Goal: Task Accomplishment & Management: Use online tool/utility

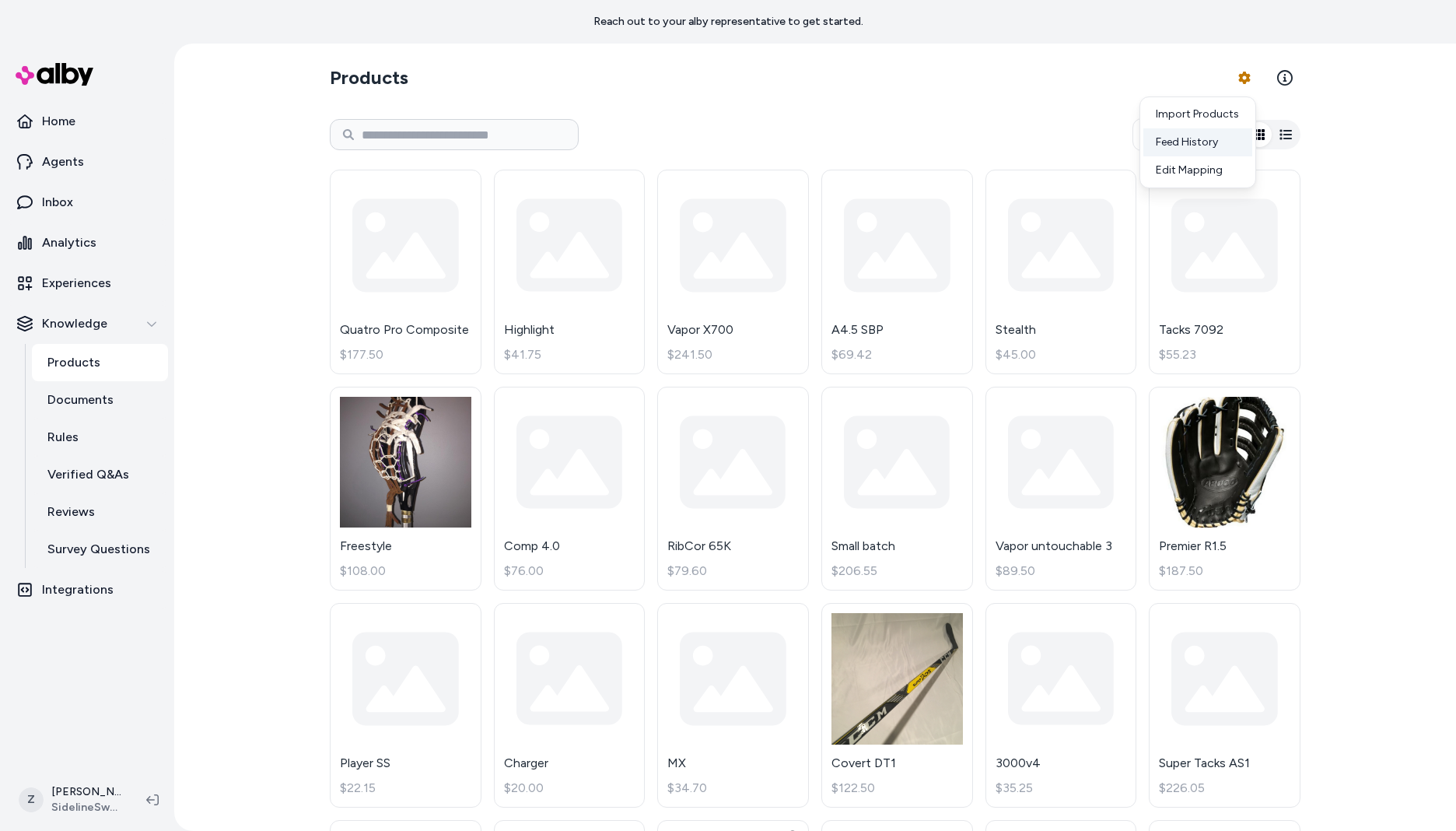
click at [1190, 146] on div "Feed History" at bounding box center [1198, 142] width 108 height 28
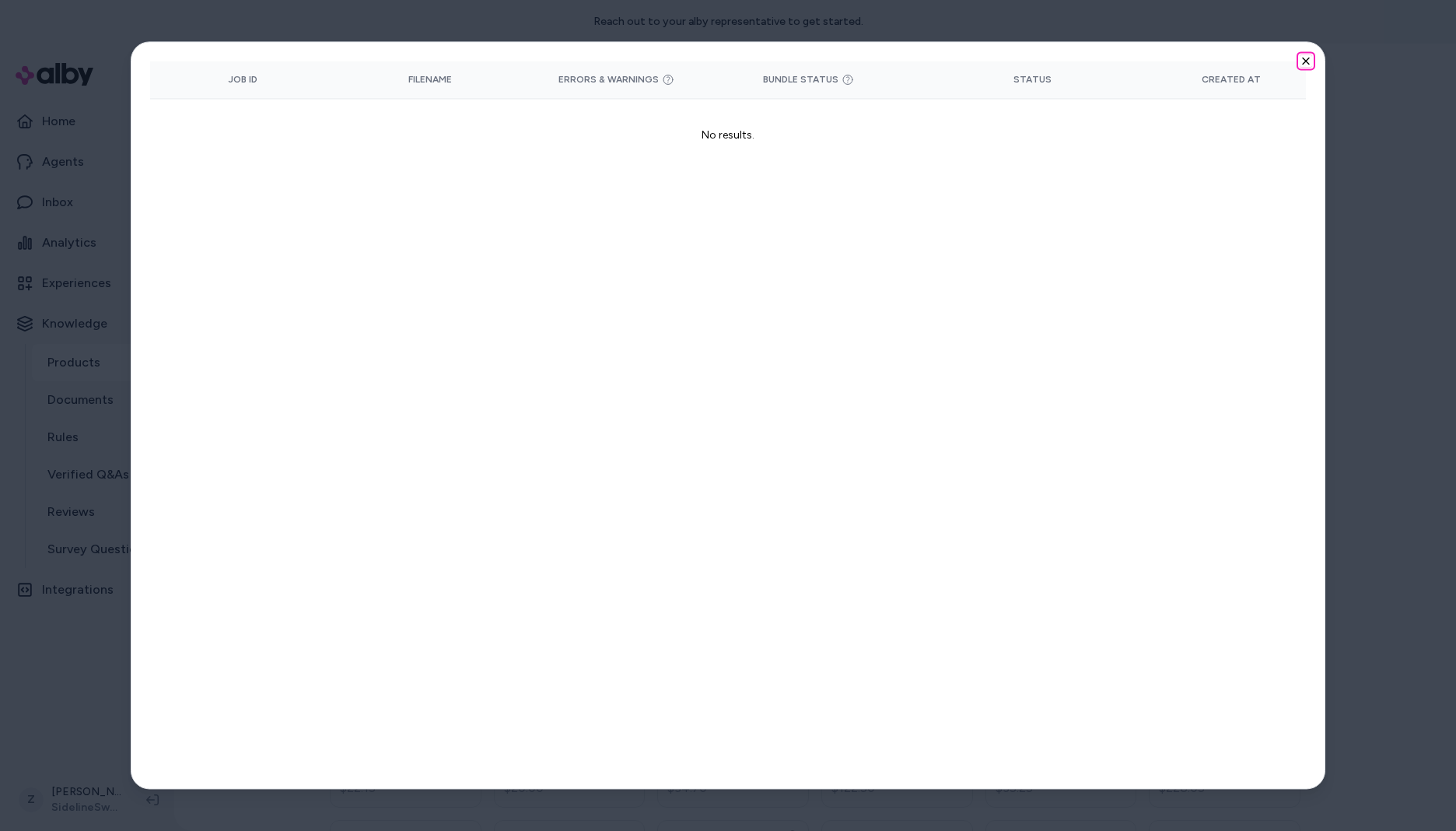
click at [1310, 62] on icon "button" at bounding box center [1306, 61] width 13 height 13
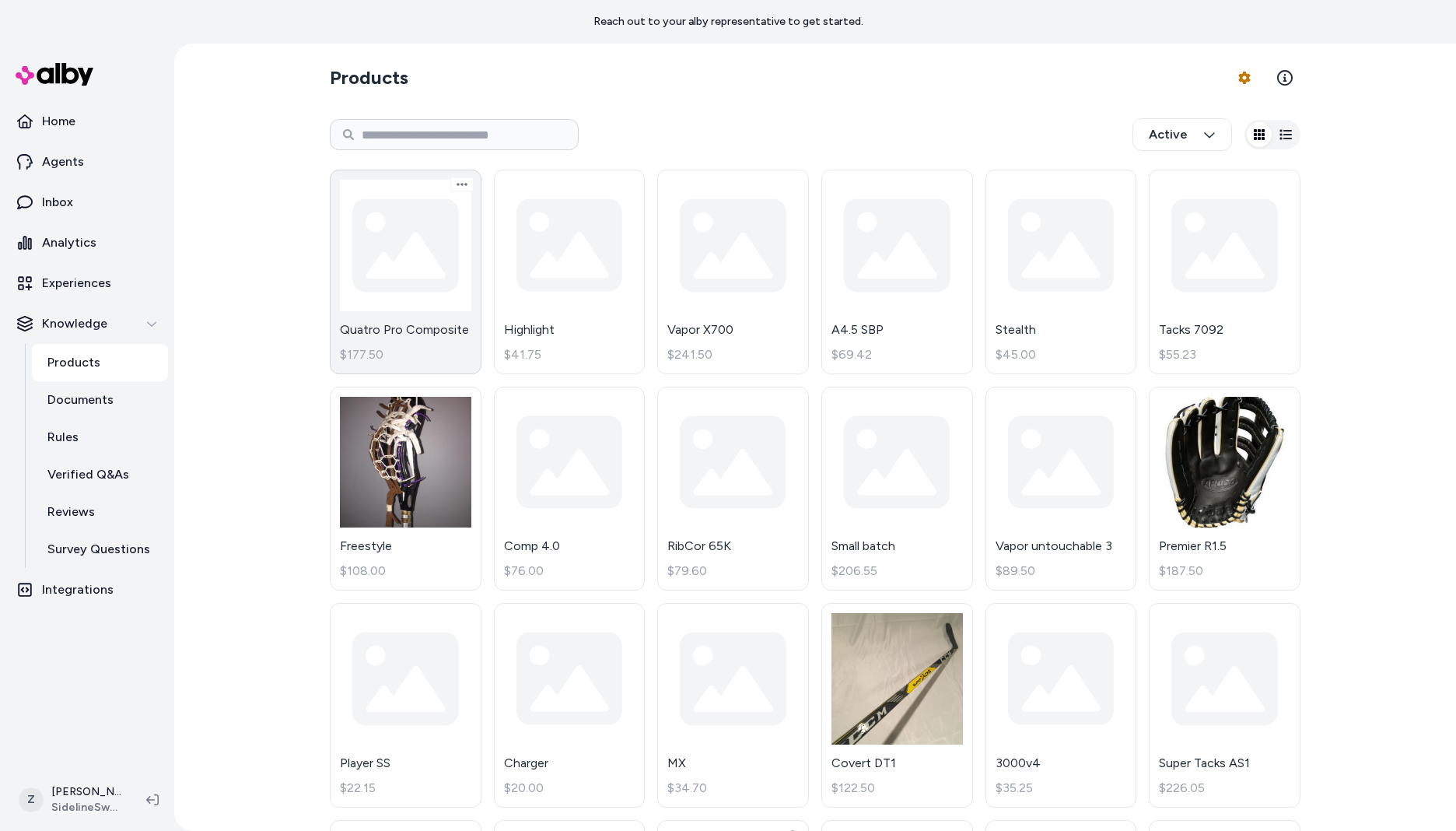
click at [421, 287] on link "Quatro Pro Composite $177.50" at bounding box center [406, 272] width 152 height 204
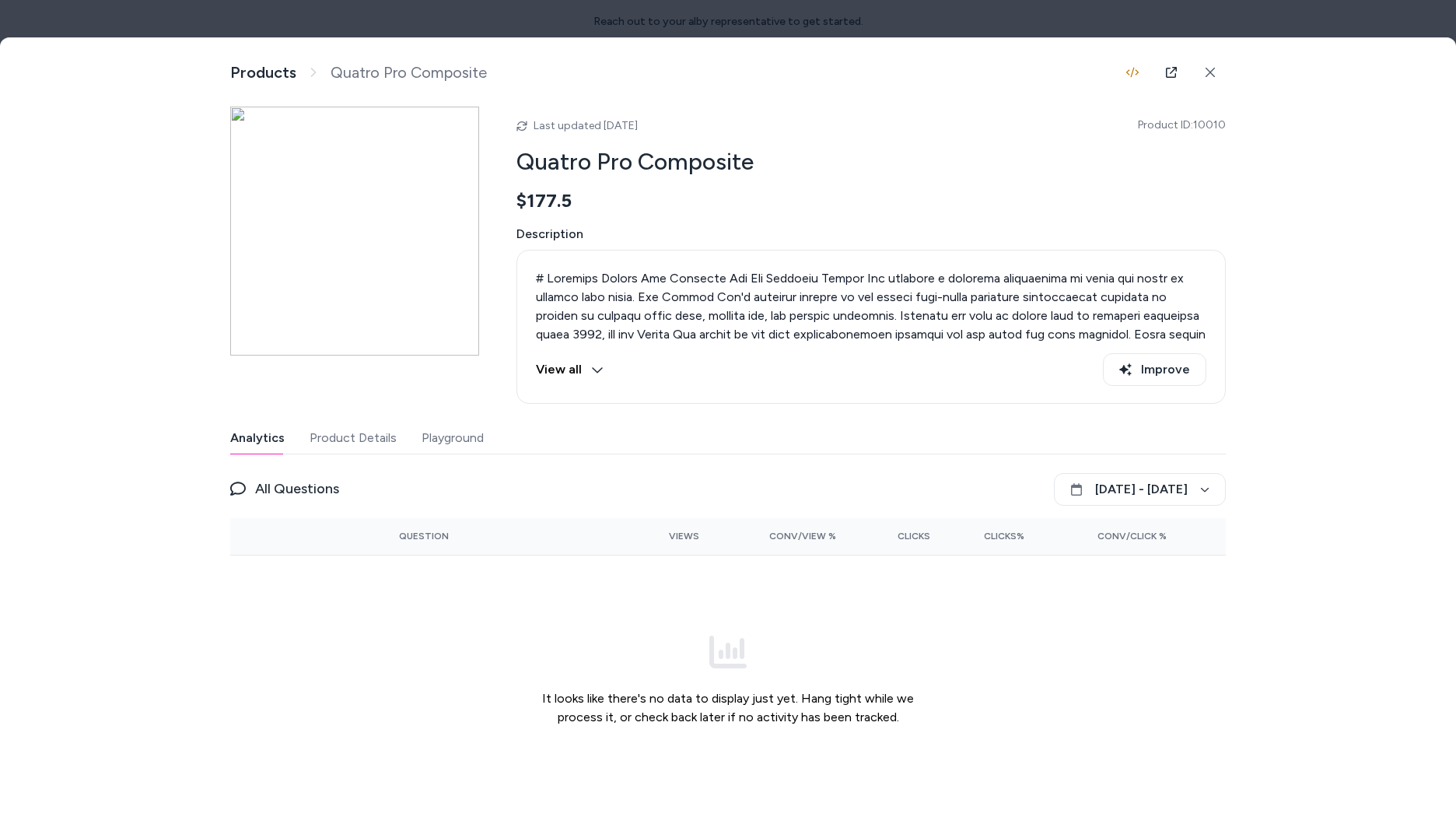
click at [223, 203] on div "Product Details View and manage product information Products Quatro Pro Composi…" at bounding box center [728, 433] width 1456 height 791
click at [258, 182] on img at bounding box center [354, 231] width 249 height 249
click at [340, 28] on div at bounding box center [728, 415] width 1456 height 831
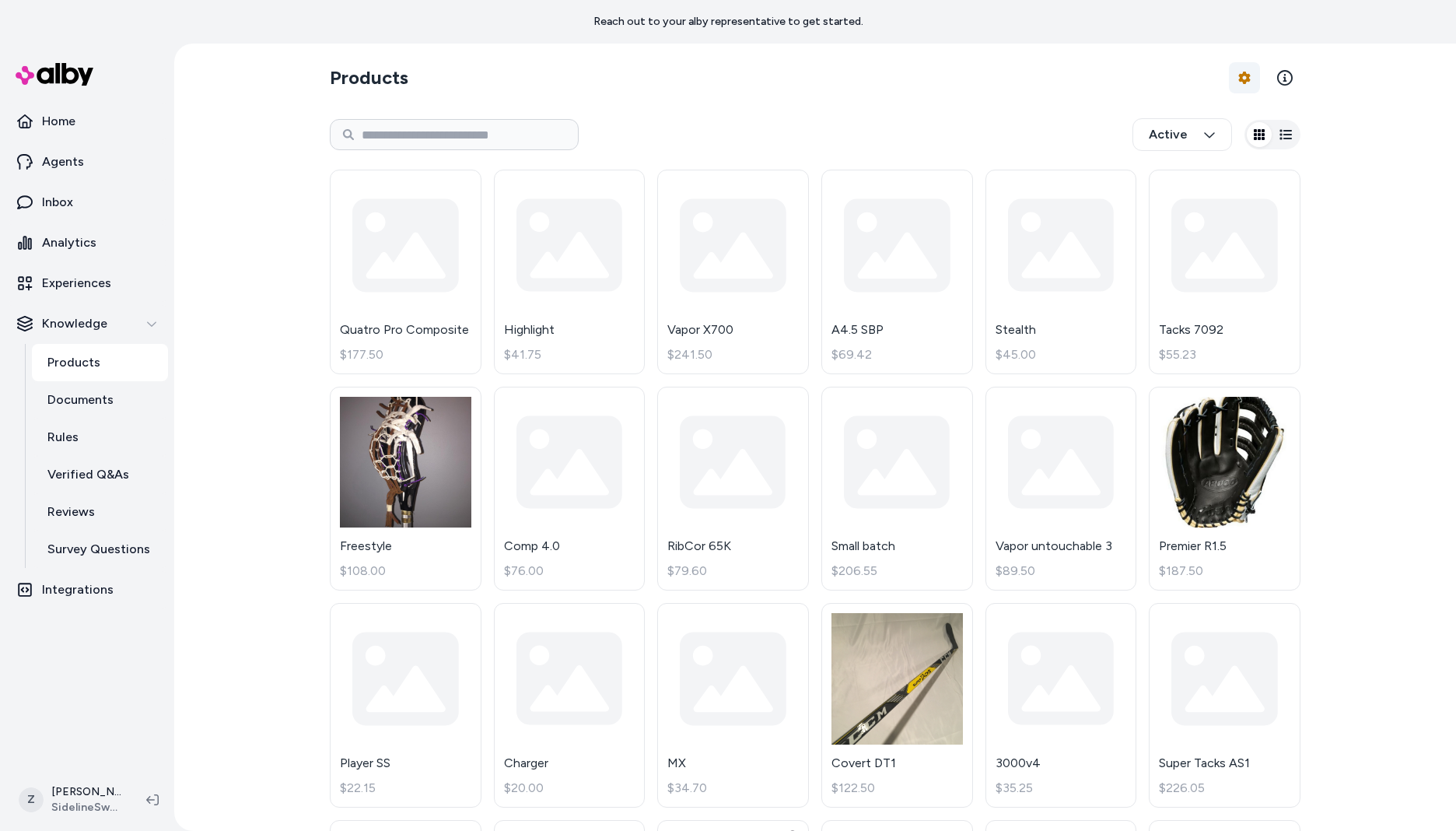
click at [1254, 74] on html "Reach out to your alby representative to get started. Home Agents Inbox Analyti…" at bounding box center [728, 415] width 1456 height 831
click at [1205, 145] on div "Feed History" at bounding box center [1198, 142] width 108 height 28
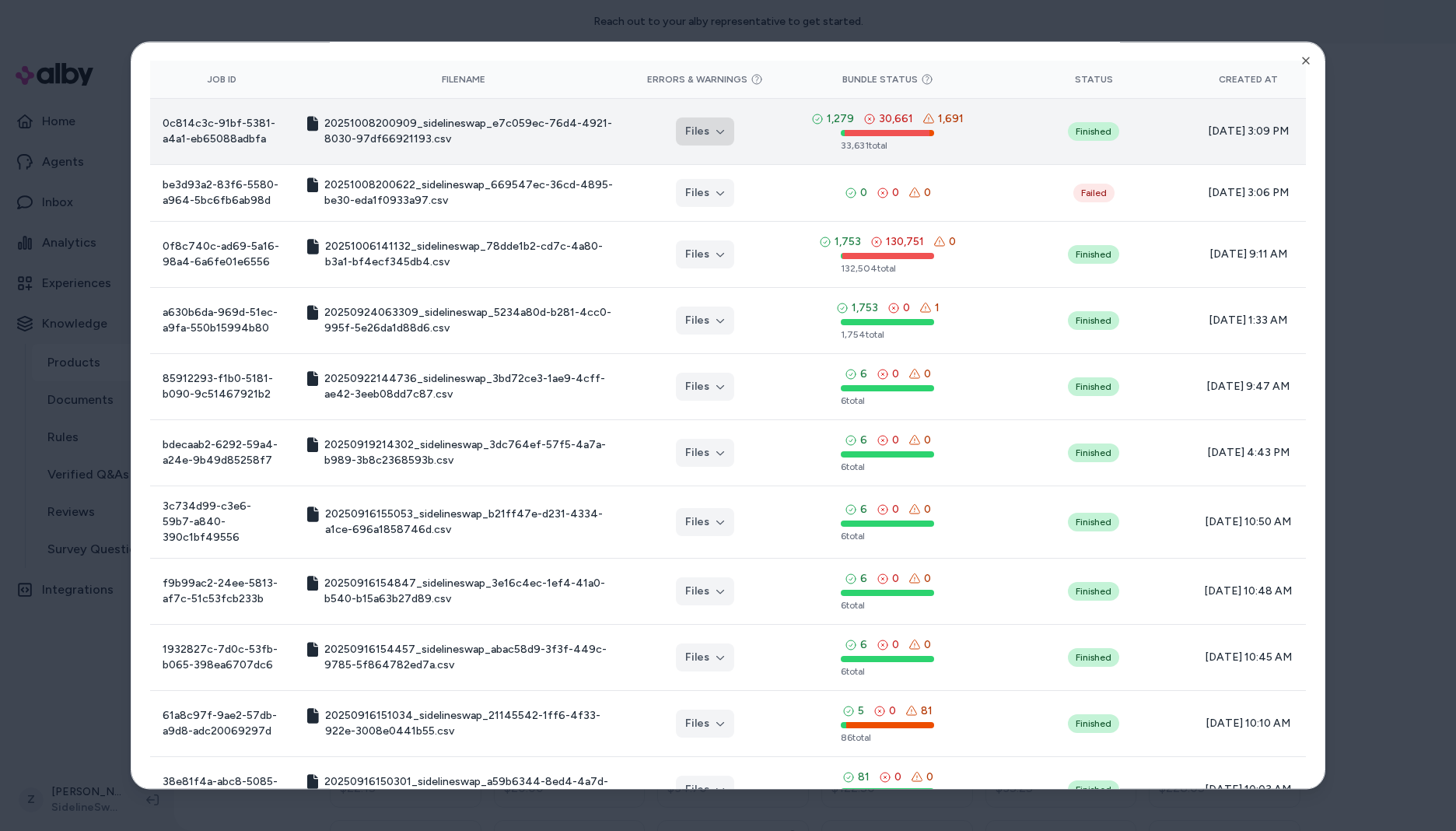
click at [716, 131] on icon "button" at bounding box center [720, 131] width 9 height 9
click at [923, 122] on icon at bounding box center [929, 119] width 13 height 13
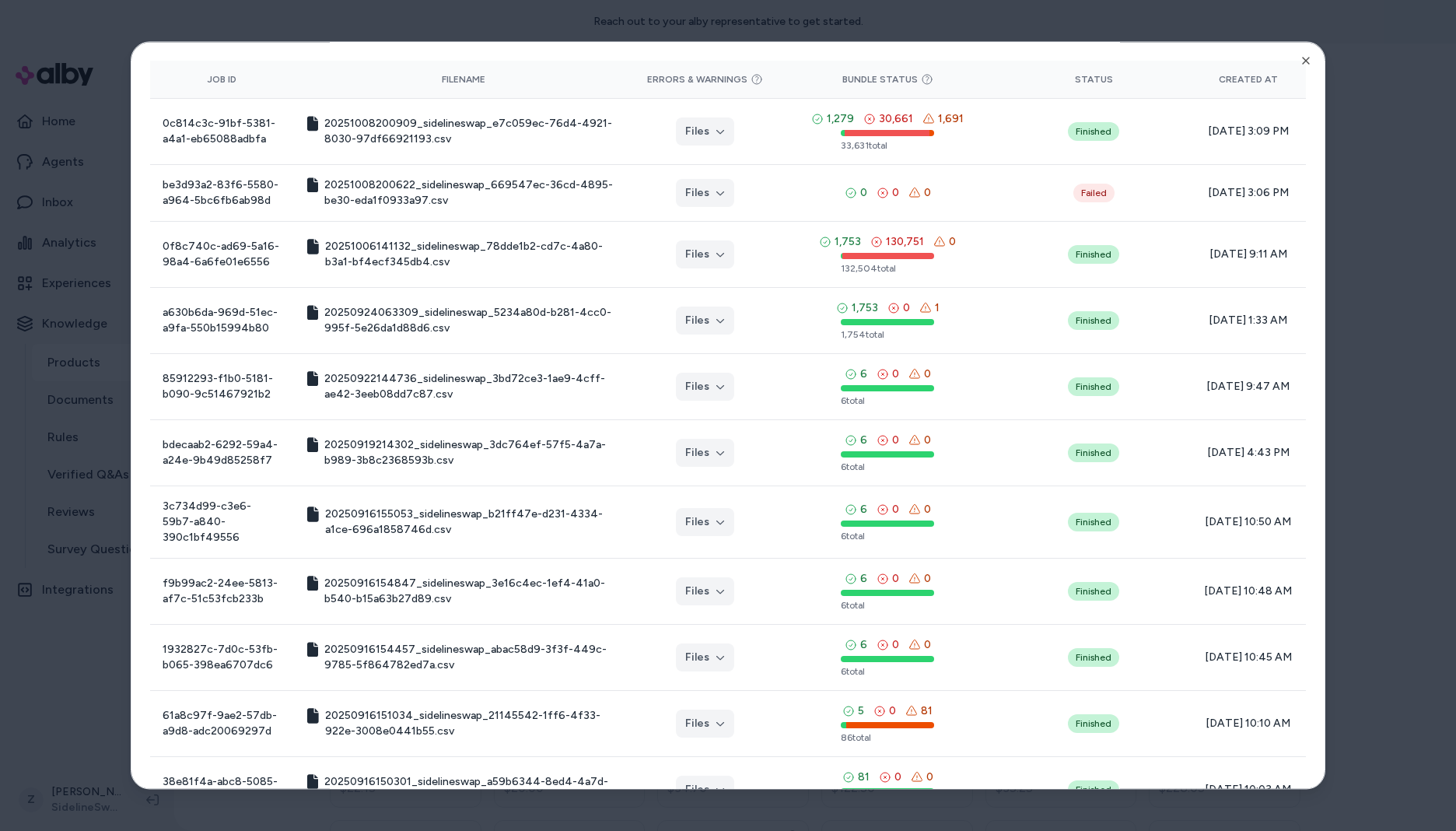
click at [1298, 71] on div "Product Feed View the history of product feeds for this brand. You can also vie…" at bounding box center [728, 415] width 1195 height 748
click at [1300, 66] on icon "button" at bounding box center [1306, 61] width 13 height 13
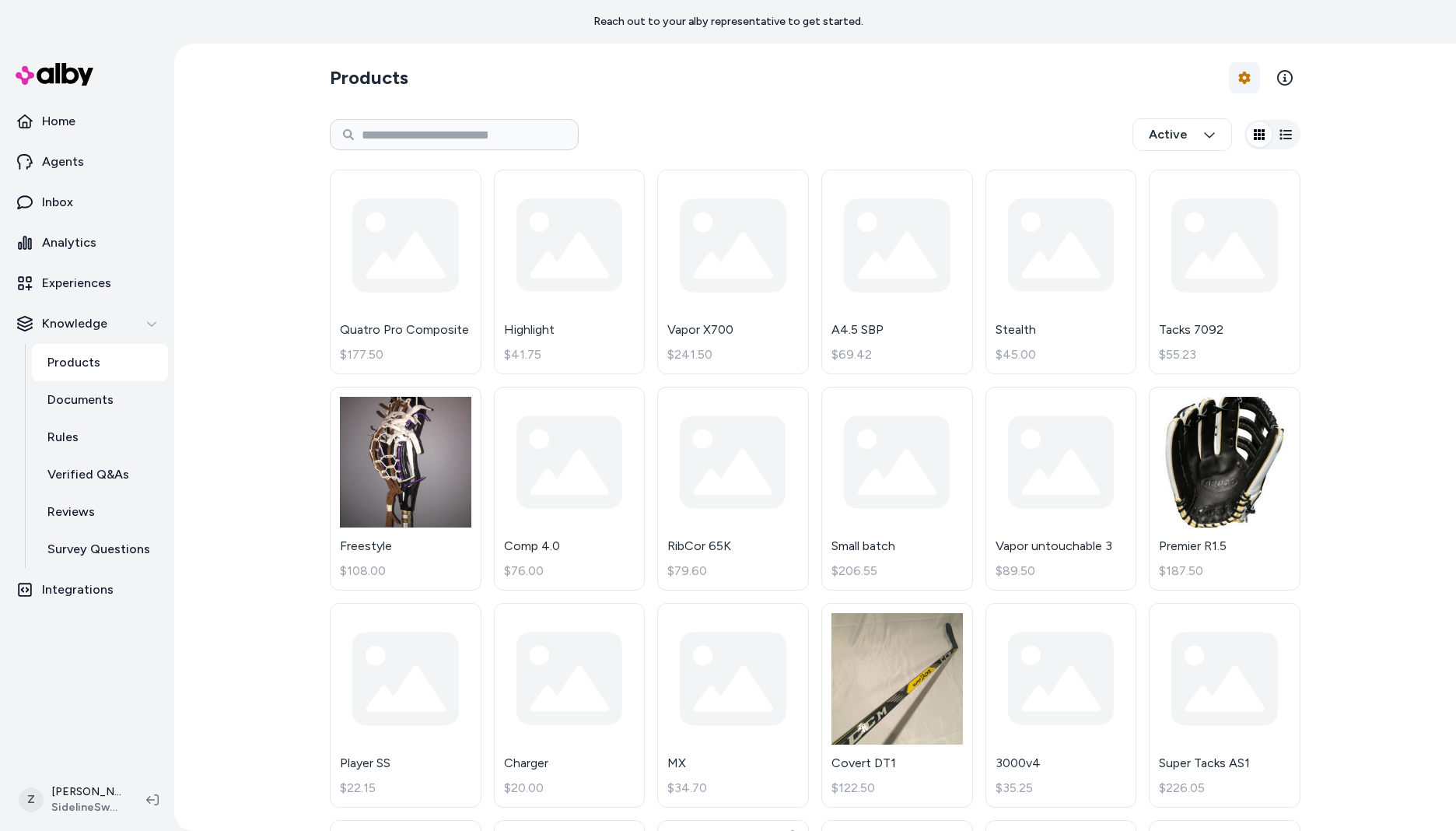
click at [1254, 87] on html "Reach out to your alby representative to get started. Home Agents Inbox Analyti…" at bounding box center [728, 415] width 1456 height 831
click at [1203, 173] on link "Edit Mapping" at bounding box center [1198, 170] width 108 height 28
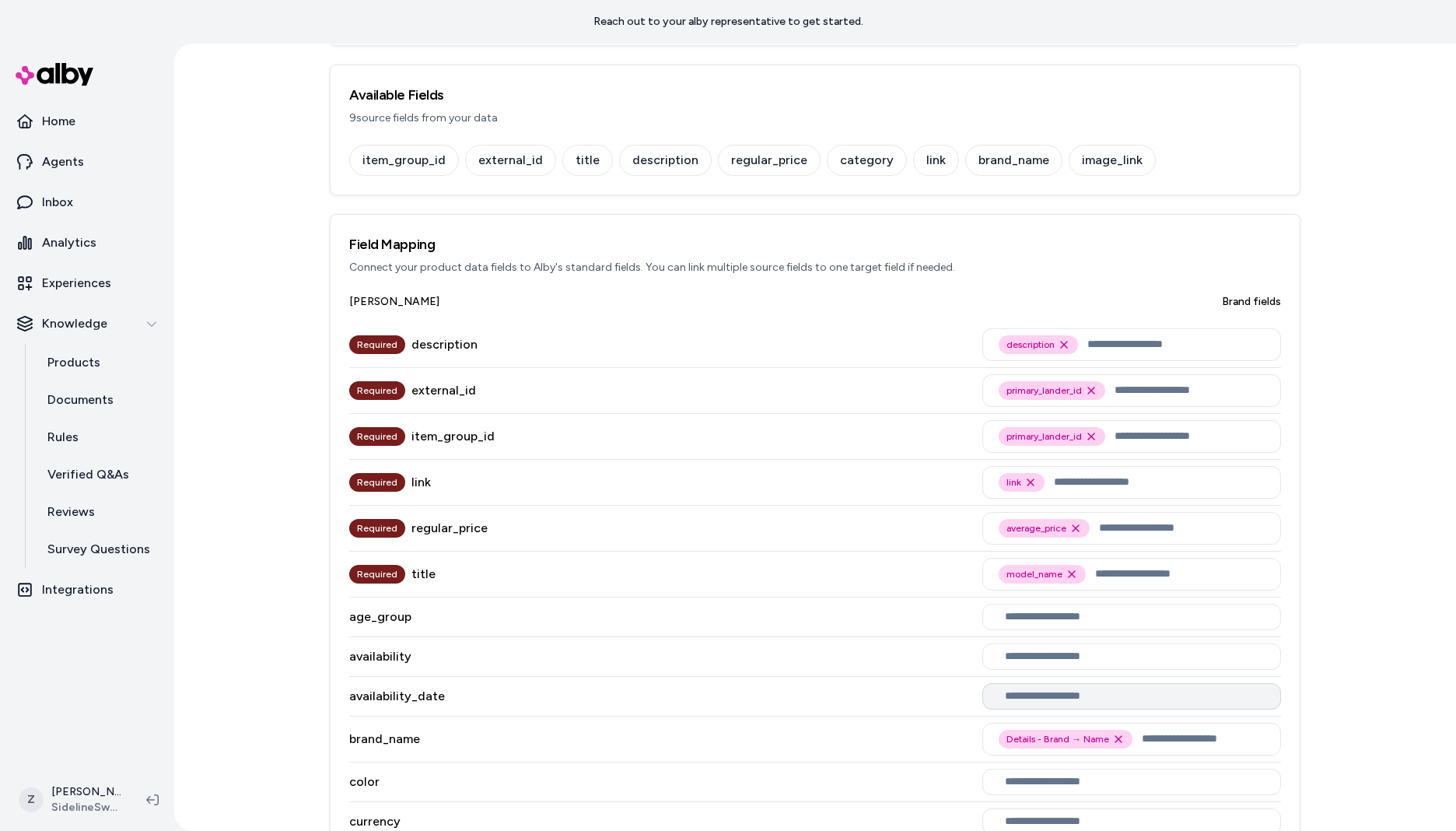
scroll to position [382, 0]
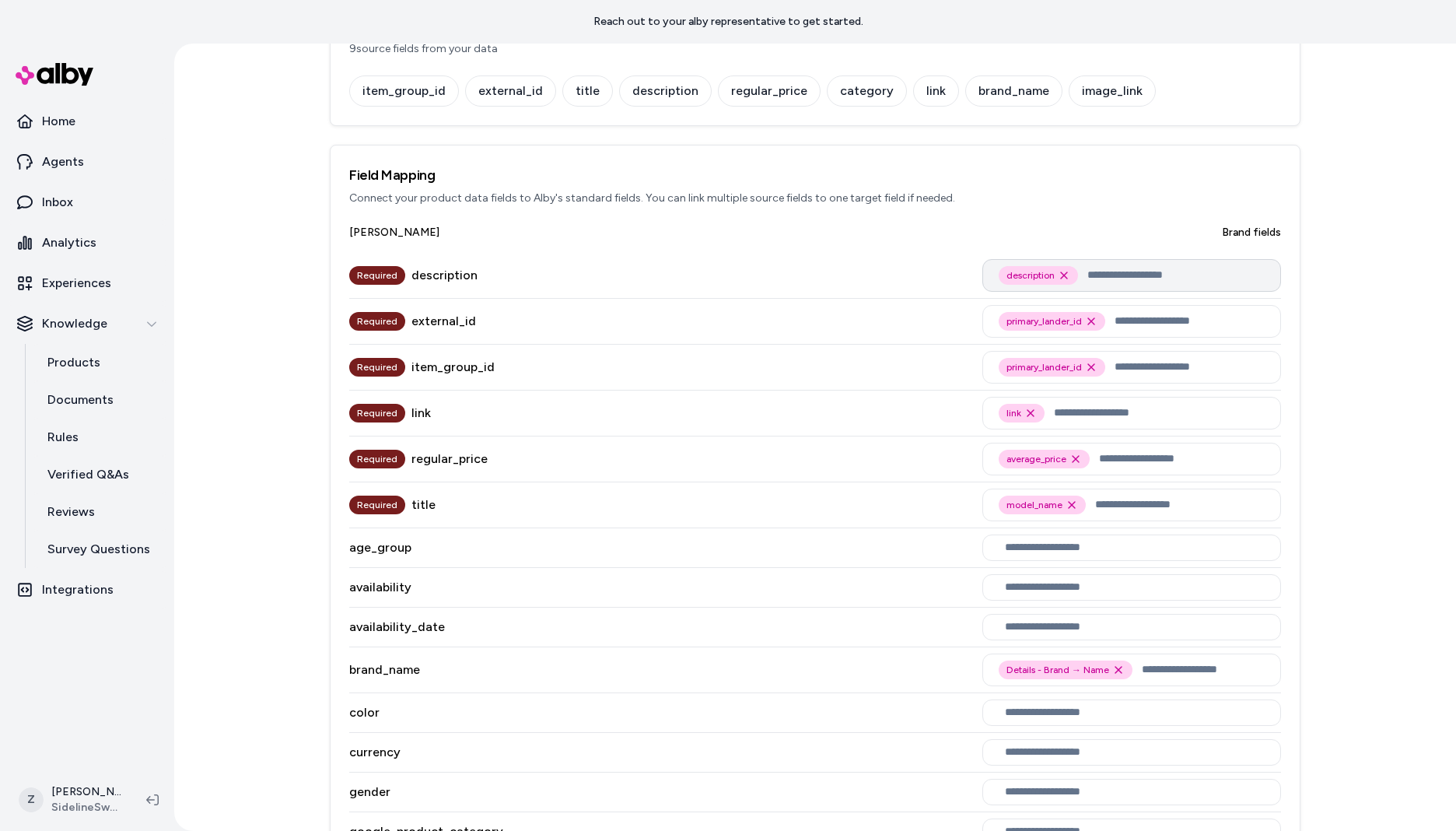
click at [1198, 273] on input "text" at bounding box center [1176, 275] width 177 height 19
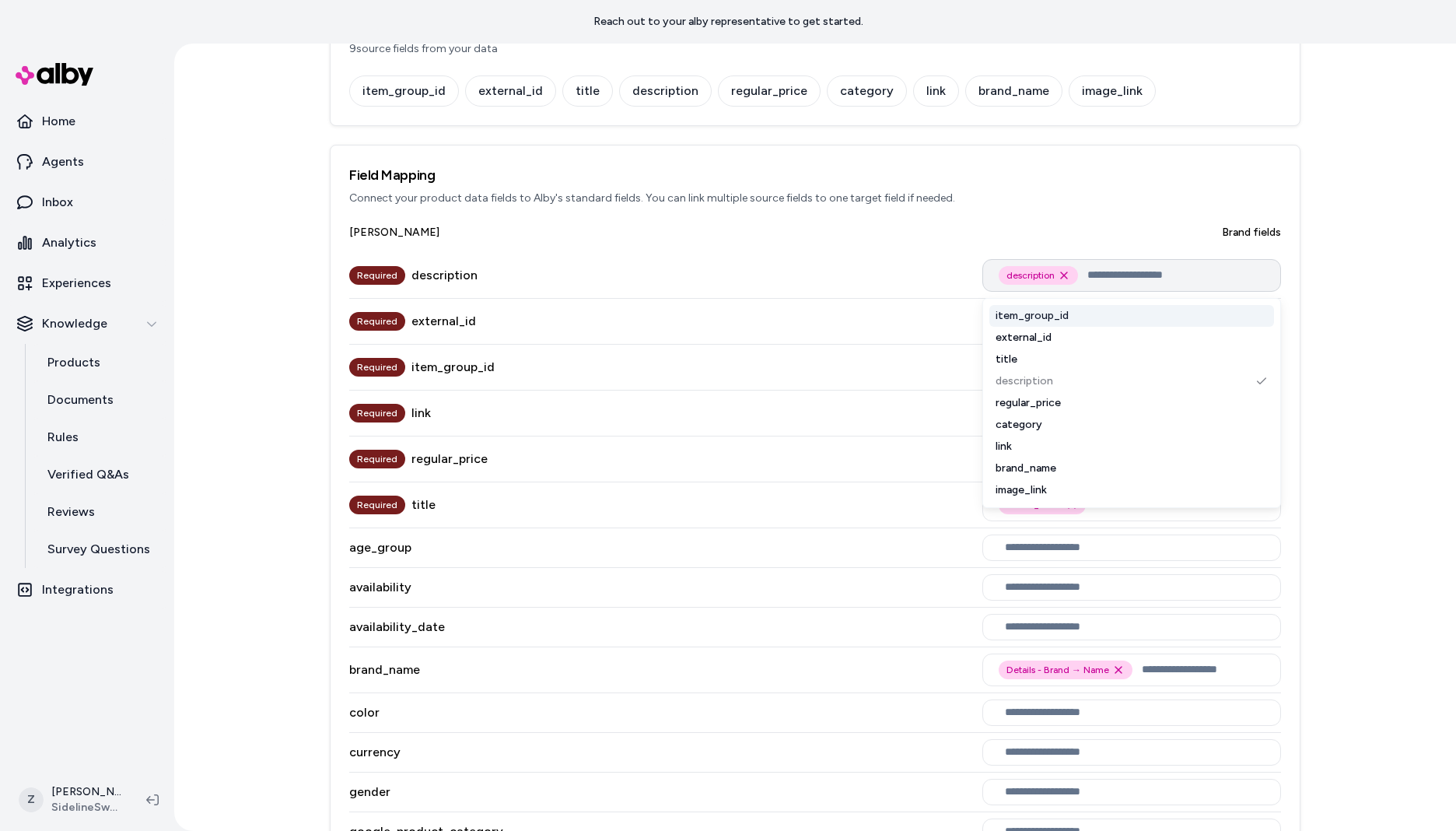
click at [1066, 269] on div "description Remove description option" at bounding box center [1038, 275] width 80 height 19
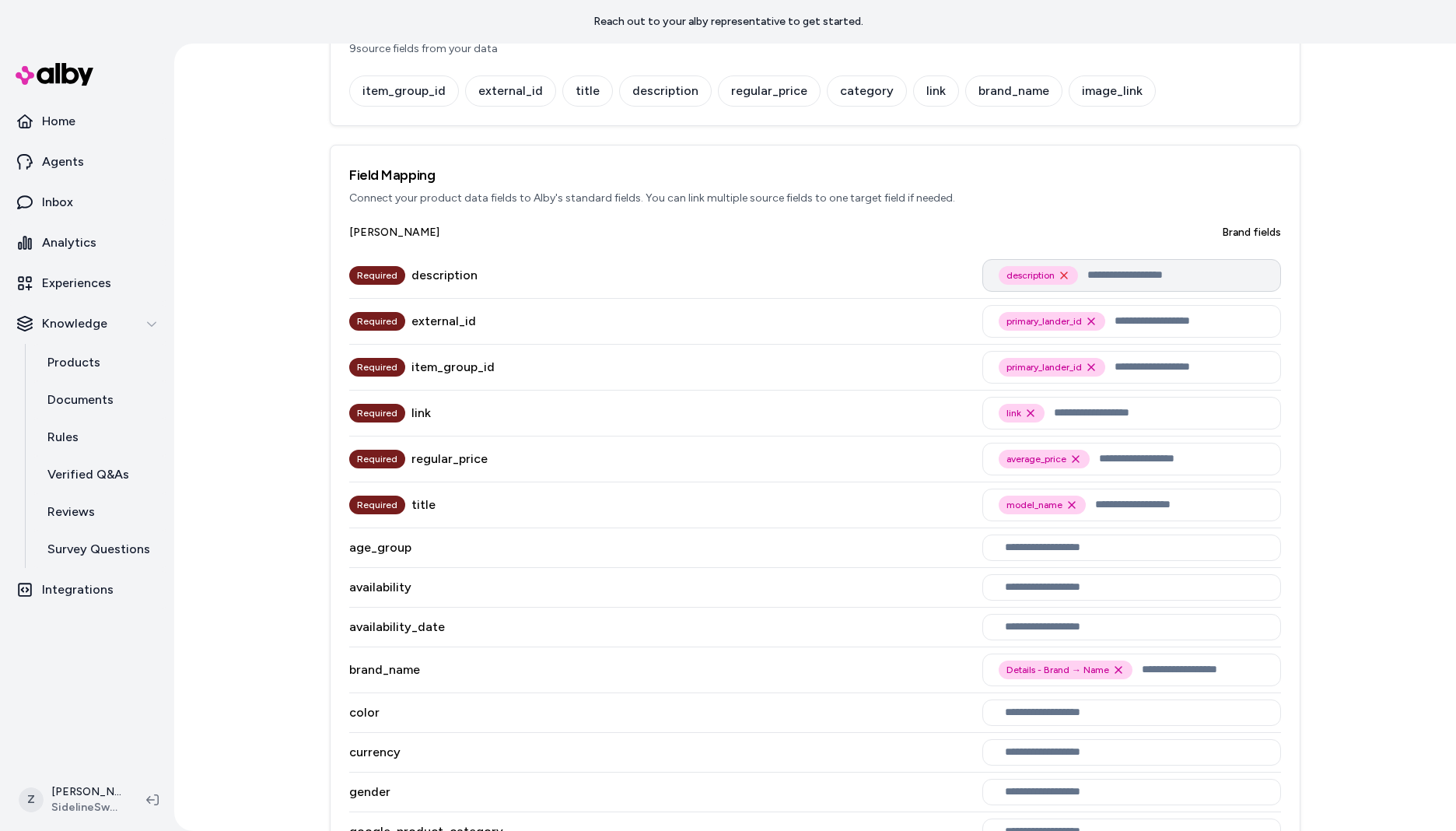
click at [1065, 273] on icon "Remove description option" at bounding box center [1064, 276] width 13 height 13
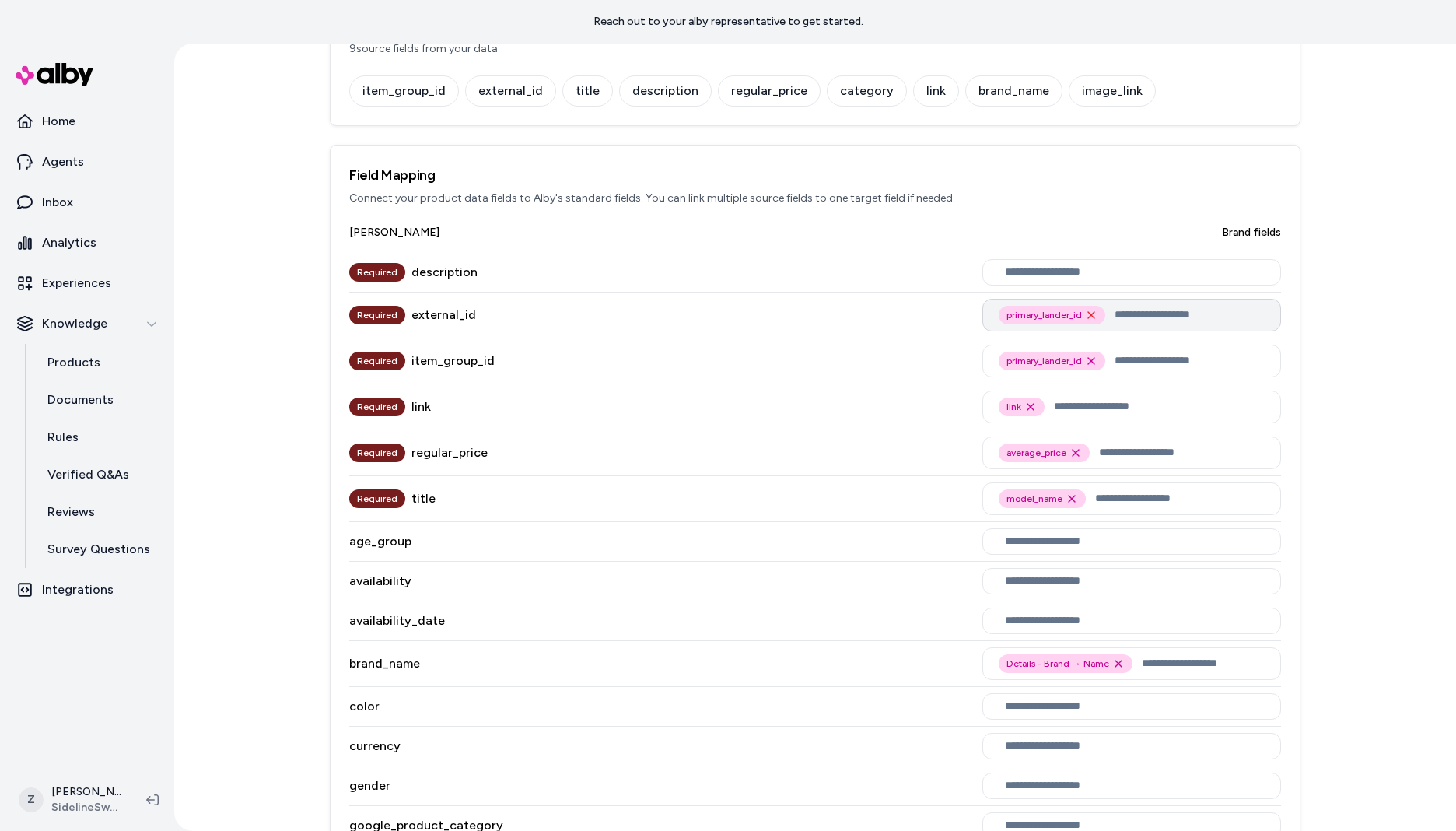
click at [1085, 314] on icon "Remove primary_lander_id option" at bounding box center [1092, 316] width 13 height 13
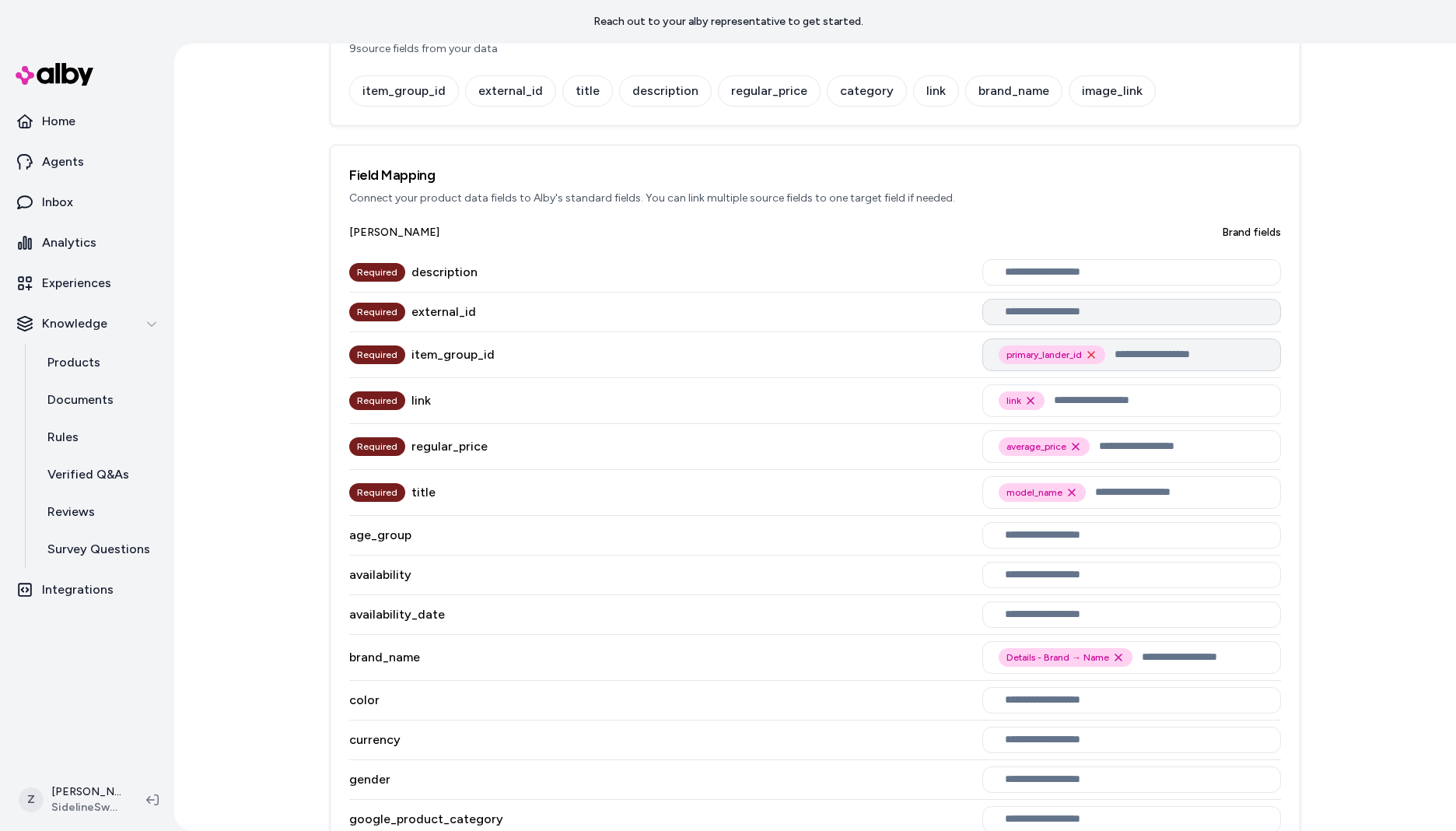
click at [1085, 354] on icon "Remove primary_lander_id option" at bounding box center [1092, 355] width 13 height 13
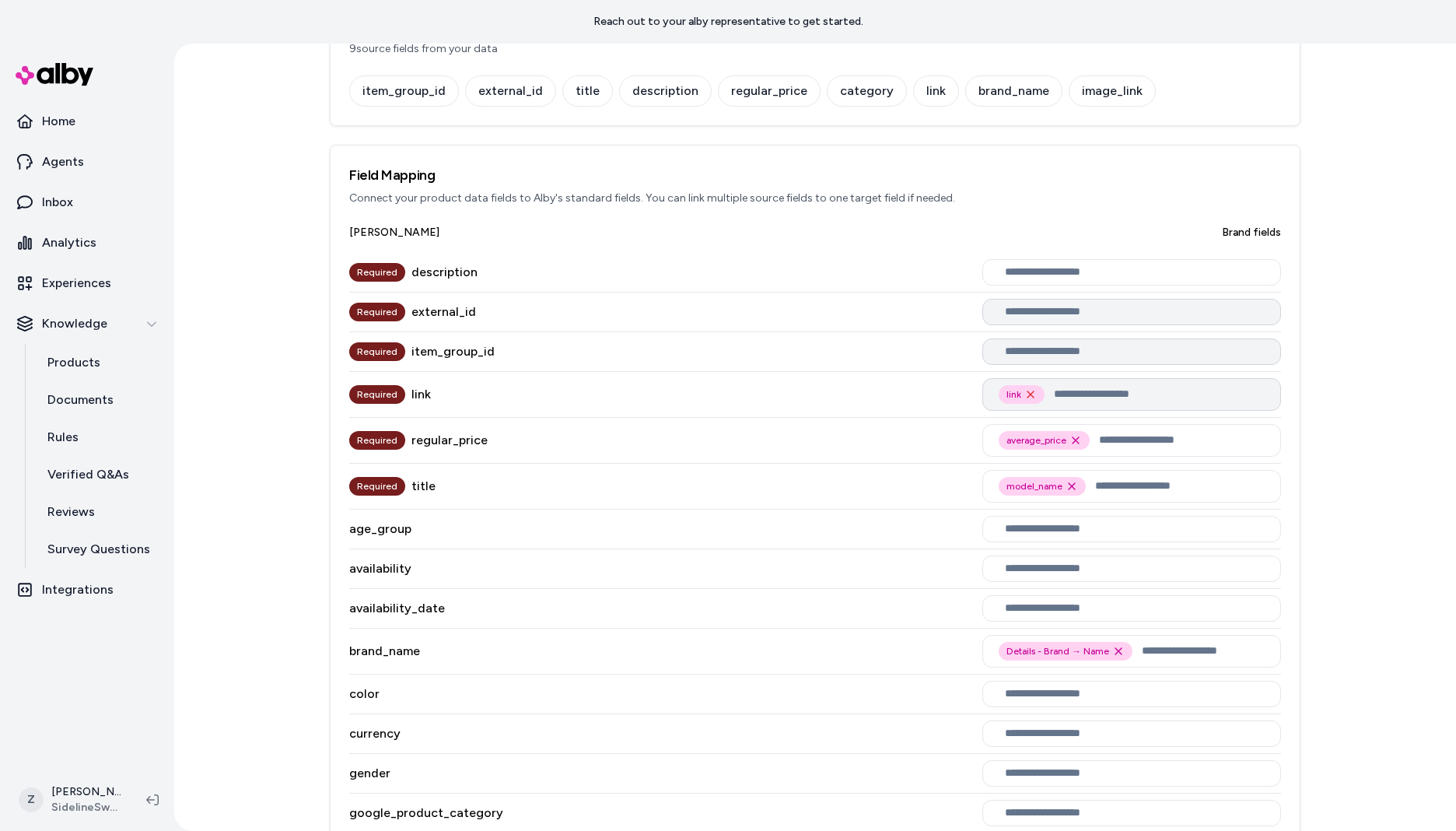
click at [1024, 400] on icon "Remove link option" at bounding box center [1030, 394] width 13 height 13
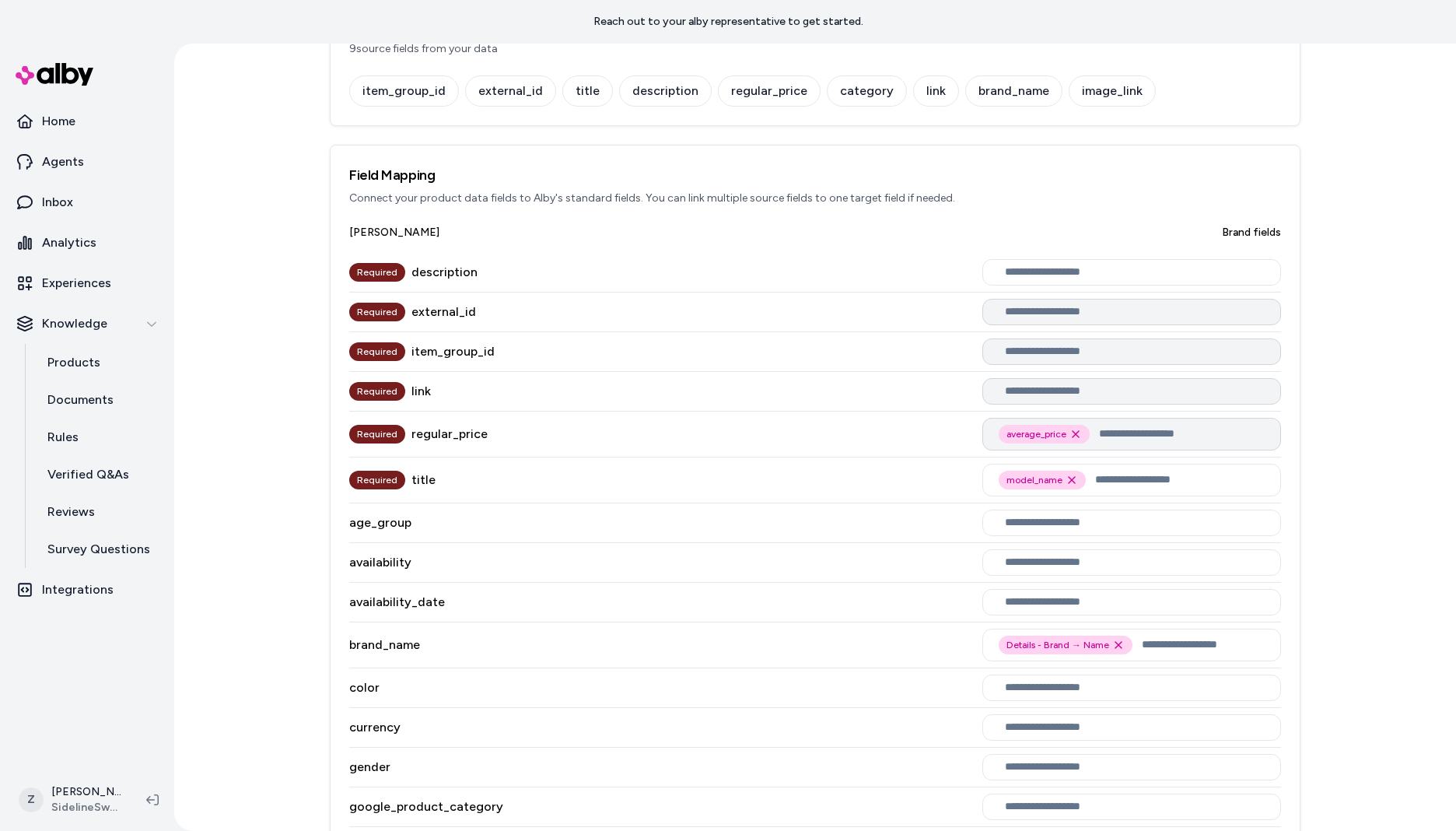
click at [1075, 434] on icon "Remove average_price option" at bounding box center [1076, 434] width 13 height 13
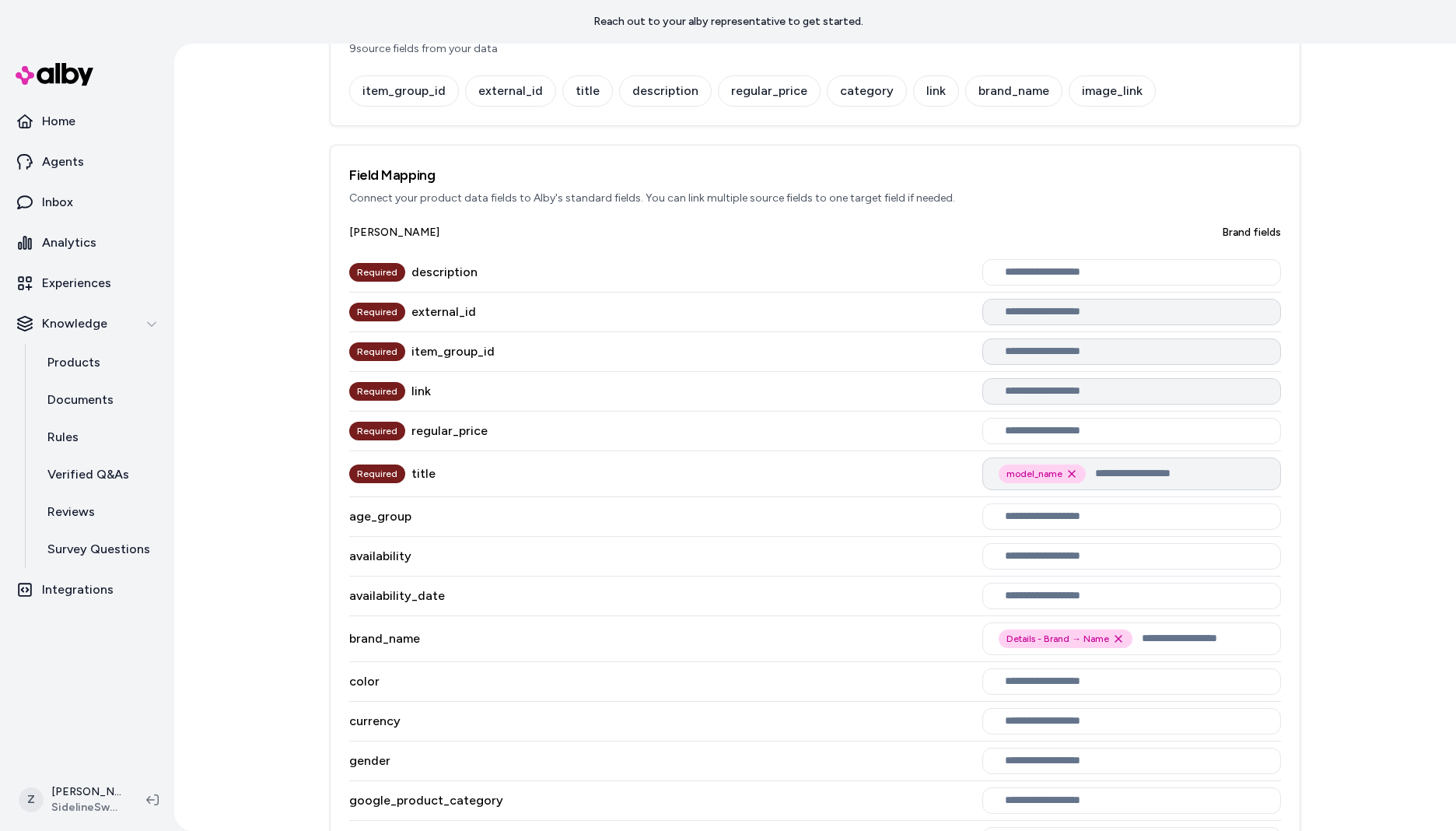
click at [1065, 466] on div "model_name Remove model_name option" at bounding box center [1042, 474] width 87 height 19
click at [1066, 470] on icon "Remove model_name option" at bounding box center [1072, 474] width 13 height 13
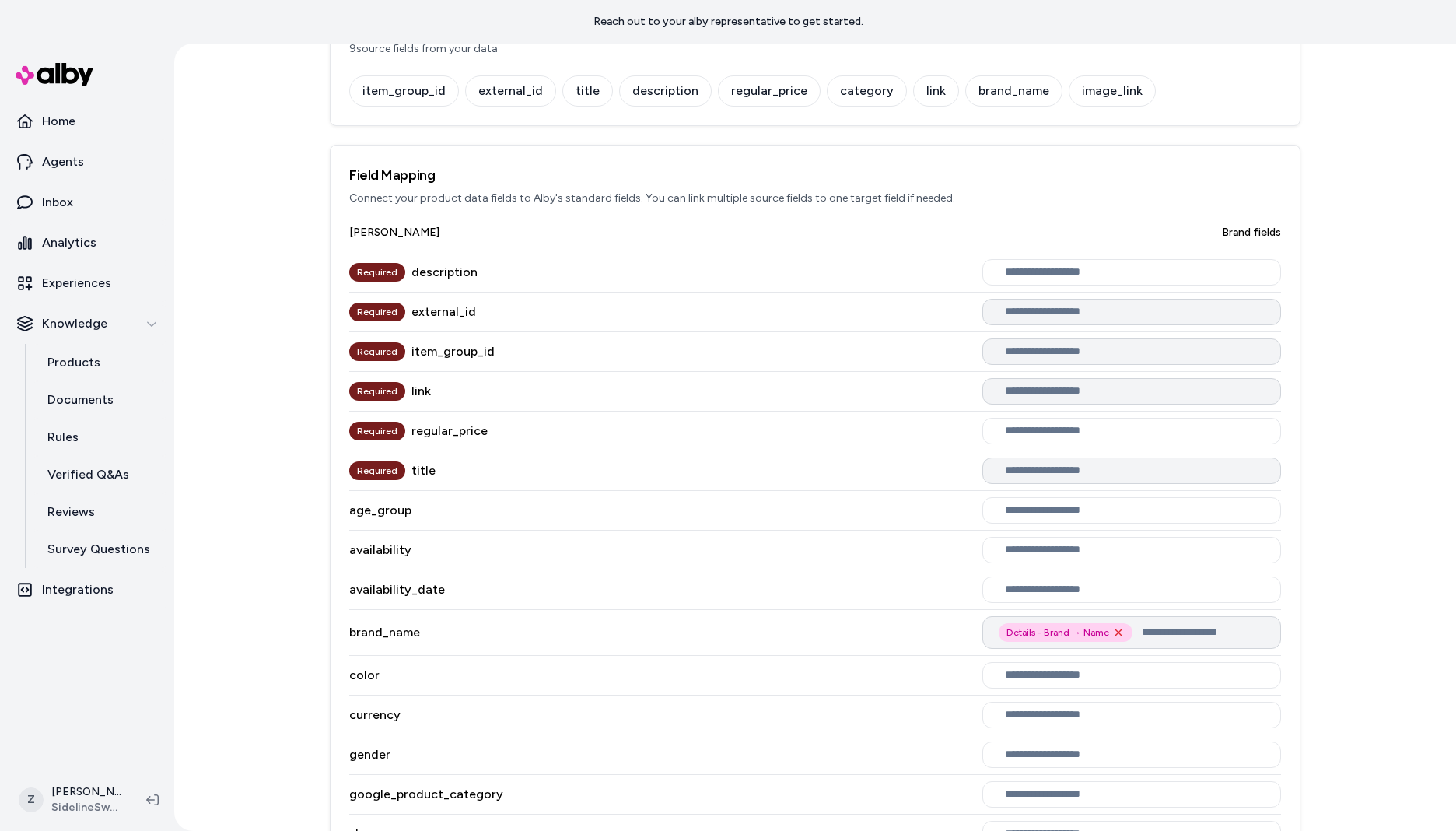
click at [1113, 635] on icon "Remove Details - Brand → Name option" at bounding box center [1119, 633] width 13 height 13
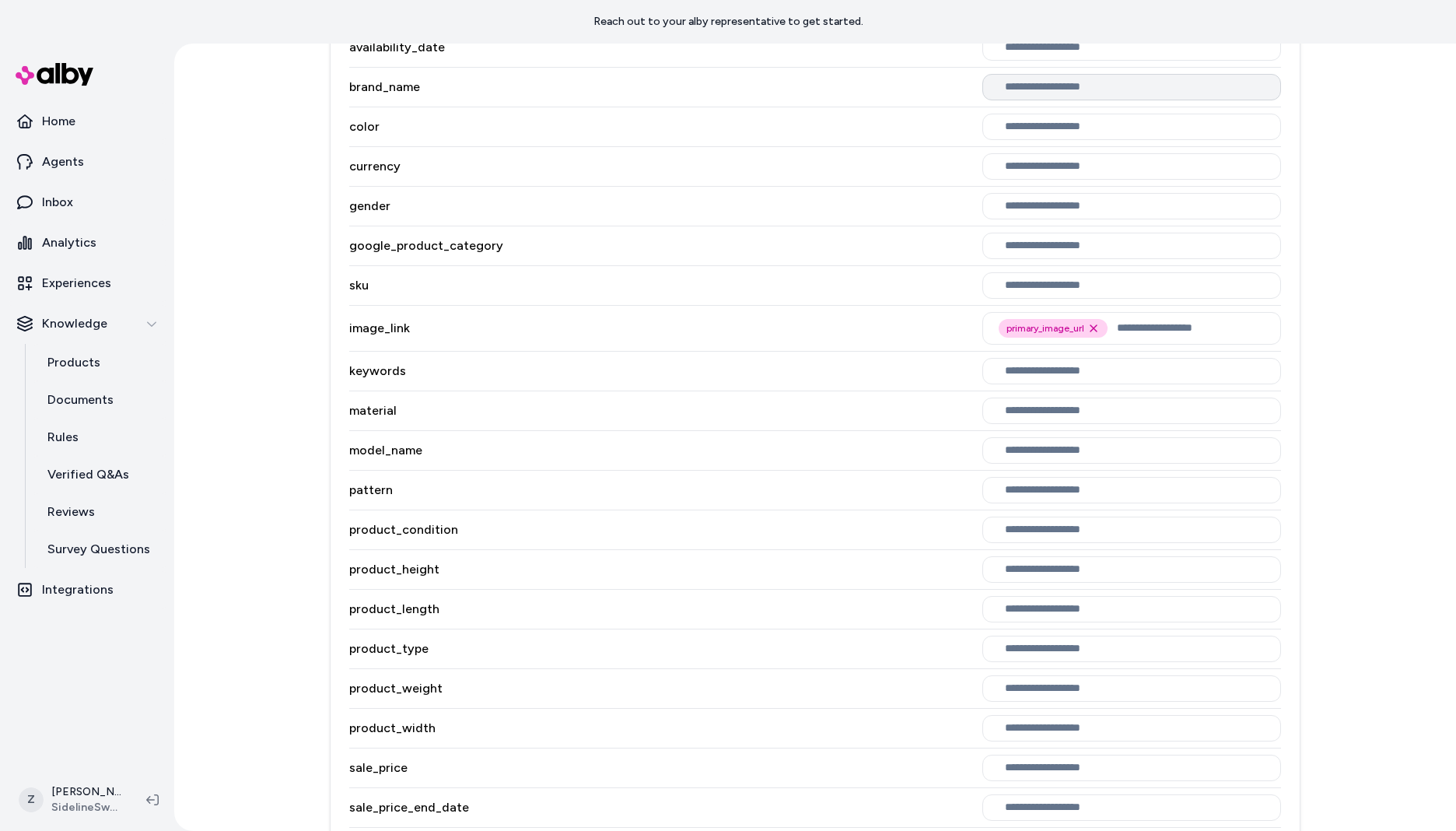
scroll to position [1004, 0]
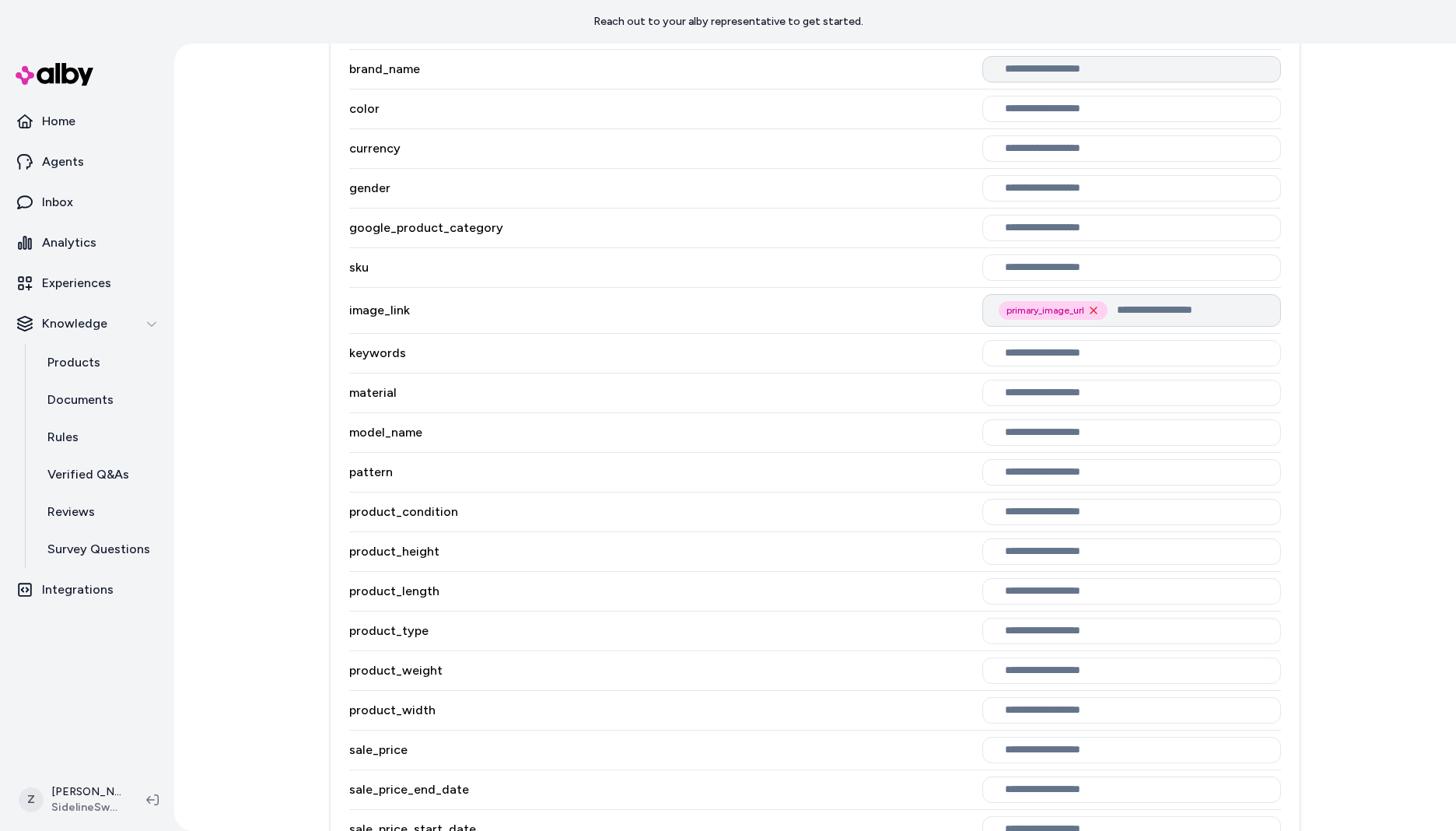
click at [1092, 310] on icon "Remove primary_image_url option" at bounding box center [1094, 311] width 13 height 13
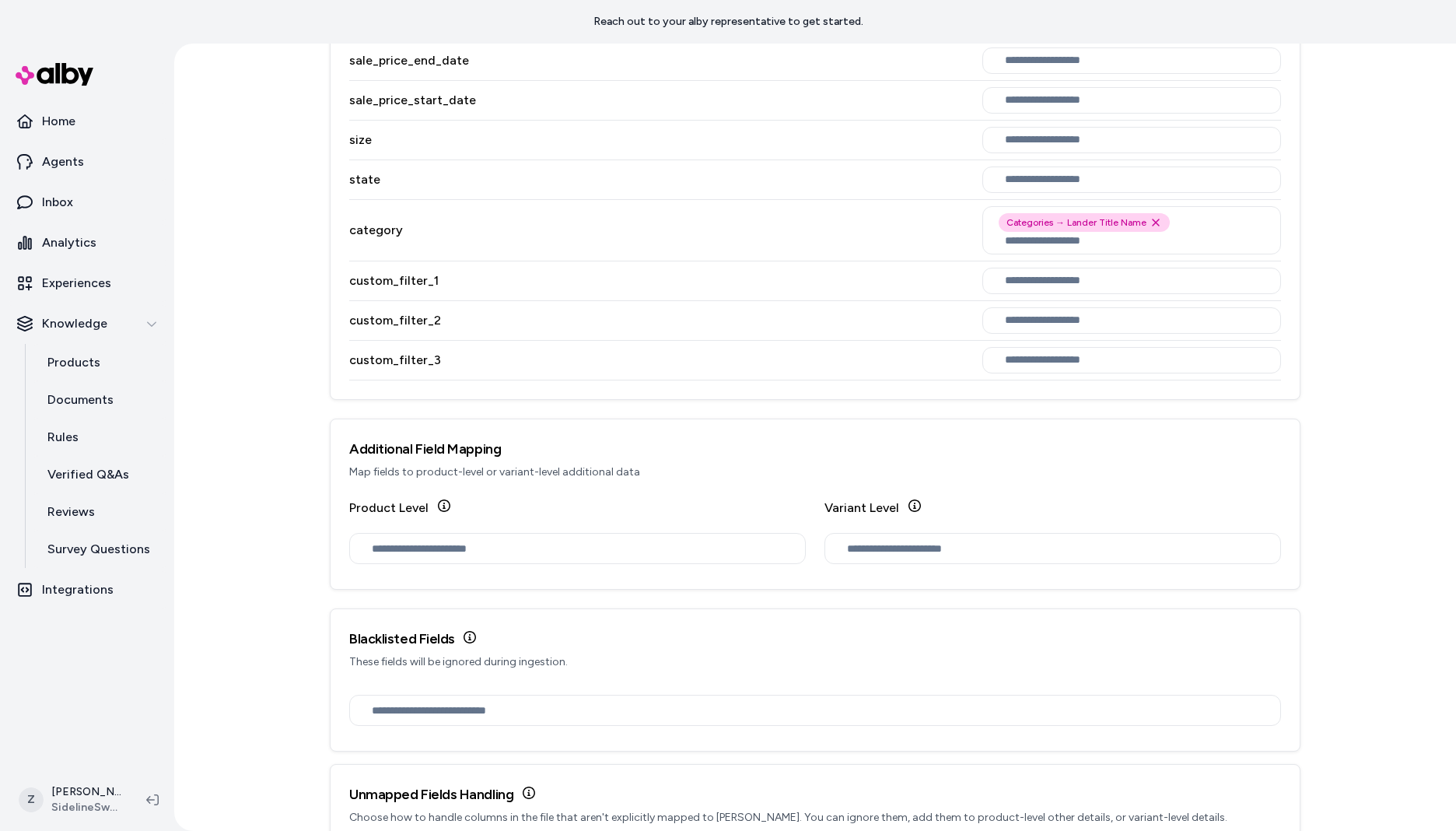
scroll to position [1701, 0]
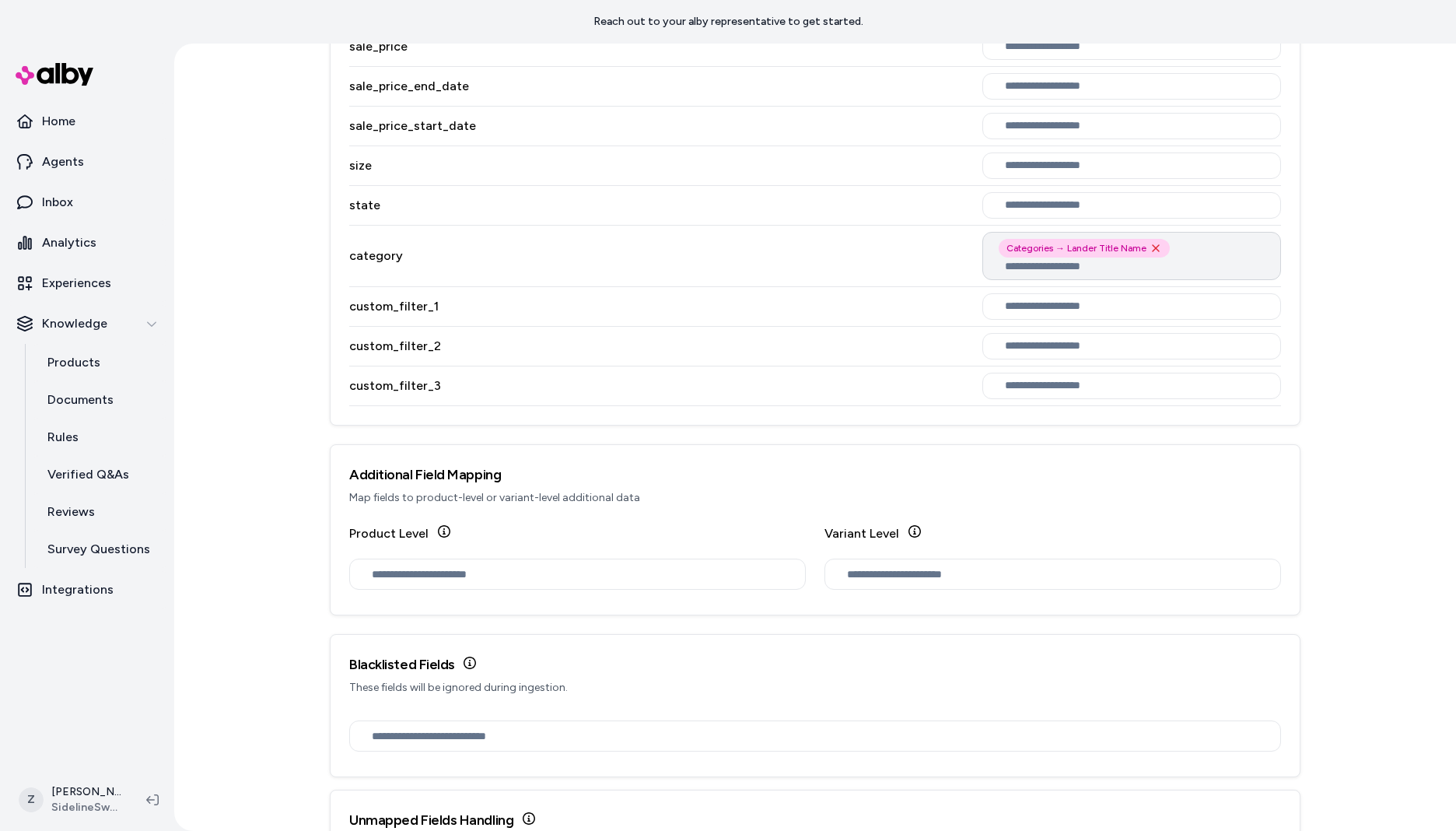
click at [1150, 249] on icon "Remove Categories → Lander Title Name option" at bounding box center [1156, 249] width 13 height 13
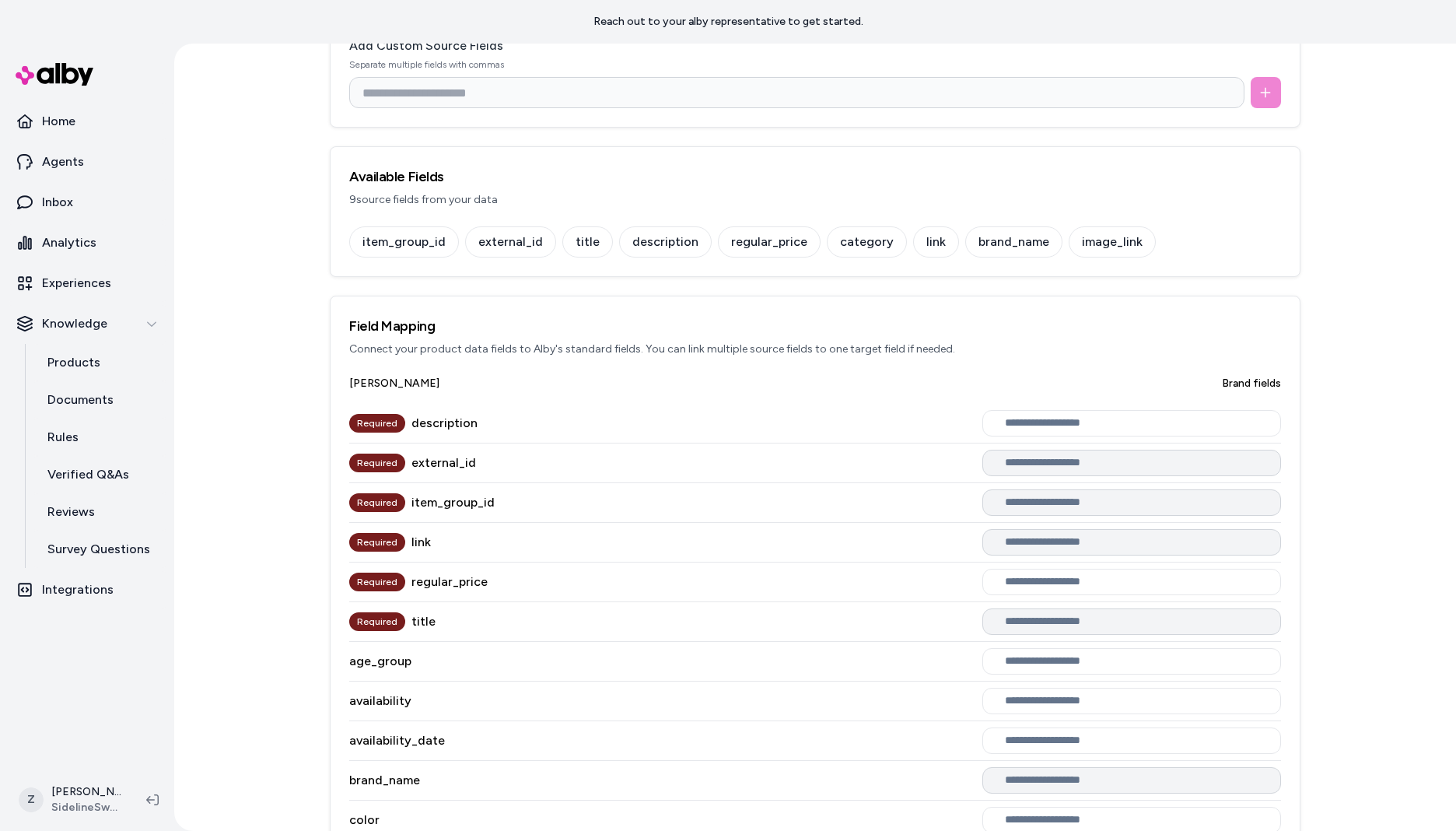
scroll to position [314, 0]
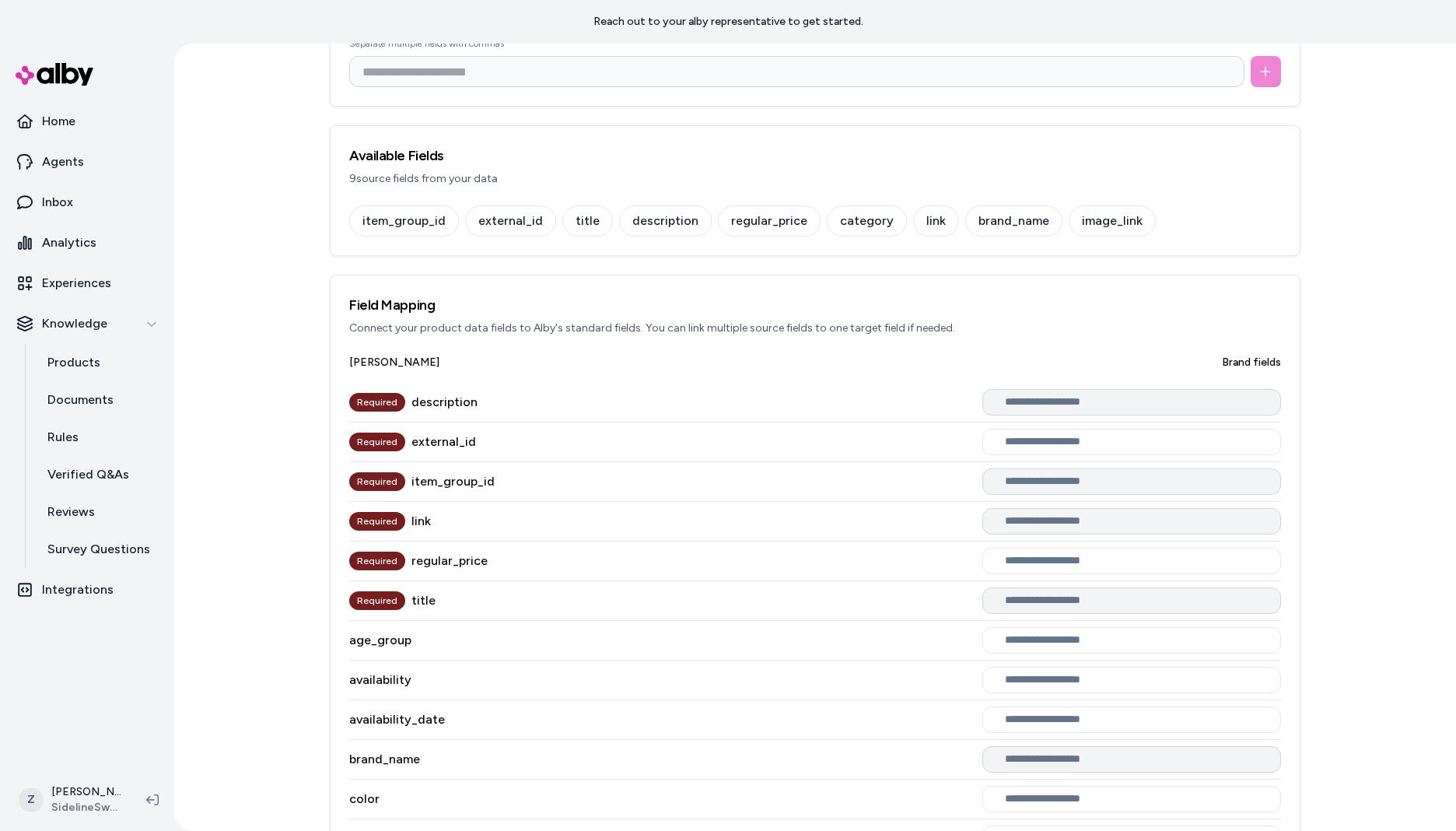
click at [1075, 400] on input "text" at bounding box center [1134, 402] width 259 height 13
type input "***"
click at [1063, 444] on div "description" at bounding box center [1132, 439] width 285 height 22
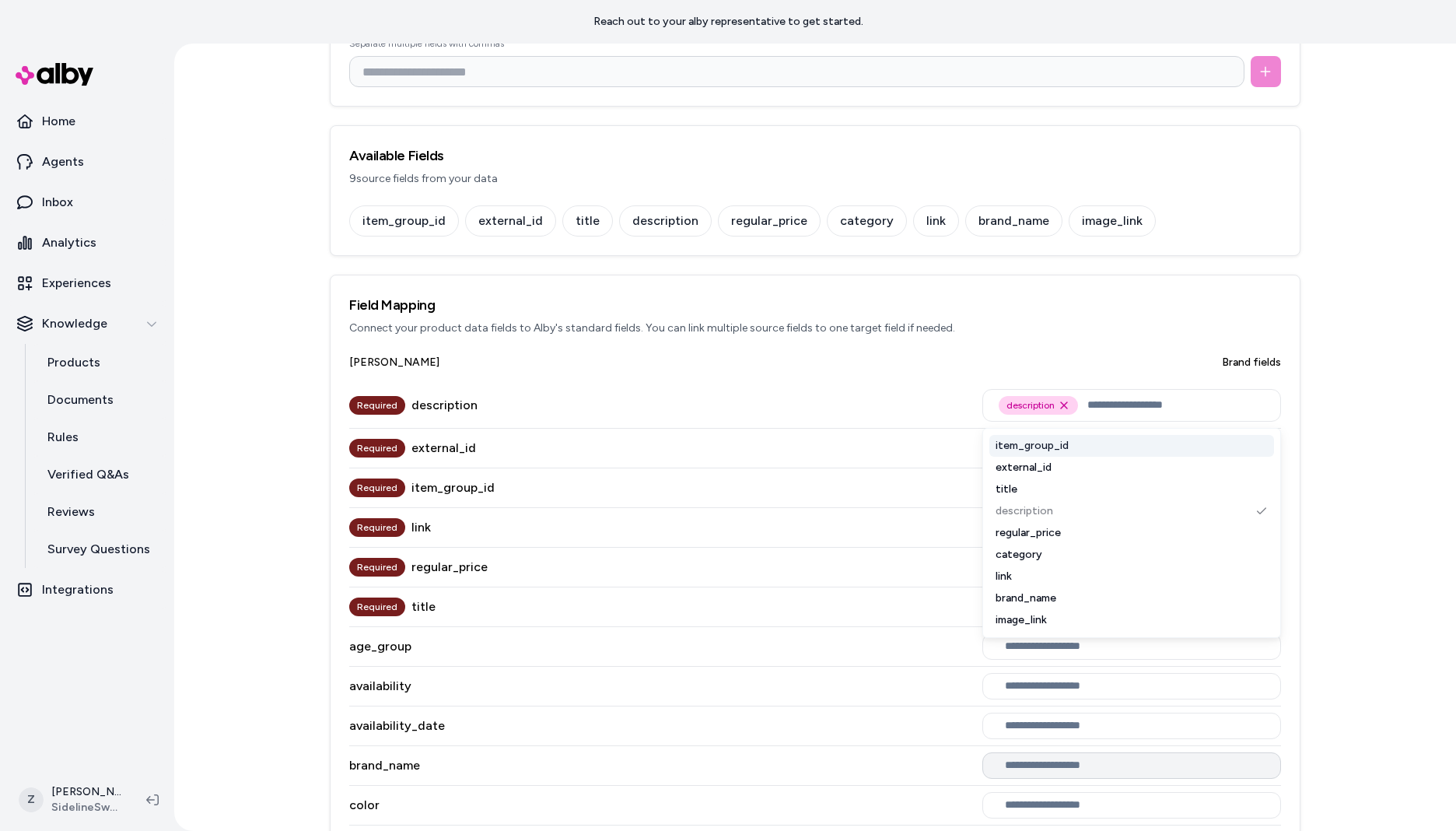
click at [922, 427] on div "Required description description Remove description option item_group_id extern…" at bounding box center [814, 405] width 932 height 46
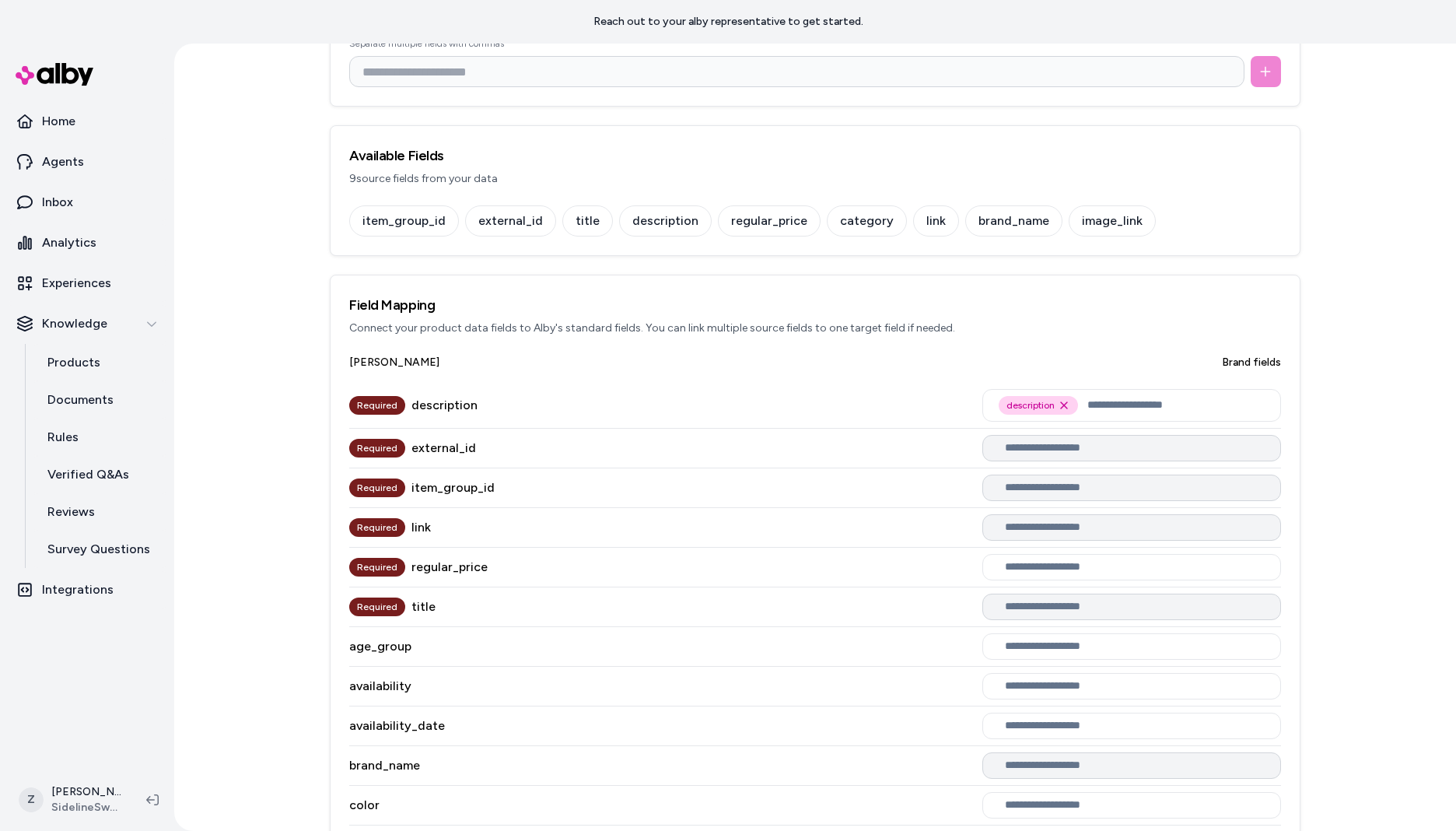
click at [1014, 439] on div at bounding box center [1132, 448] width 298 height 26
click at [1016, 450] on input "text" at bounding box center [1134, 449] width 259 height 13
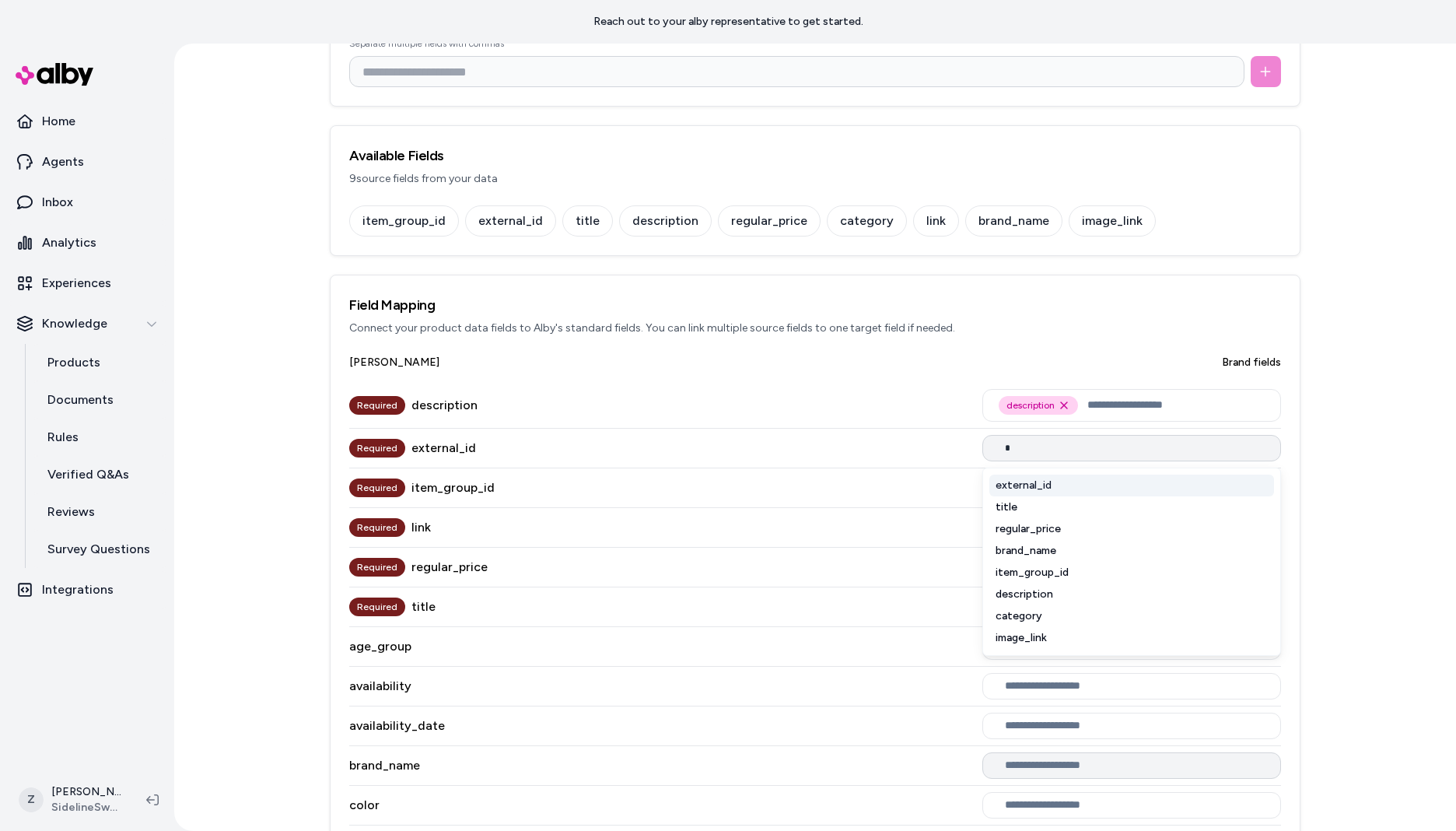
type input "**"
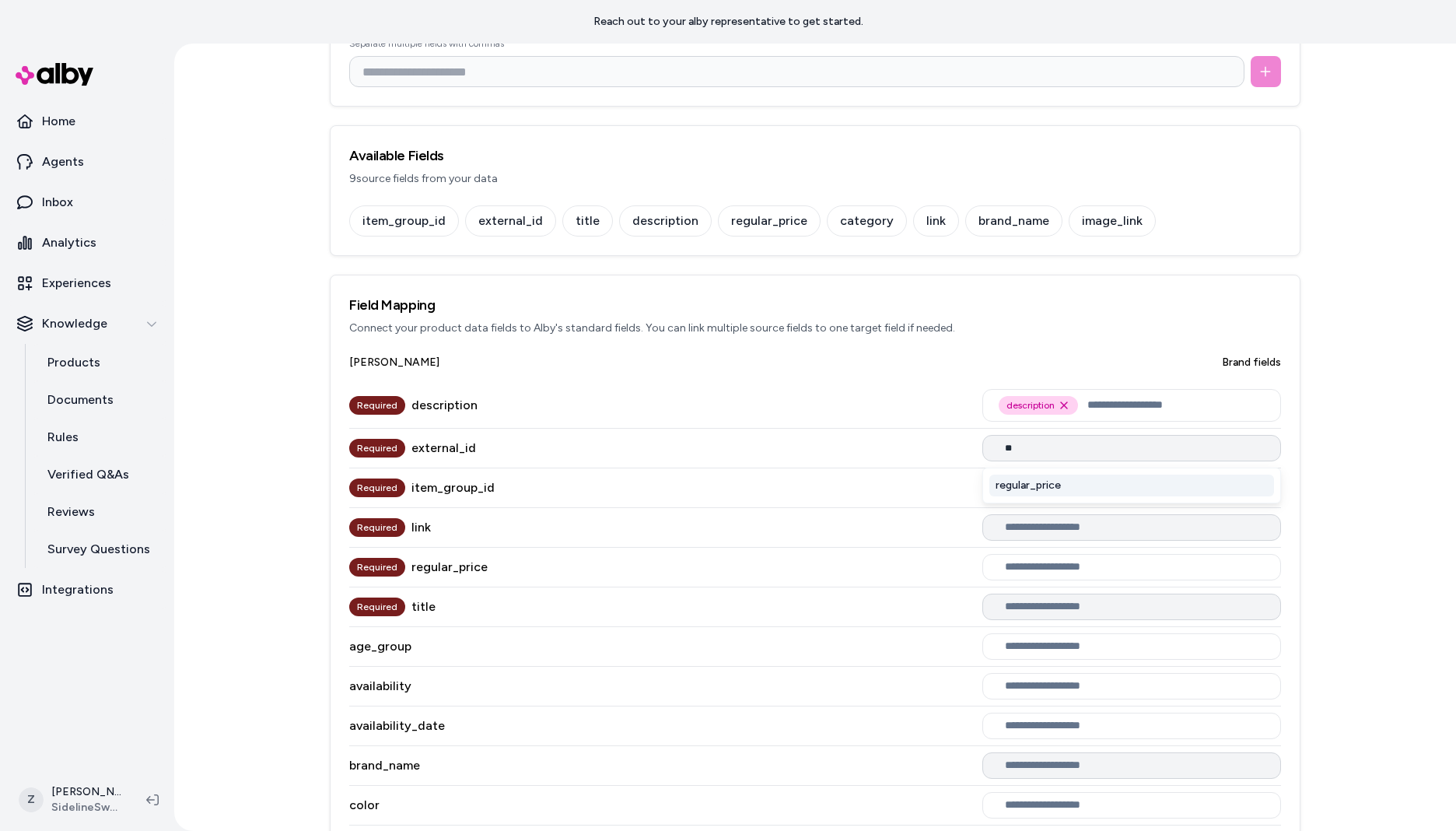
type input "*"
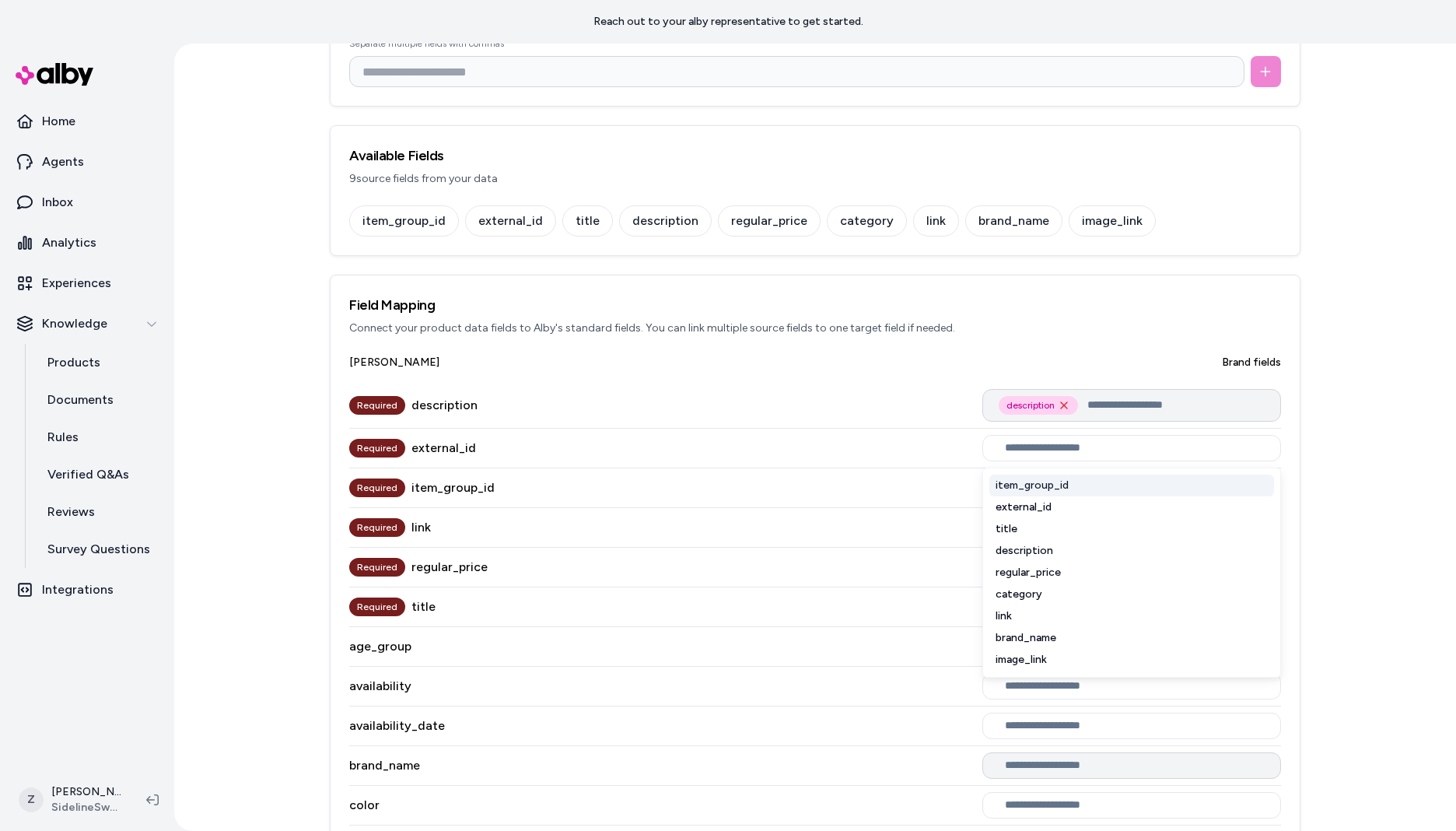
click at [1057, 400] on icon "Remove description option" at bounding box center [1064, 406] width 13 height 13
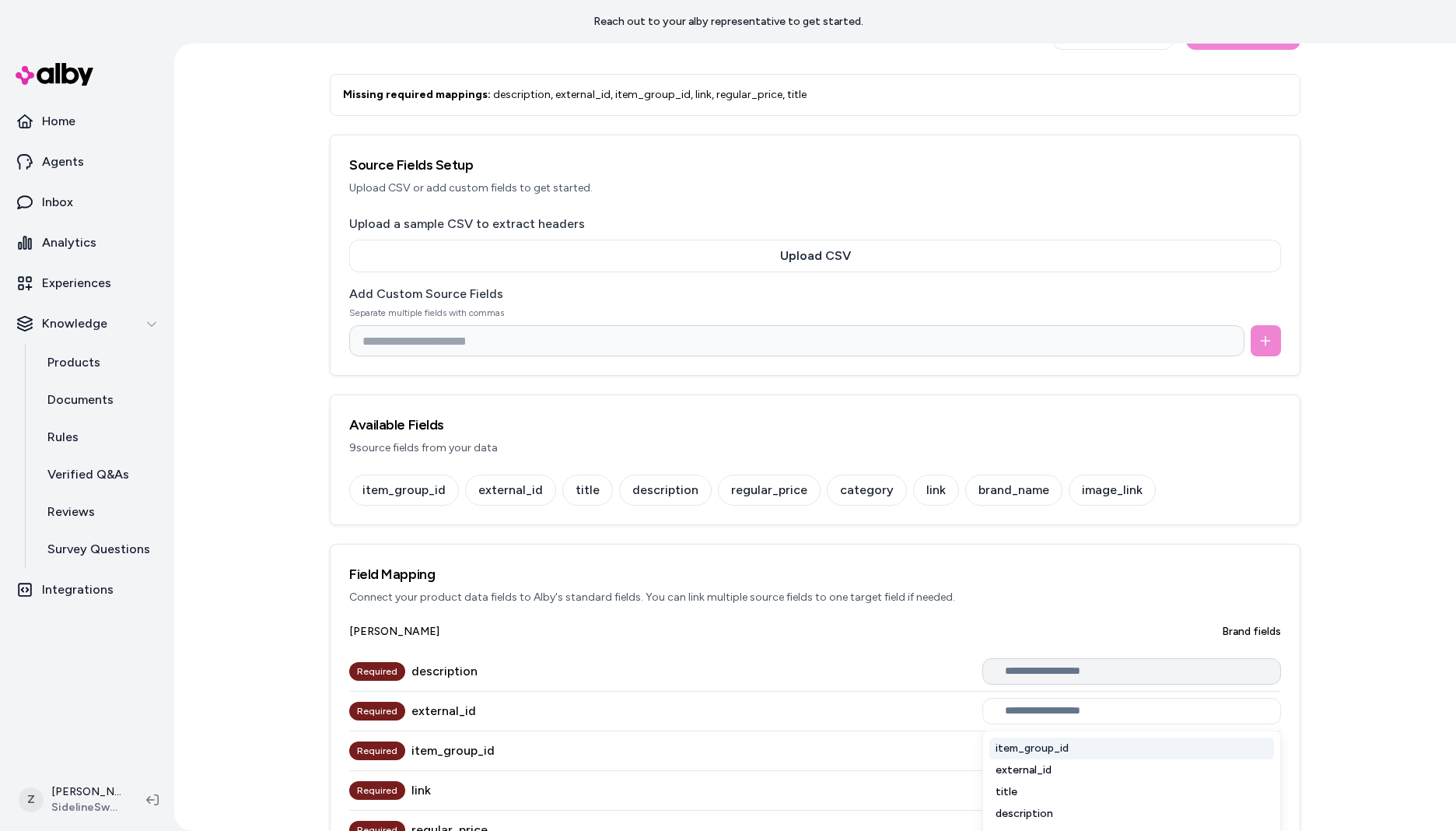
scroll to position [49, 0]
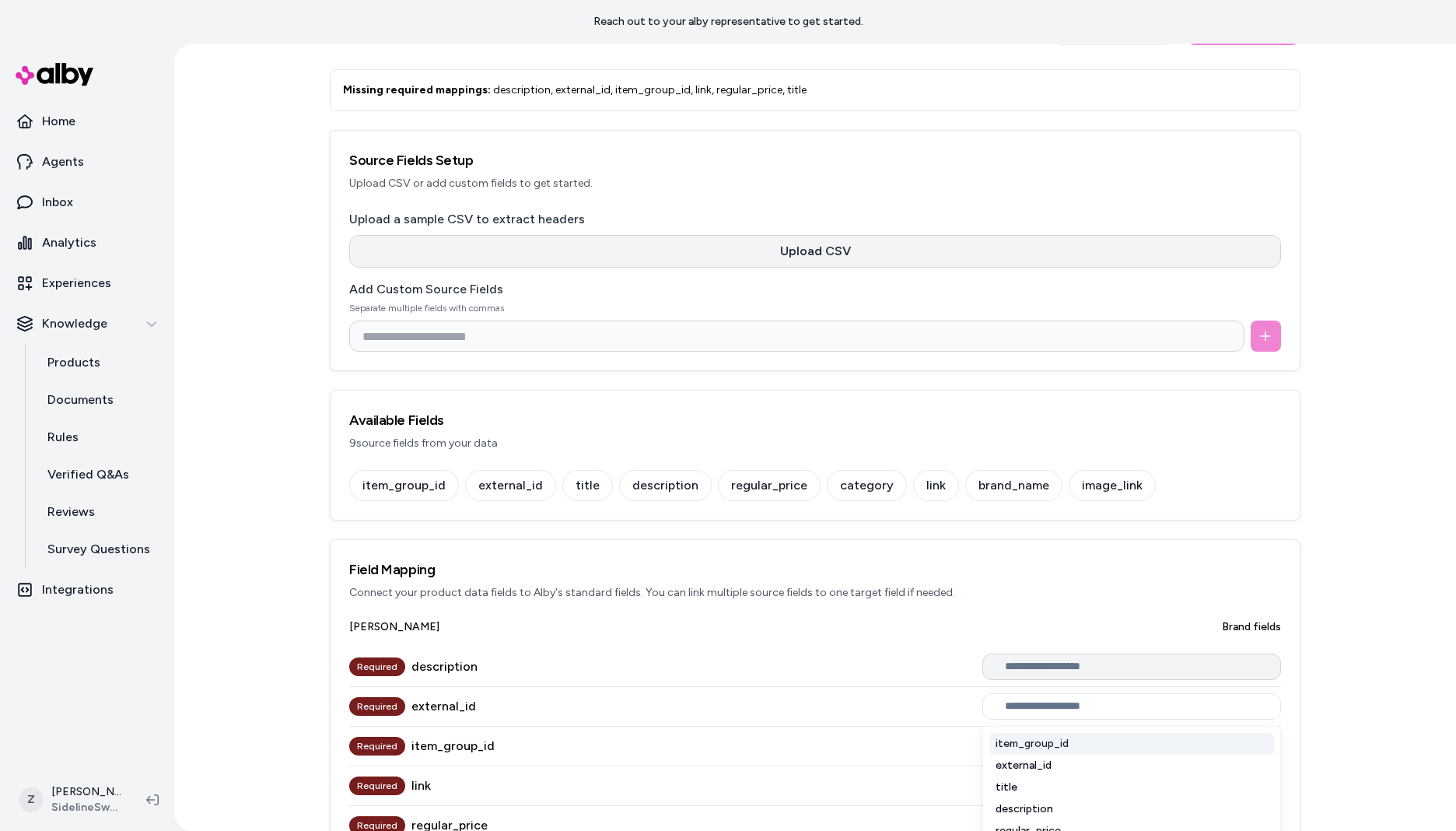
click at [831, 250] on button "Upload CSV" at bounding box center [814, 251] width 932 height 33
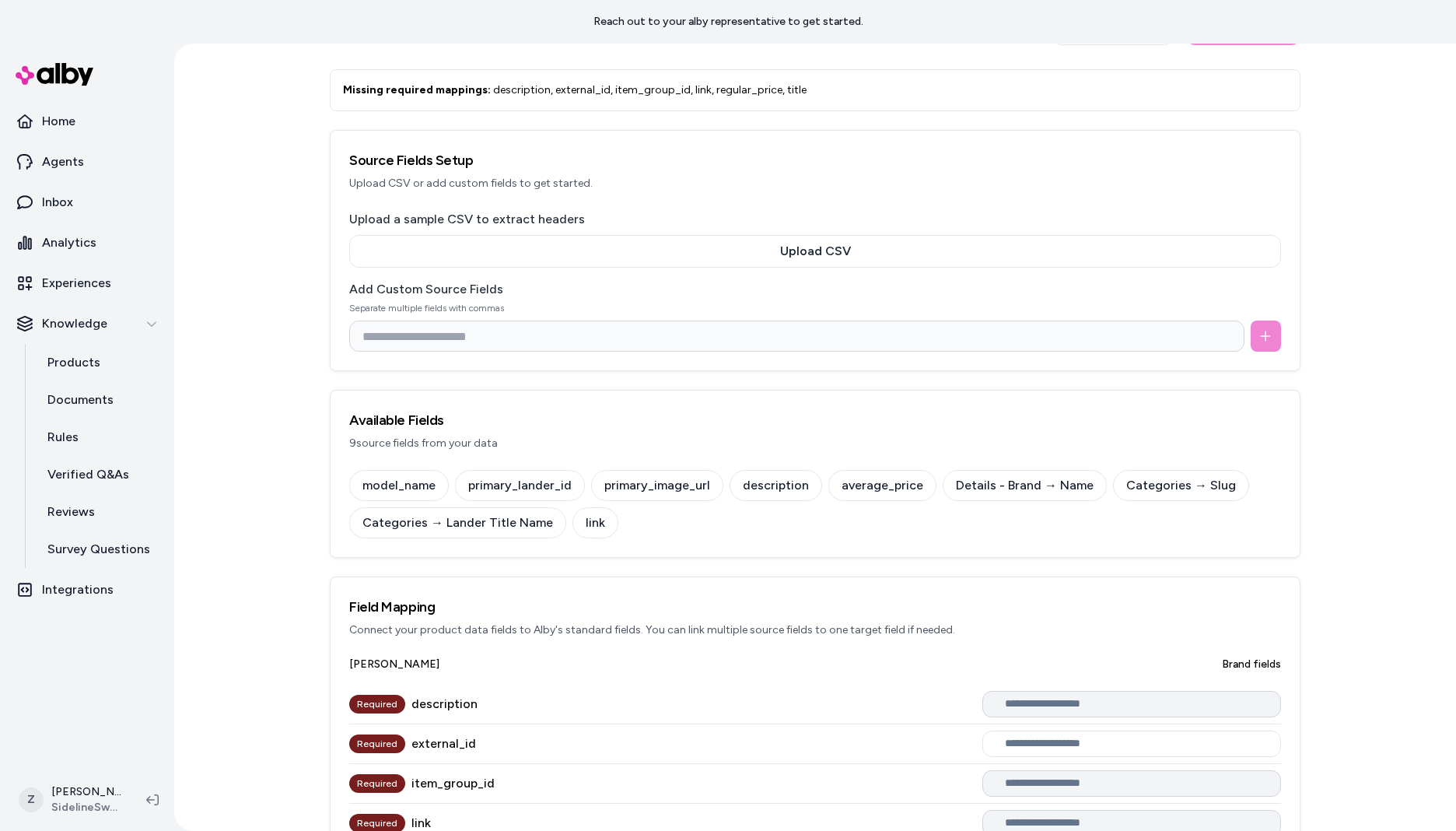
scroll to position [285, 0]
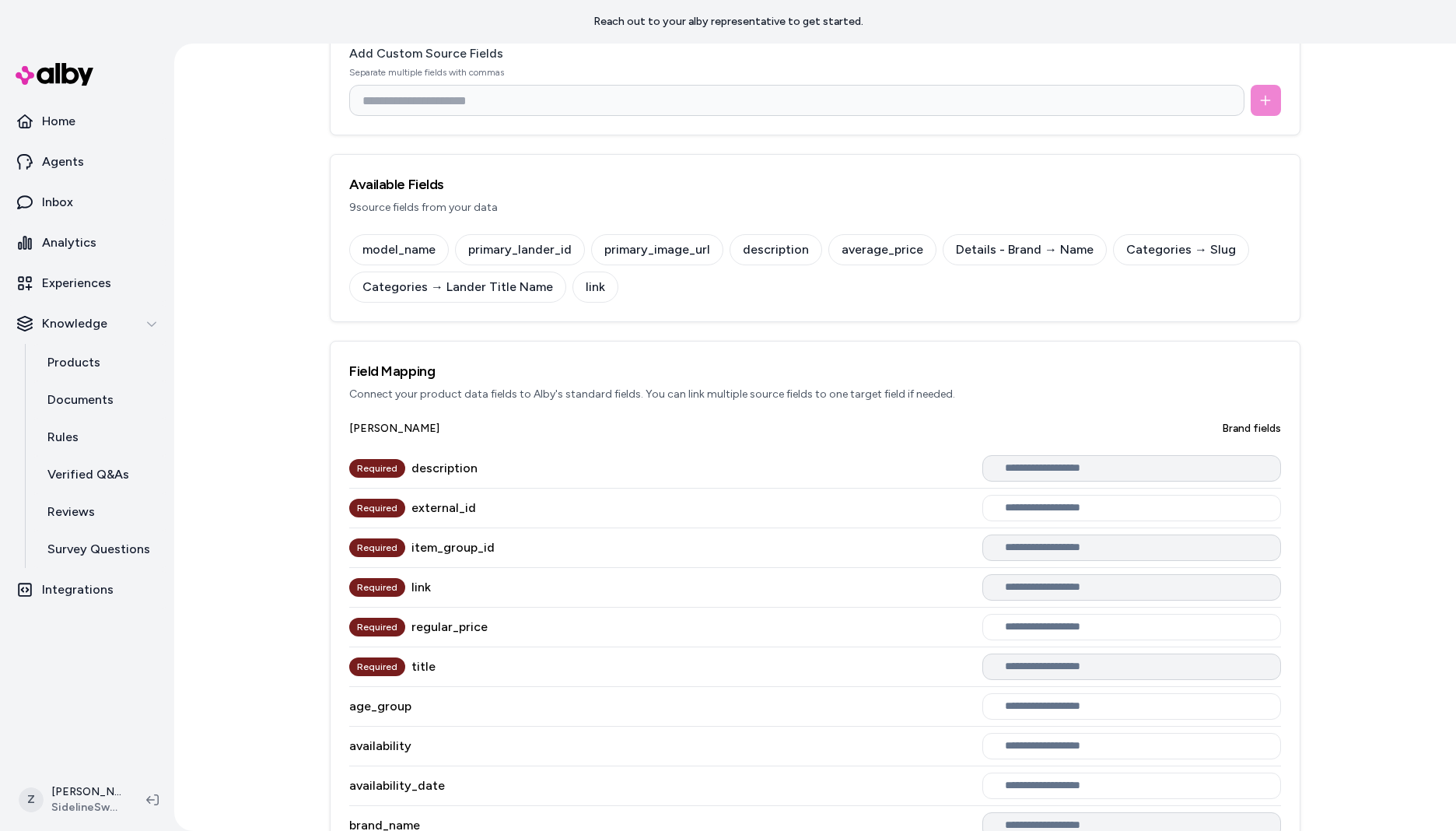
click at [1083, 464] on input "text" at bounding box center [1134, 468] width 259 height 13
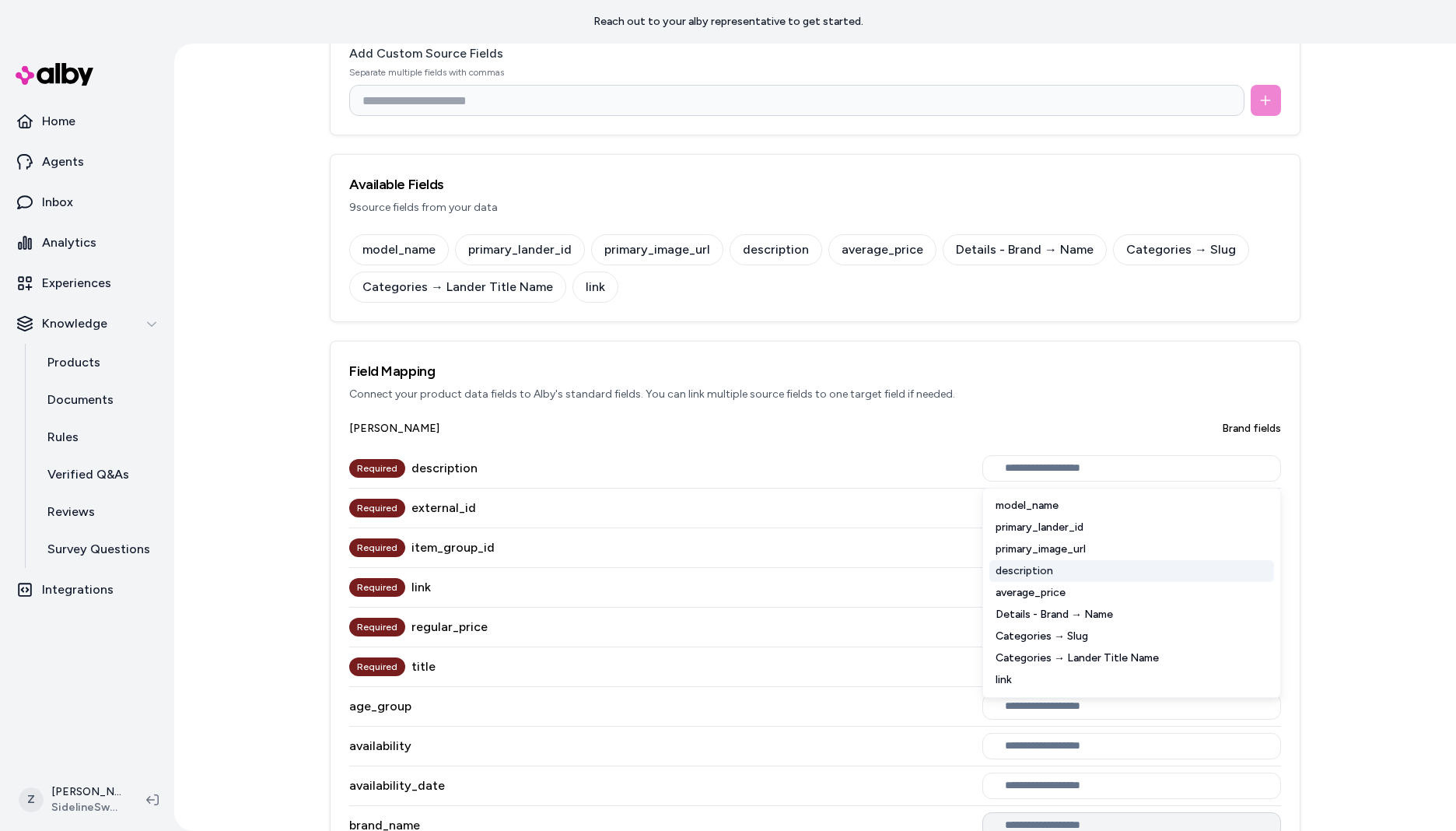
click at [1055, 573] on div "description" at bounding box center [1132, 571] width 285 height 22
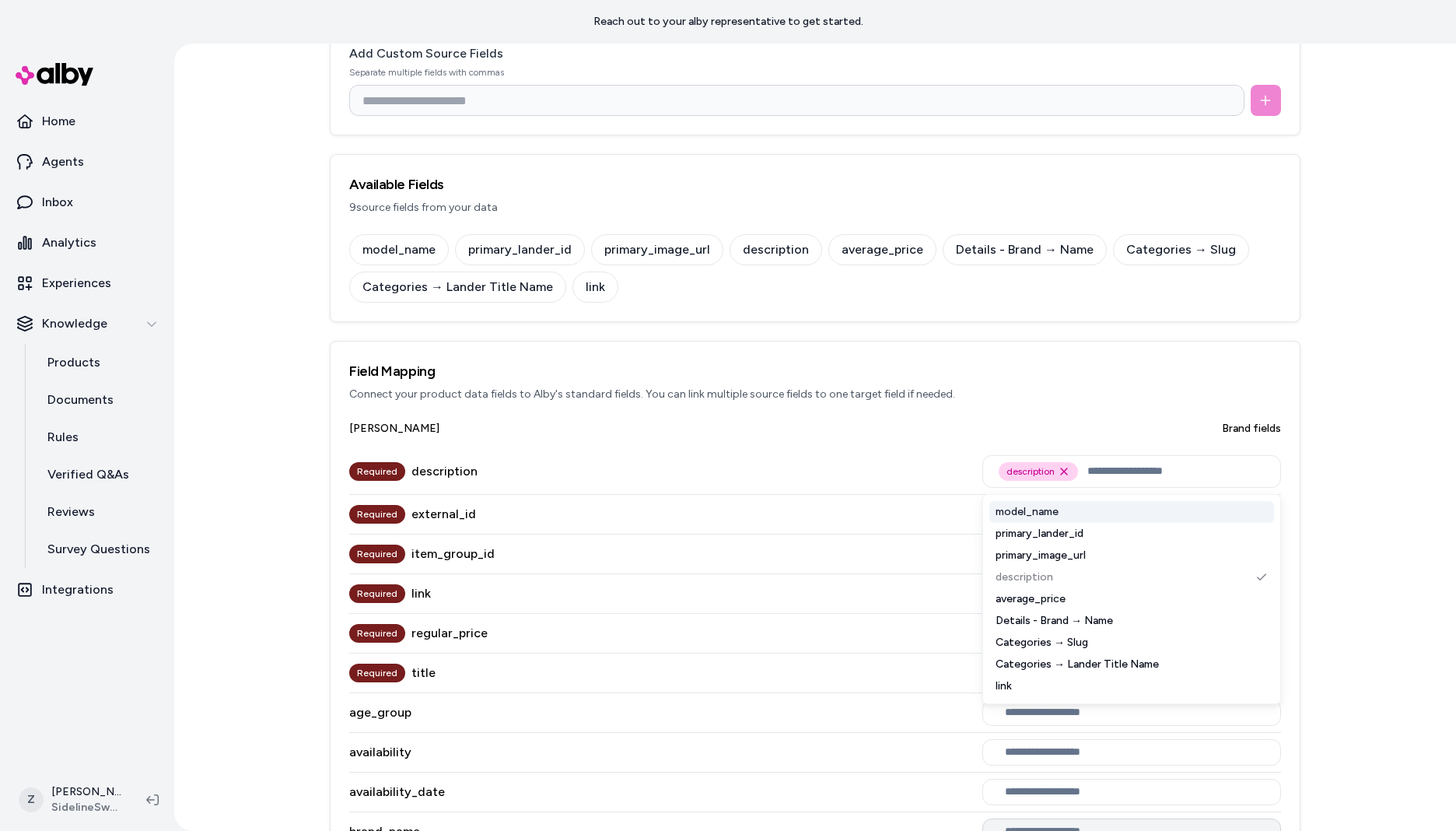
click at [907, 493] on div "Required description description Remove description option model_name primary_l…" at bounding box center [814, 472] width 932 height 46
click at [1033, 510] on input "text" at bounding box center [1134, 515] width 259 height 13
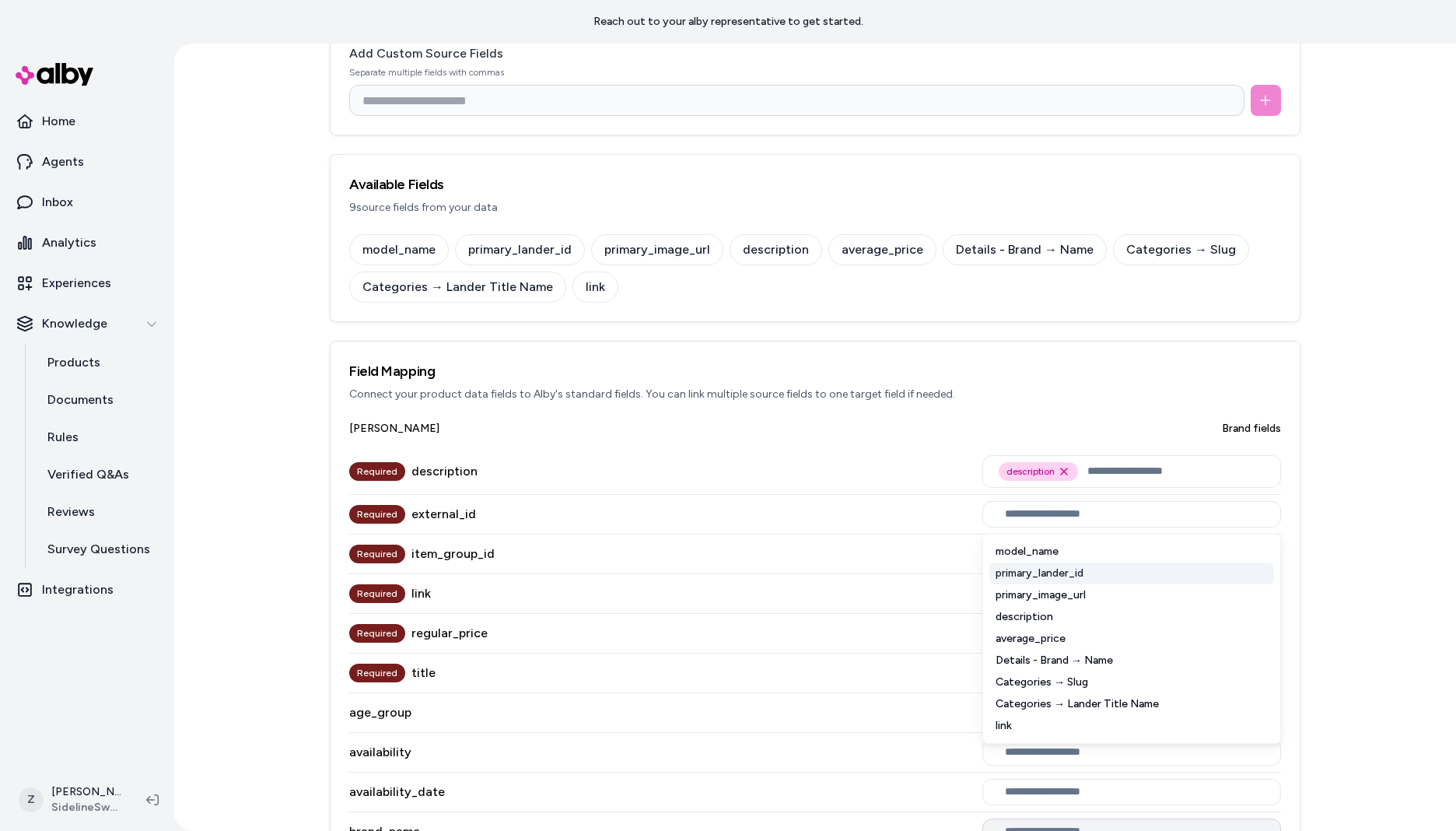
click at [1065, 575] on div "primary_lander_id" at bounding box center [1132, 573] width 285 height 22
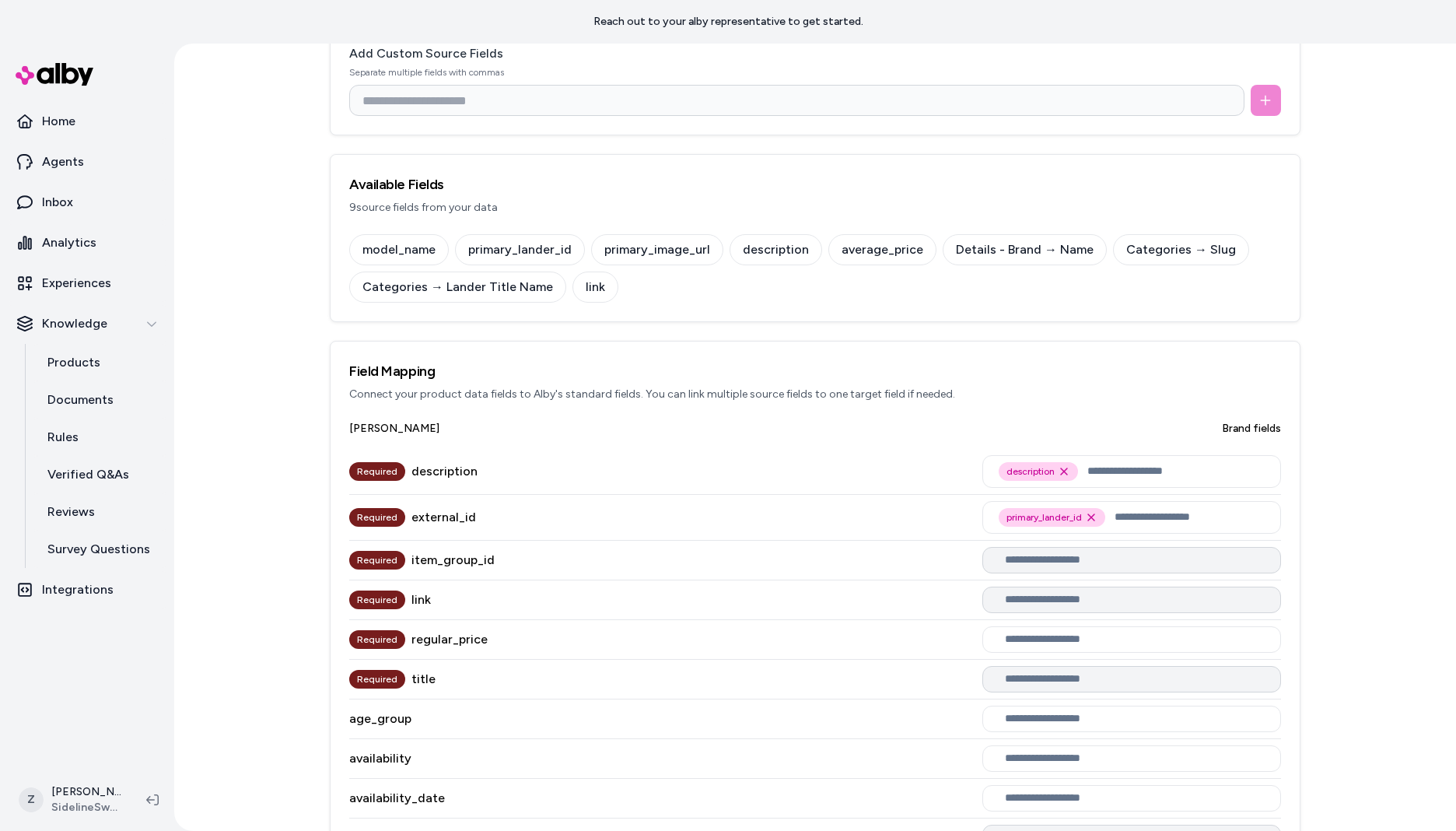
click at [936, 558] on div "Required item_group_id" at bounding box center [814, 561] width 932 height 40
click at [1057, 572] on div at bounding box center [1132, 560] width 298 height 26
click at [1057, 564] on input "text" at bounding box center [1134, 561] width 259 height 13
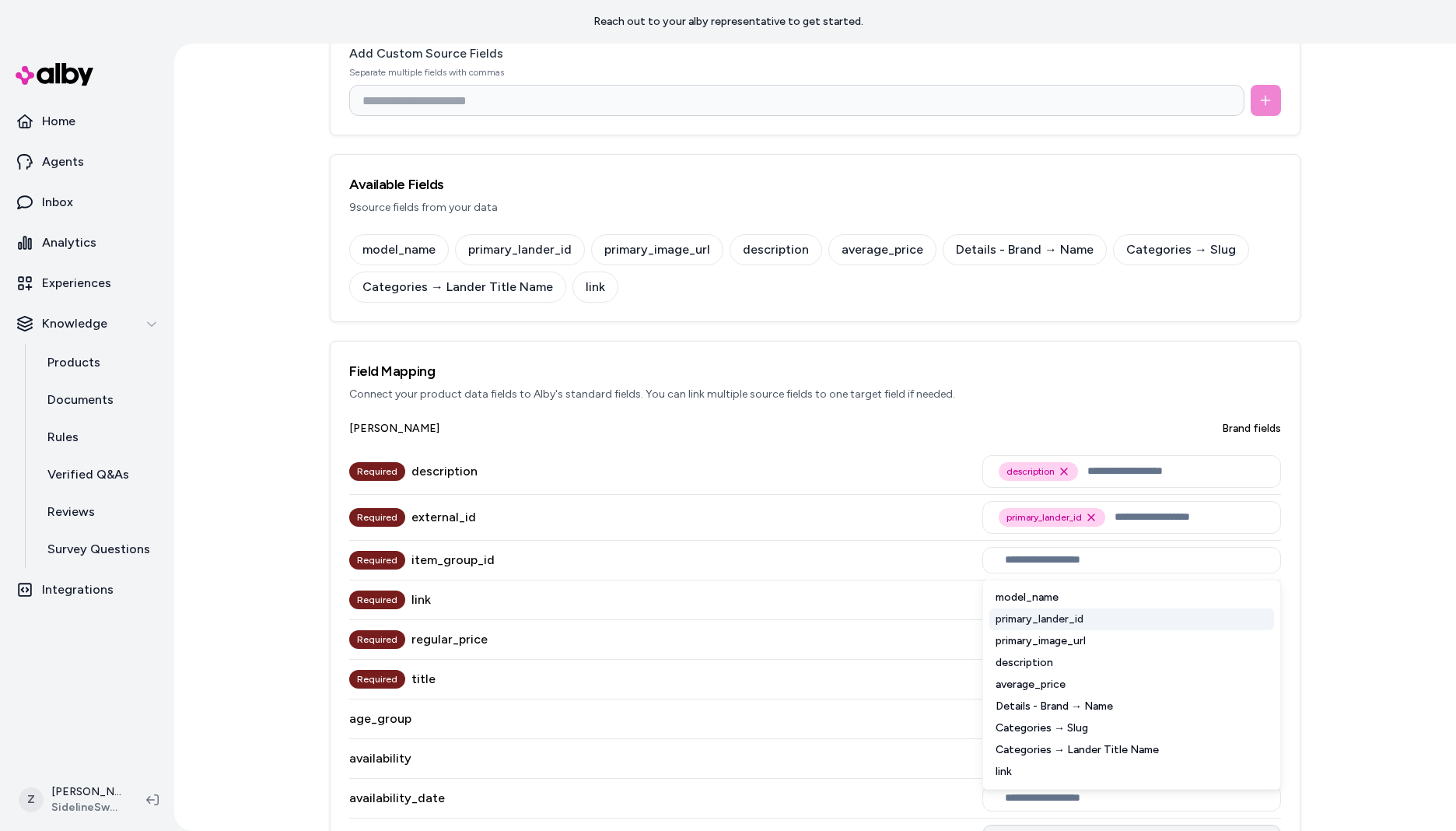
click at [1048, 615] on div "primary_lander_id" at bounding box center [1132, 619] width 285 height 22
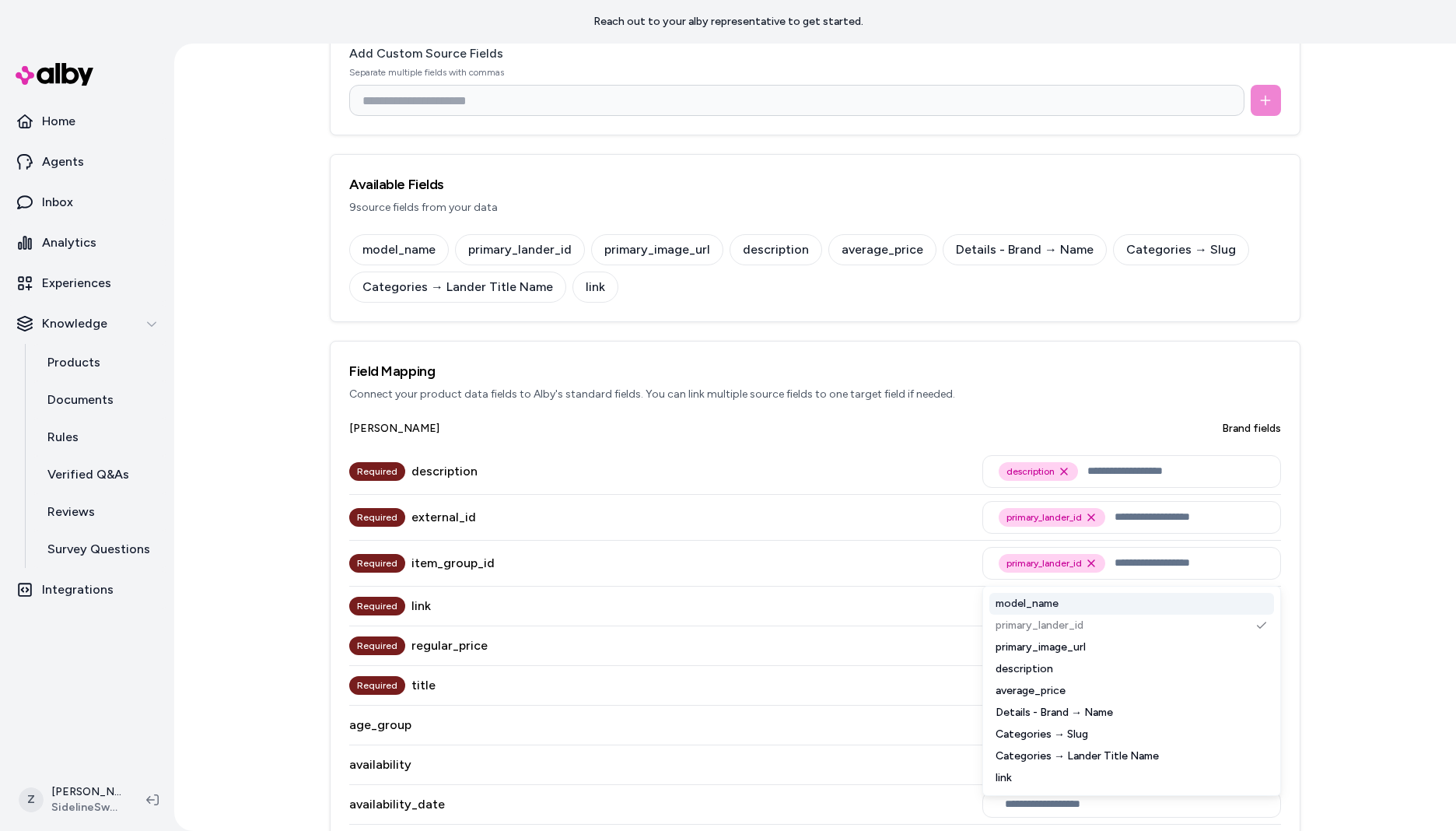
click at [873, 582] on div "Required item_group_id primary_lander_id Remove primary_lander_id option model_…" at bounding box center [814, 563] width 932 height 46
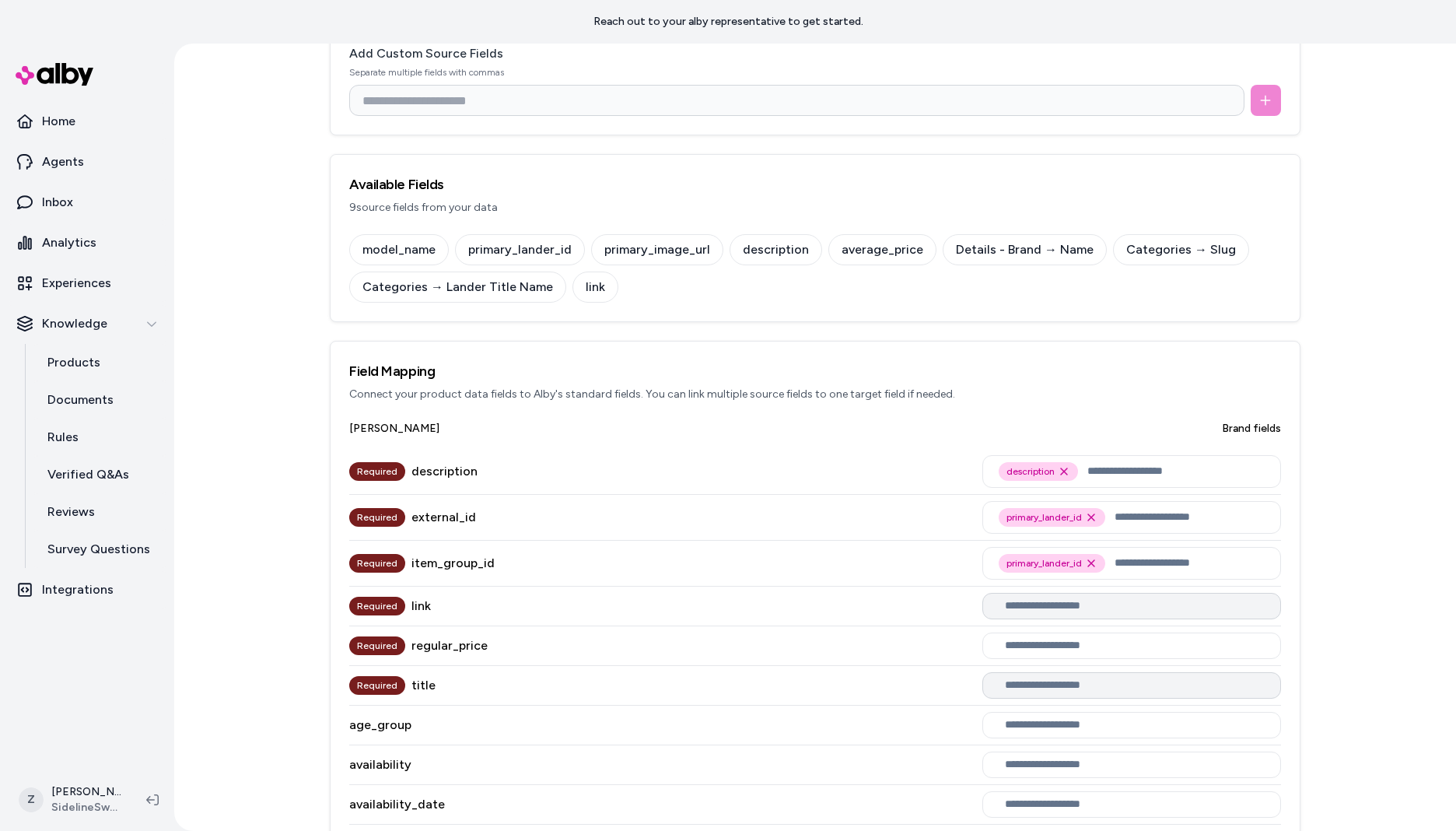
click at [1007, 617] on div at bounding box center [1132, 606] width 298 height 26
click at [1019, 611] on input "text" at bounding box center [1134, 607] width 259 height 13
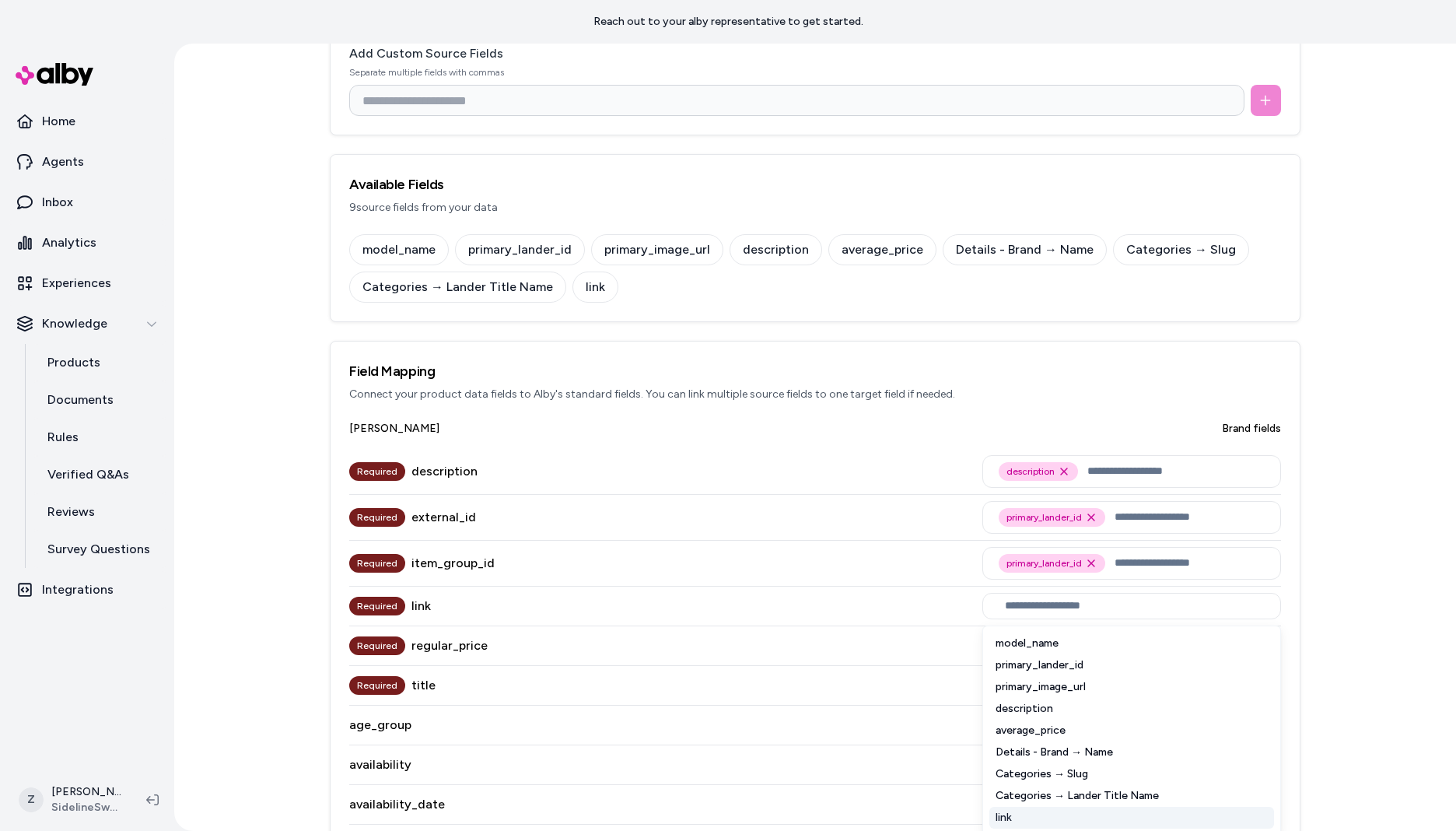
click at [1019, 810] on div "link" at bounding box center [1132, 817] width 285 height 22
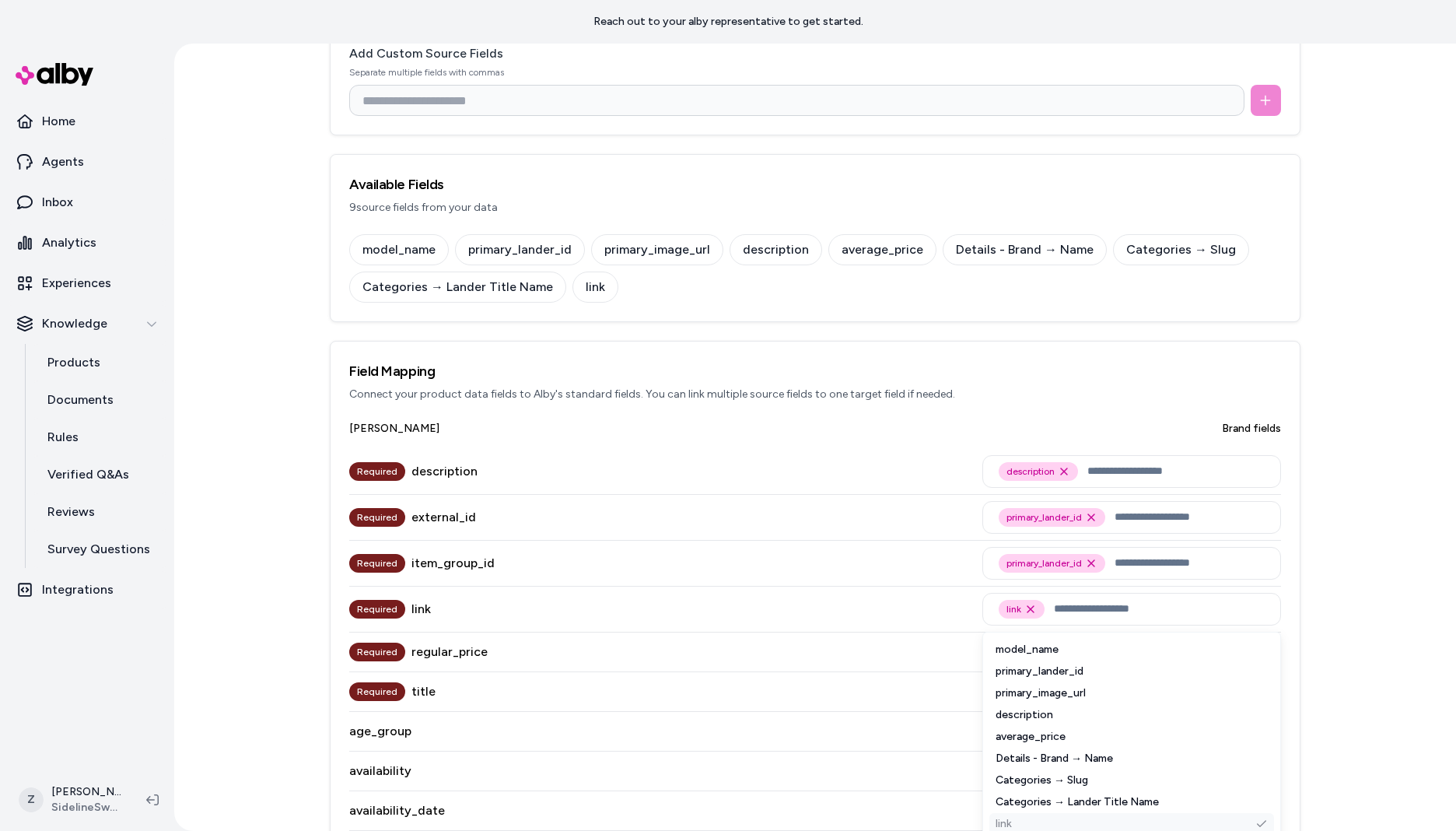
click at [1019, 810] on div "Categories → Lander Title Name" at bounding box center [1132, 802] width 285 height 22
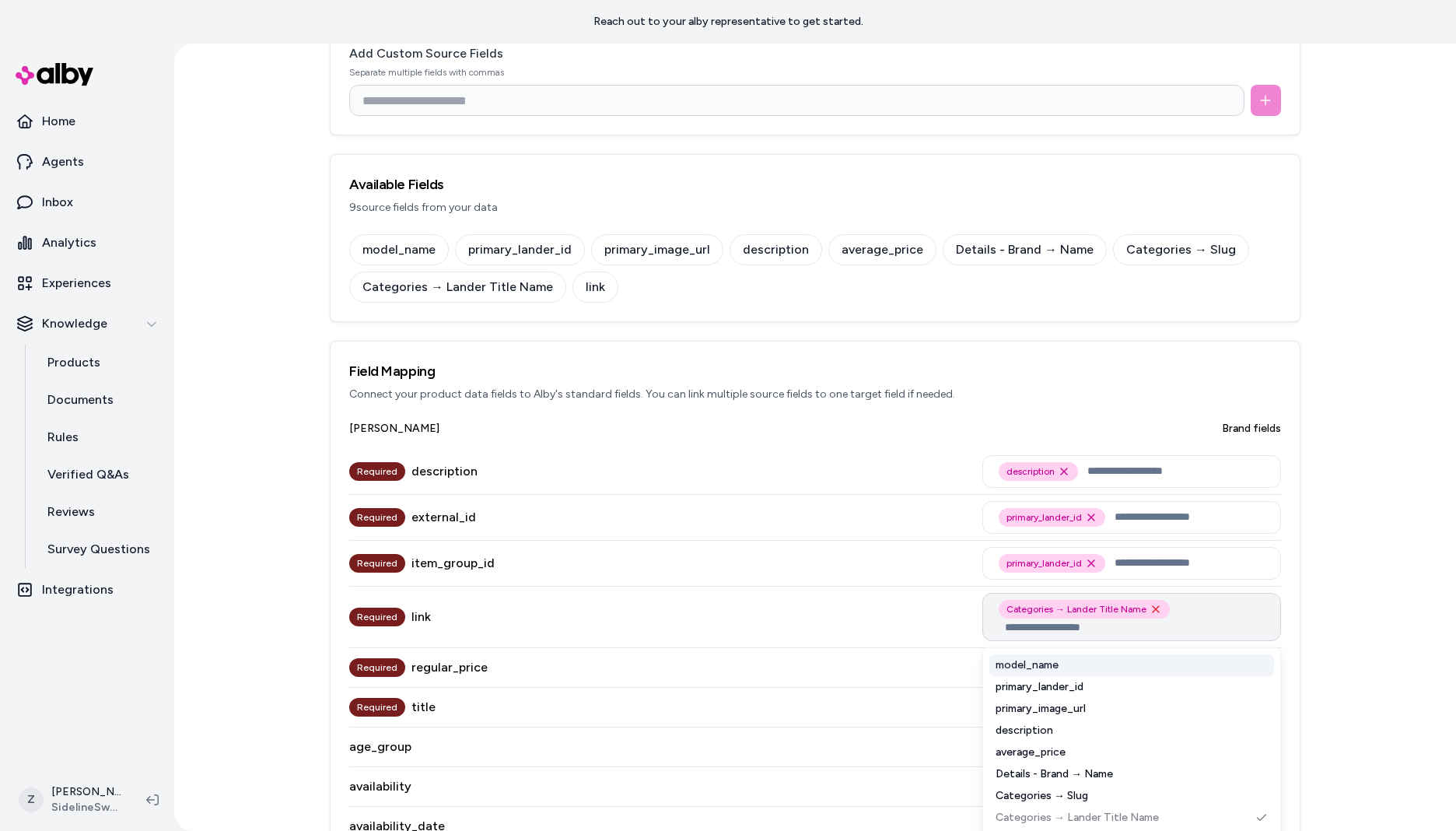
click at [1150, 609] on icon "Remove Categories → Lander Title Name option" at bounding box center [1156, 609] width 13 height 13
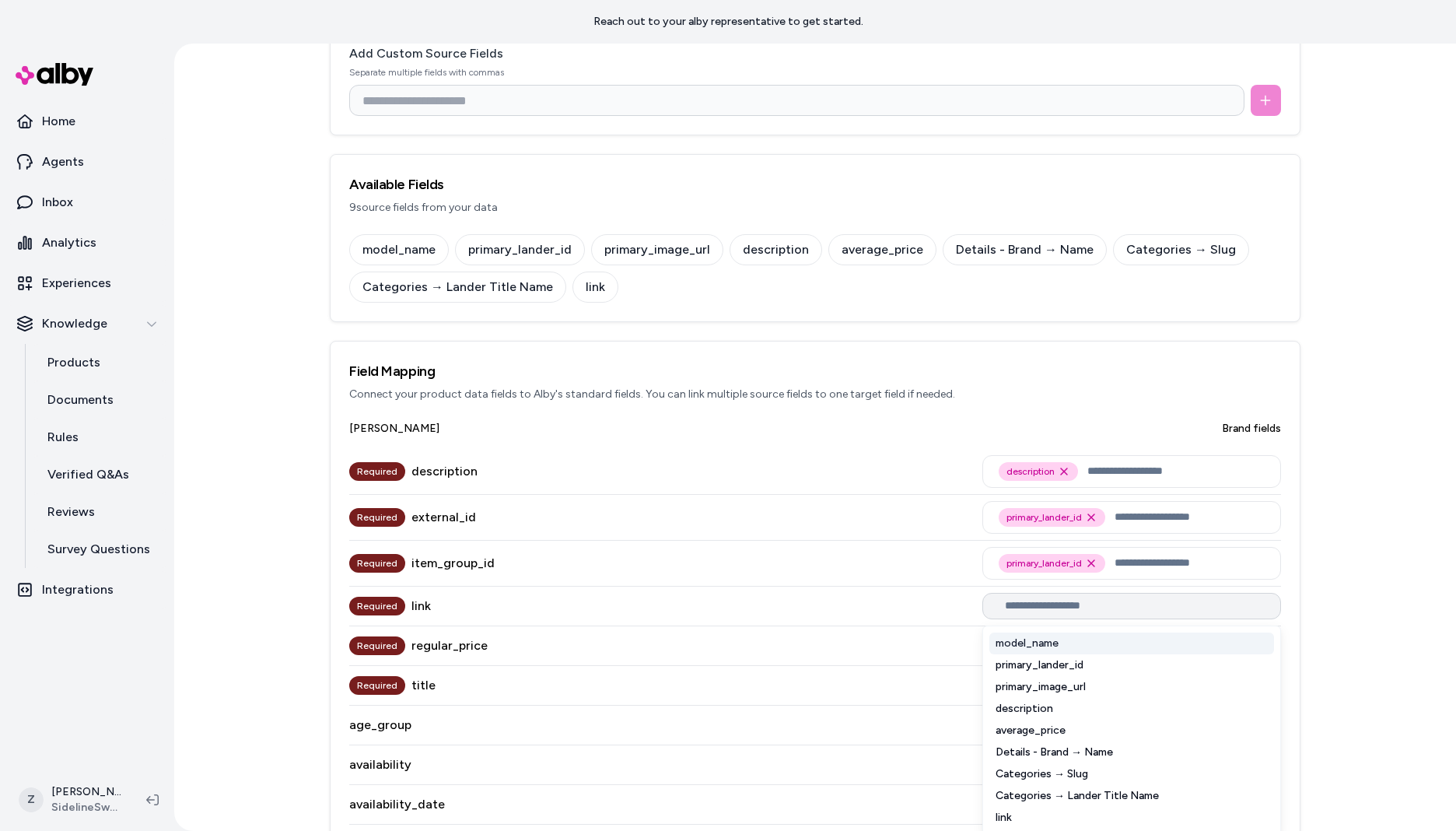
click at [1083, 604] on input "text" at bounding box center [1134, 607] width 259 height 13
click at [1002, 811] on div "link" at bounding box center [1132, 817] width 285 height 22
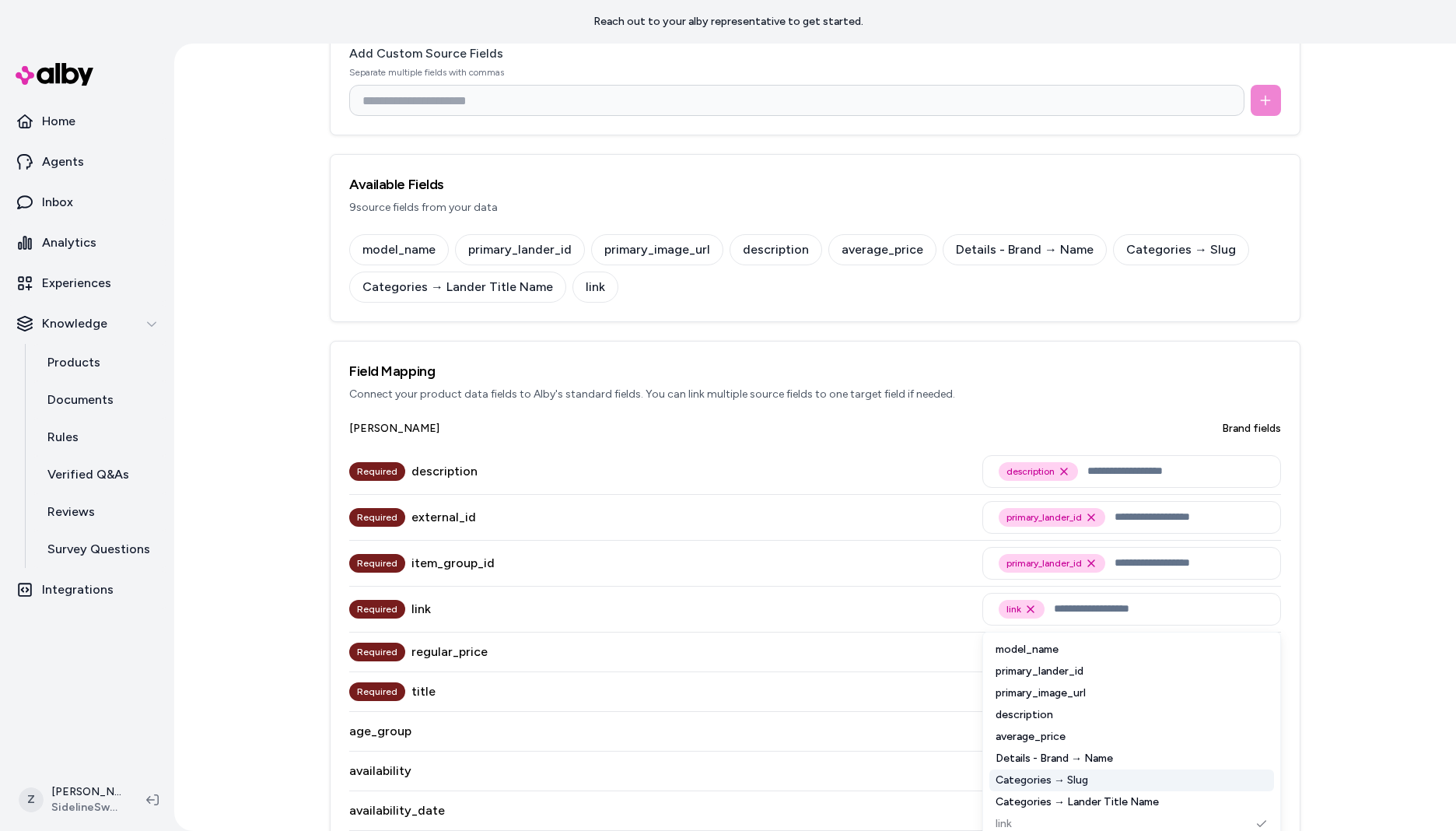
click at [854, 594] on div "Required link link Remove link option model_name primary_lander_id primary_imag…" at bounding box center [814, 609] width 932 height 46
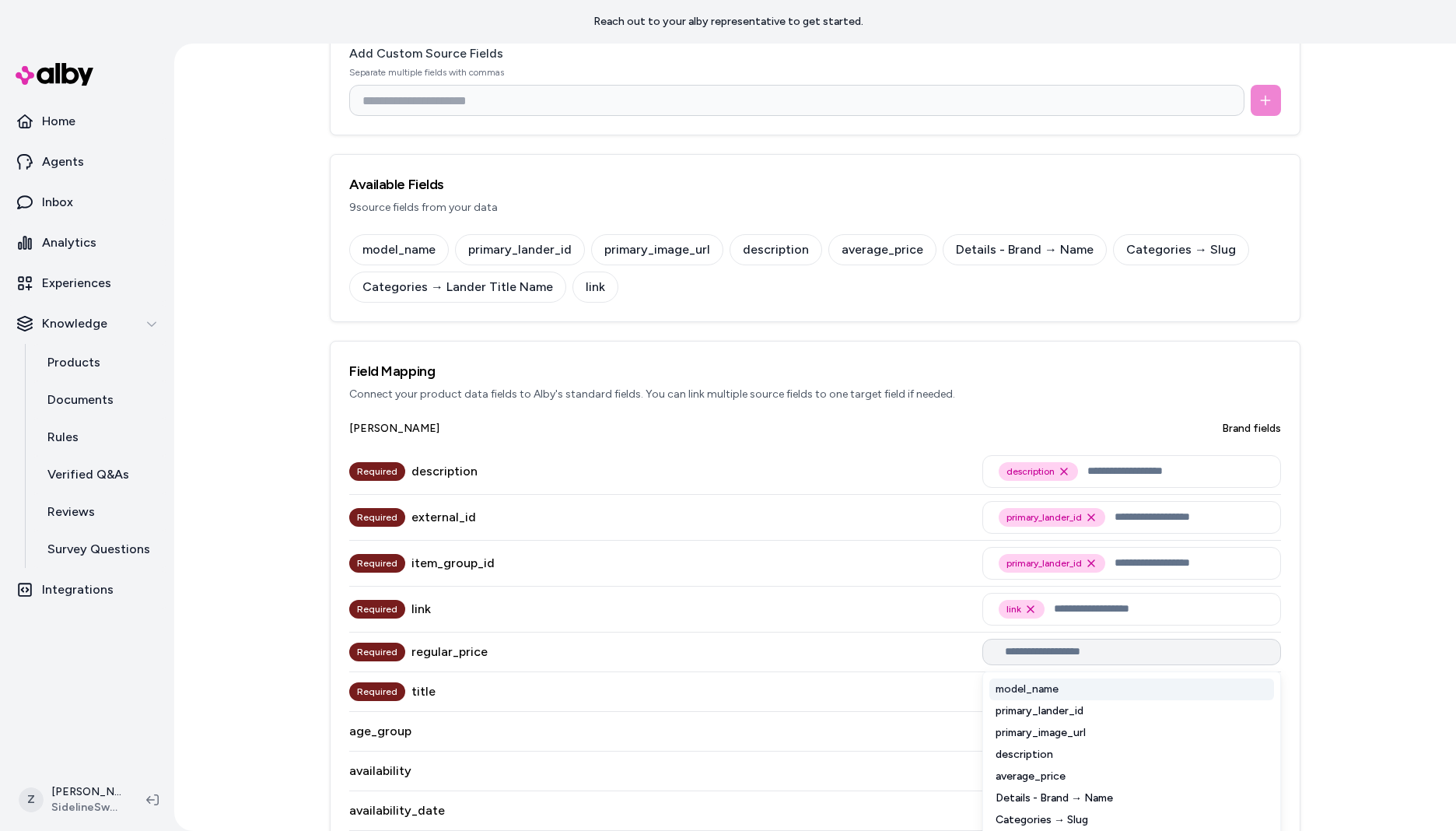
click at [1037, 646] on input "text" at bounding box center [1134, 652] width 259 height 13
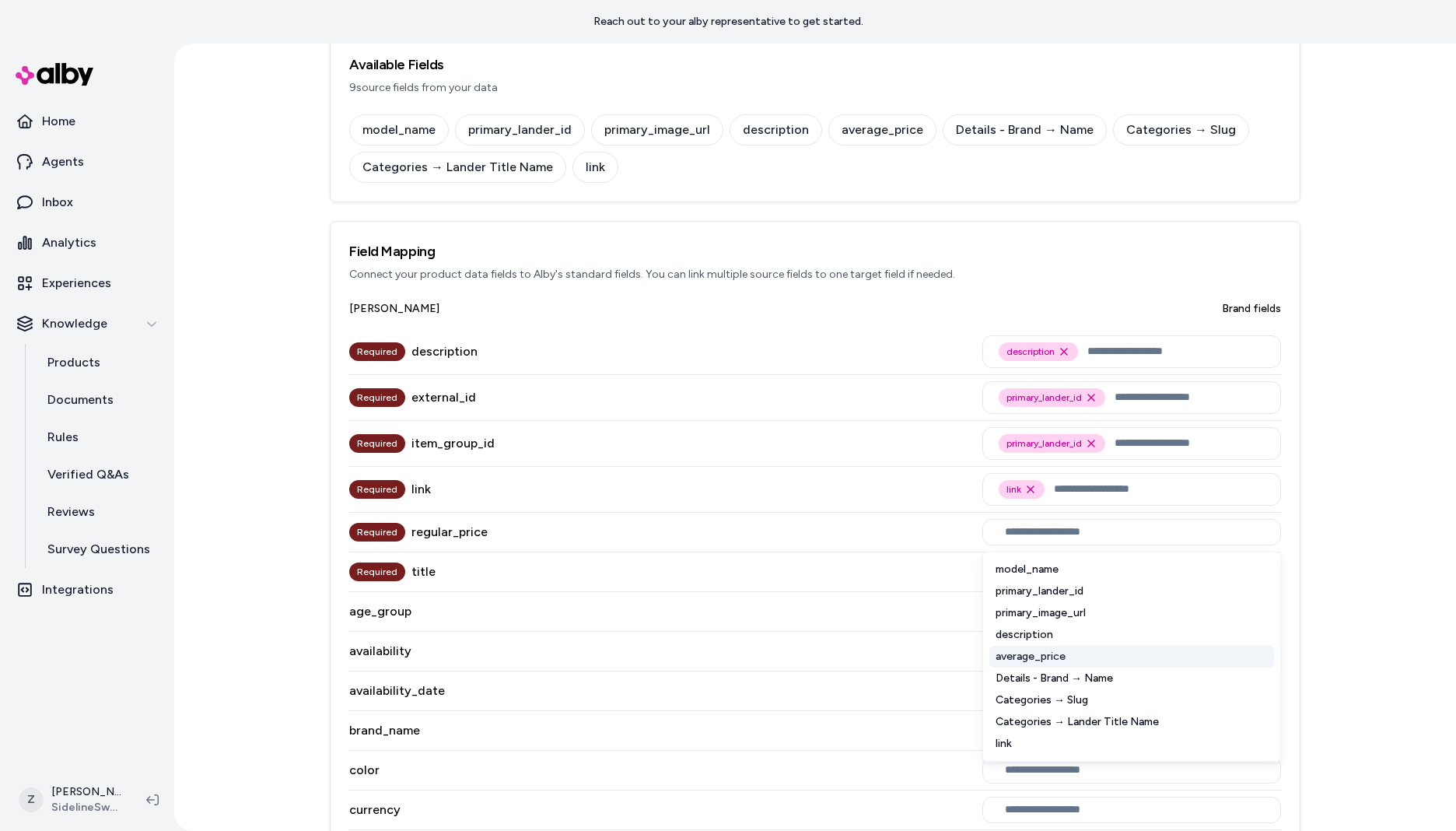
click at [1036, 658] on div "average_price" at bounding box center [1132, 656] width 285 height 22
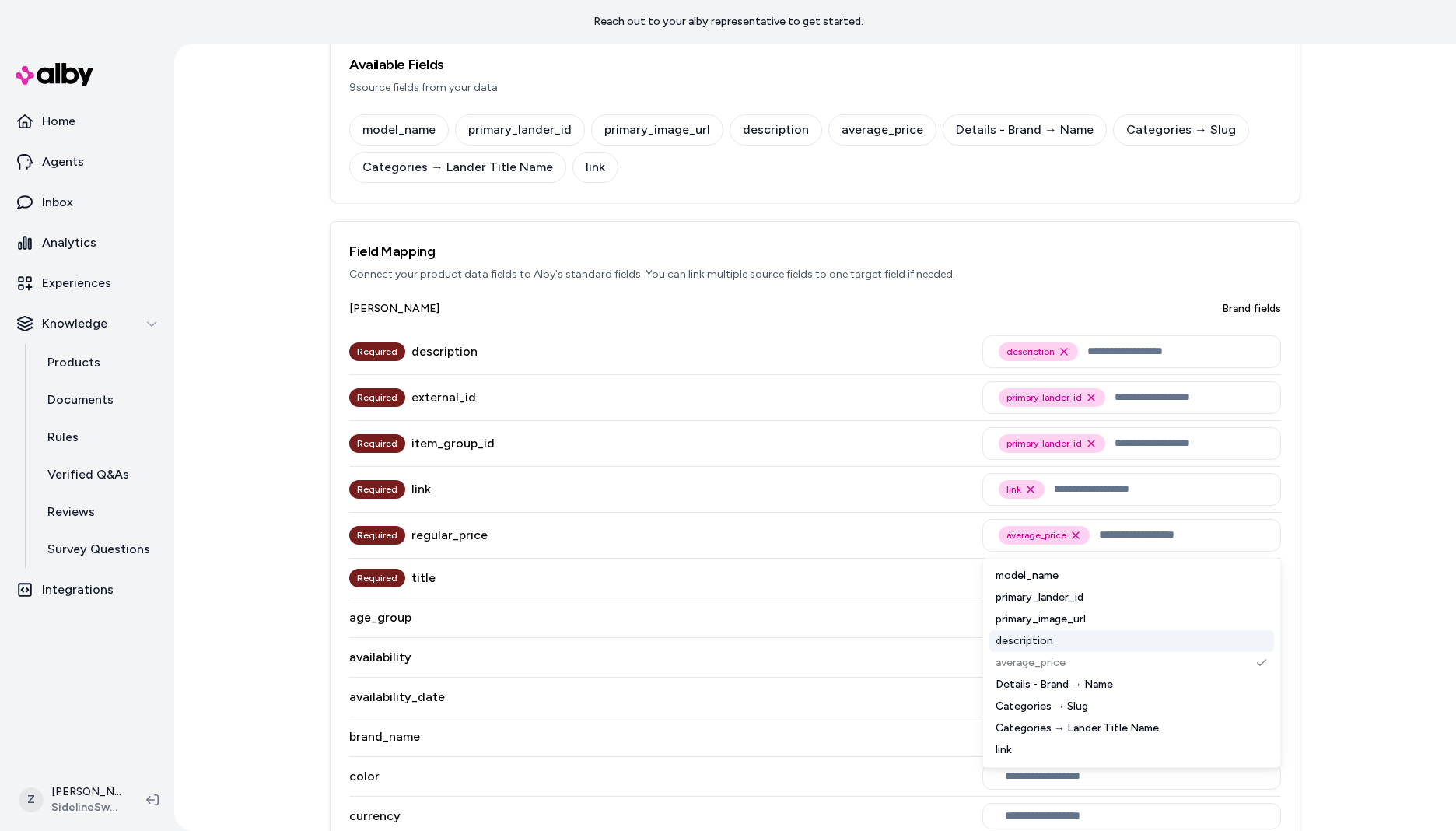
click at [862, 567] on div "Required title" at bounding box center [814, 579] width 932 height 40
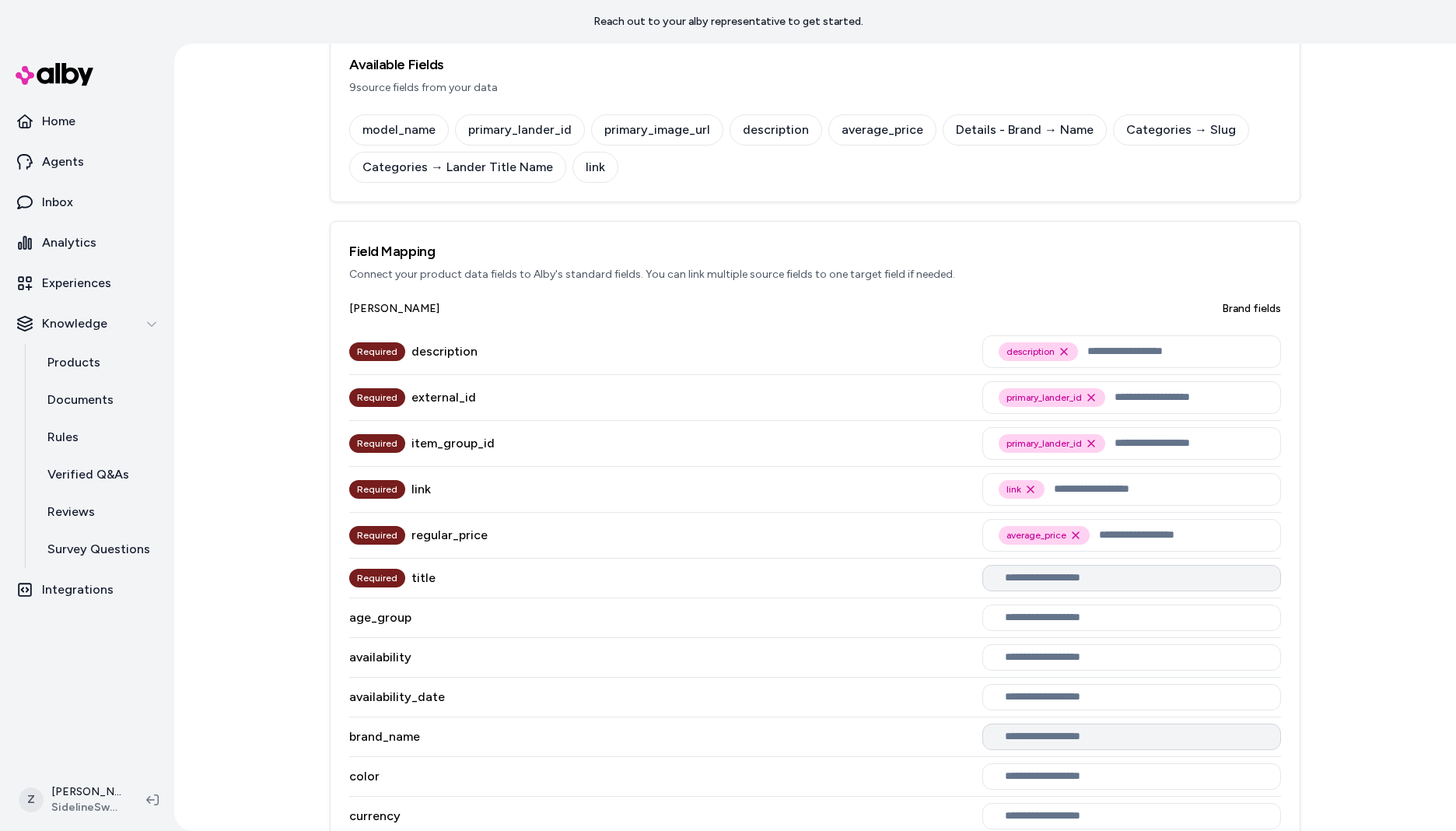
click at [1037, 588] on div at bounding box center [1132, 578] width 298 height 26
click at [1036, 582] on input "text" at bounding box center [1134, 579] width 259 height 13
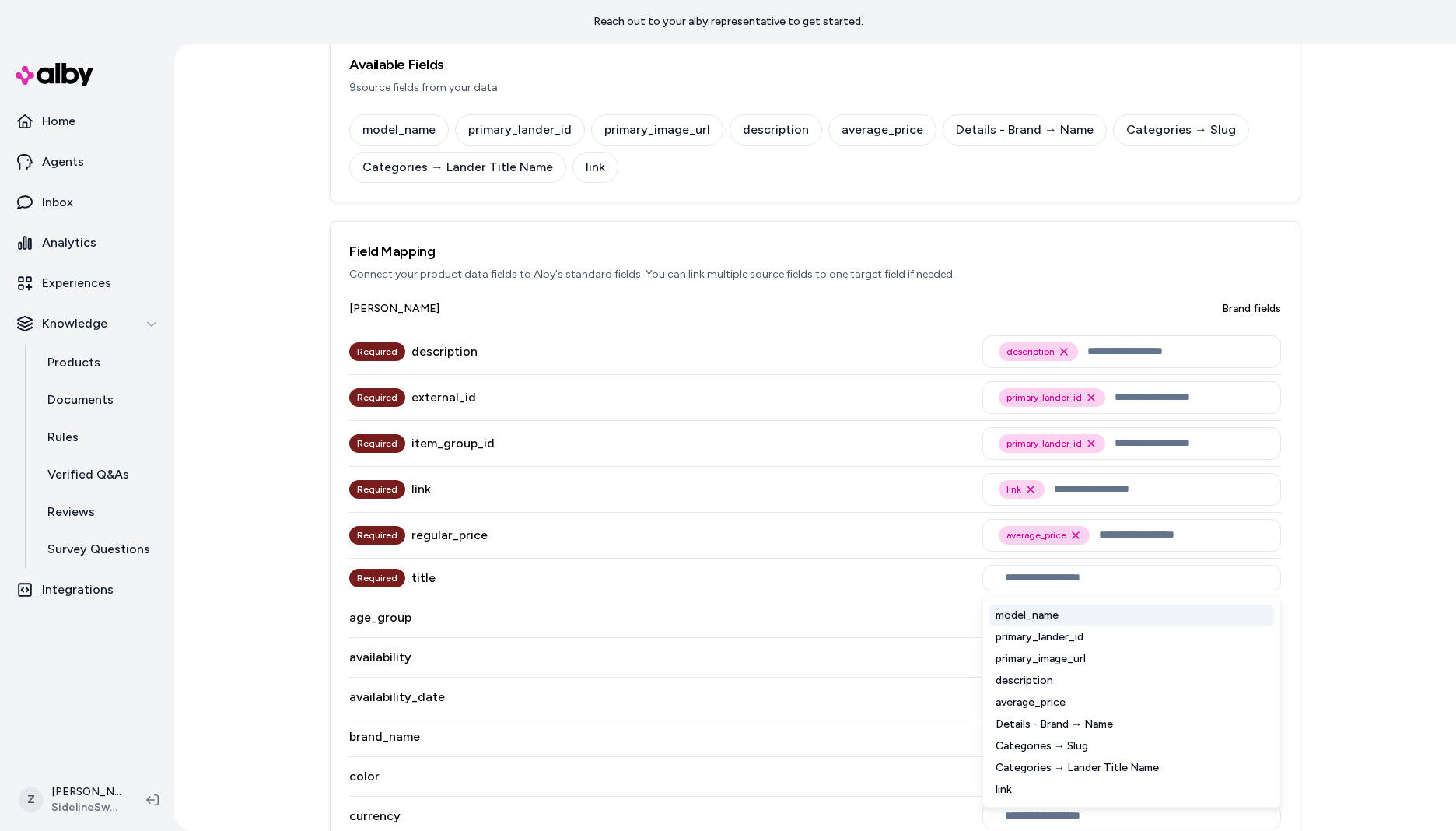
click at [1048, 618] on div "model_name" at bounding box center [1132, 616] width 285 height 22
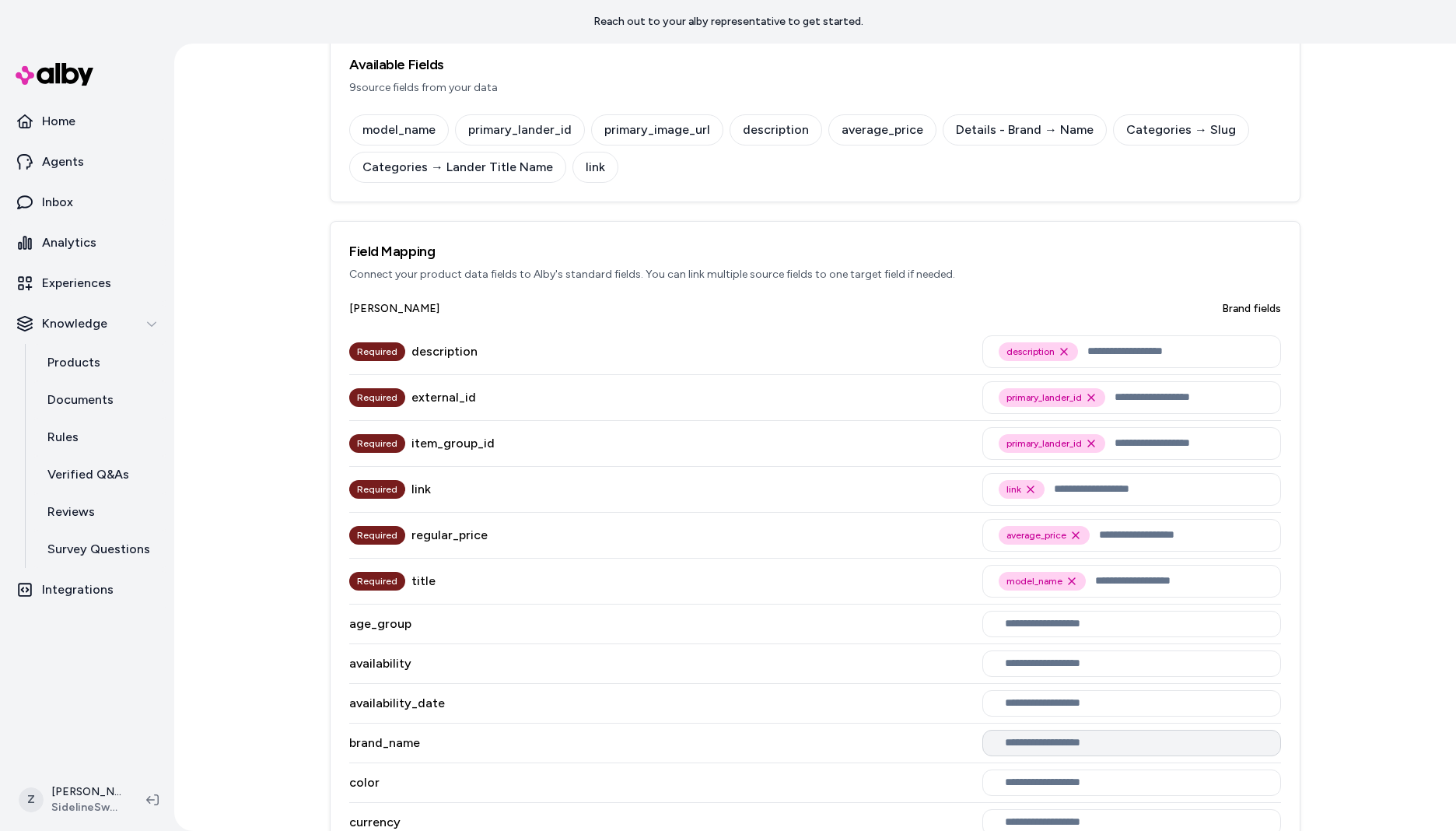
click at [825, 577] on div "Required title model_name Remove model_name option" at bounding box center [814, 581] width 932 height 46
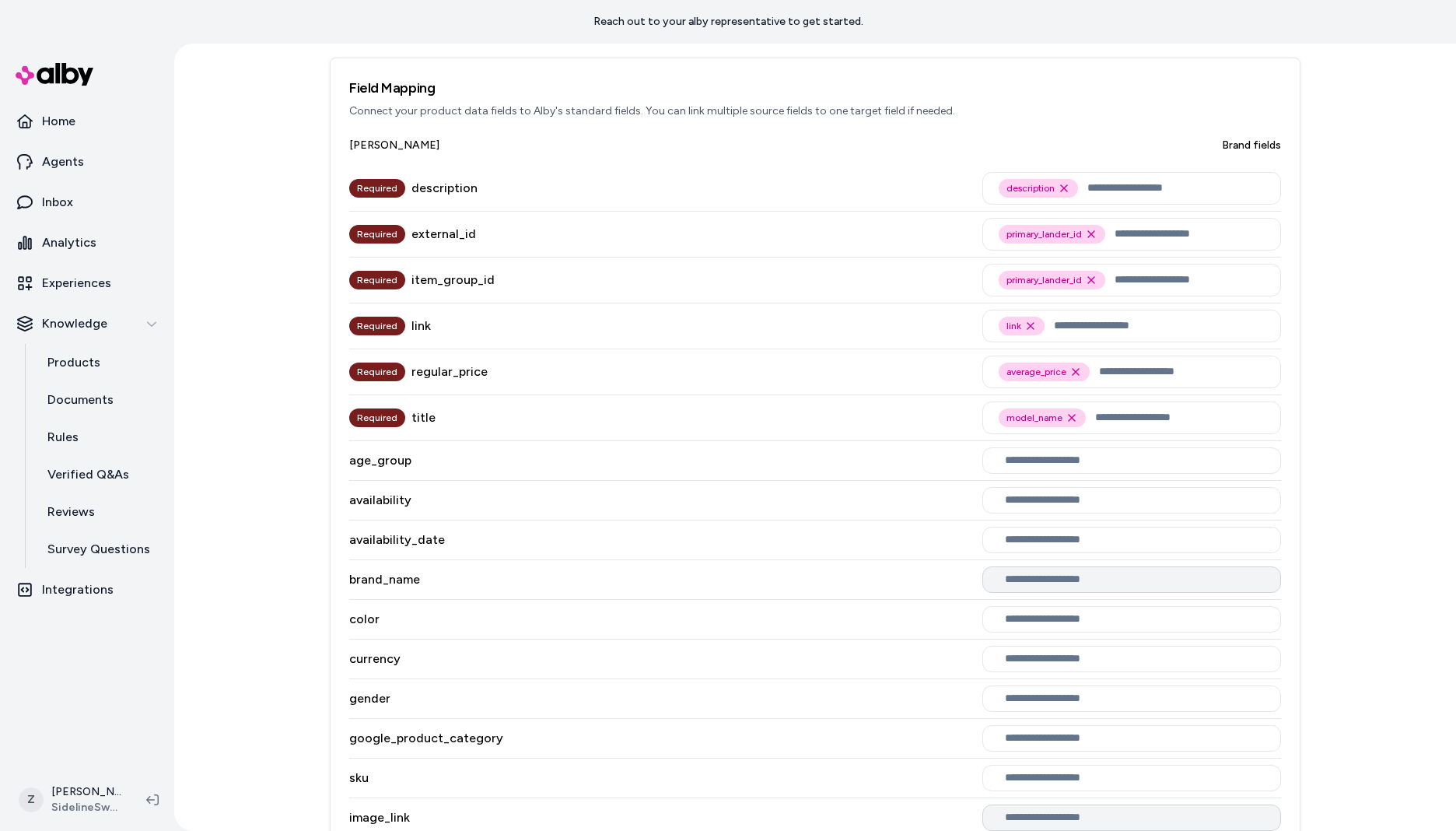
scroll to position [577, 0]
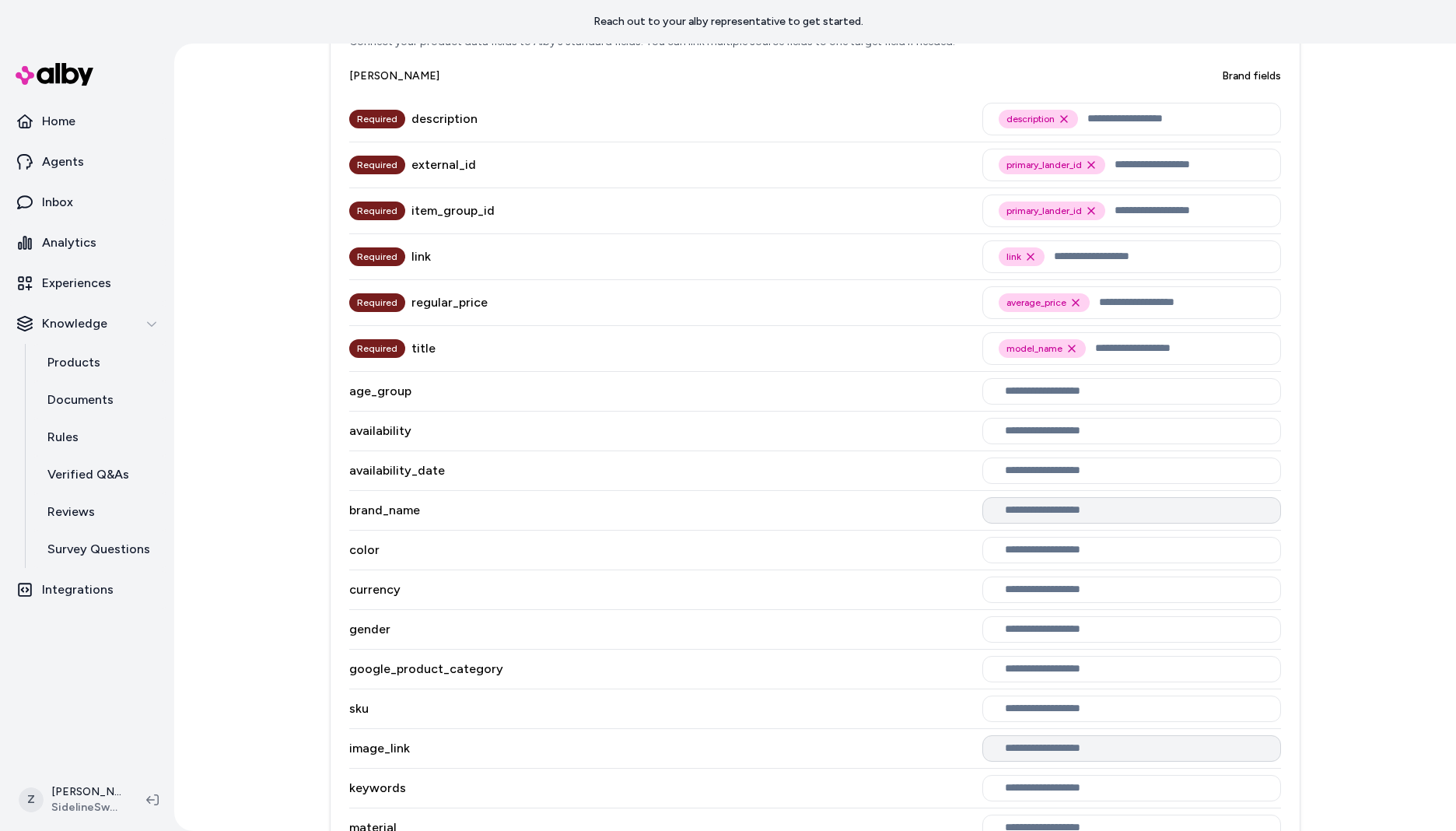
click at [1037, 505] on input "text" at bounding box center [1134, 511] width 259 height 13
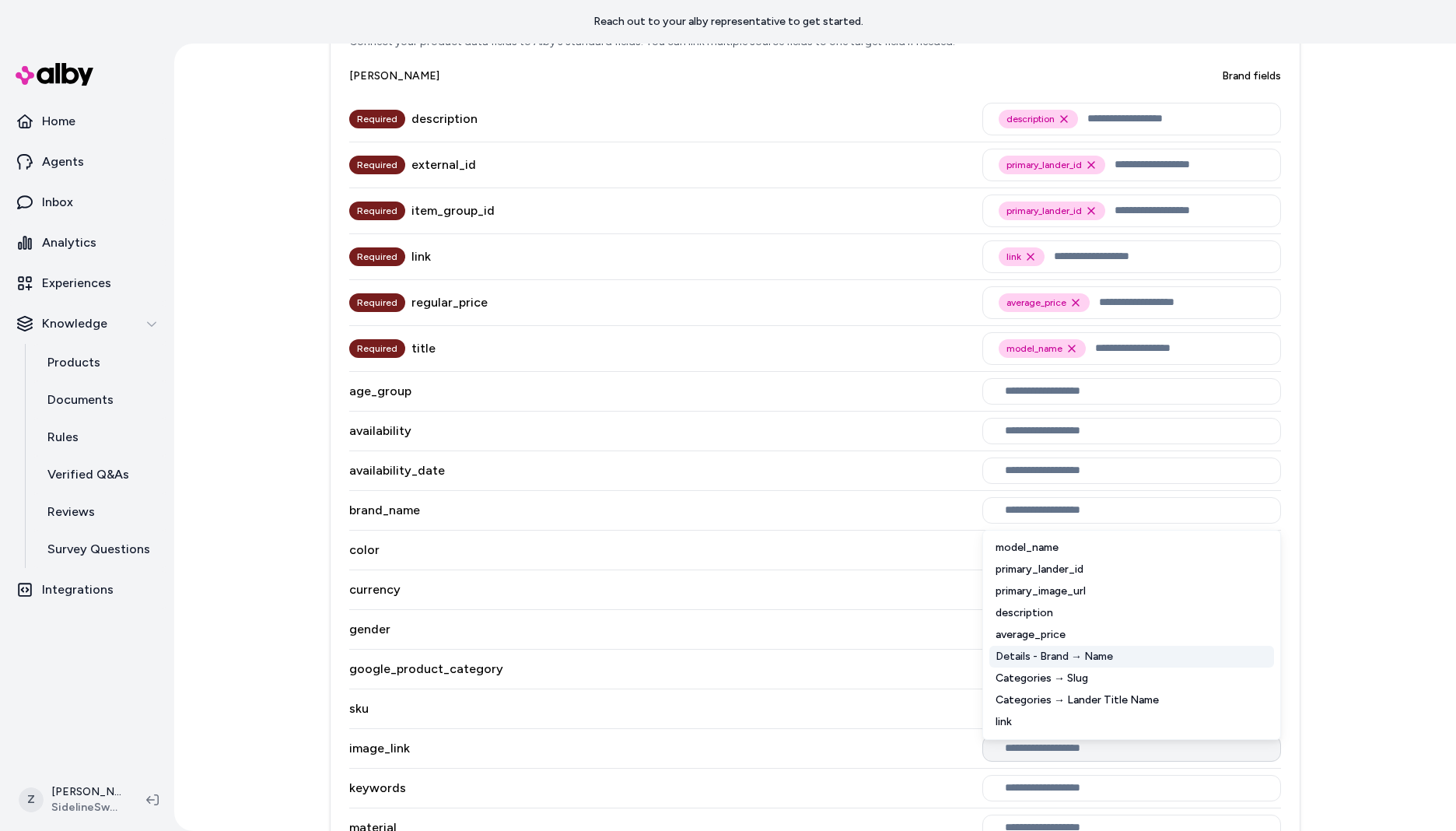
click at [1094, 656] on div "Details - Brand → Name" at bounding box center [1132, 656] width 285 height 22
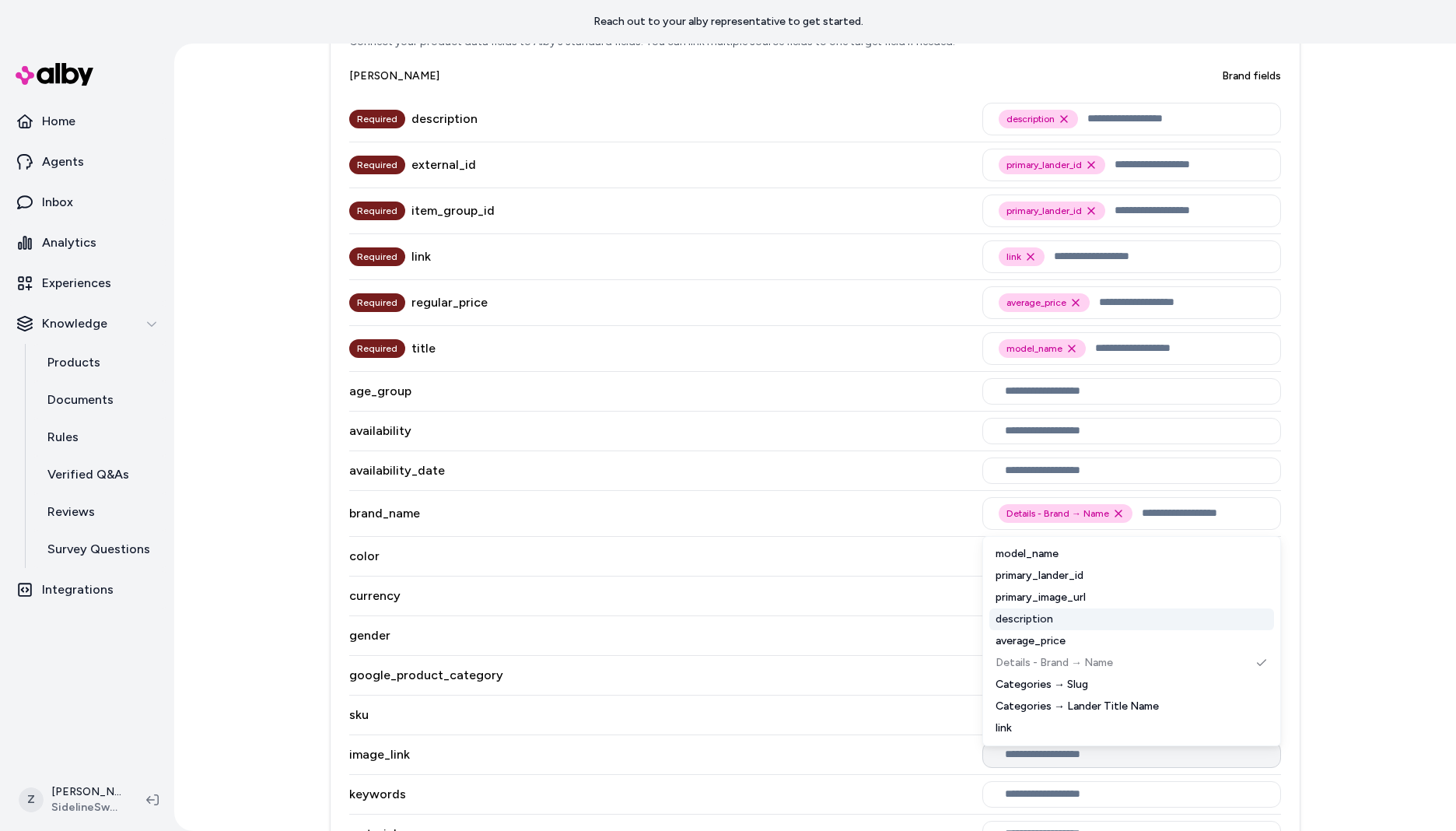
click at [896, 578] on div "currency" at bounding box center [814, 597] width 932 height 40
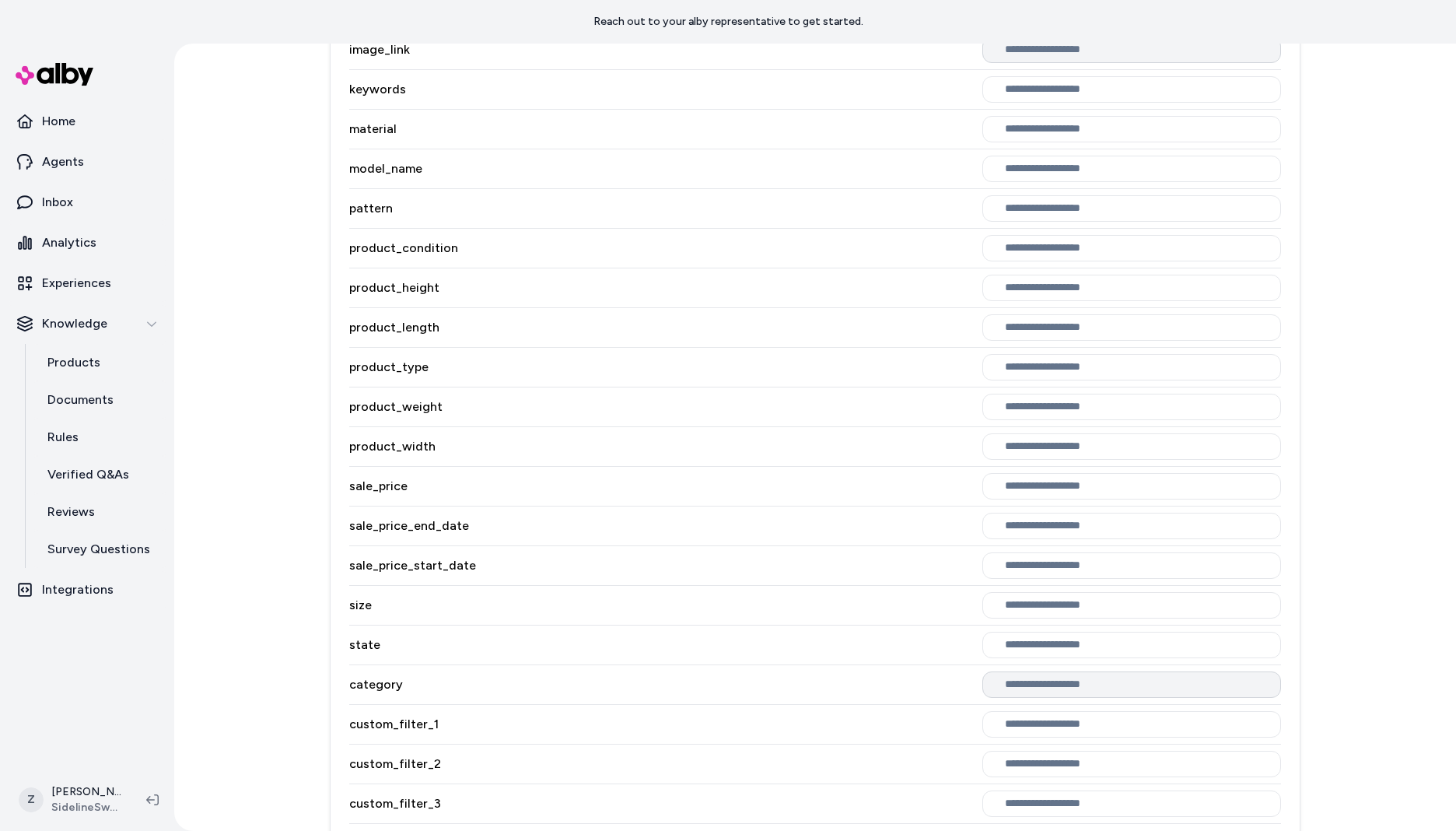
scroll to position [1281, 0]
click at [1078, 689] on input "text" at bounding box center [1134, 685] width 259 height 13
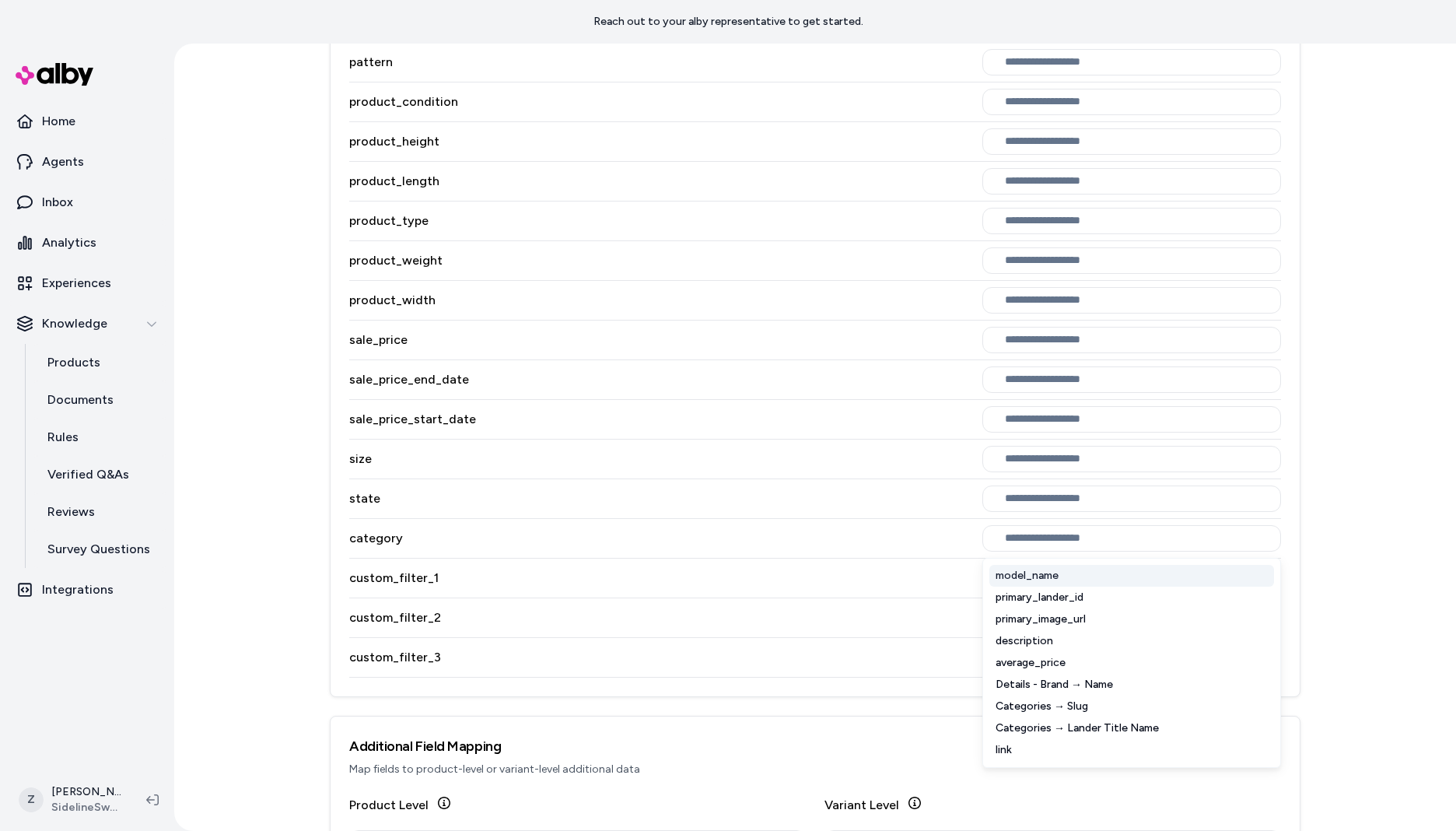
scroll to position [1432, 0]
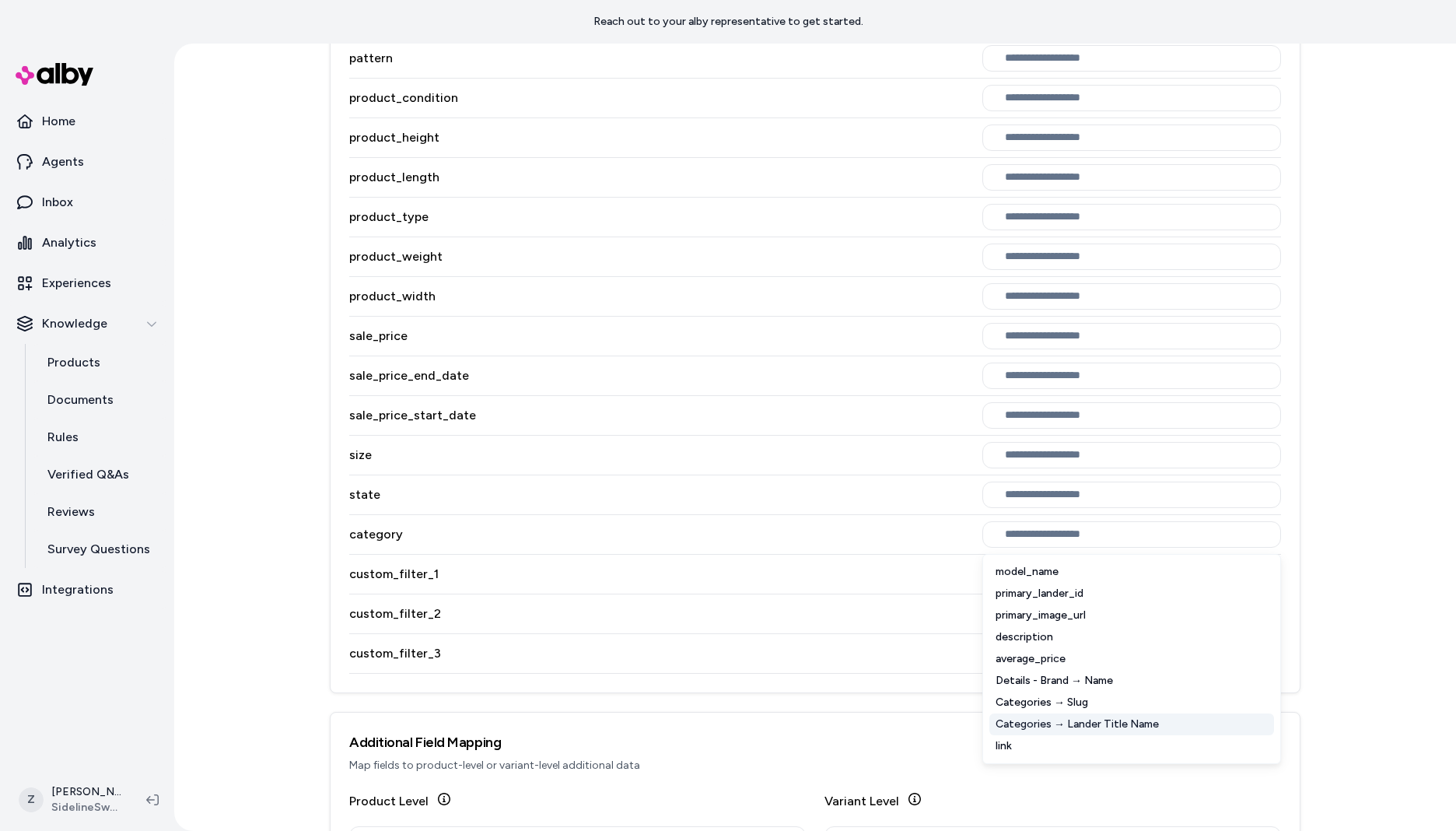
click at [1075, 726] on div "Categories → Lander Title Name" at bounding box center [1132, 724] width 285 height 22
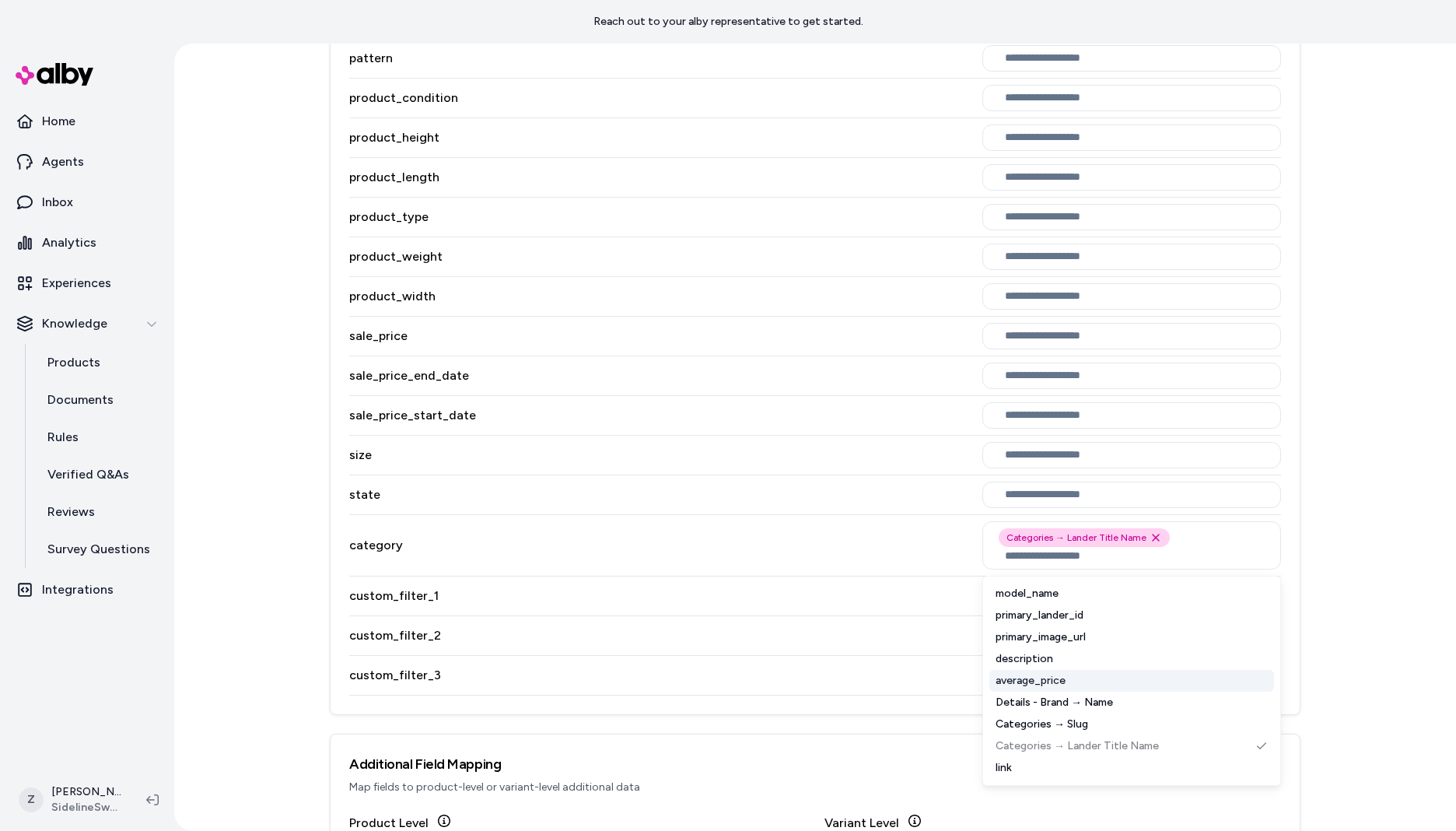
click at [906, 617] on div "custom_filter_2" at bounding box center [814, 637] width 932 height 40
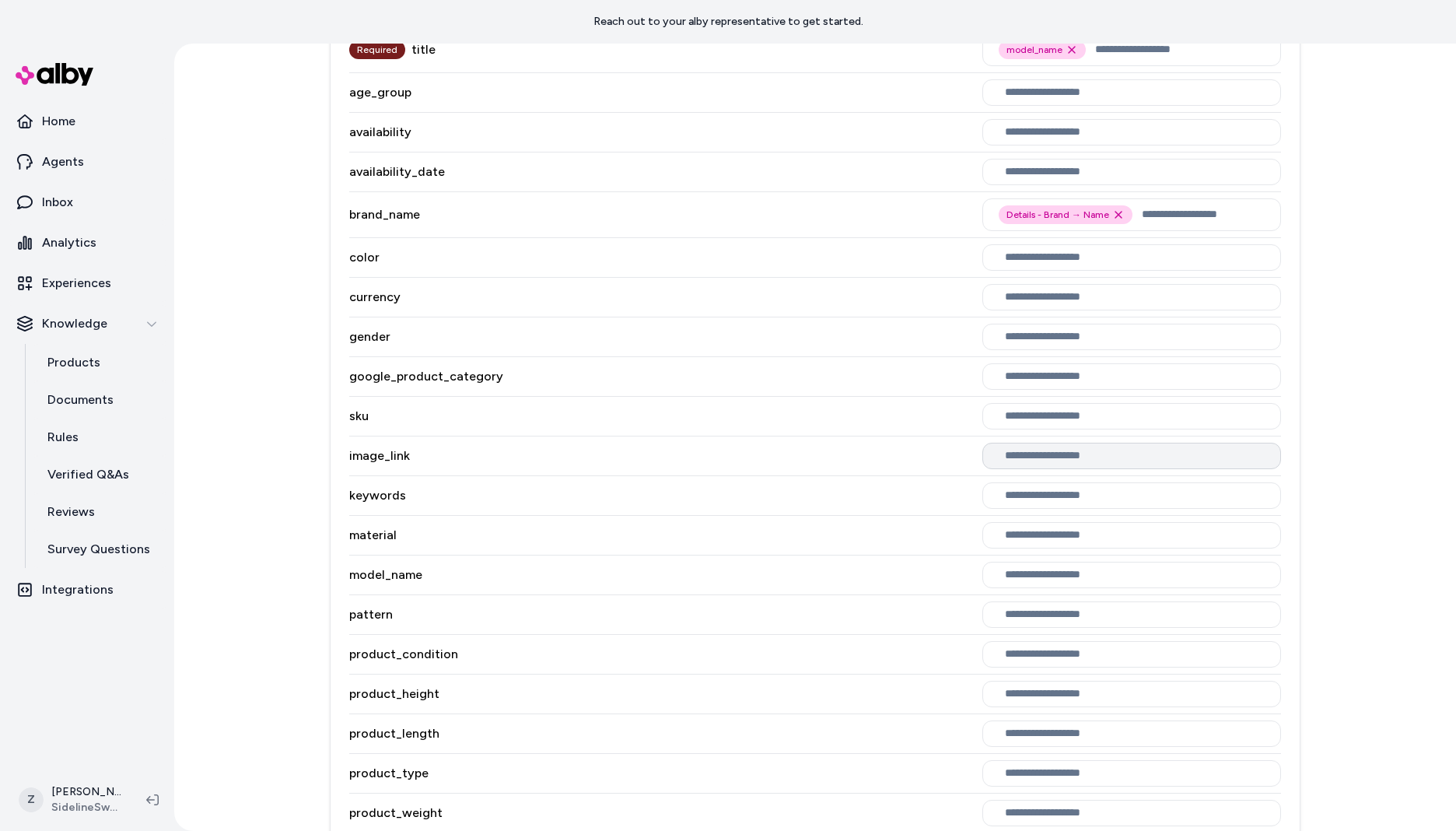
scroll to position [876, 0]
click at [1119, 576] on input "text" at bounding box center [1134, 574] width 259 height 13
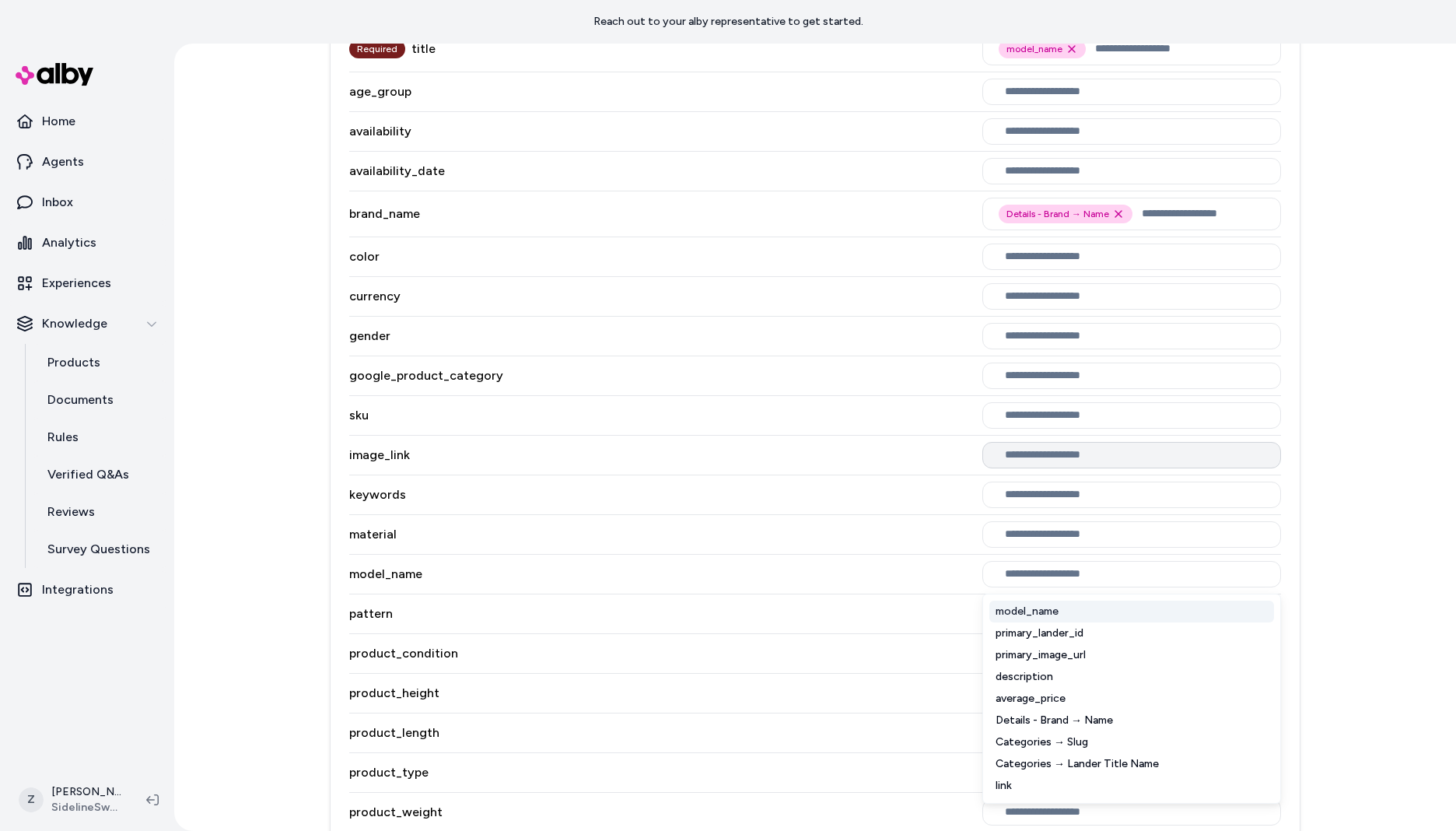
click at [1092, 600] on div "model_name" at bounding box center [1132, 611] width 285 height 22
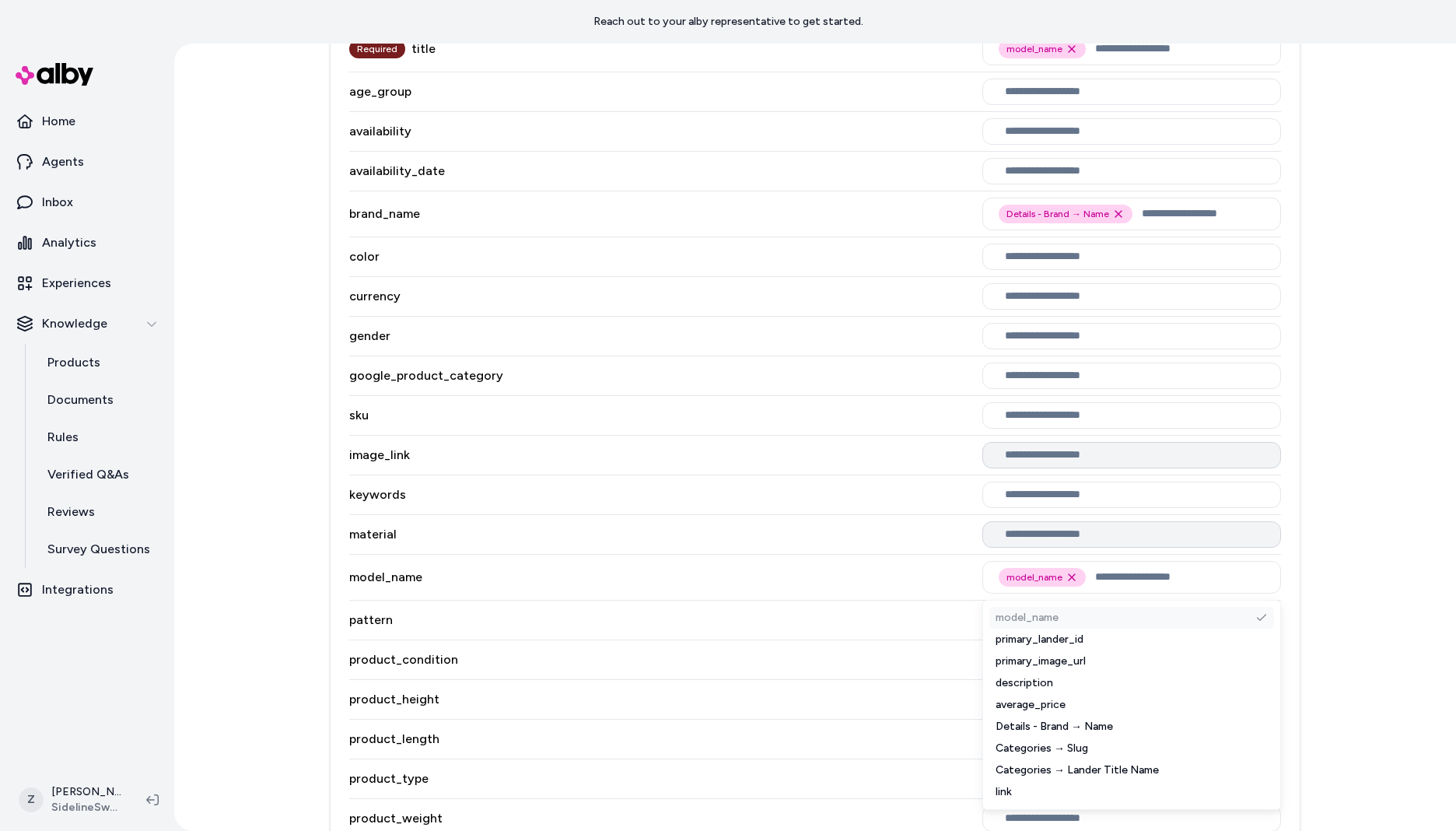
click at [1109, 544] on div at bounding box center [1132, 534] width 298 height 26
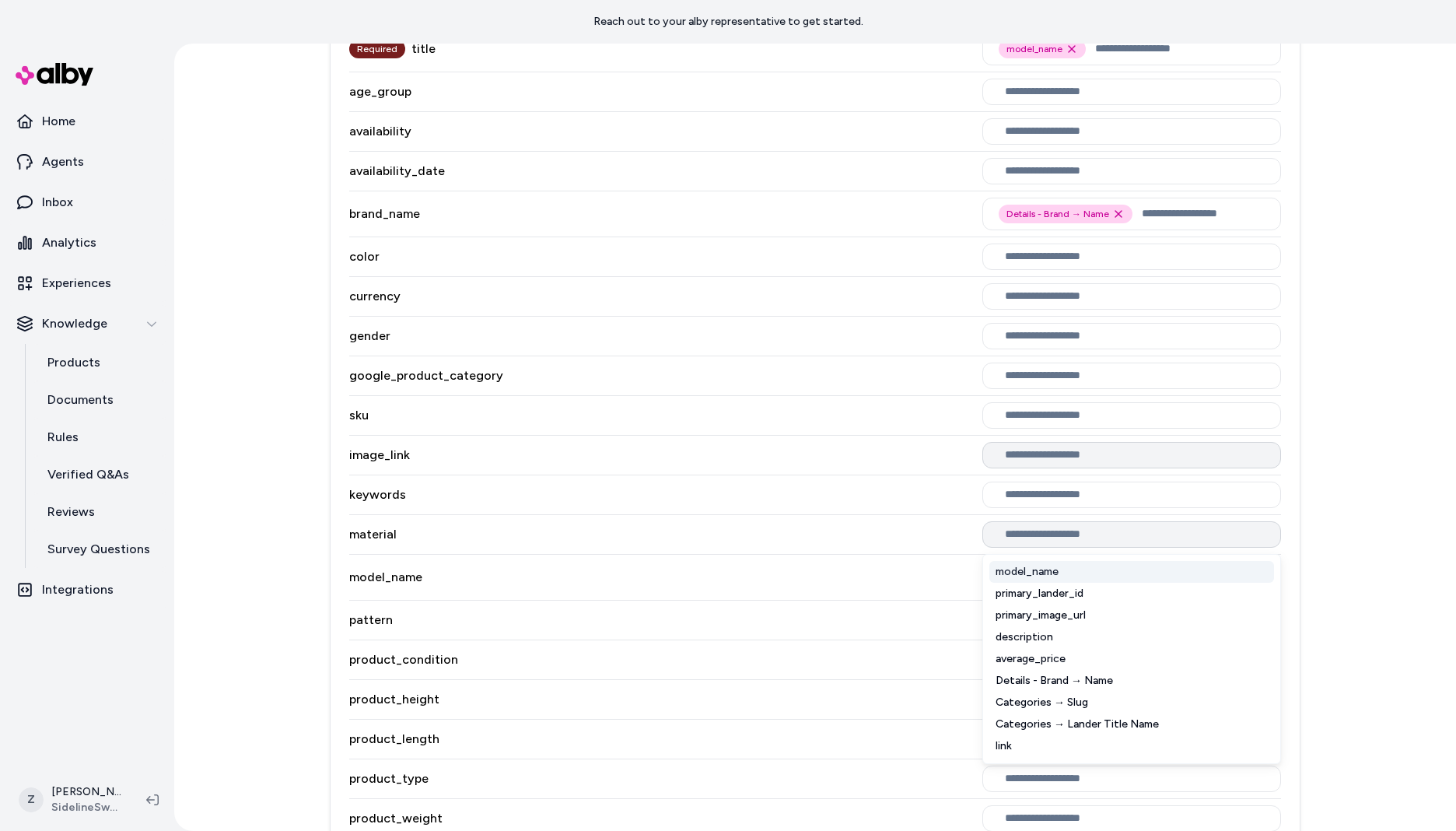
click at [1108, 538] on input "text" at bounding box center [1134, 534] width 259 height 13
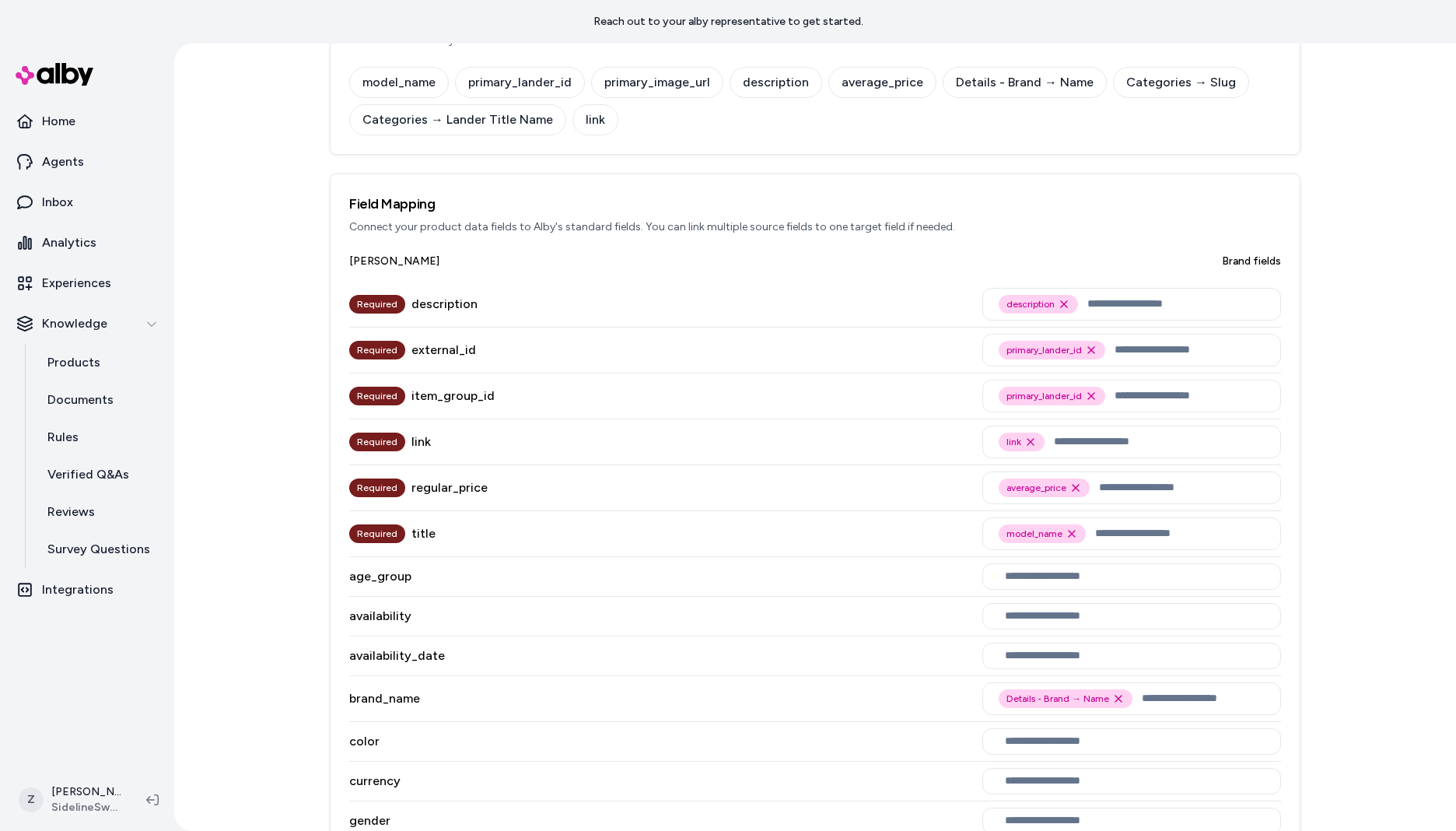
scroll to position [391, 0]
click at [1390, 282] on div "Product Feed Field Mapping Return to products JSON View Save Mapping Source Fie…" at bounding box center [815, 437] width 1282 height 788
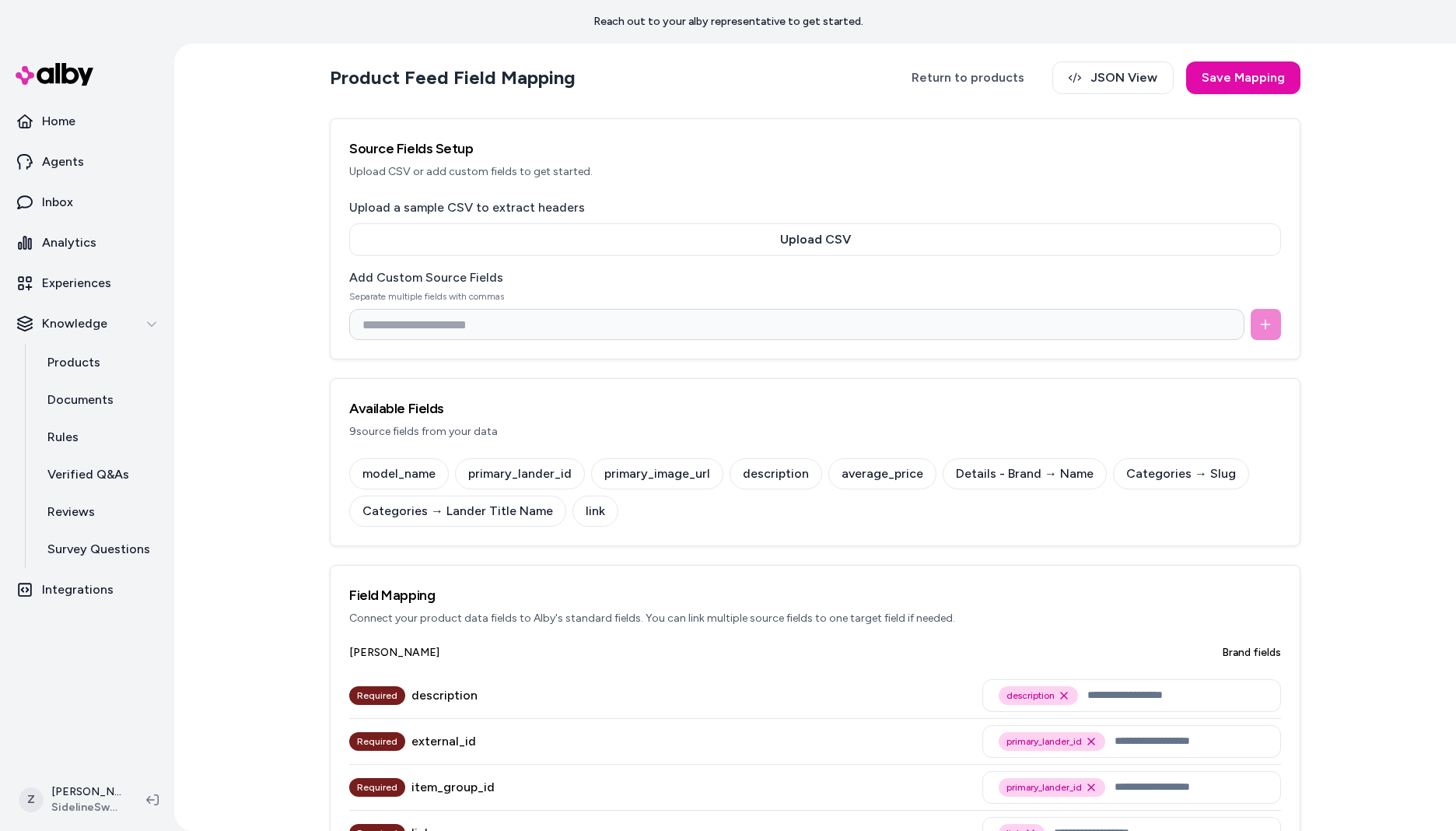
scroll to position [4, 0]
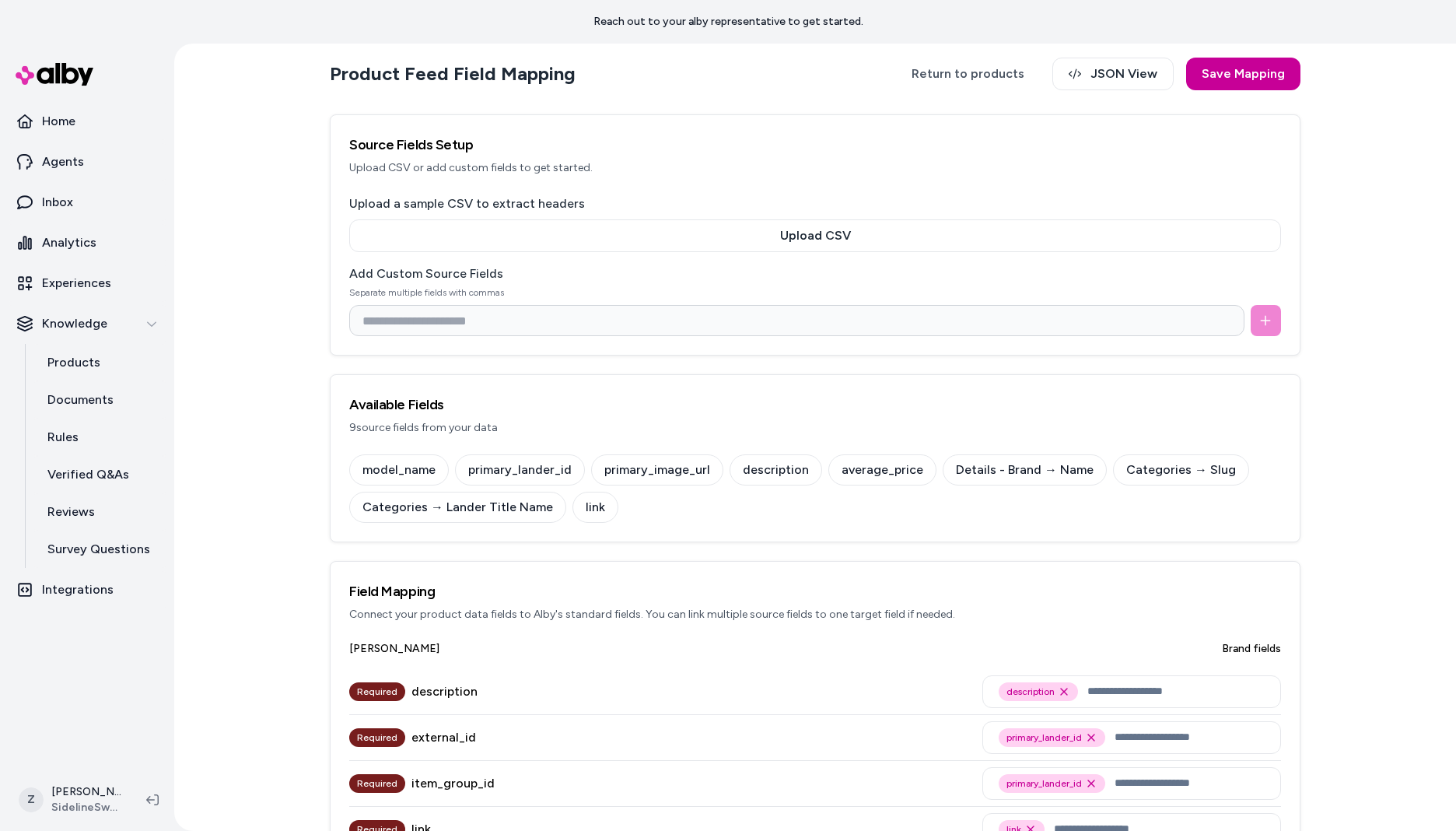
click at [1221, 77] on button "Save Mapping" at bounding box center [1243, 74] width 115 height 33
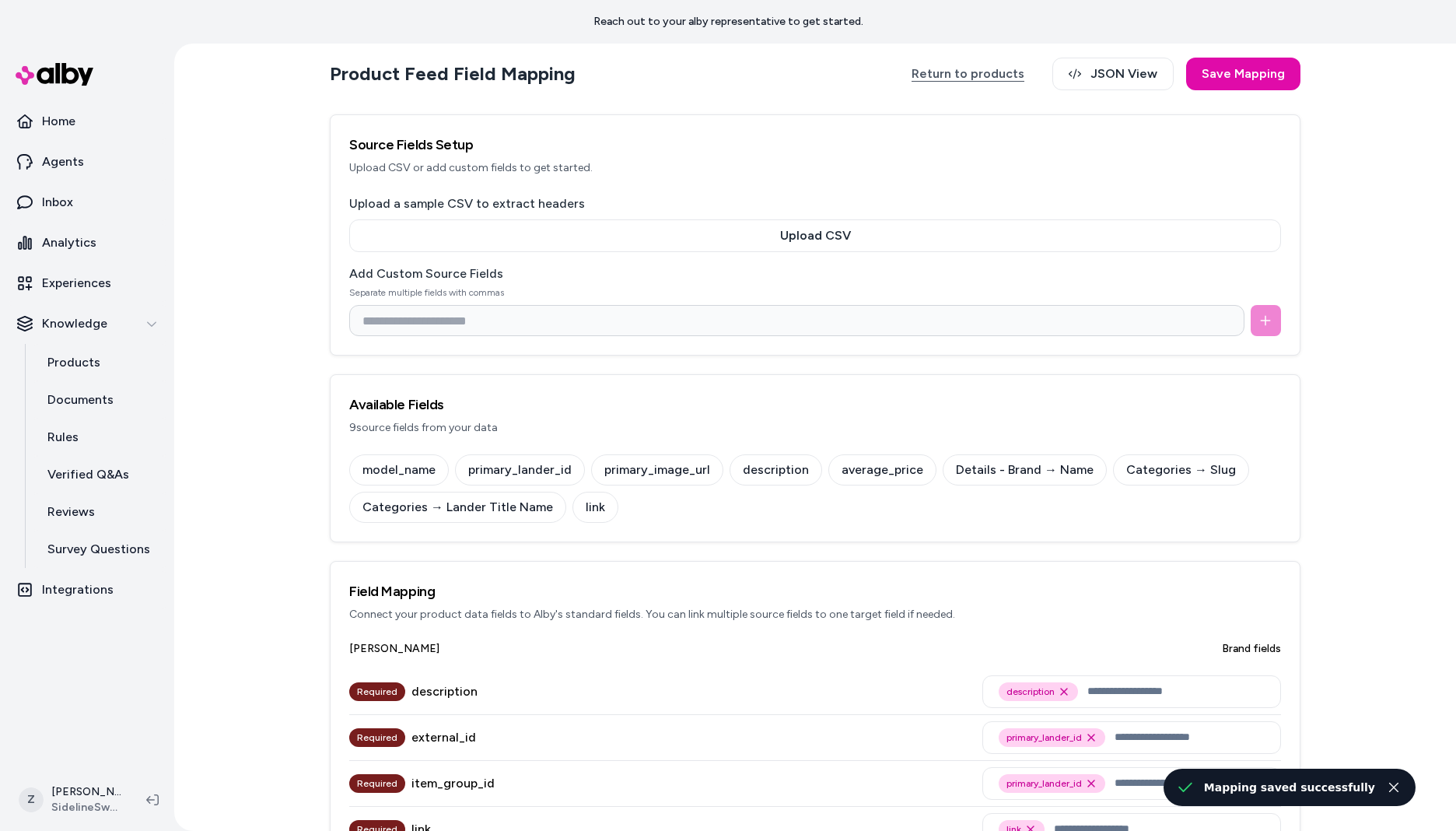
click at [963, 75] on link "Return to products" at bounding box center [967, 74] width 144 height 33
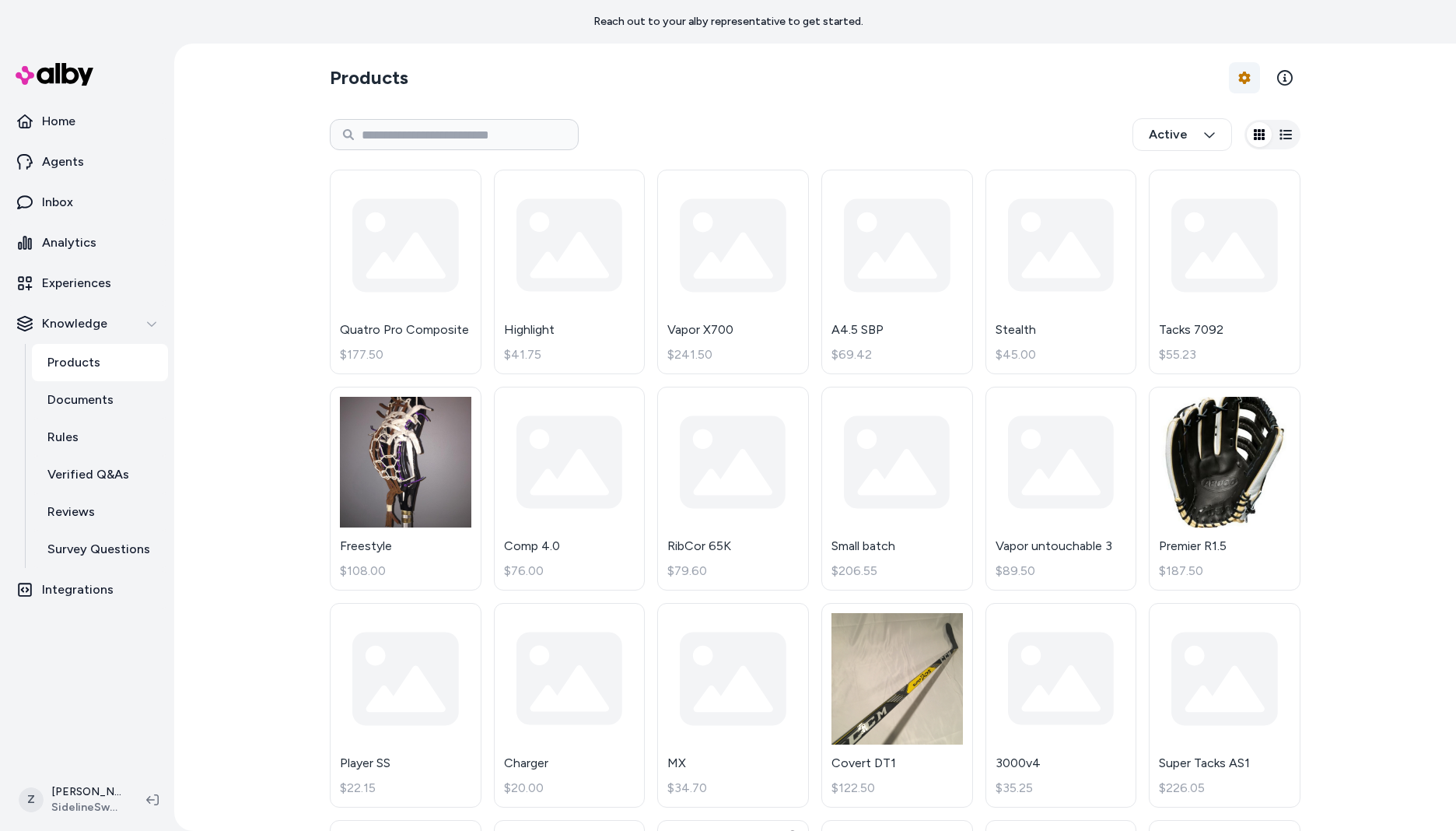
click at [1236, 75] on html "Reach out to your alby representative to get started. Home Agents Inbox Analyti…" at bounding box center [728, 415] width 1456 height 831
click at [1188, 170] on link "Edit Mapping" at bounding box center [1198, 170] width 108 height 28
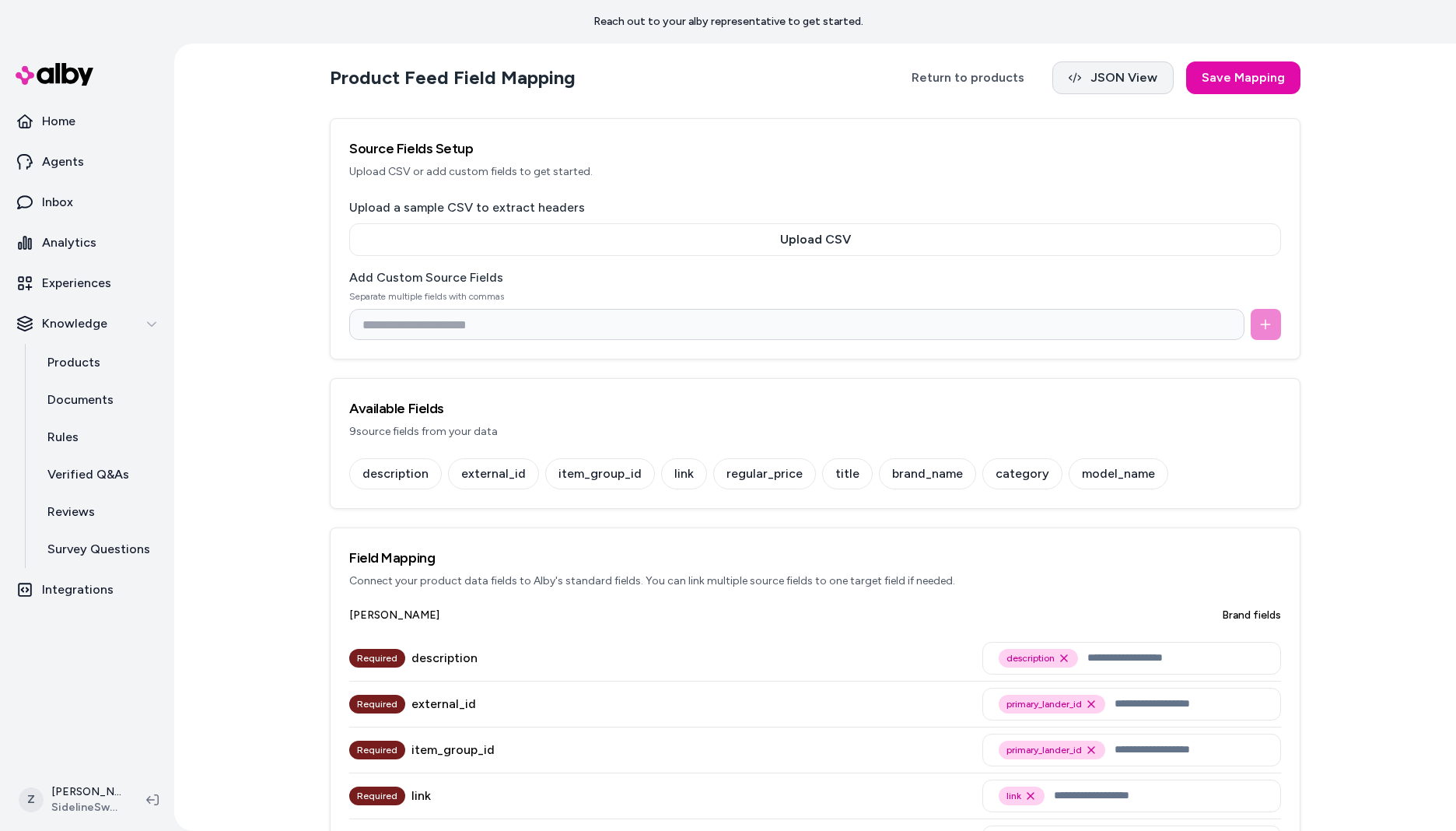
click at [1125, 81] on button "JSON View" at bounding box center [1113, 78] width 121 height 33
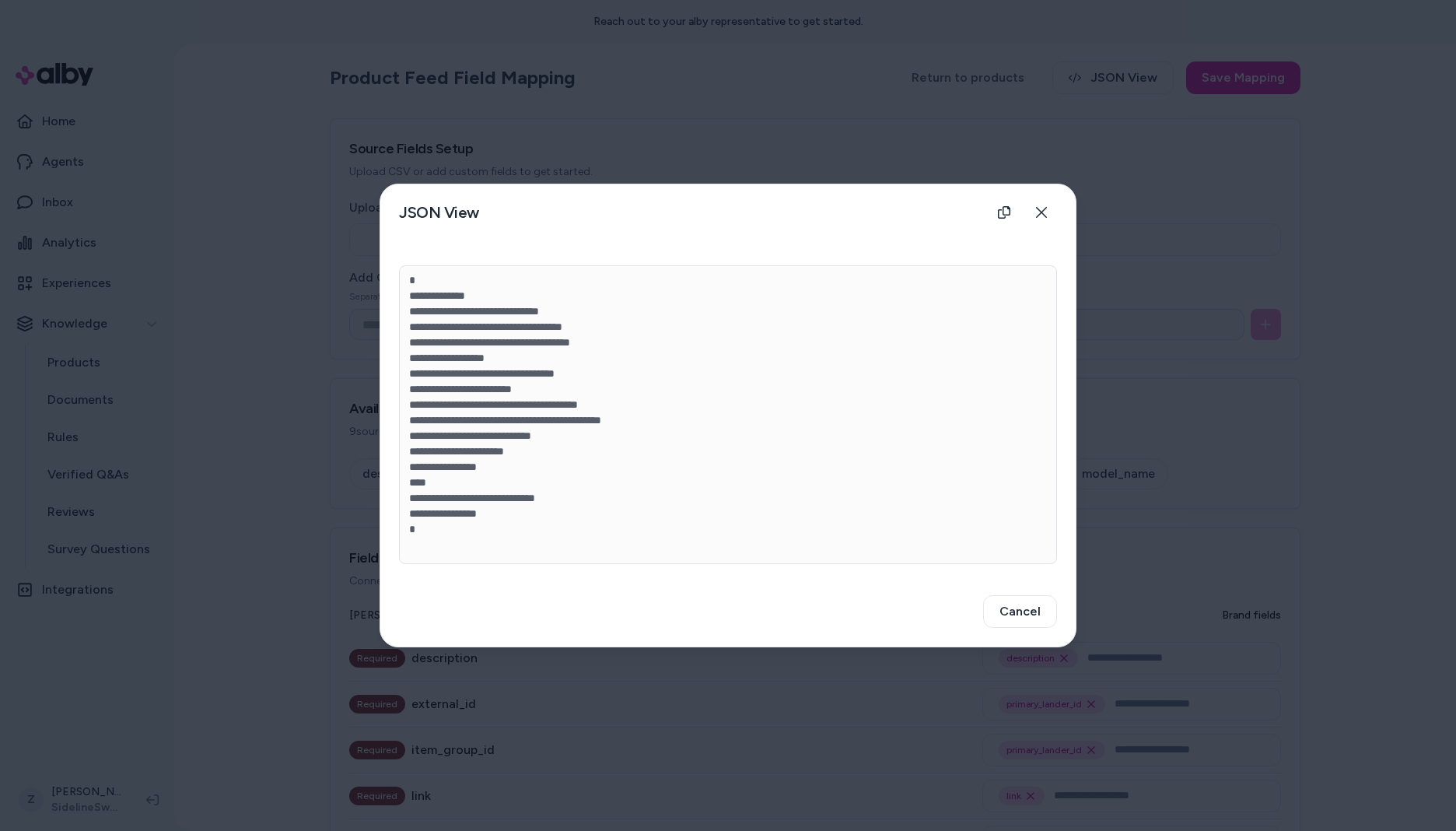
click at [1066, 354] on div "**********" at bounding box center [728, 409] width 695 height 311
click at [1097, 350] on div at bounding box center [728, 415] width 1456 height 831
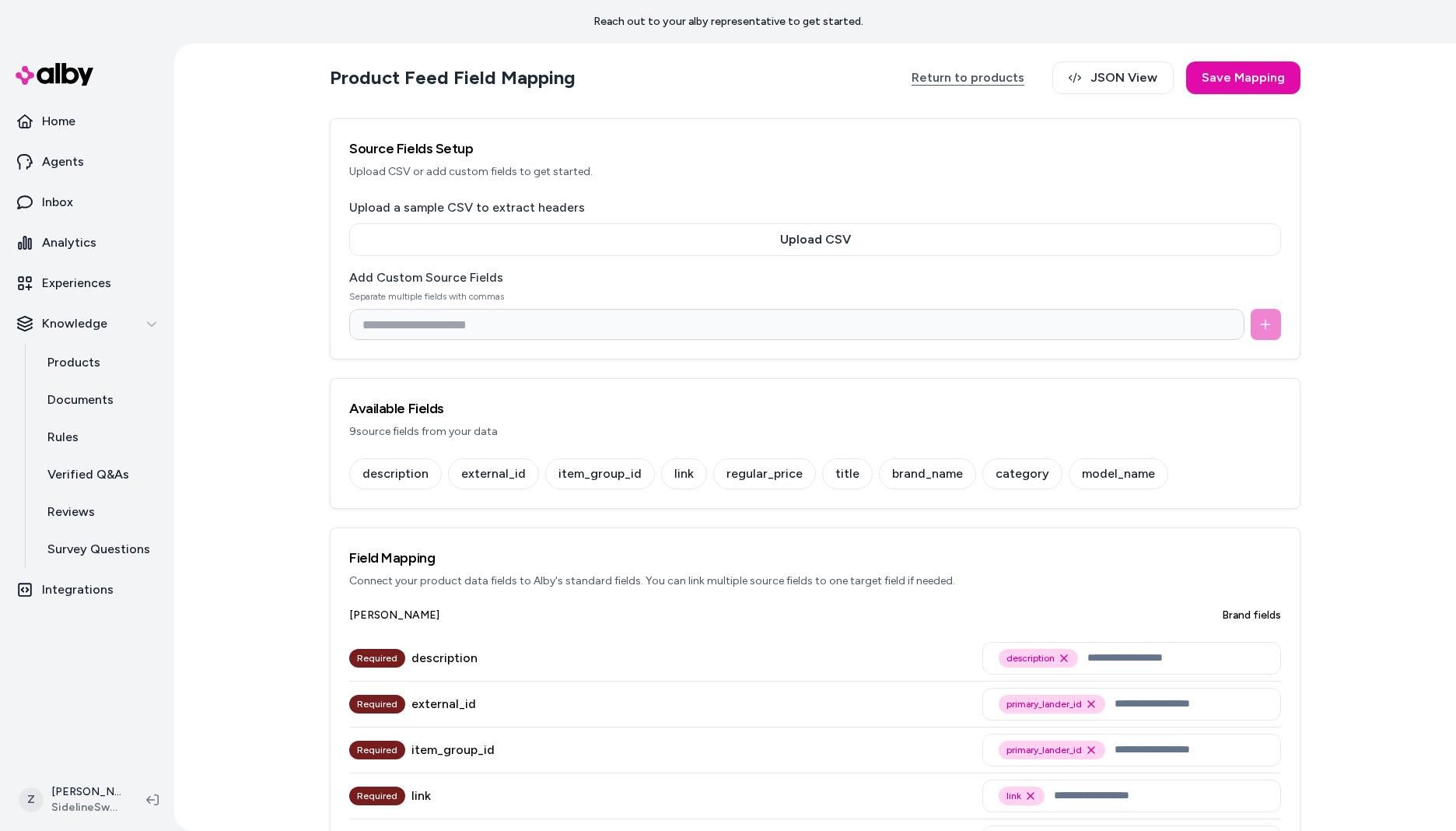
click at [993, 73] on link "Return to products" at bounding box center [967, 78] width 144 height 33
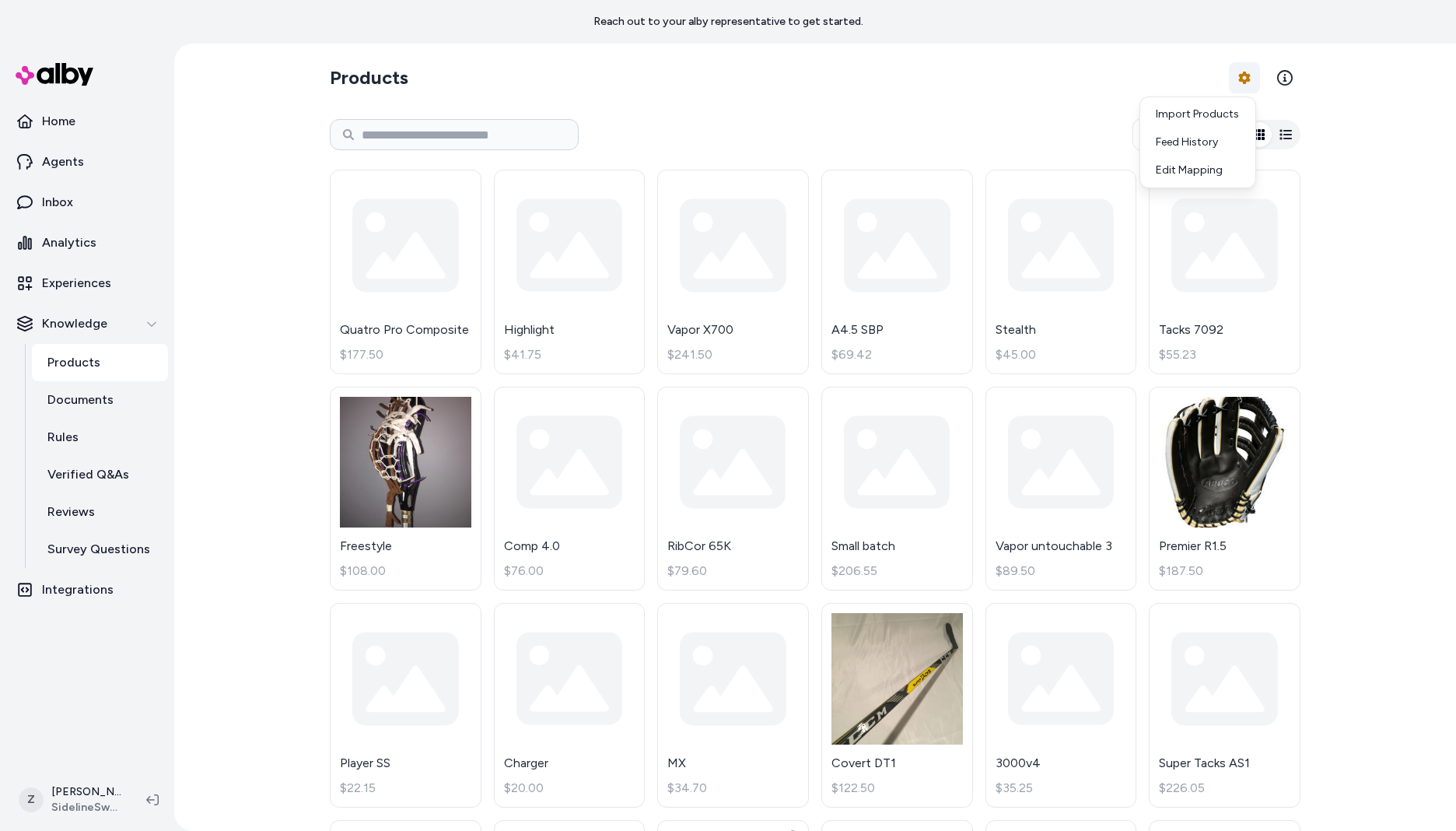
click at [1237, 90] on html "Reach out to your alby representative to get started. Home Agents Inbox Analyti…" at bounding box center [728, 415] width 1456 height 831
click at [1201, 108] on link "Import Products" at bounding box center [1198, 114] width 108 height 28
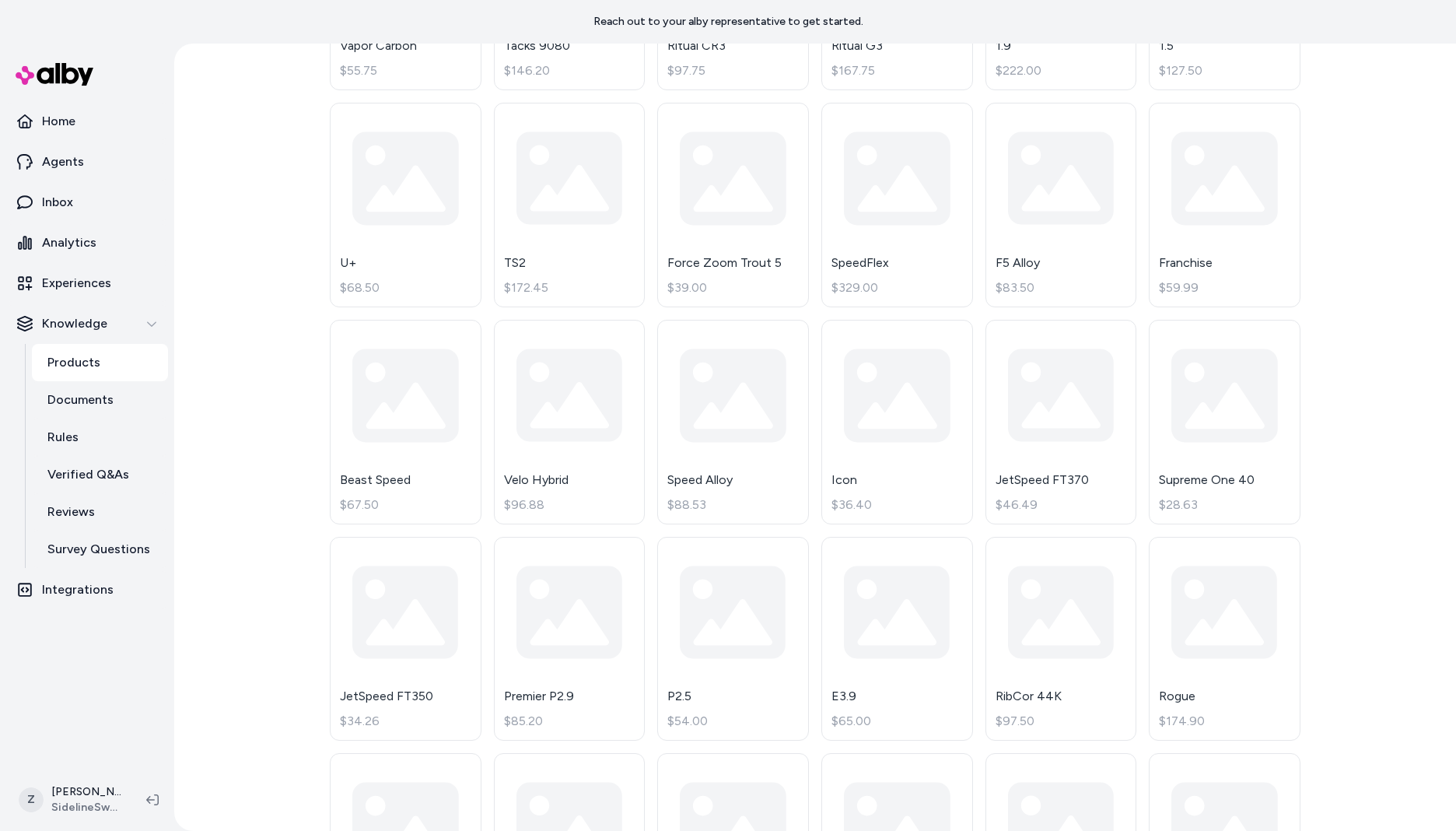
scroll to position [3791, 0]
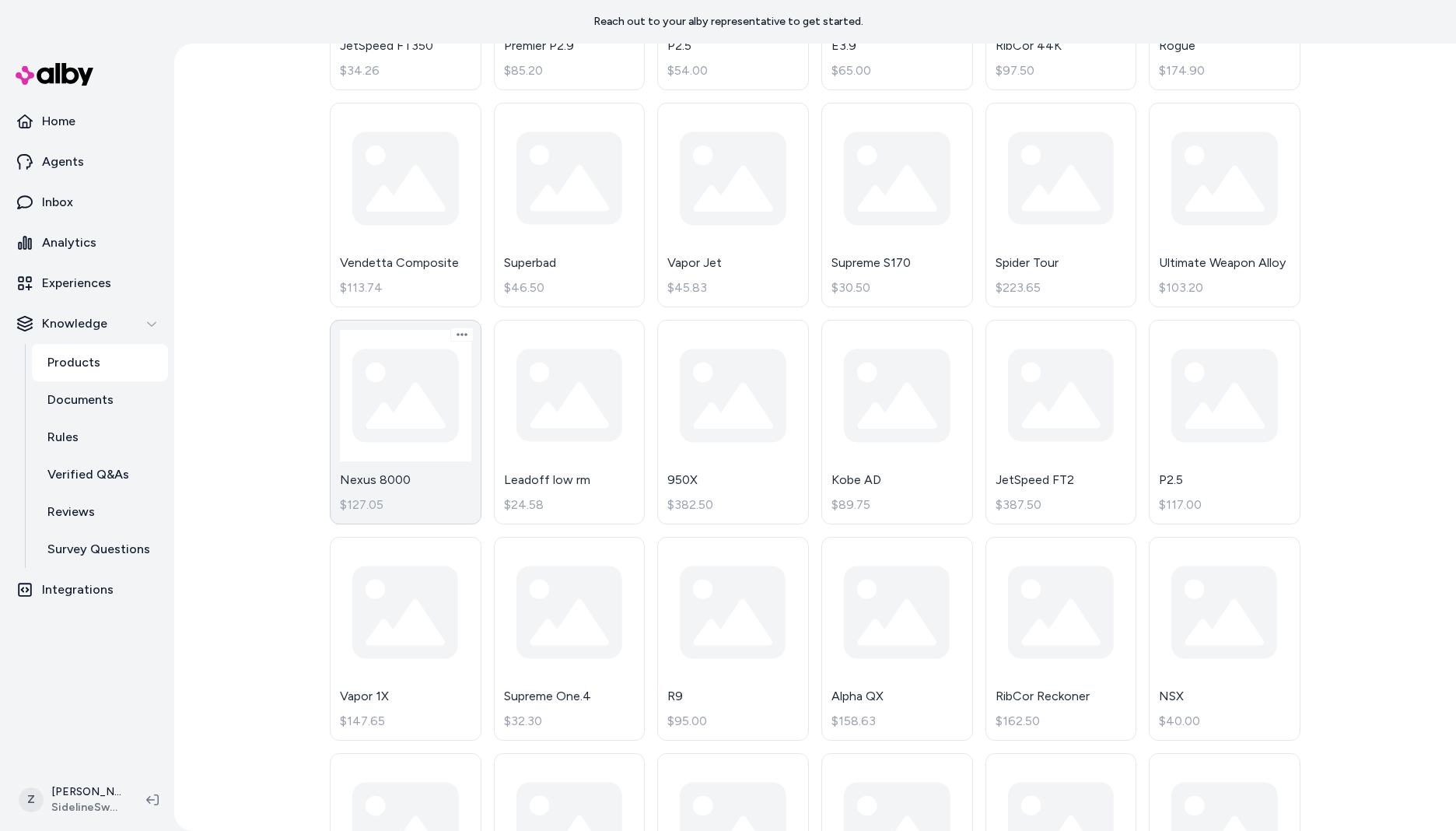
click at [418, 423] on link "Nexus 8000 $127.05" at bounding box center [406, 422] width 152 height 204
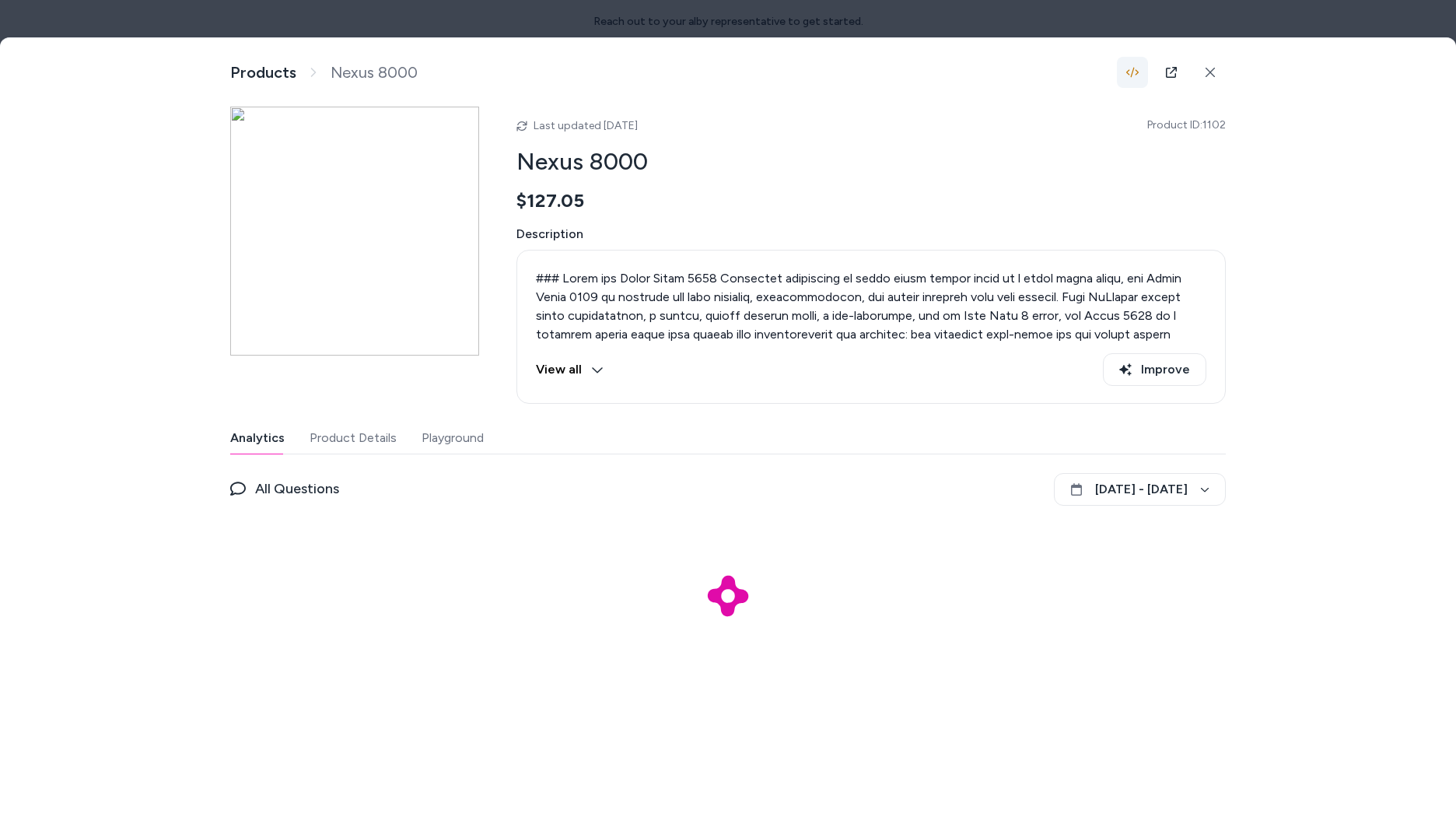
click at [1141, 70] on button "button" at bounding box center [1132, 72] width 31 height 31
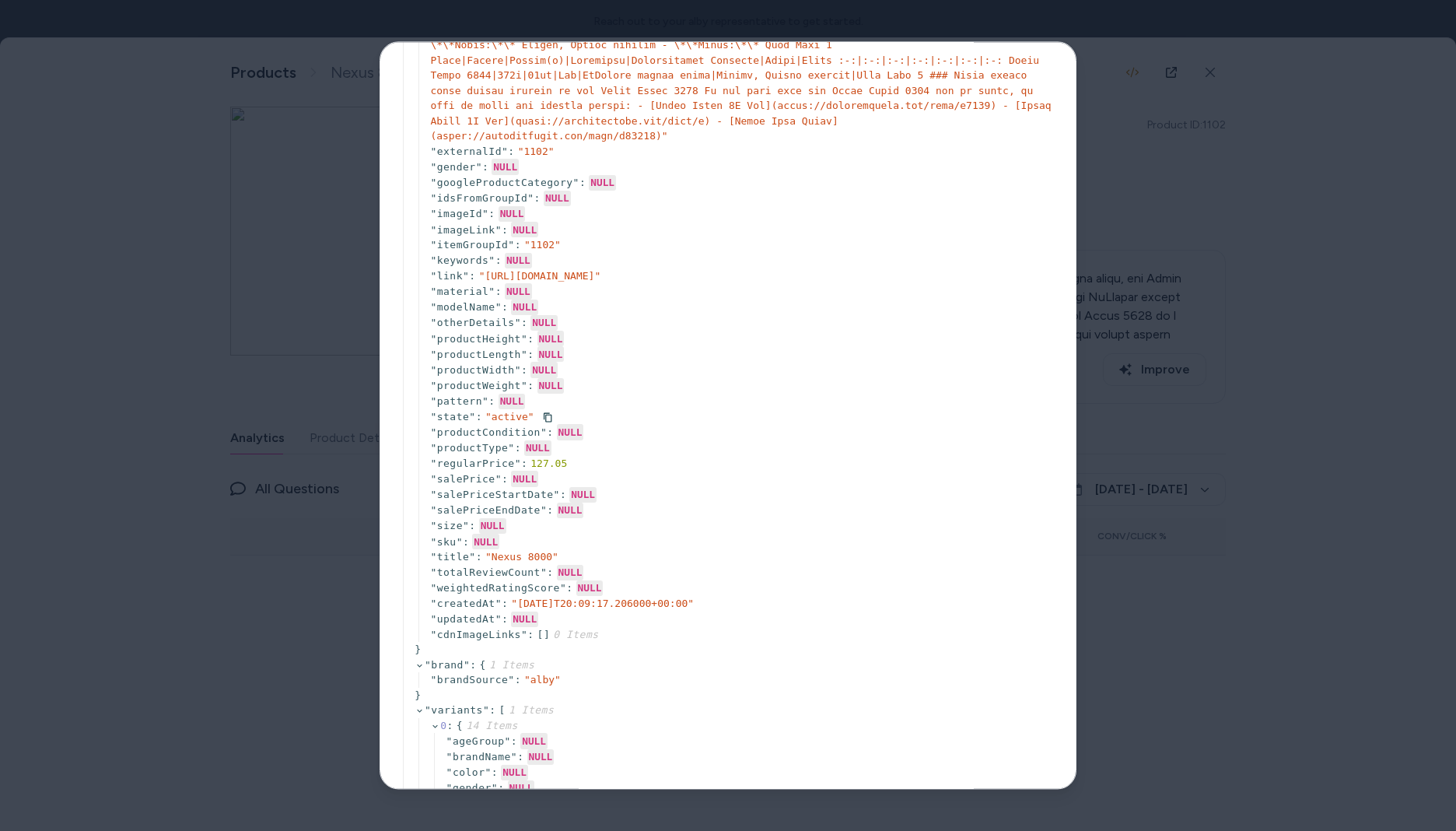
scroll to position [499, 0]
click at [1124, 59] on div at bounding box center [728, 415] width 1456 height 831
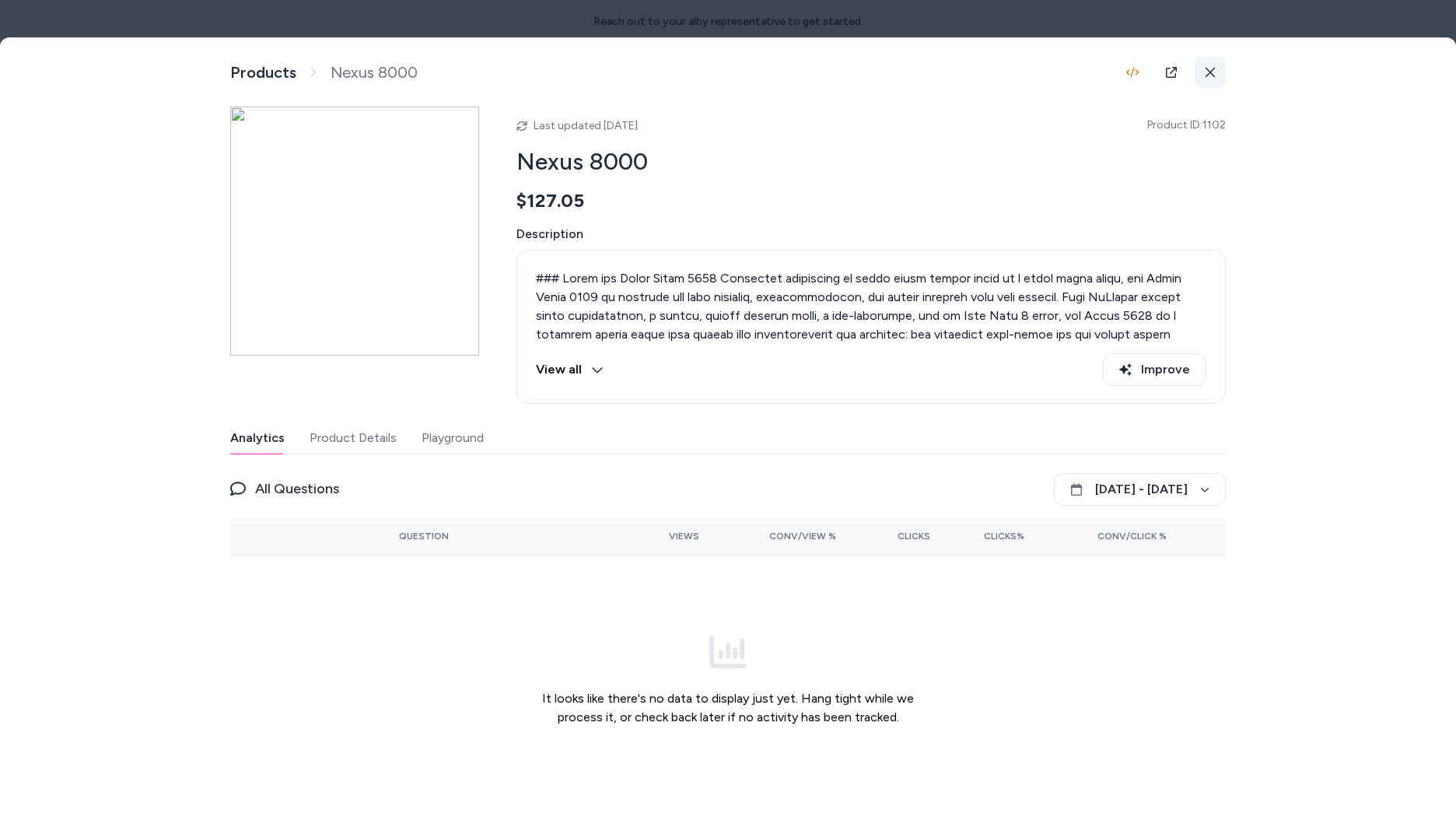
click at [1218, 87] on button at bounding box center [1210, 72] width 31 height 31
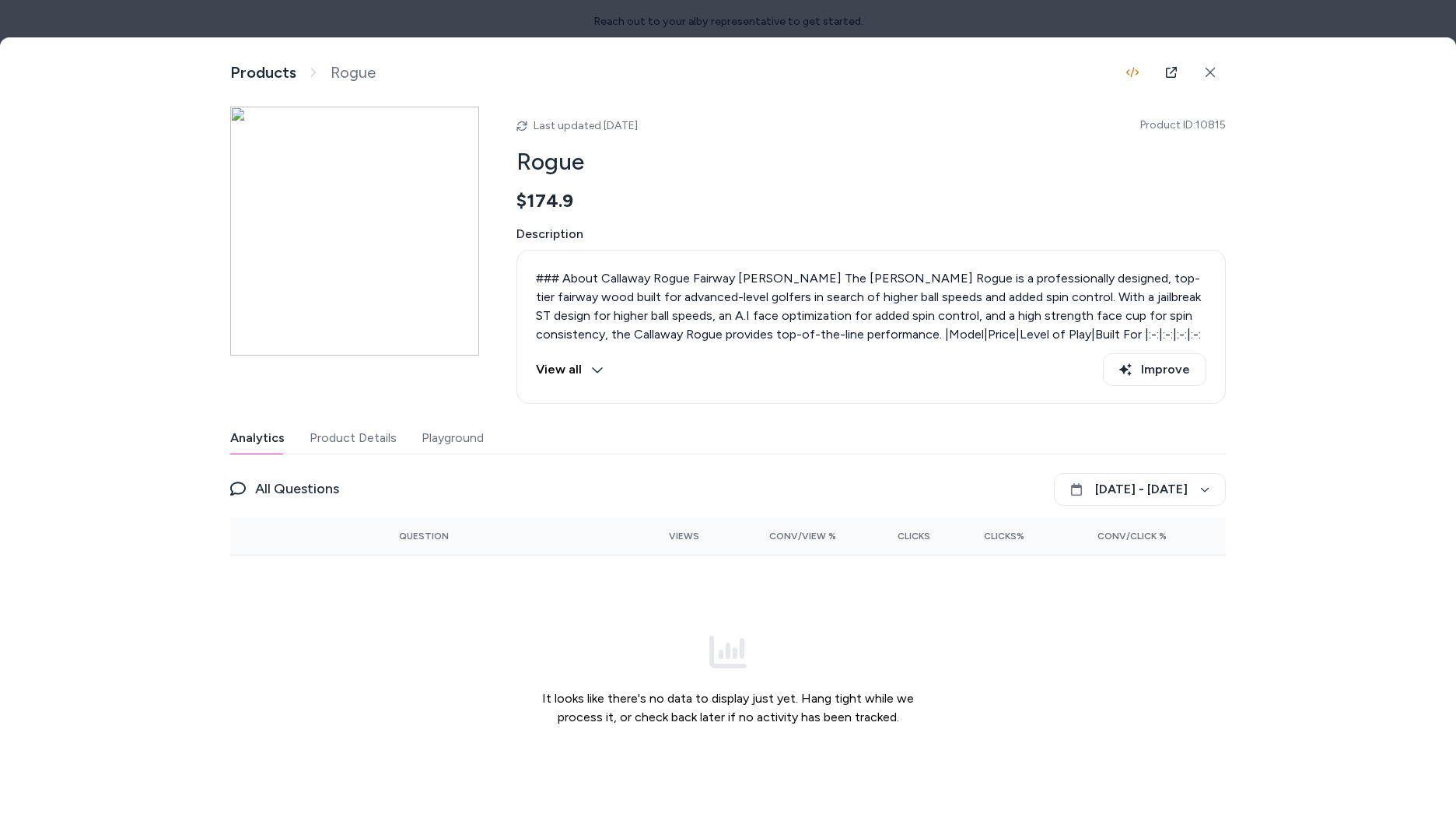
click at [1253, 32] on div at bounding box center [728, 415] width 1456 height 831
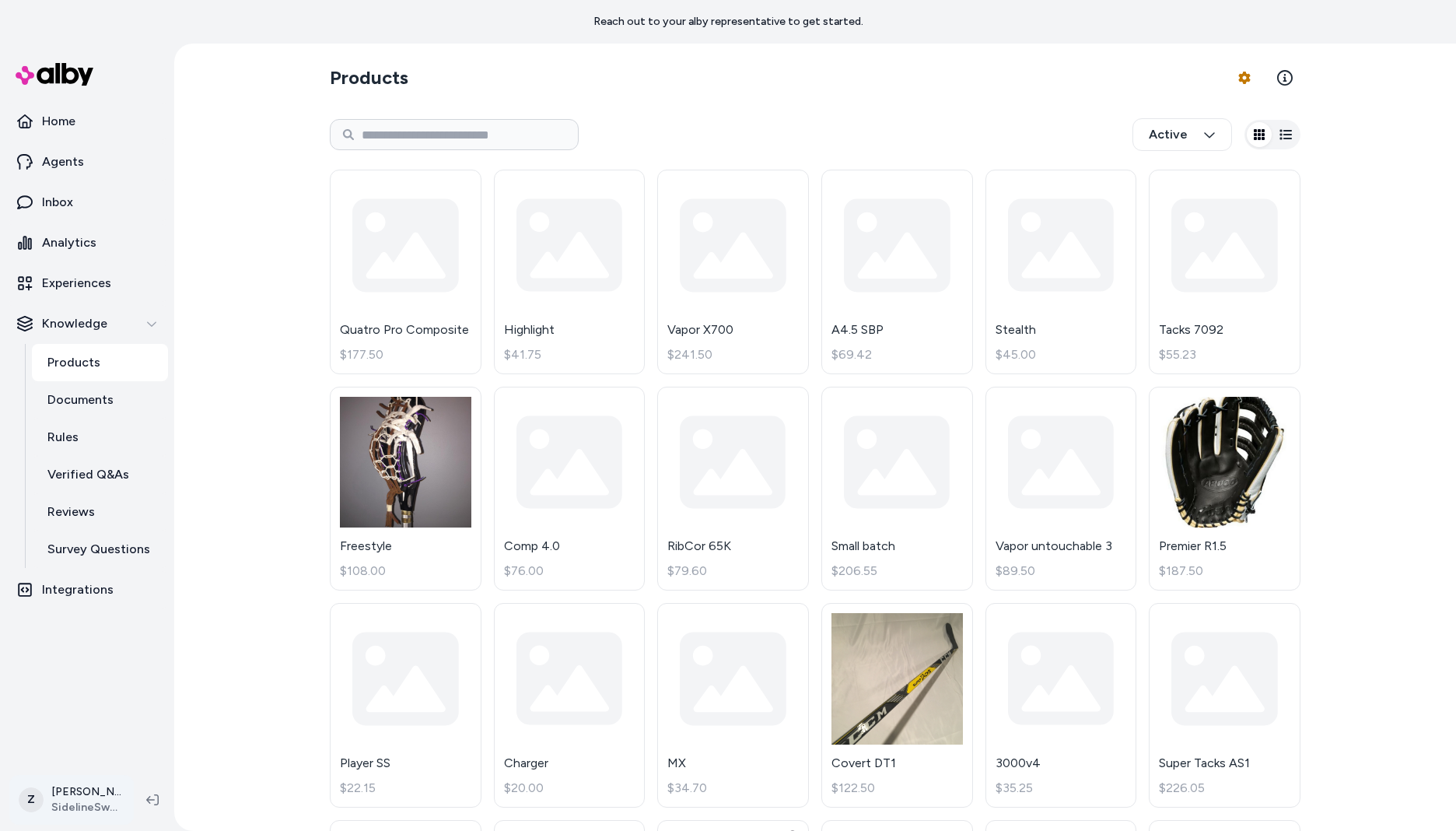
click at [108, 801] on html "Reach out to your alby representative to get started. Home Agents Inbox Analyti…" at bounding box center [728, 415] width 1456 height 831
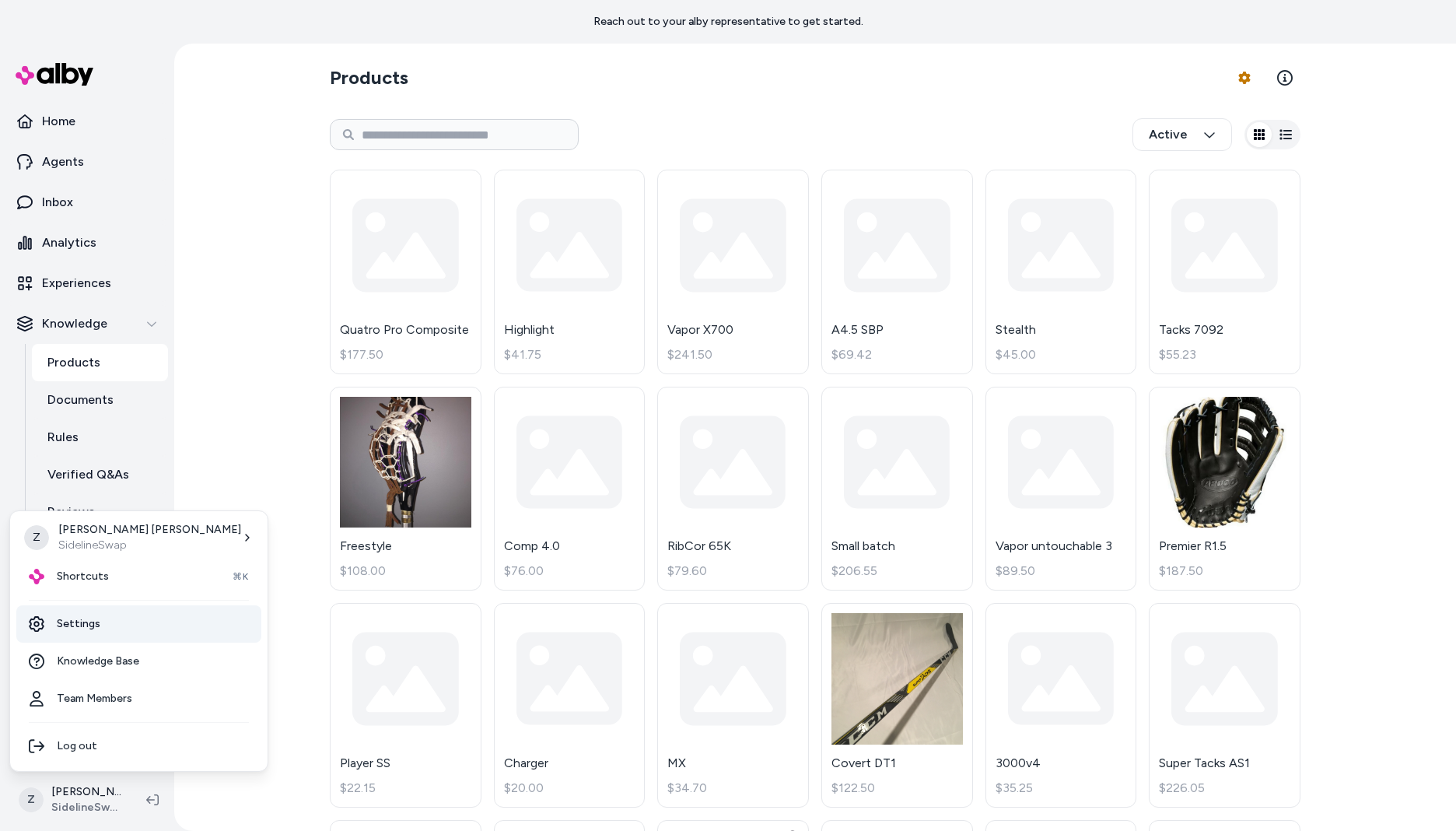
click at [90, 620] on link "Settings" at bounding box center [138, 624] width 245 height 37
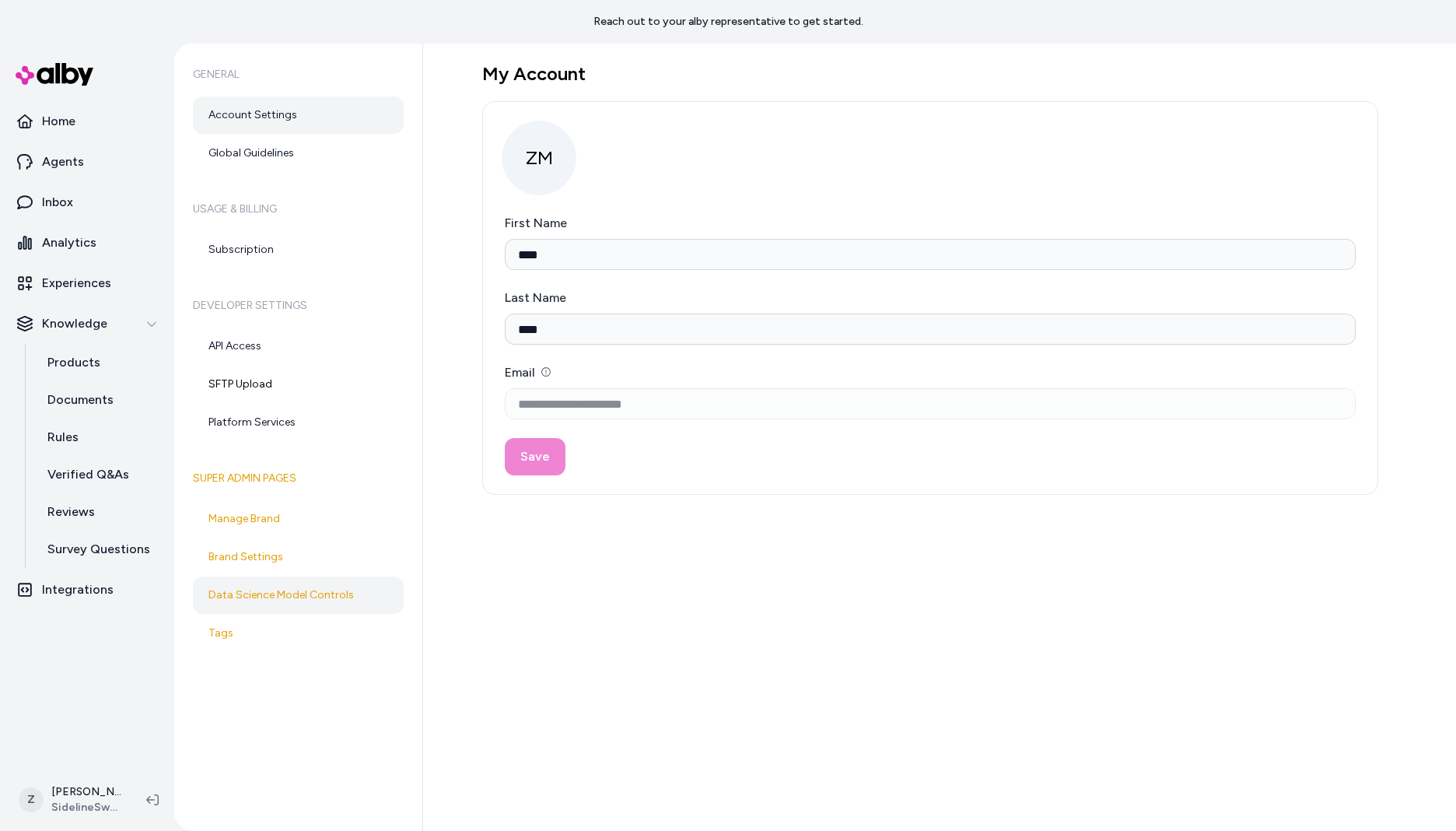
click at [294, 598] on link "Data Science Model Controls" at bounding box center [297, 595] width 211 height 37
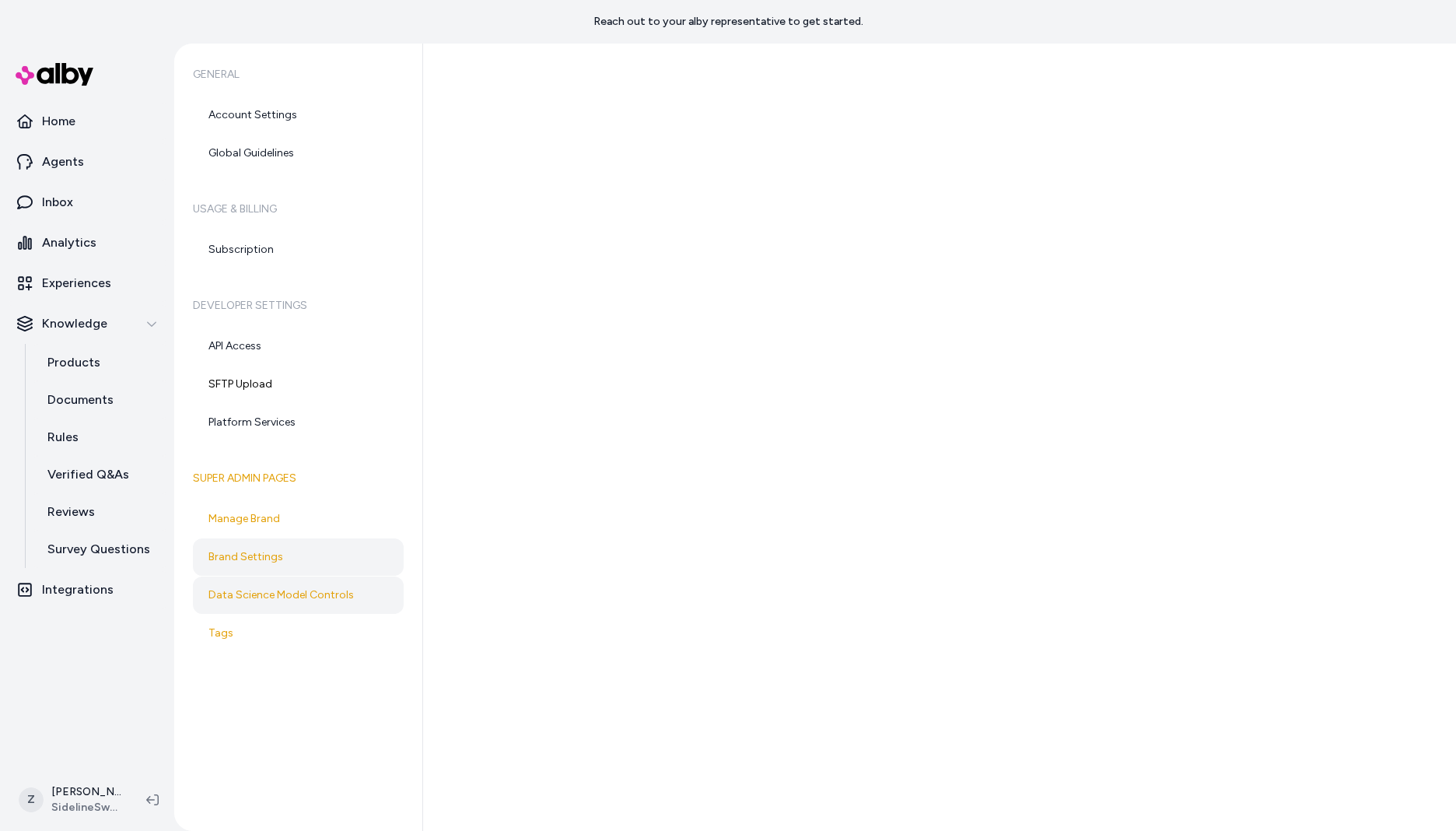
click at [279, 544] on link "Brand Settings" at bounding box center [297, 557] width 211 height 37
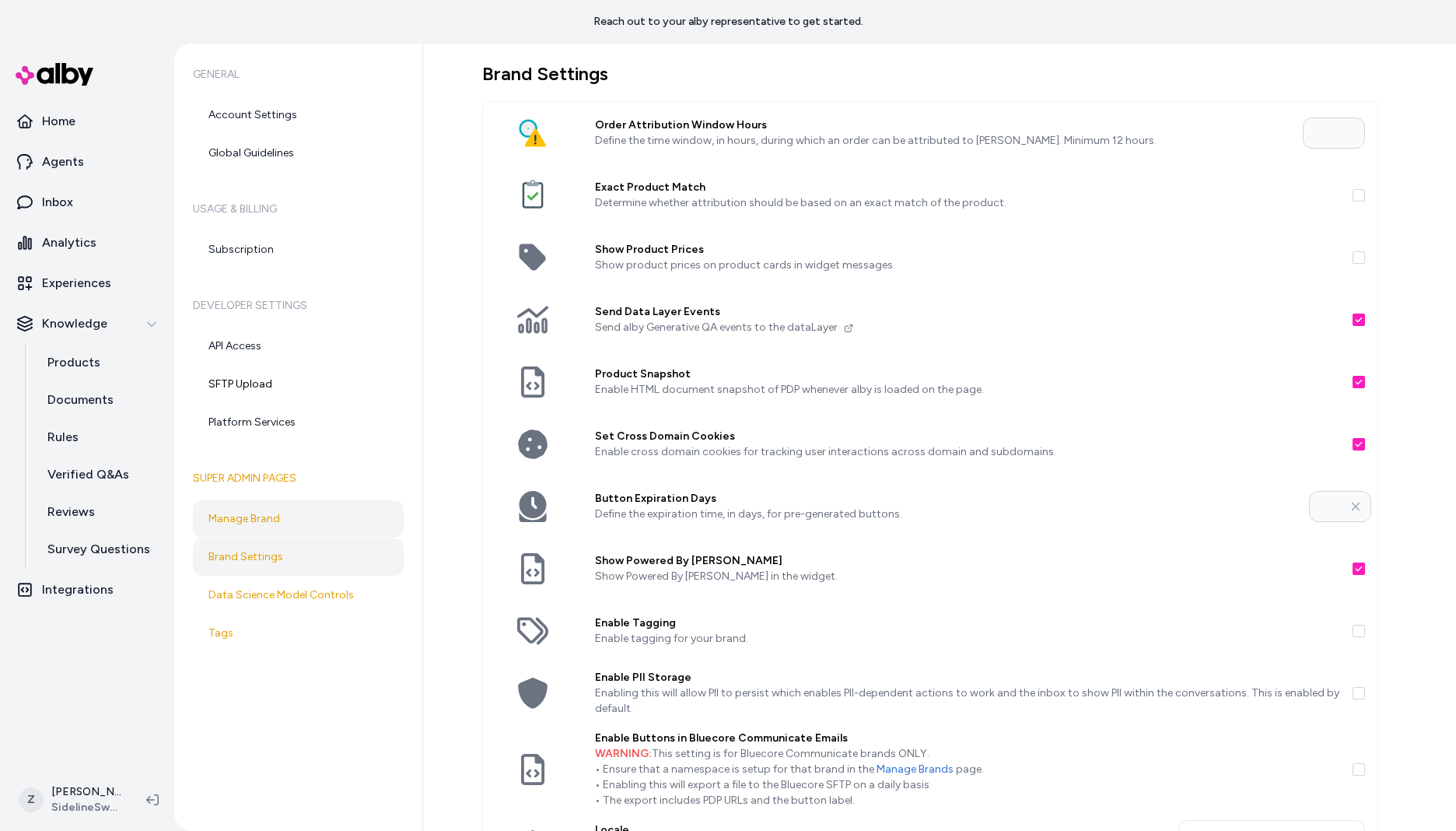
click at [208, 524] on link "Manage Brand" at bounding box center [297, 518] width 211 height 37
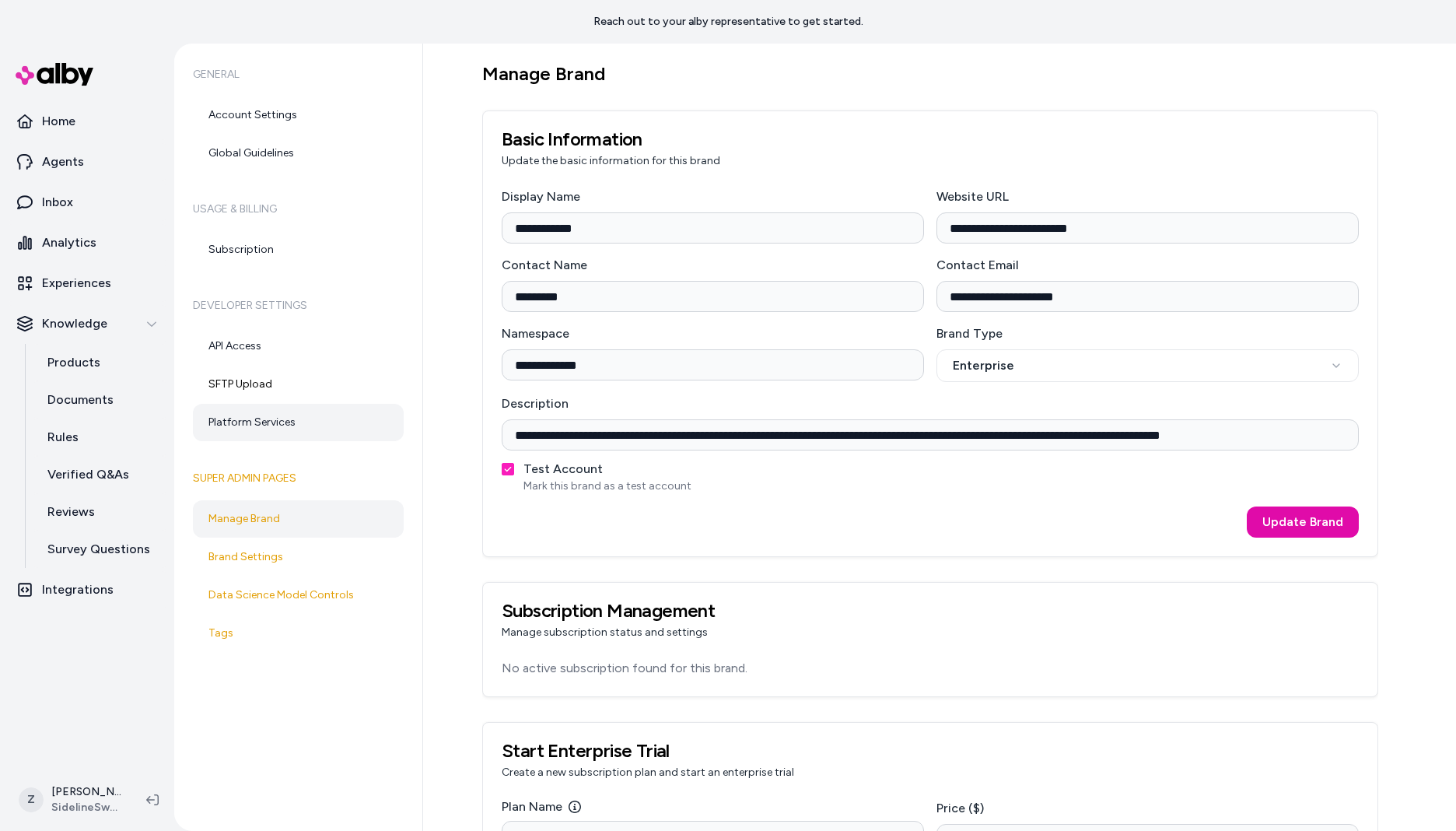
click at [292, 426] on link "Platform Services" at bounding box center [297, 422] width 211 height 37
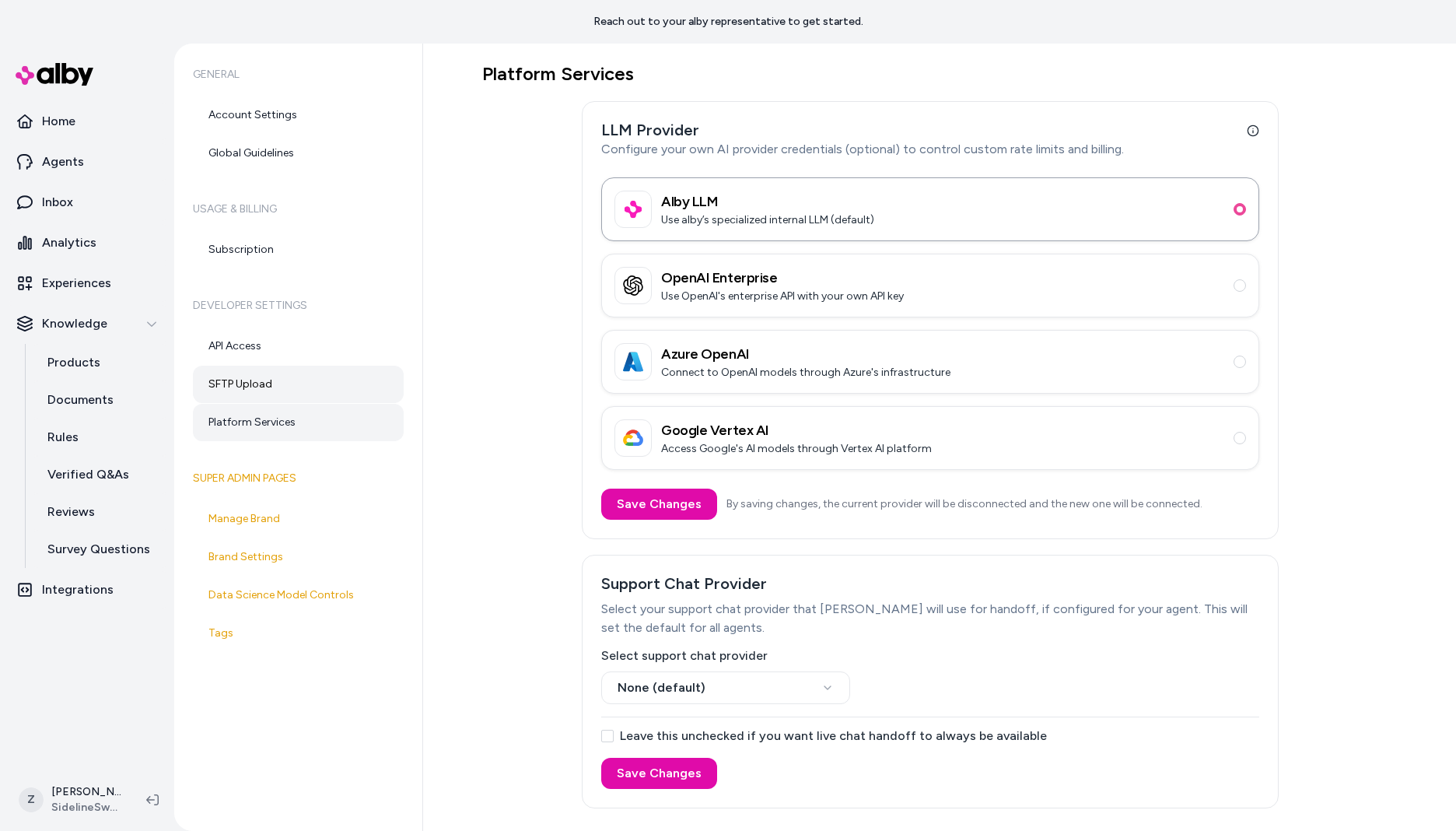
click at [336, 373] on link "SFTP Upload" at bounding box center [297, 383] width 211 height 37
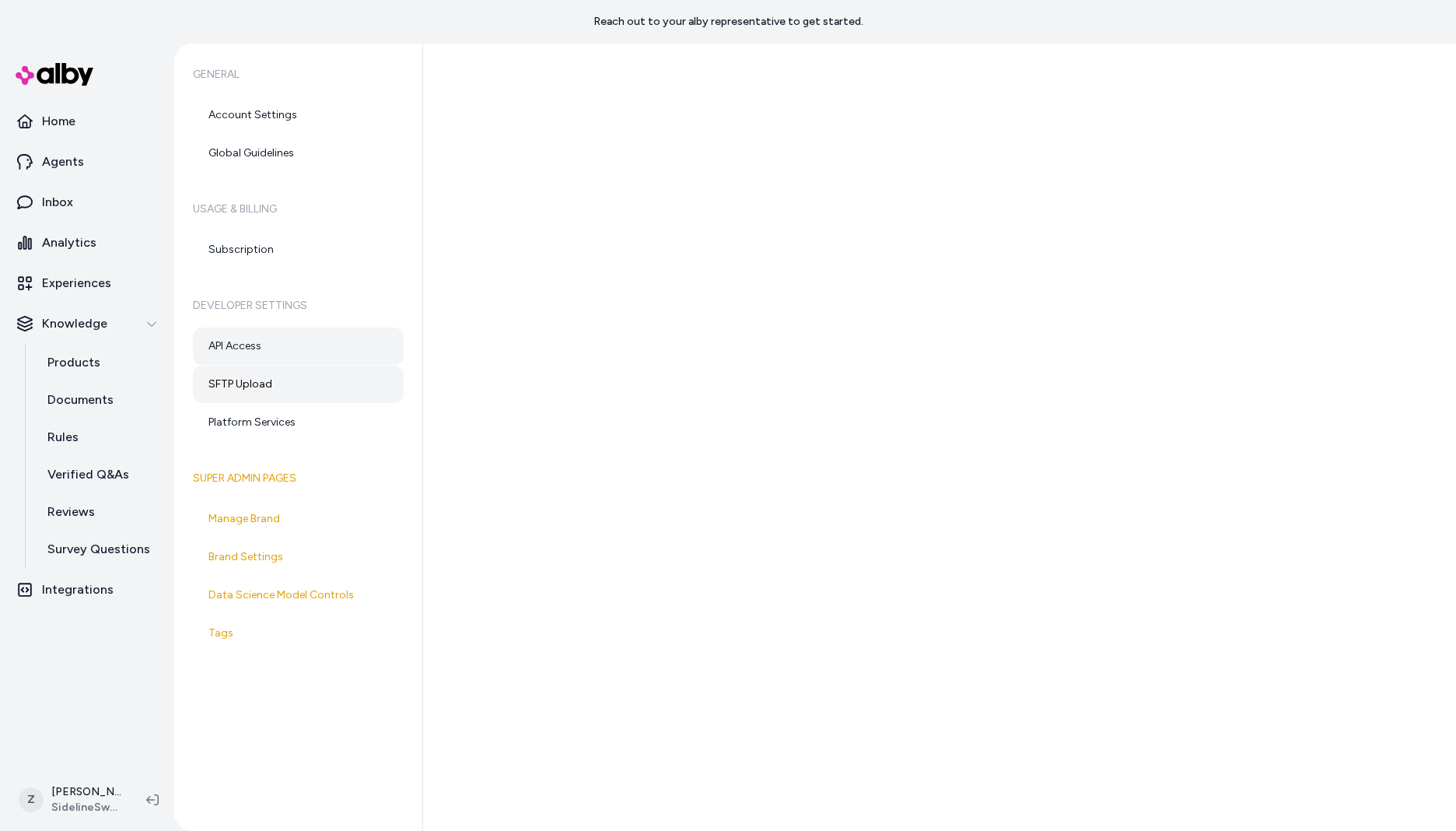
click at [323, 345] on link "API Access" at bounding box center [297, 345] width 211 height 37
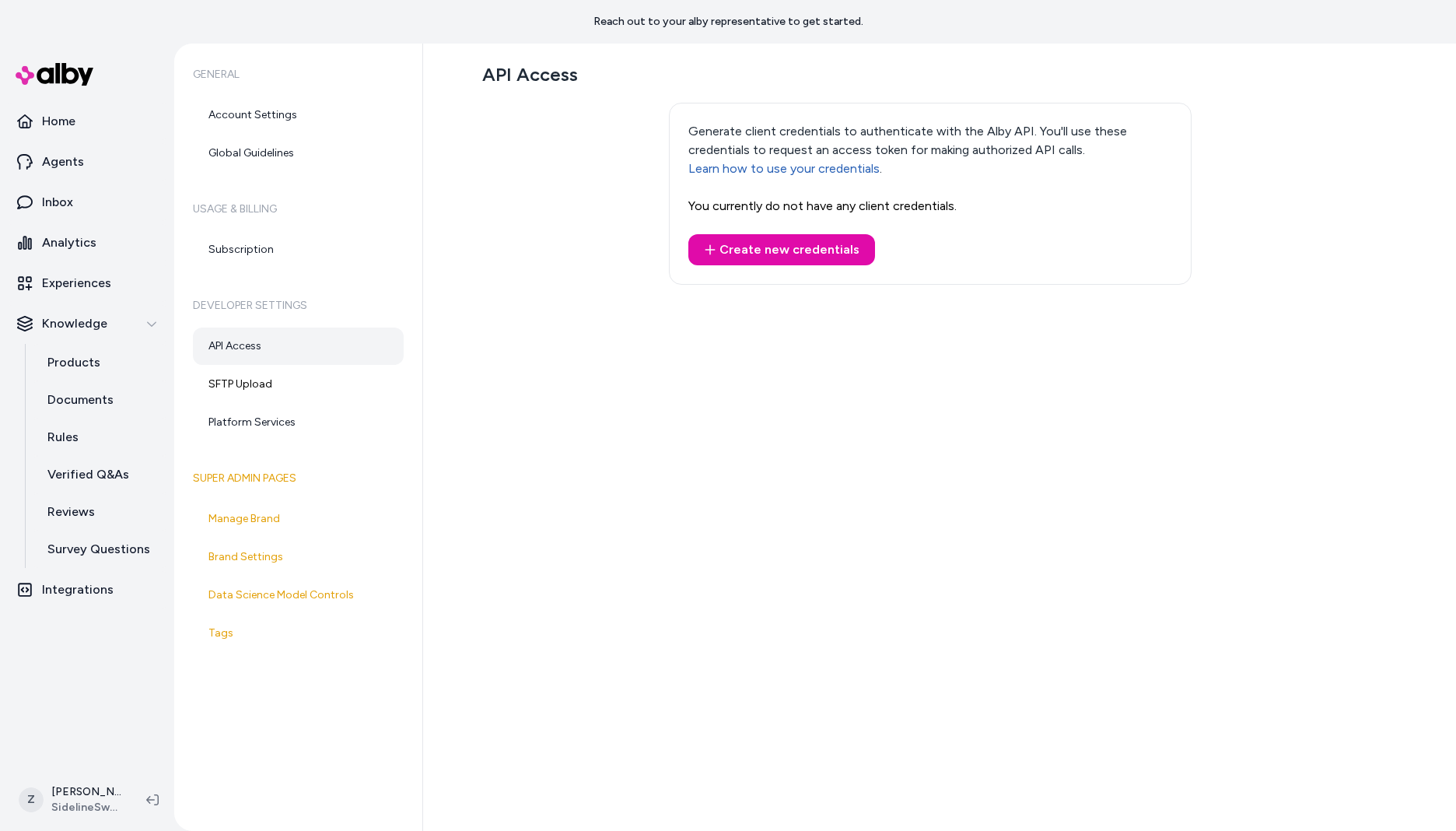
click at [289, 229] on h6 "Usage & Billing" at bounding box center [297, 209] width 211 height 43
click at [277, 177] on div "General Account Settings Global Guidelines Usage & Billing Subscription Develop…" at bounding box center [298, 437] width 249 height 788
click at [284, 159] on link "Global Guidelines" at bounding box center [297, 153] width 211 height 37
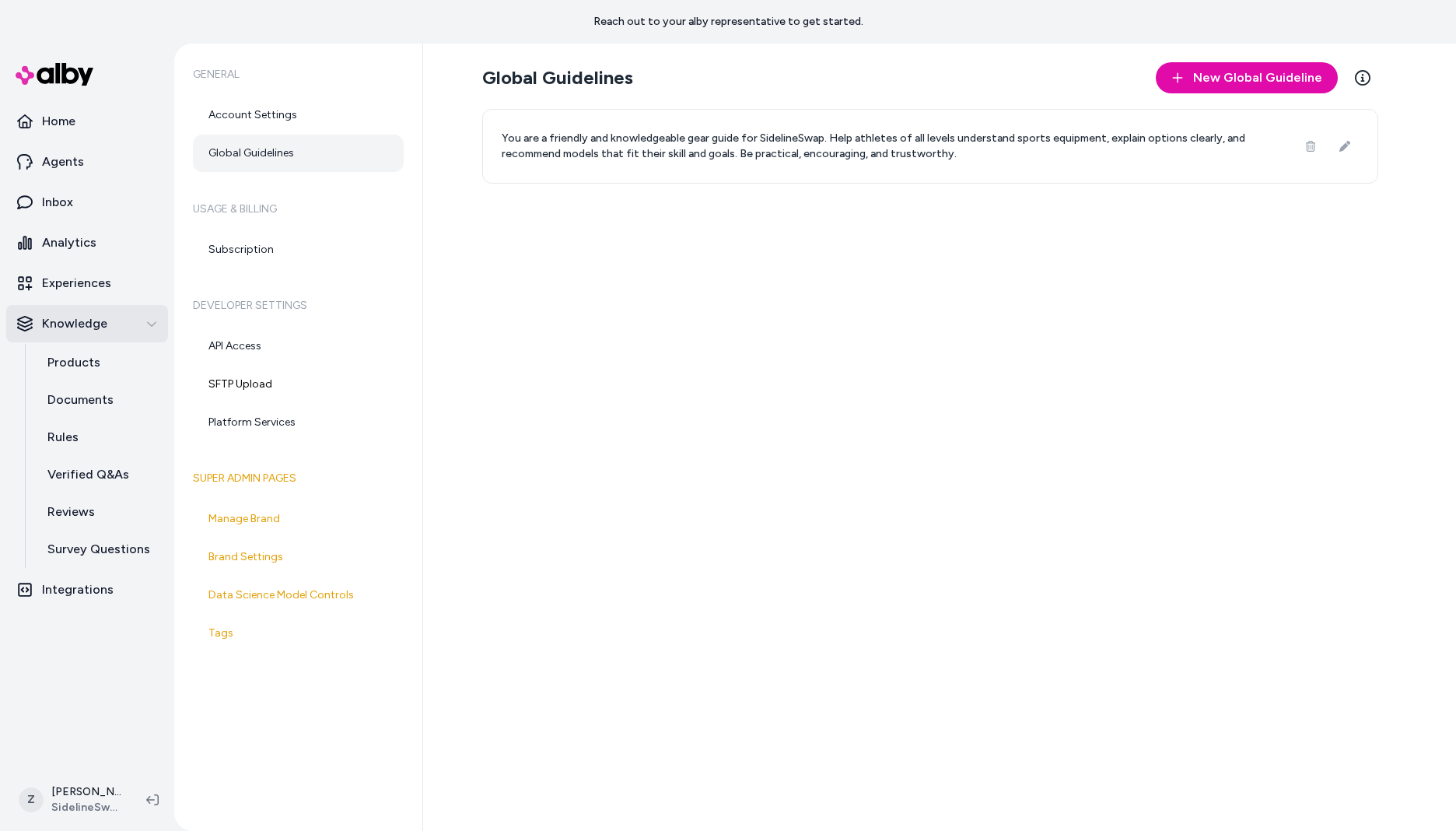
click at [86, 305] on button "Knowledge" at bounding box center [87, 323] width 162 height 37
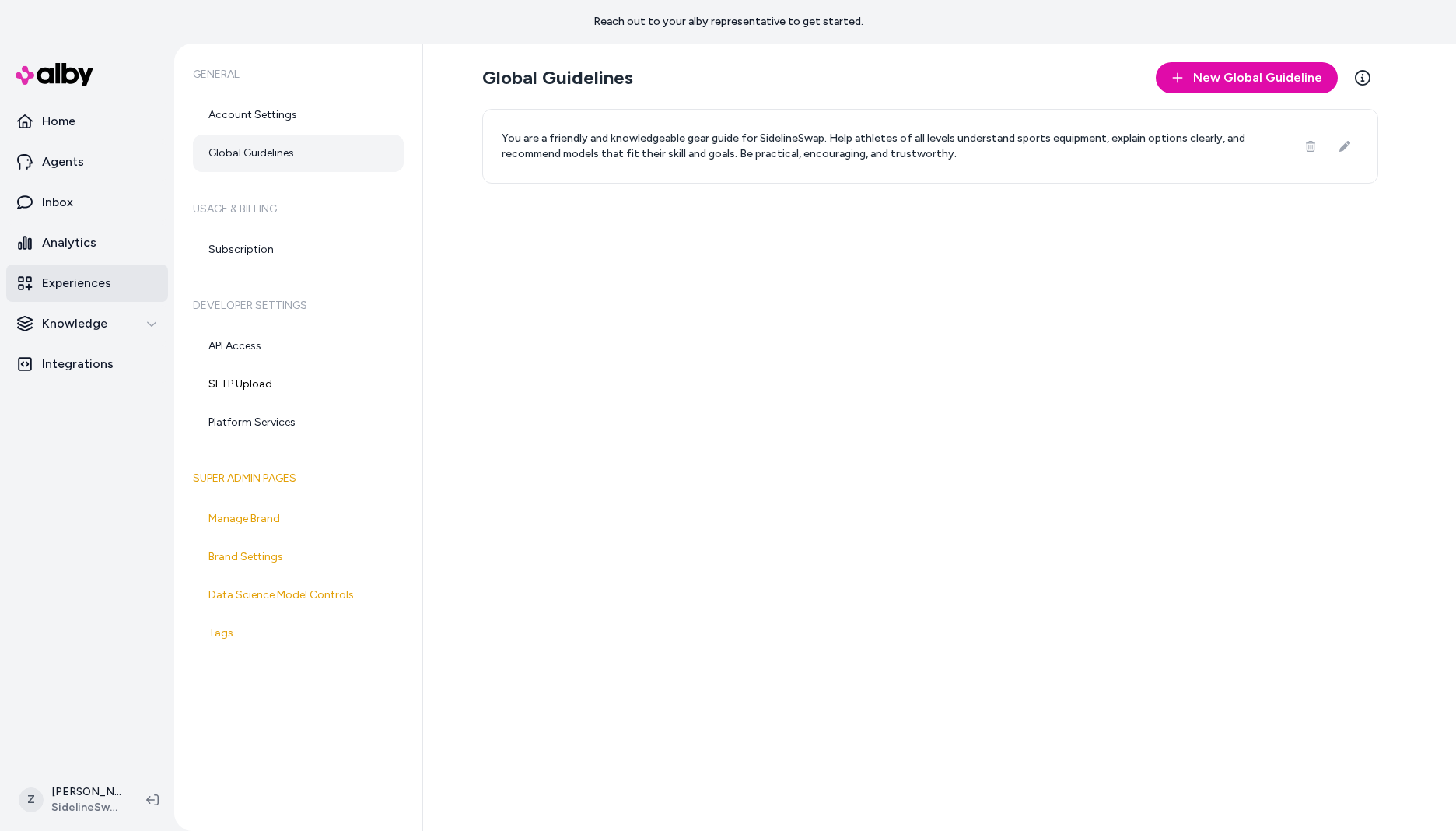
click at [86, 290] on p "Experiences" at bounding box center [76, 283] width 70 height 19
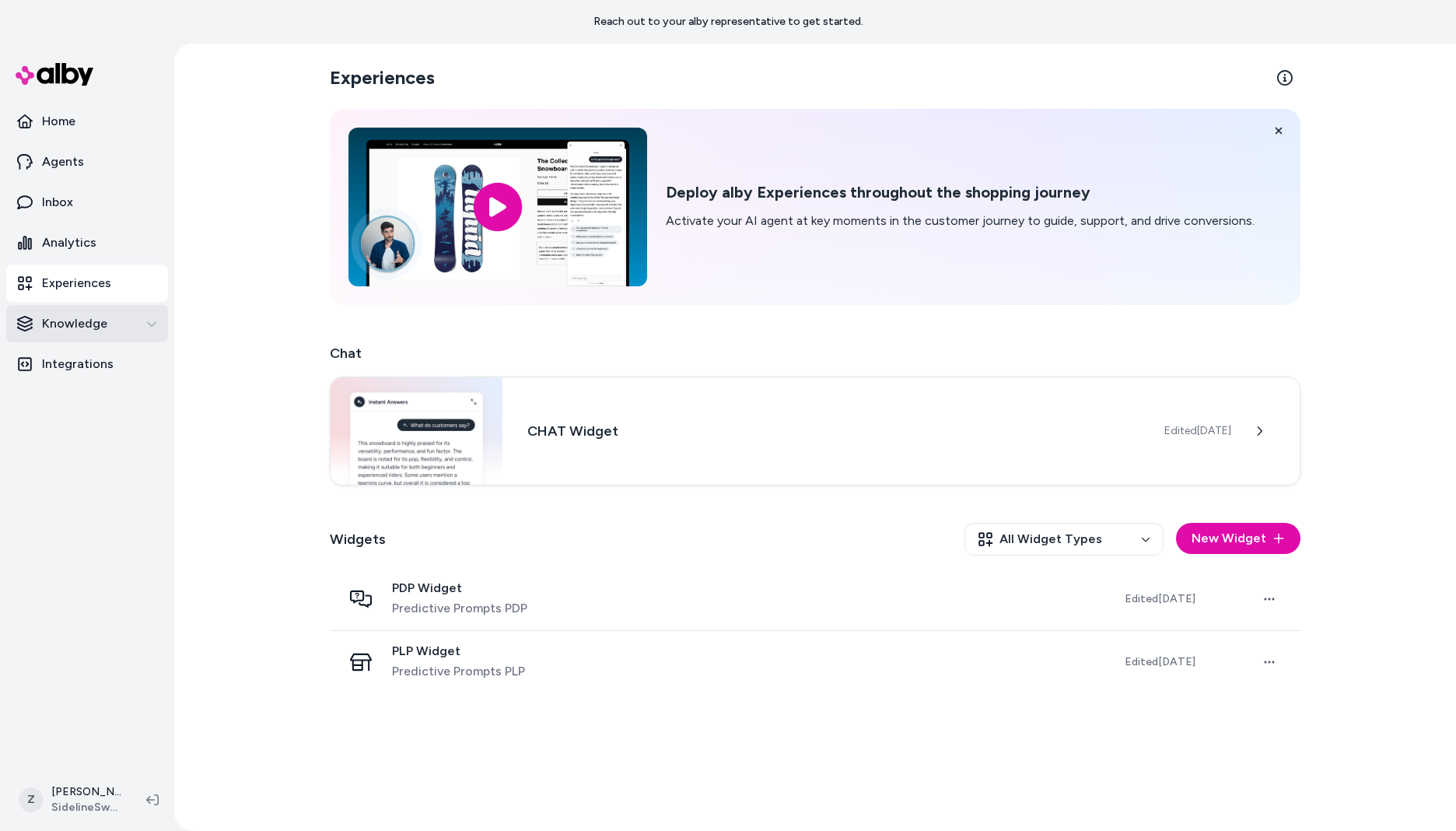
click at [79, 331] on p "Knowledge" at bounding box center [74, 324] width 65 height 19
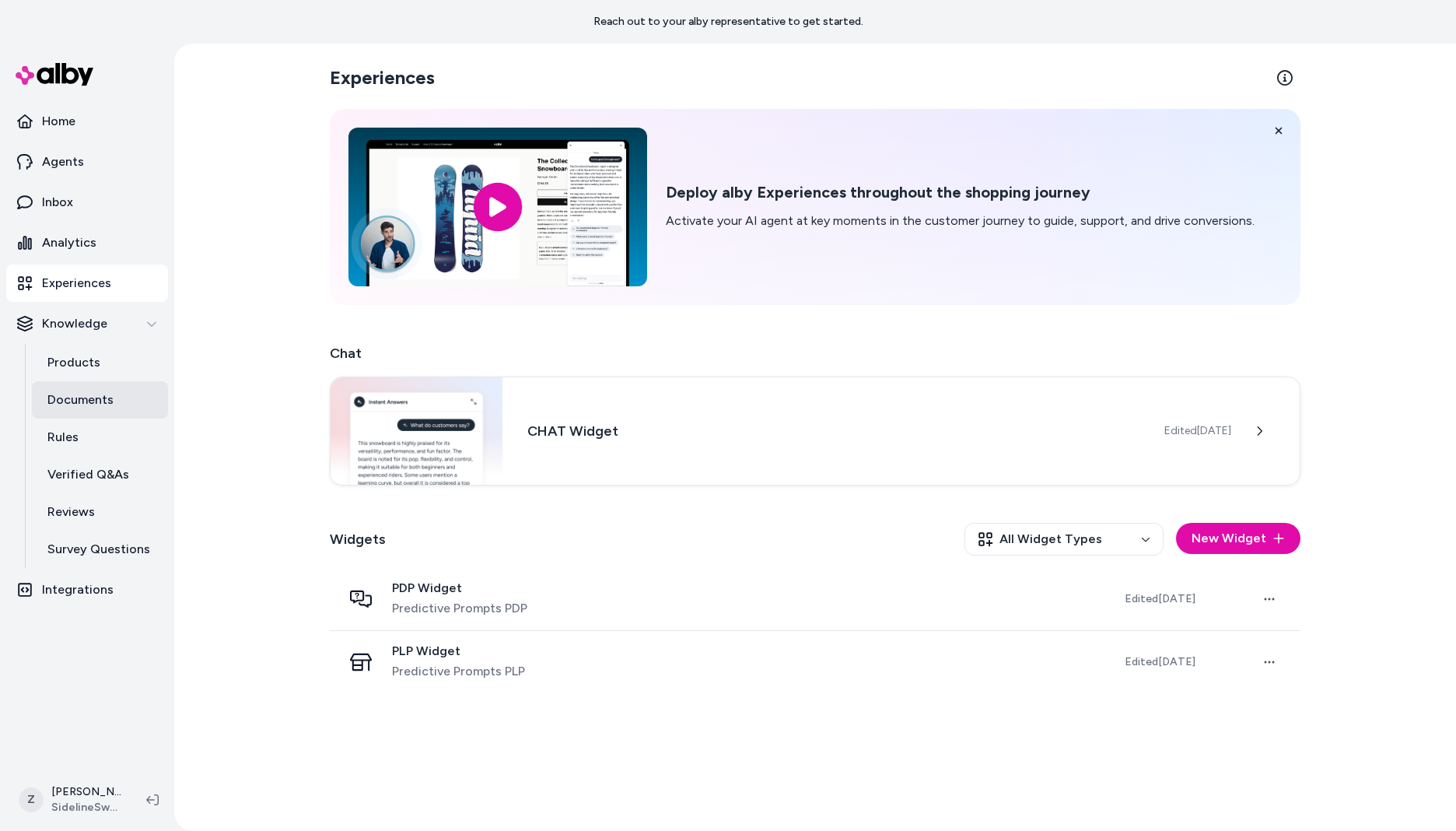
click at [81, 382] on link "Documents" at bounding box center [99, 400] width 136 height 37
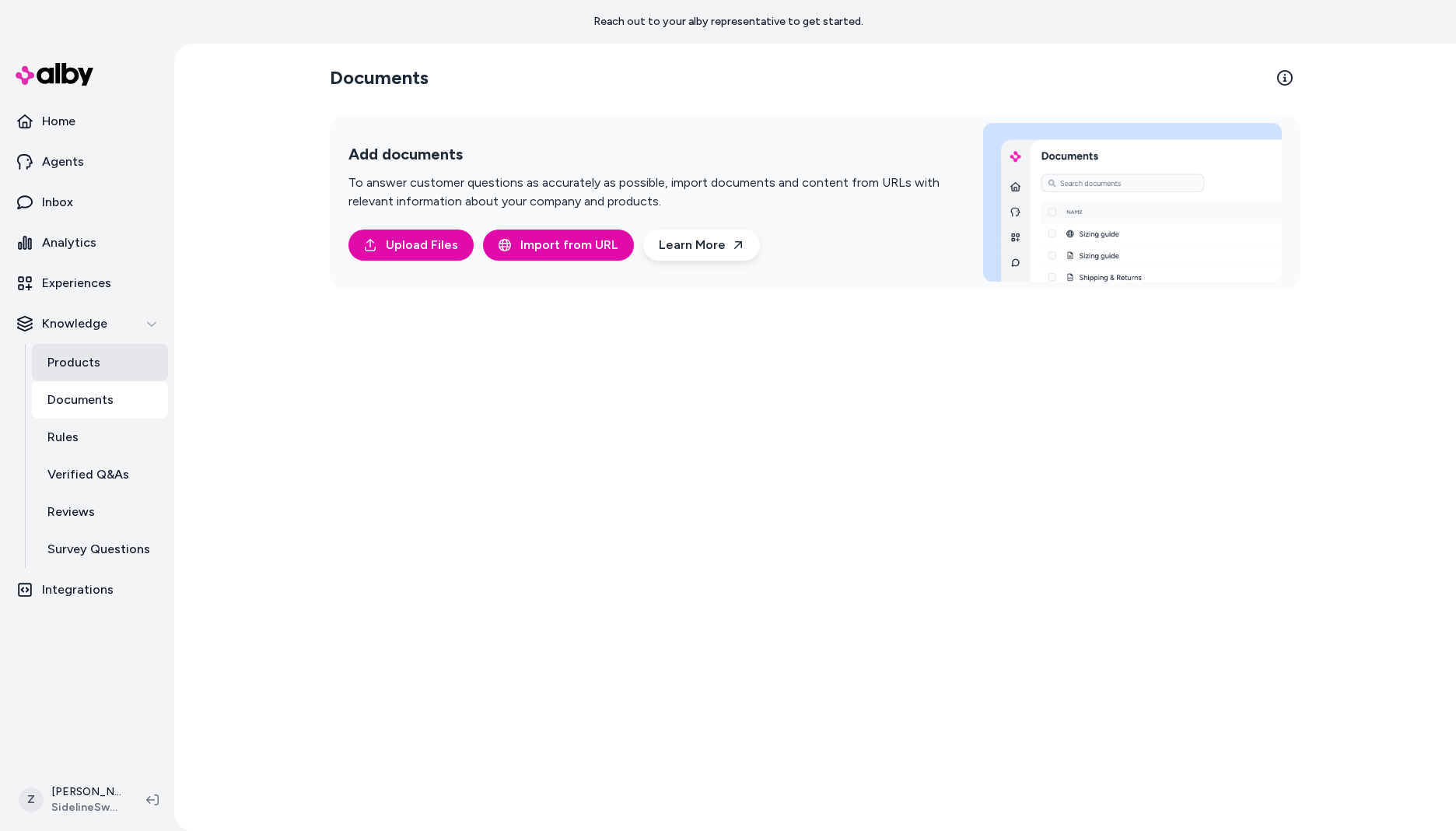
click at [82, 349] on link "Products" at bounding box center [99, 362] width 136 height 37
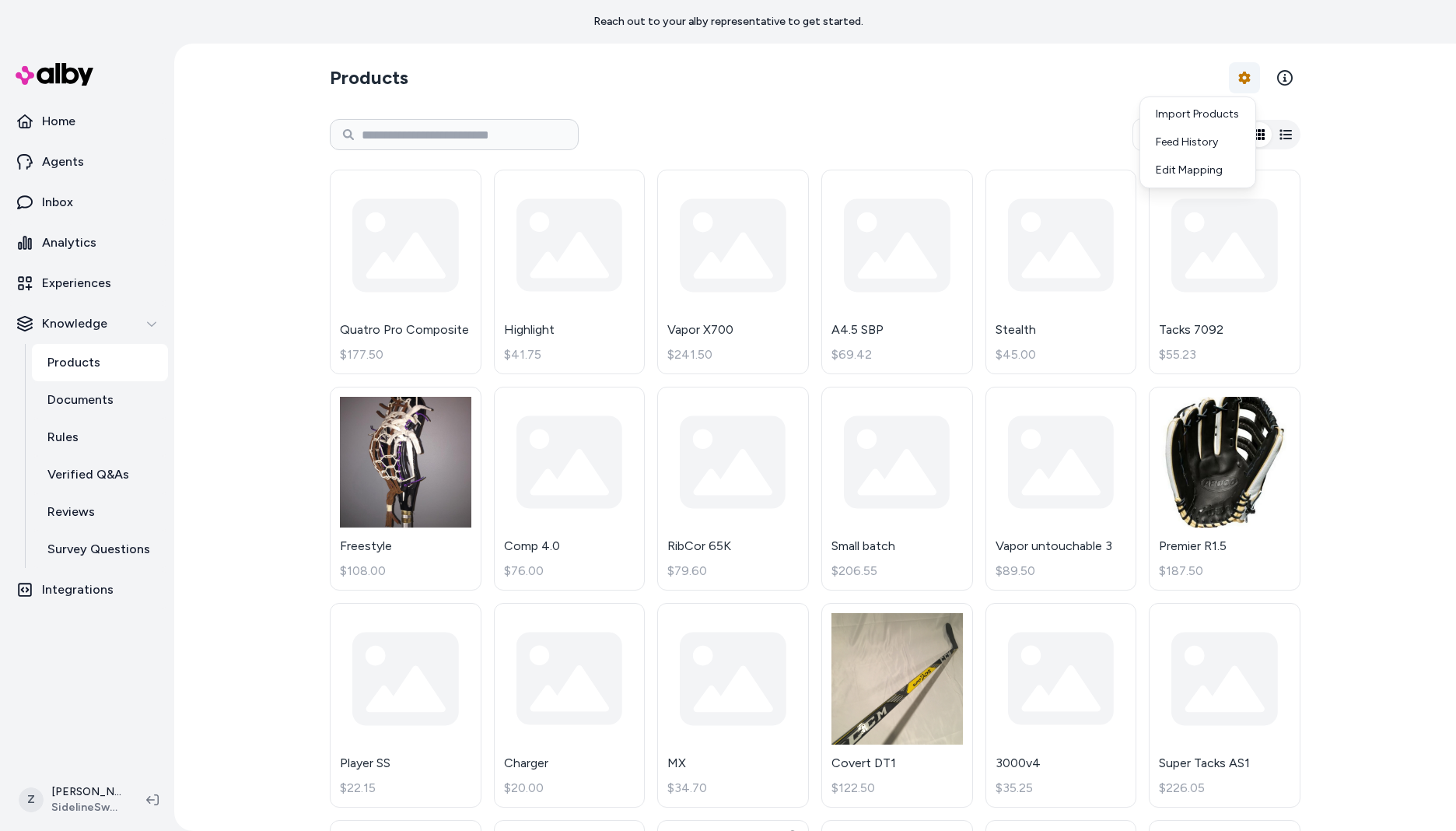
click at [1242, 72] on html "Reach out to your alby representative to get started. Home Agents Inbox Analyti…" at bounding box center [728, 415] width 1456 height 831
click at [1188, 131] on html "Reach out to your alby representative to get started. Home Agents Inbox Analyti…" at bounding box center [728, 415] width 1456 height 831
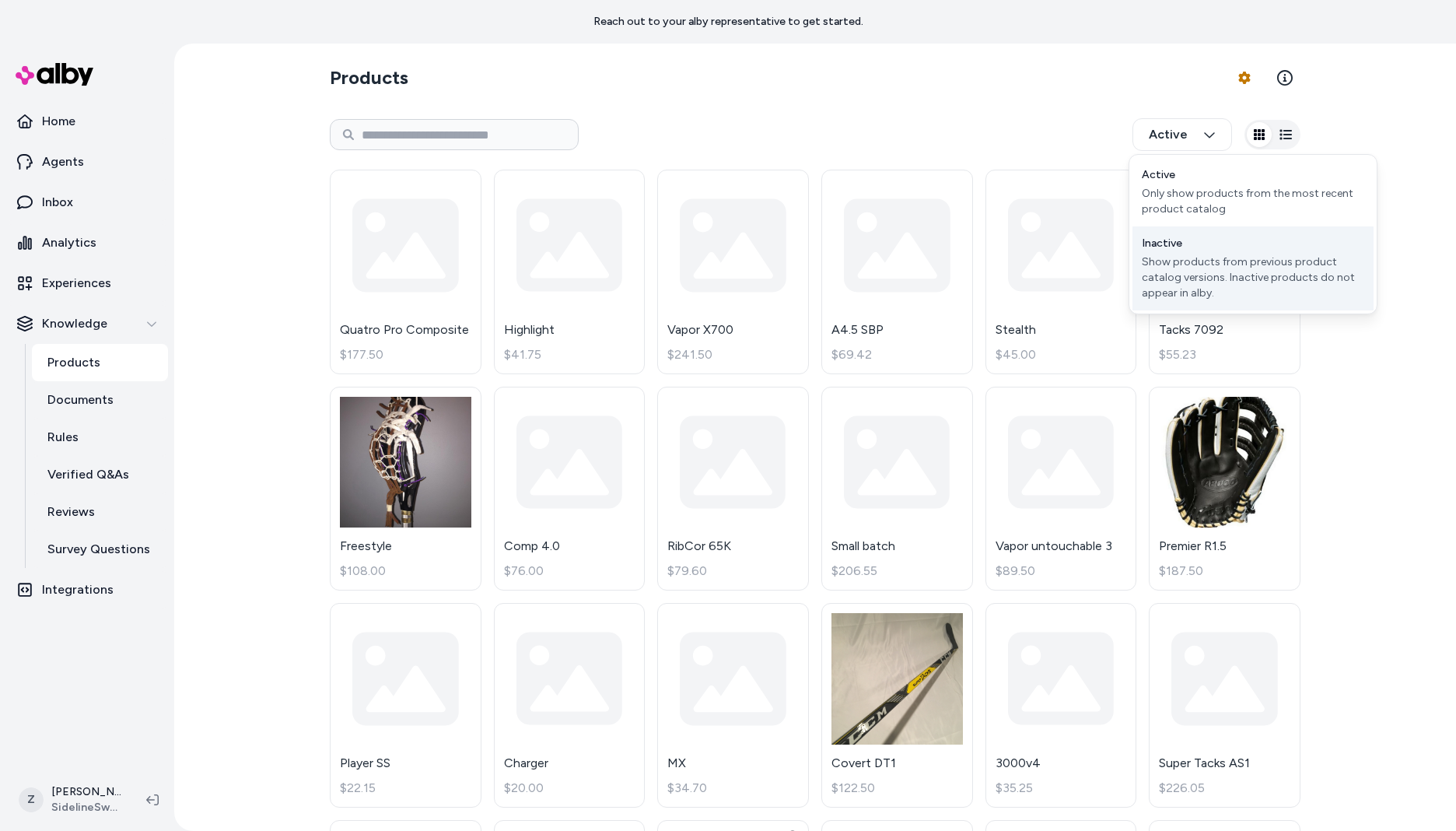
click at [1178, 285] on div "Show products from previous product catalog versions. Inactive products do not …" at bounding box center [1253, 278] width 222 height 47
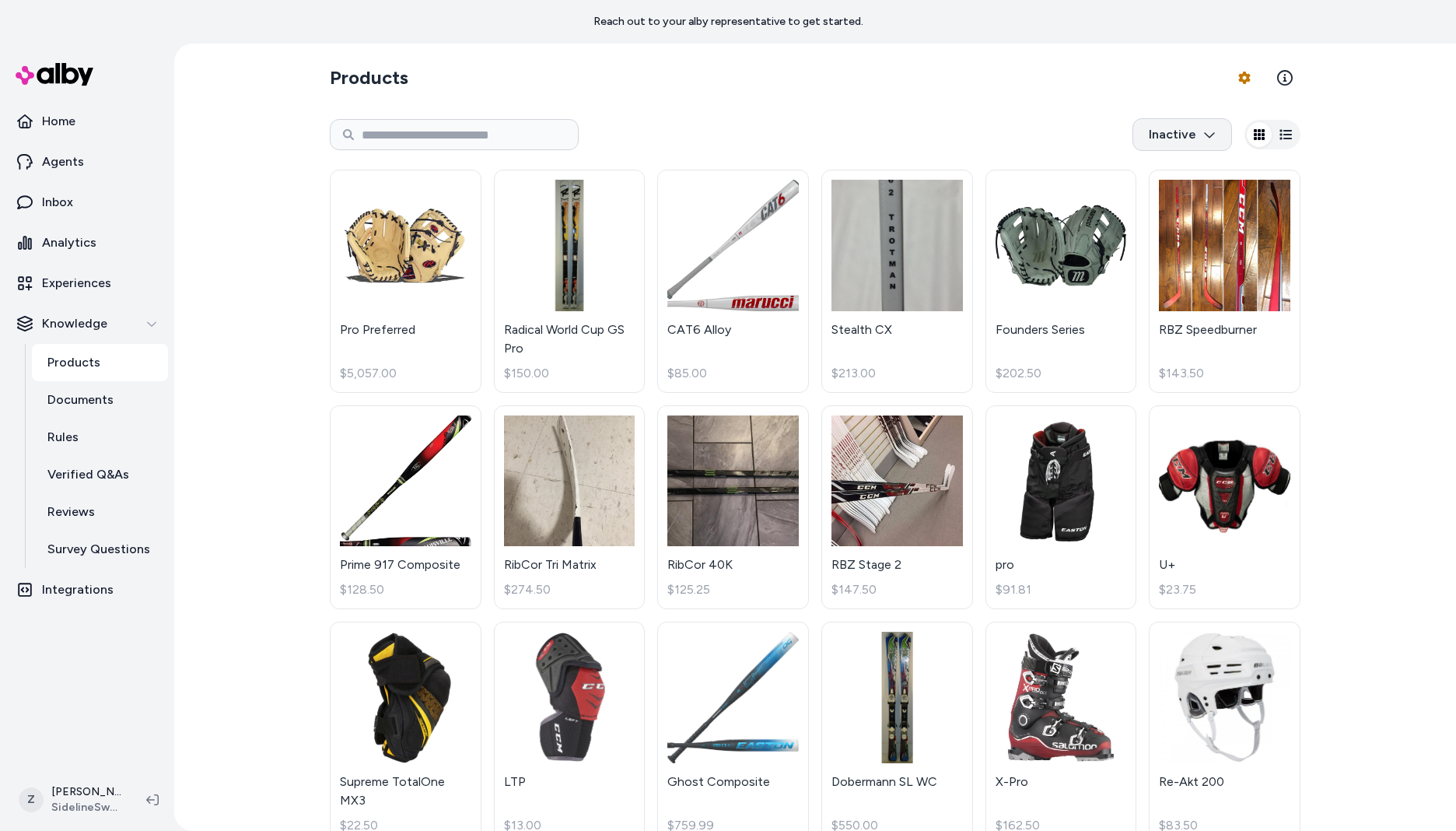
click at [1197, 122] on html "Reach out to your alby representative to get started. Home Agents Inbox Analyti…" at bounding box center [728, 415] width 1456 height 831
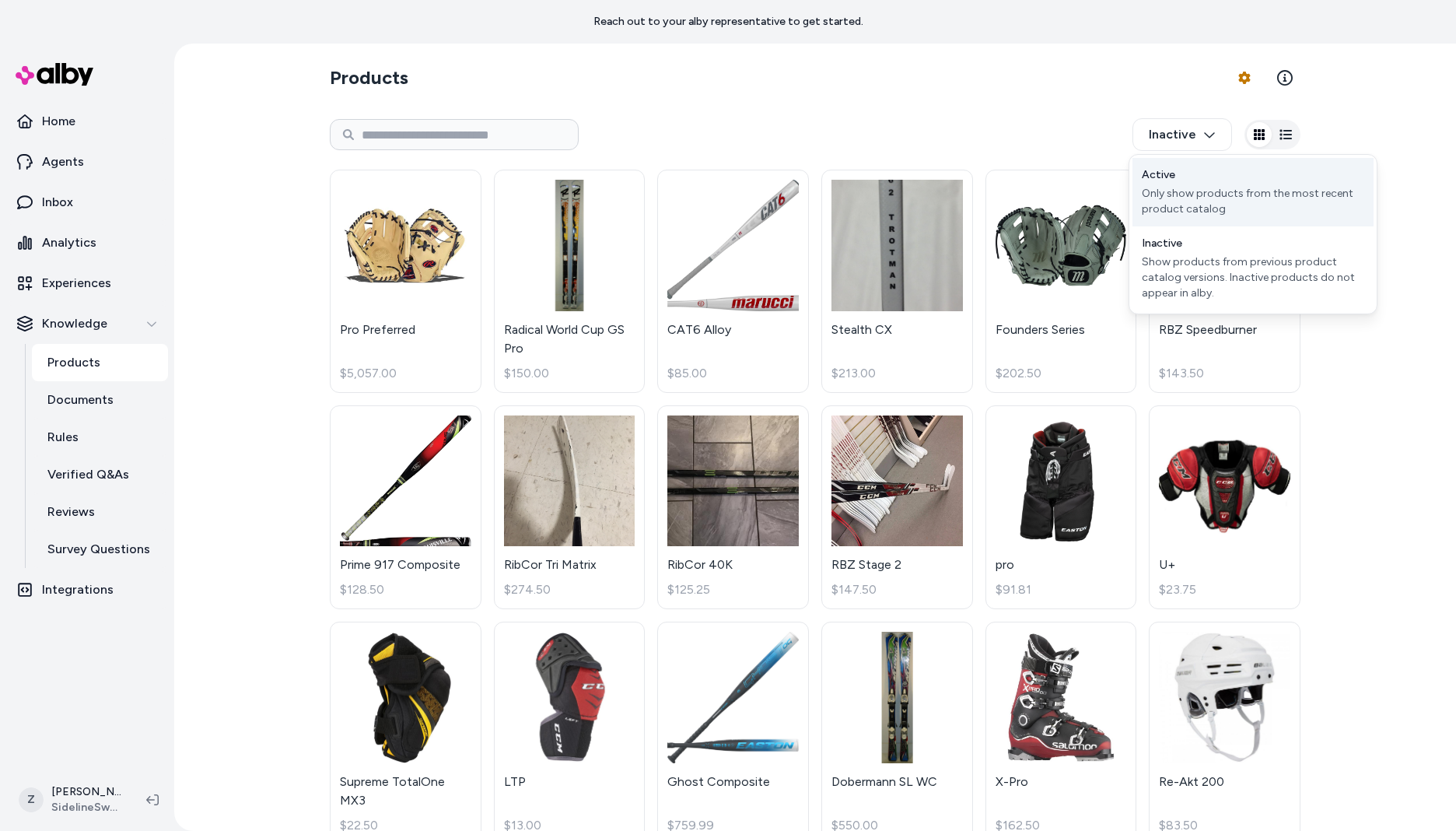
click at [1179, 187] on div "Only show products from the most recent product catalog" at bounding box center [1253, 202] width 222 height 31
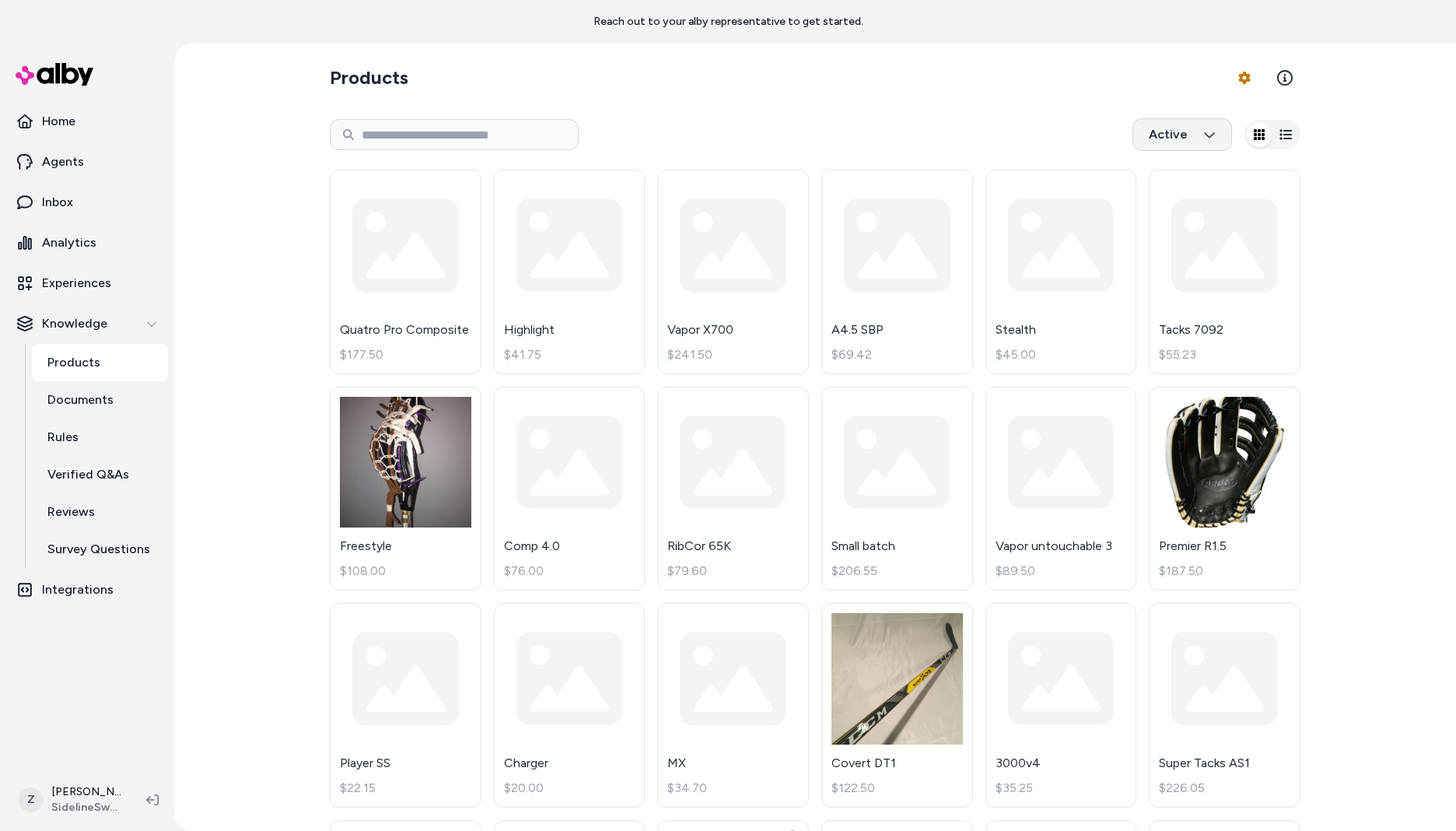
click at [1181, 130] on html "Reach out to your alby representative to get started. Home Agents Inbox Analyti…" at bounding box center [728, 415] width 1456 height 831
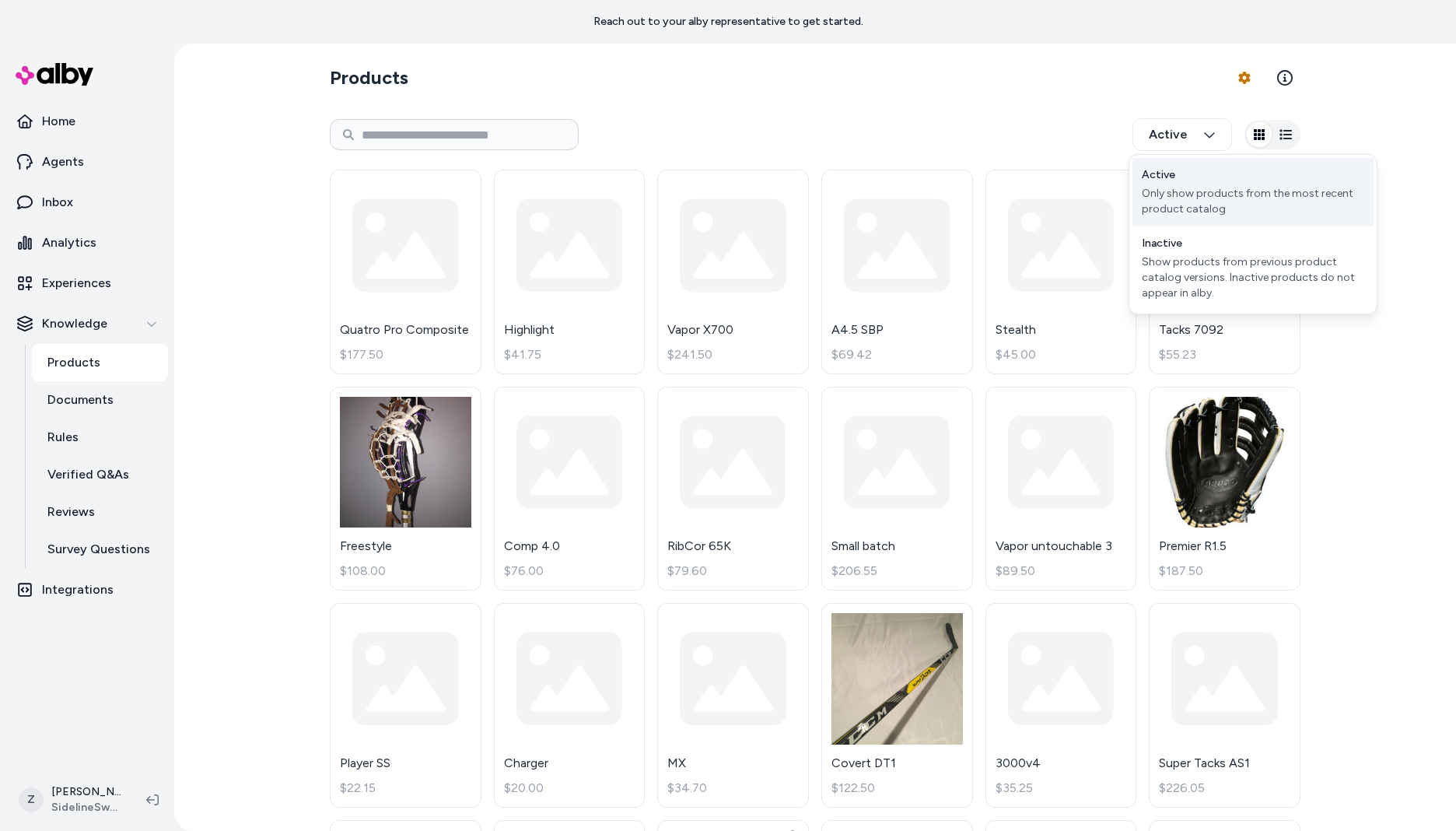
drag, startPoint x: 1169, startPoint y: 243, endPoint x: 1184, endPoint y: 211, distance: 35.3
click at [1184, 211] on div "Active Only show products from the most recent product catalog Inactive Show pr…" at bounding box center [1253, 233] width 249 height 160
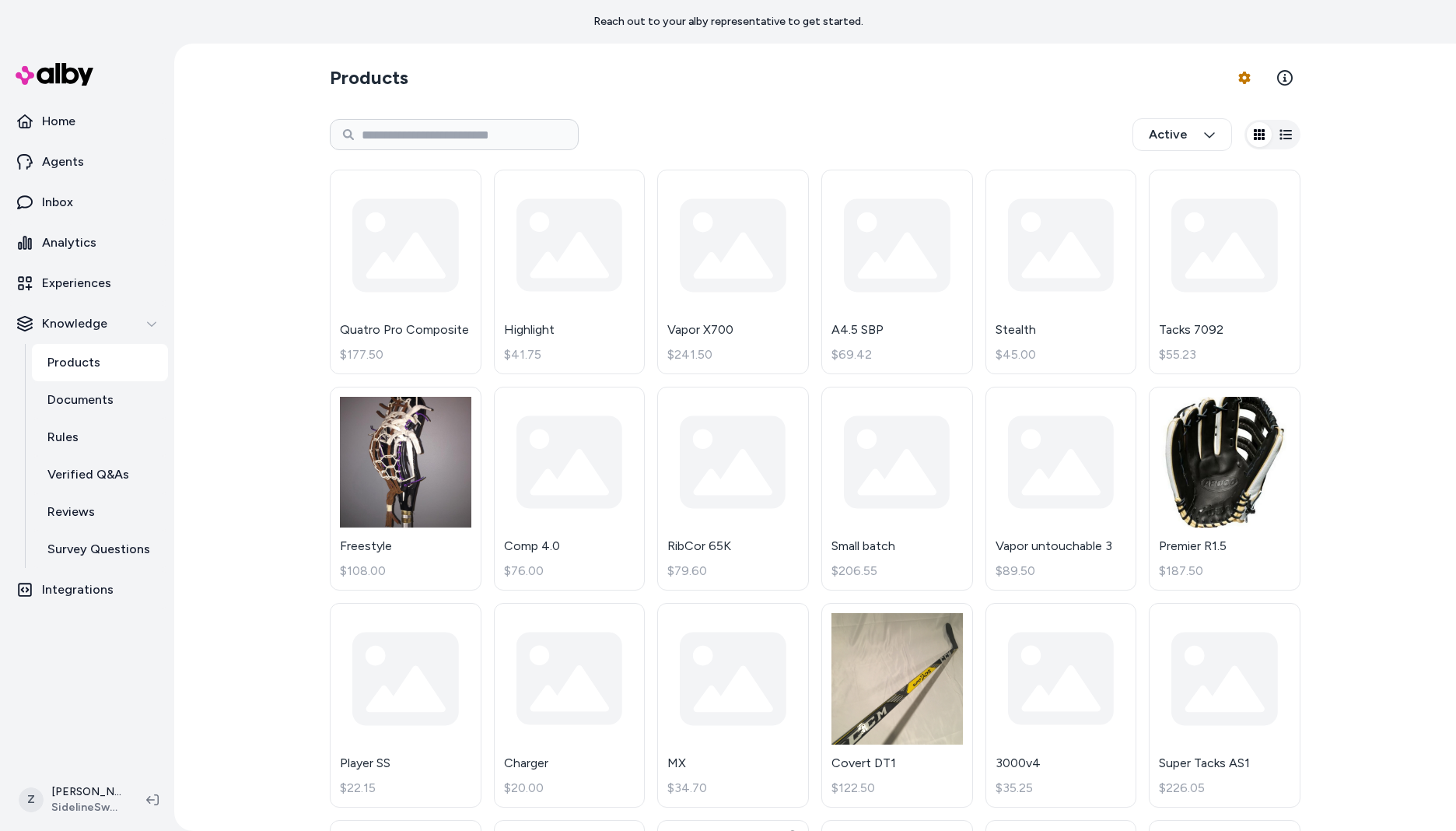
click at [1184, 211] on link "Tacks 7092 $55.23" at bounding box center [1225, 272] width 152 height 204
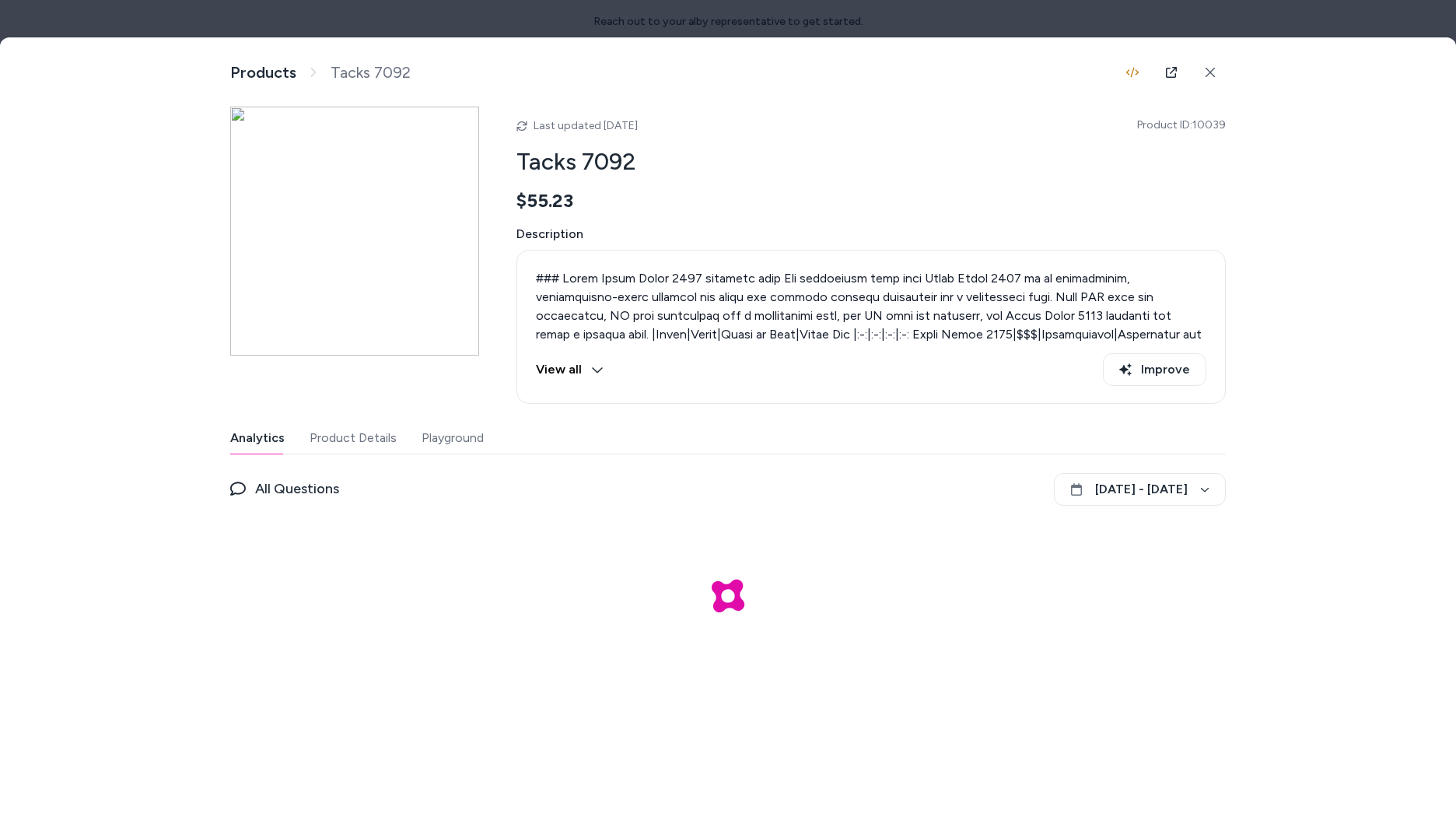
click at [957, 38] on div "Products Tacks 7092 Last updated Oct 08, 2025 Product ID: 10039 Tacks 7092 $55.…" at bounding box center [728, 355] width 996 height 636
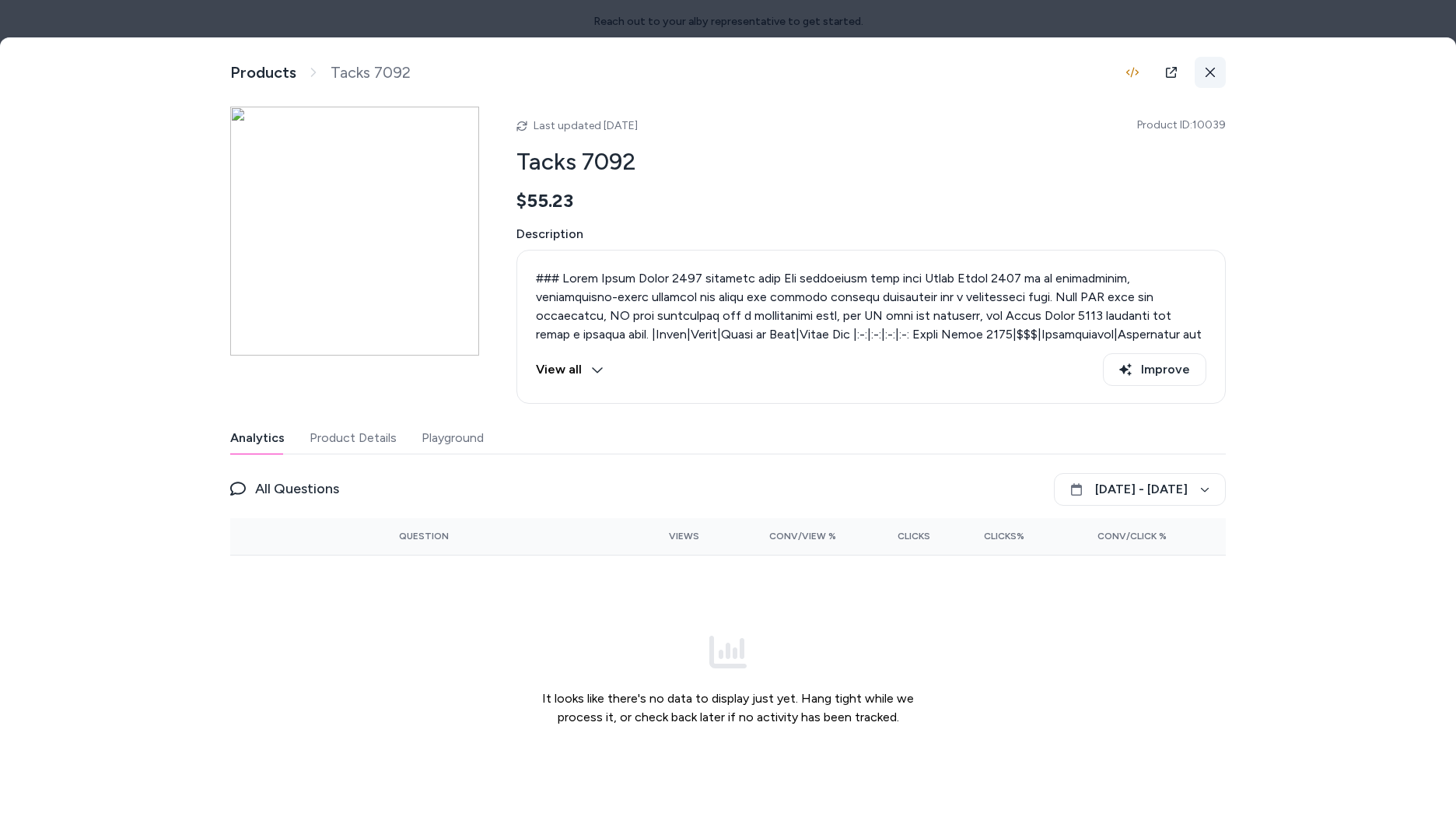
drag, startPoint x: 1232, startPoint y: 67, endPoint x: 1217, endPoint y: 70, distance: 15.3
click at [1232, 67] on div "Product Details View and manage product information Products Tacks 7092 Last up…" at bounding box center [728, 433] width 1456 height 791
click at [1216, 70] on button at bounding box center [1210, 72] width 31 height 31
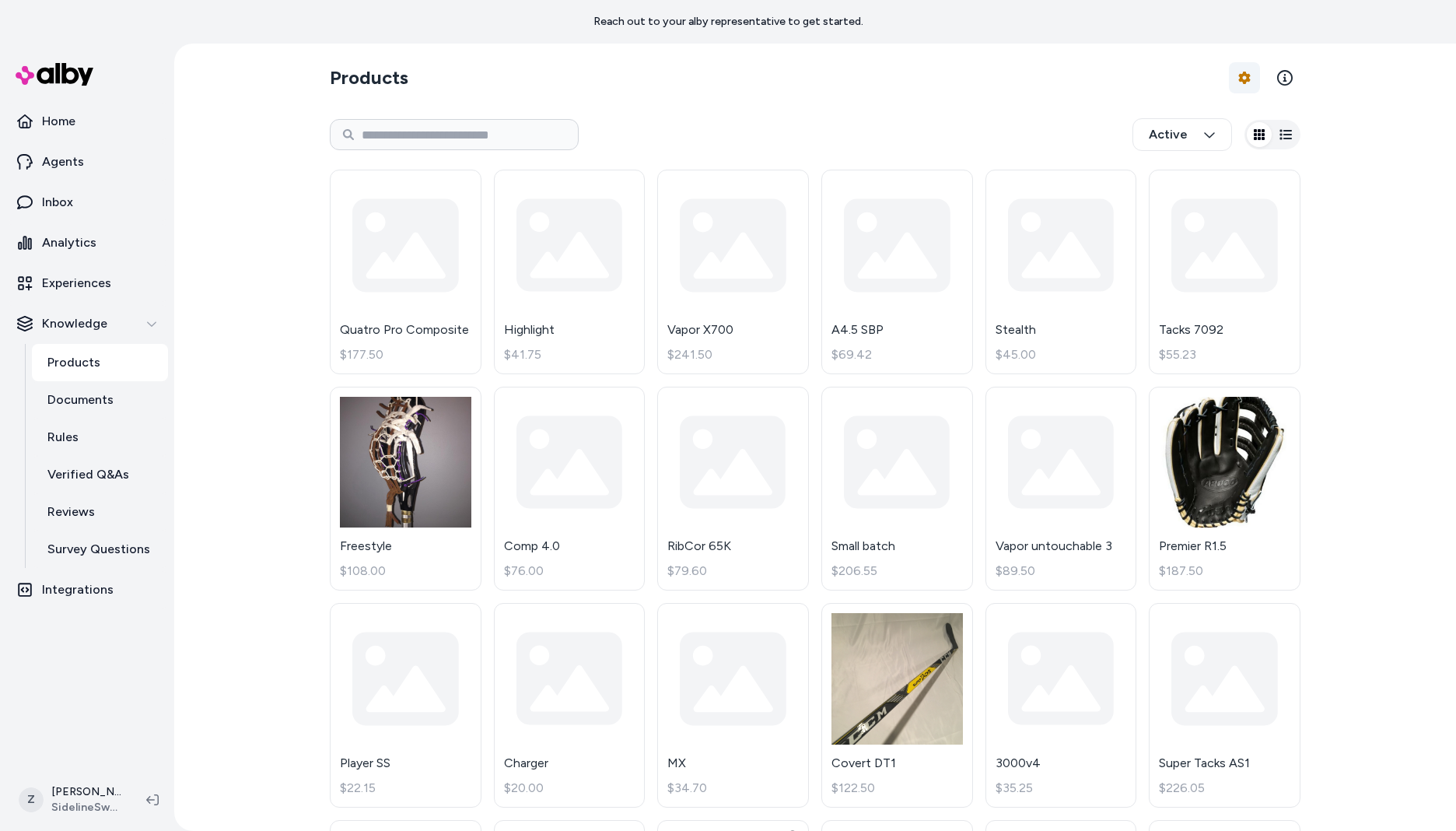
click at [1251, 79] on html "Reach out to your alby representative to get started. Home Agents Inbox Analyti…" at bounding box center [728, 415] width 1456 height 831
click at [1225, 115] on link "Import Products" at bounding box center [1198, 114] width 108 height 28
click at [86, 792] on html "Reach out to your alby representative to get started. Home Agents Inbox Analyti…" at bounding box center [728, 415] width 1456 height 831
click at [79, 796] on html "Reach out to your alby representative to get started. Home Agents Inbox Analyti…" at bounding box center [728, 415] width 1456 height 831
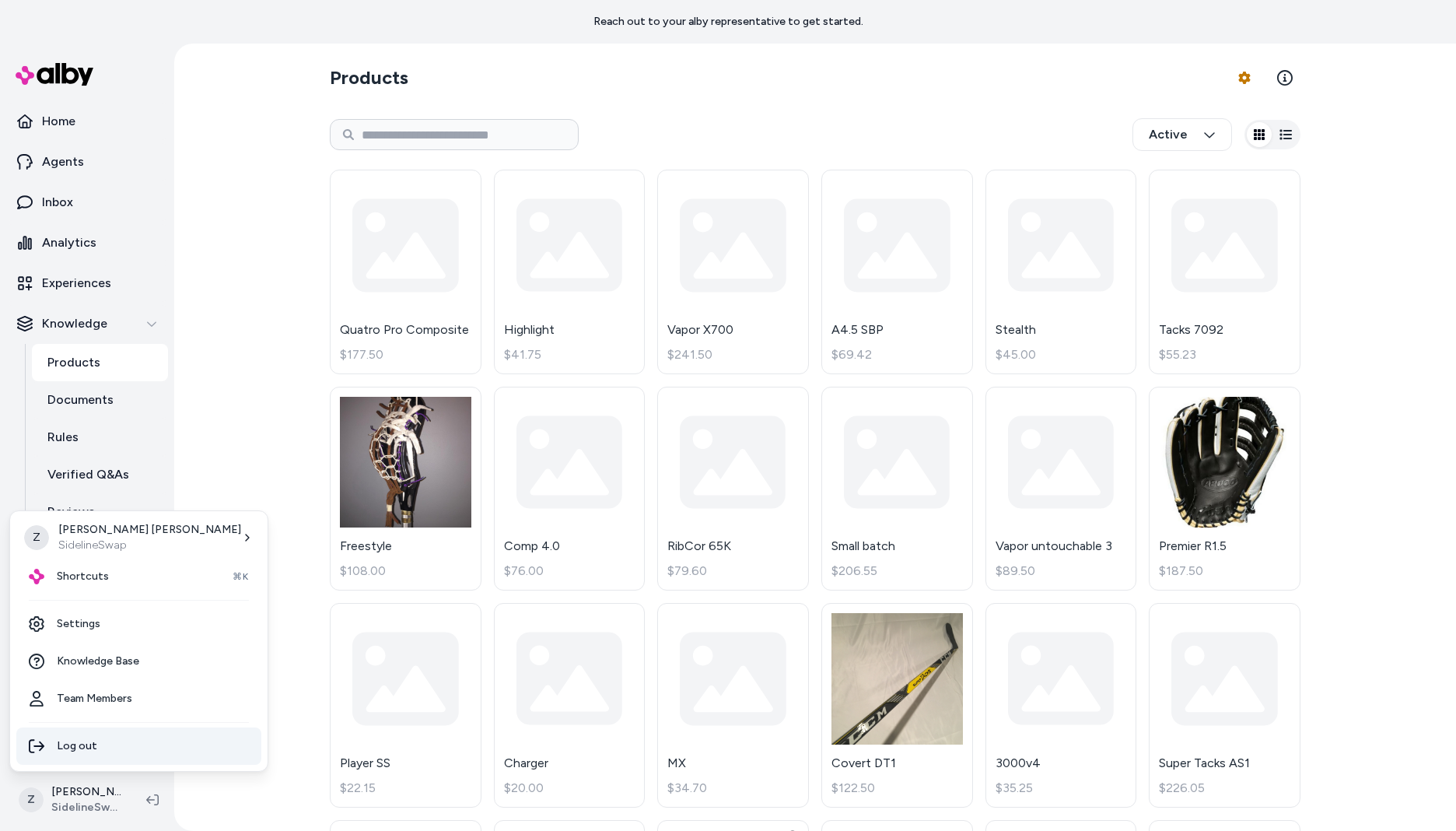
click at [93, 759] on div "Log out" at bounding box center [138, 746] width 245 height 37
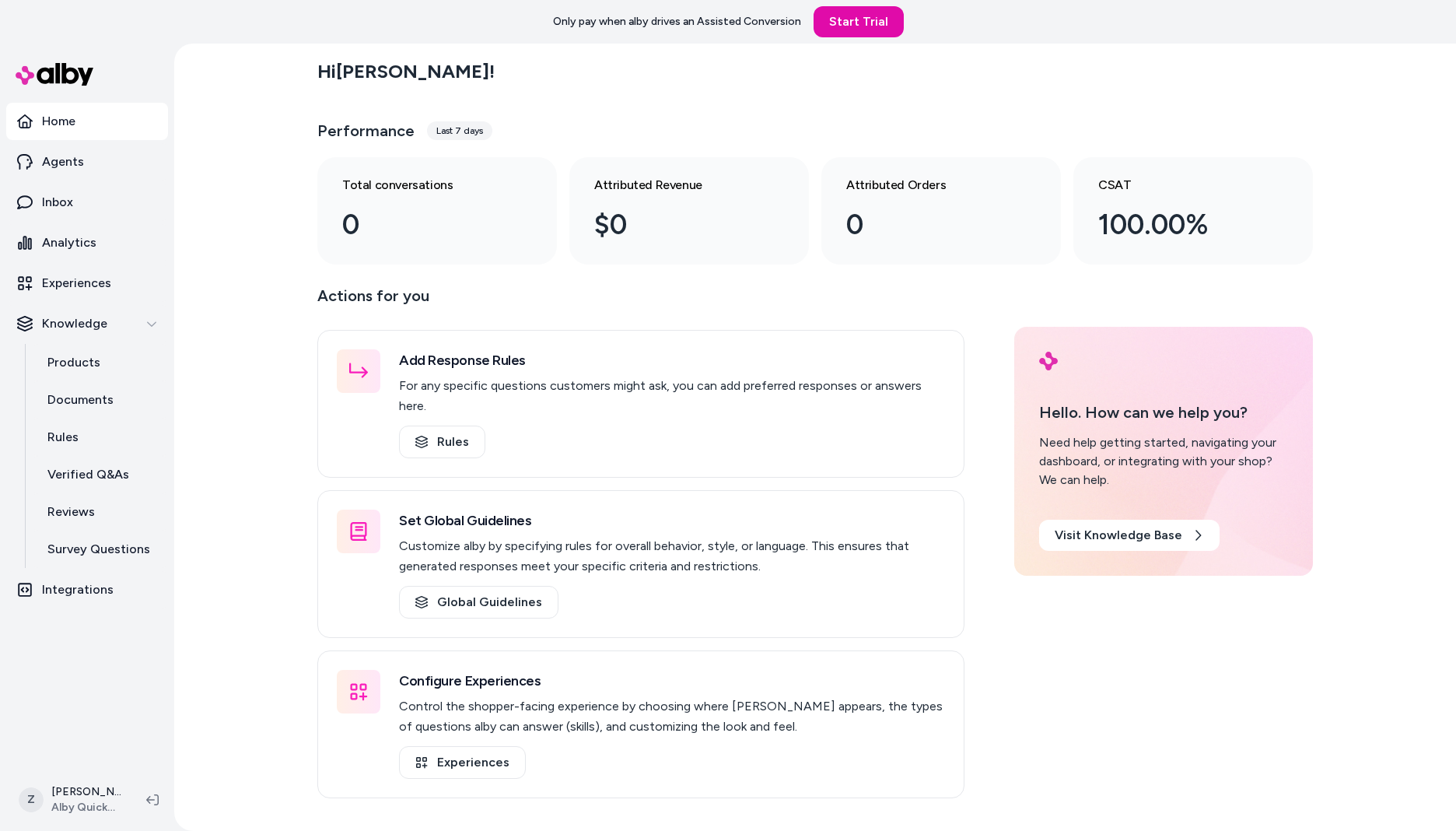
click at [239, 664] on div "Hi [PERSON_NAME] ! Performance Last 7 days Total conversations 0 Attributed Rev…" at bounding box center [815, 437] width 1282 height 788
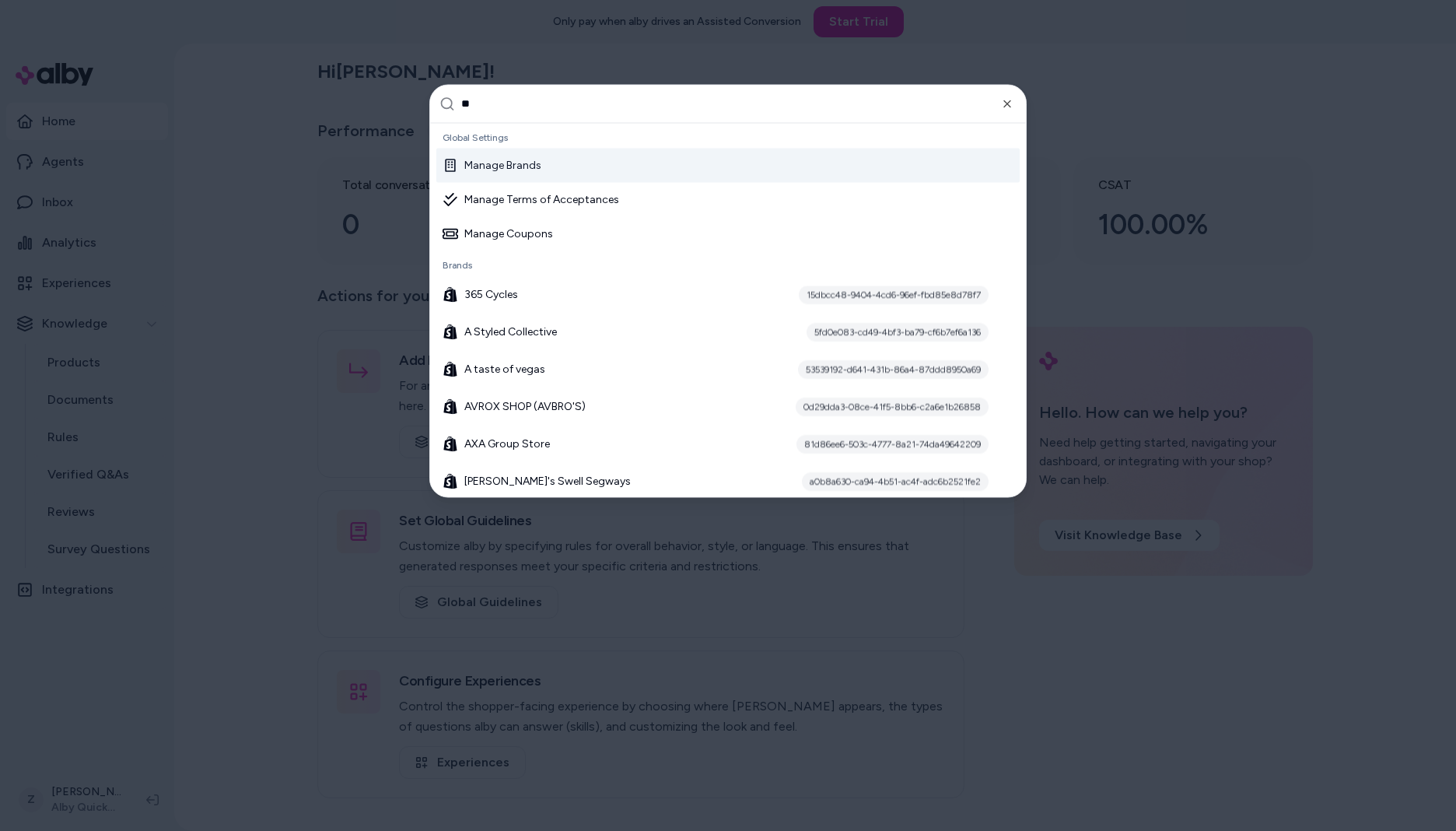
type input "***"
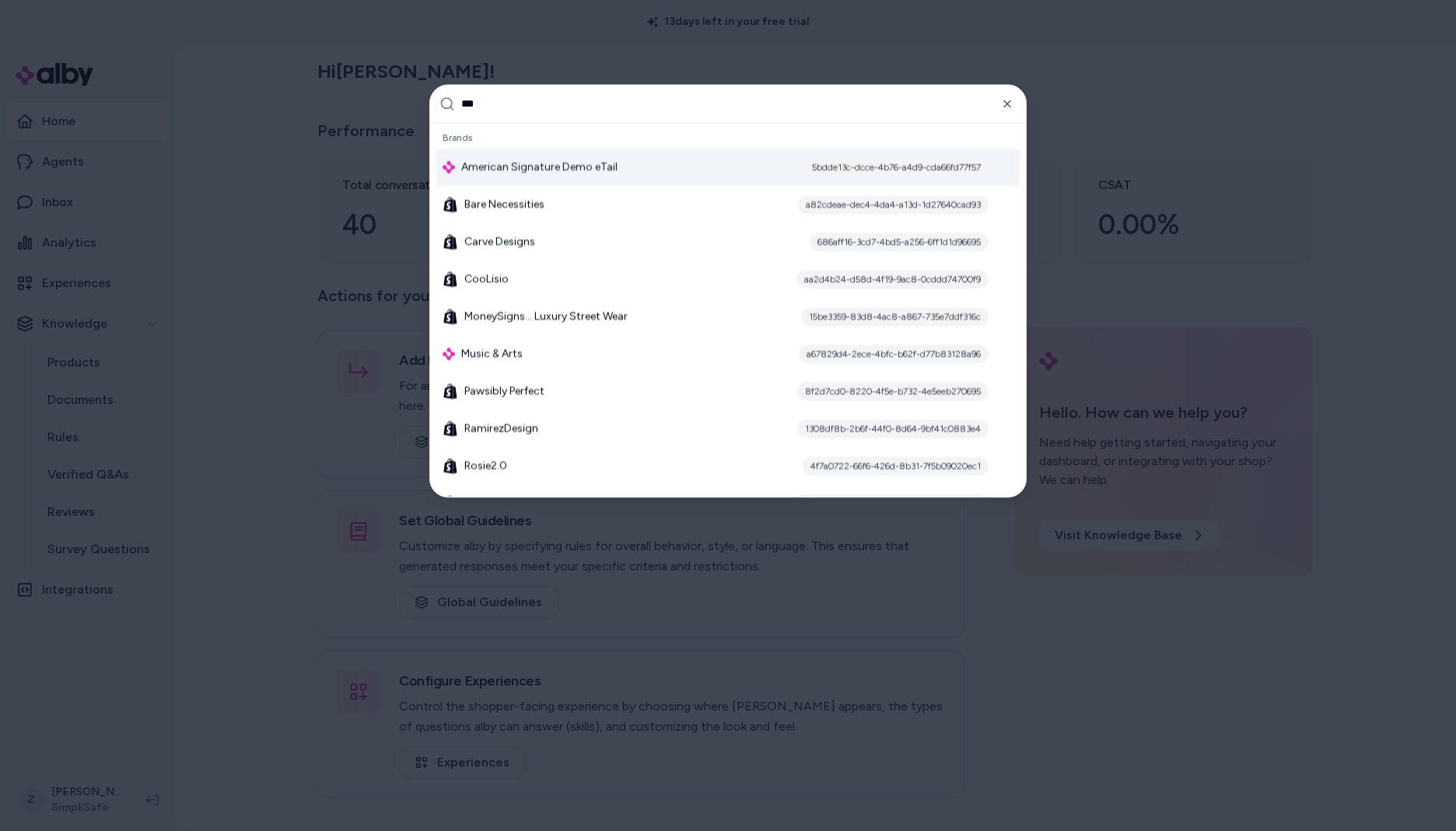
type input "****"
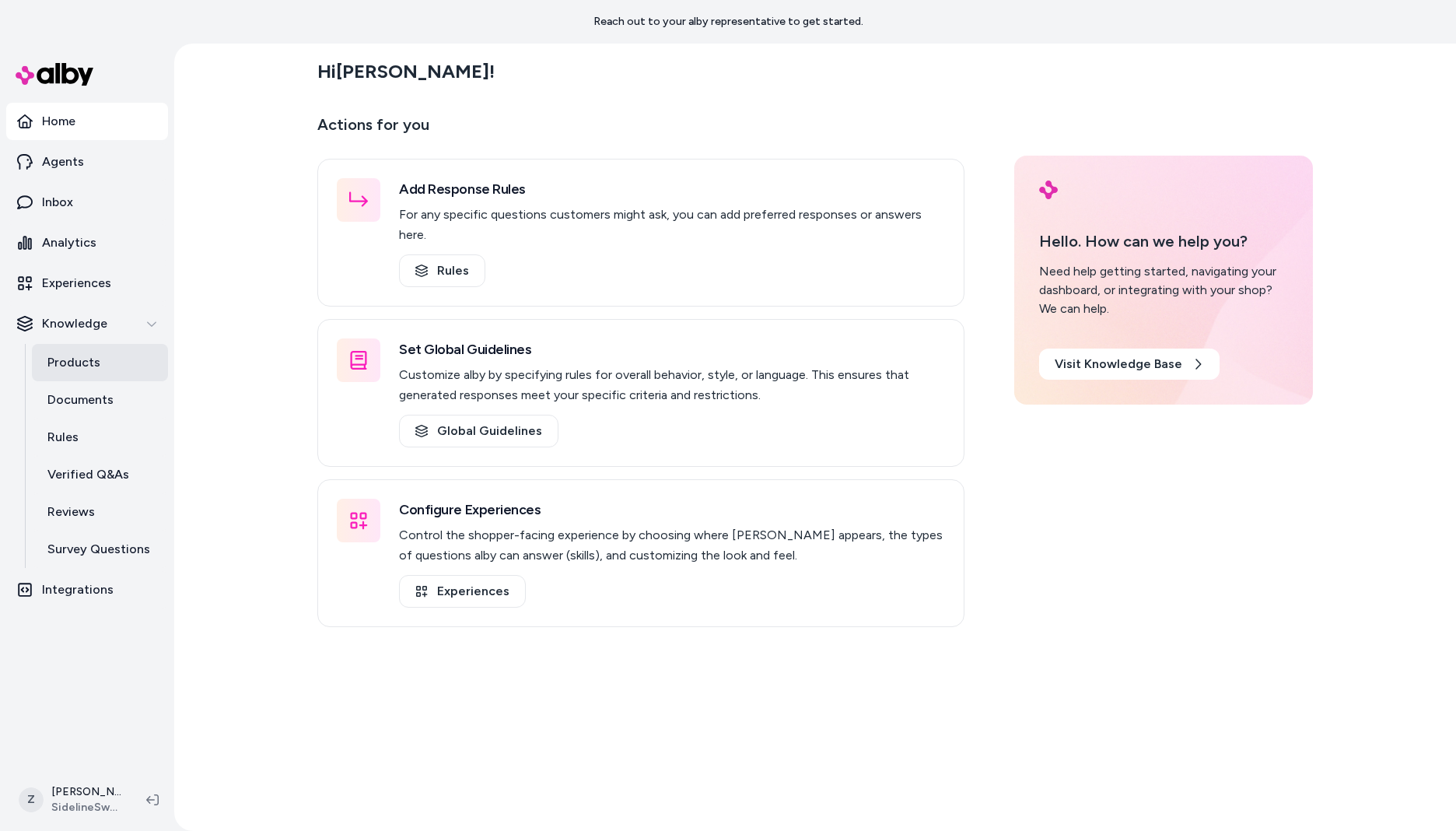
click at [87, 351] on link "Products" at bounding box center [99, 362] width 136 height 37
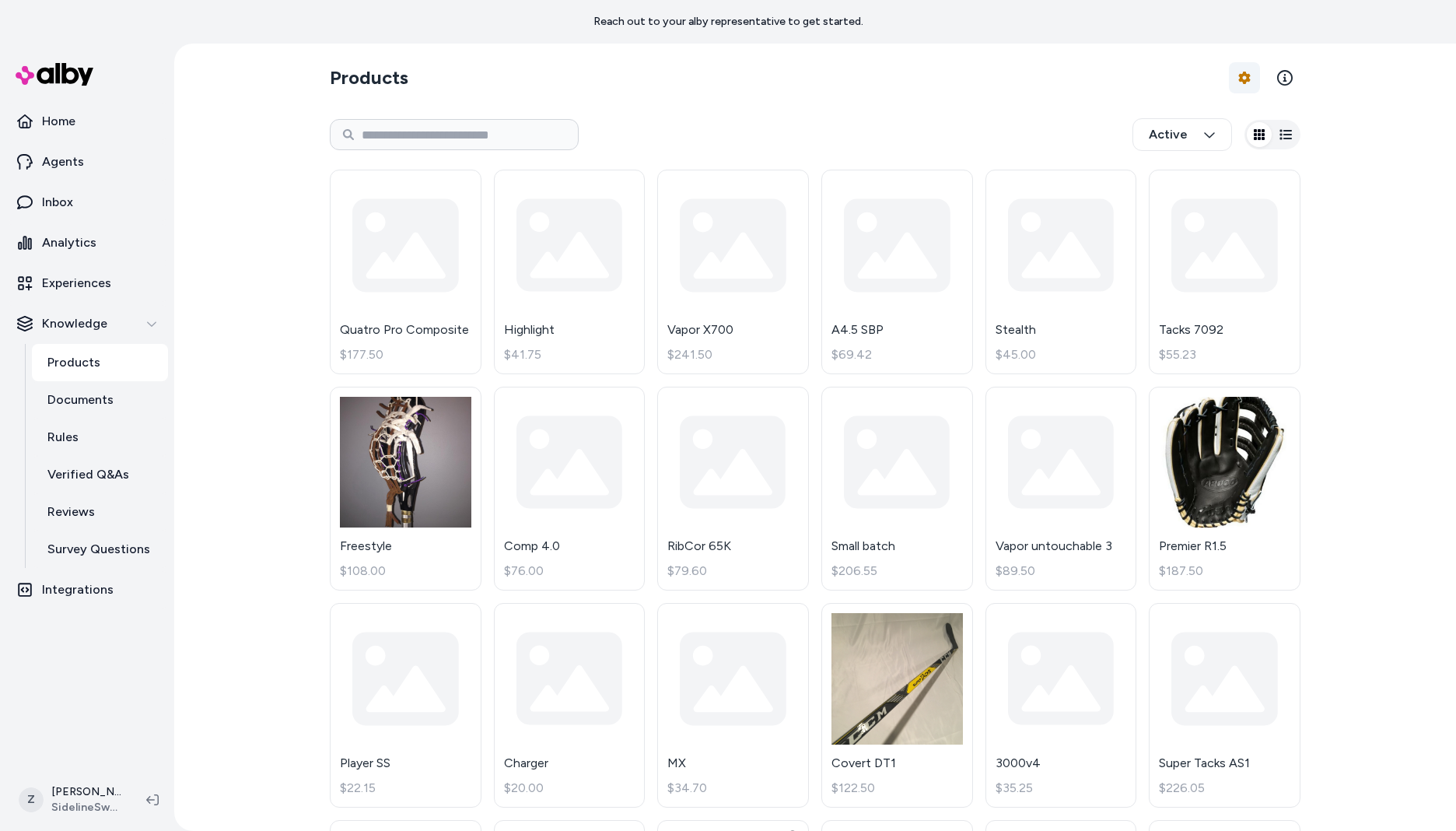
click at [1245, 89] on html "Reach out to your alby representative to get started. Home Agents Inbox Analyti…" at bounding box center [728, 415] width 1456 height 831
click at [1214, 124] on link "Import Products" at bounding box center [1198, 114] width 108 height 28
click at [1182, 150] on div "Feed History" at bounding box center [1198, 142] width 108 height 28
click at [1216, 75] on section "Products Product Feed Options" at bounding box center [815, 78] width 971 height 43
click at [1219, 73] on section "Products Product Feed Options" at bounding box center [815, 78] width 971 height 43
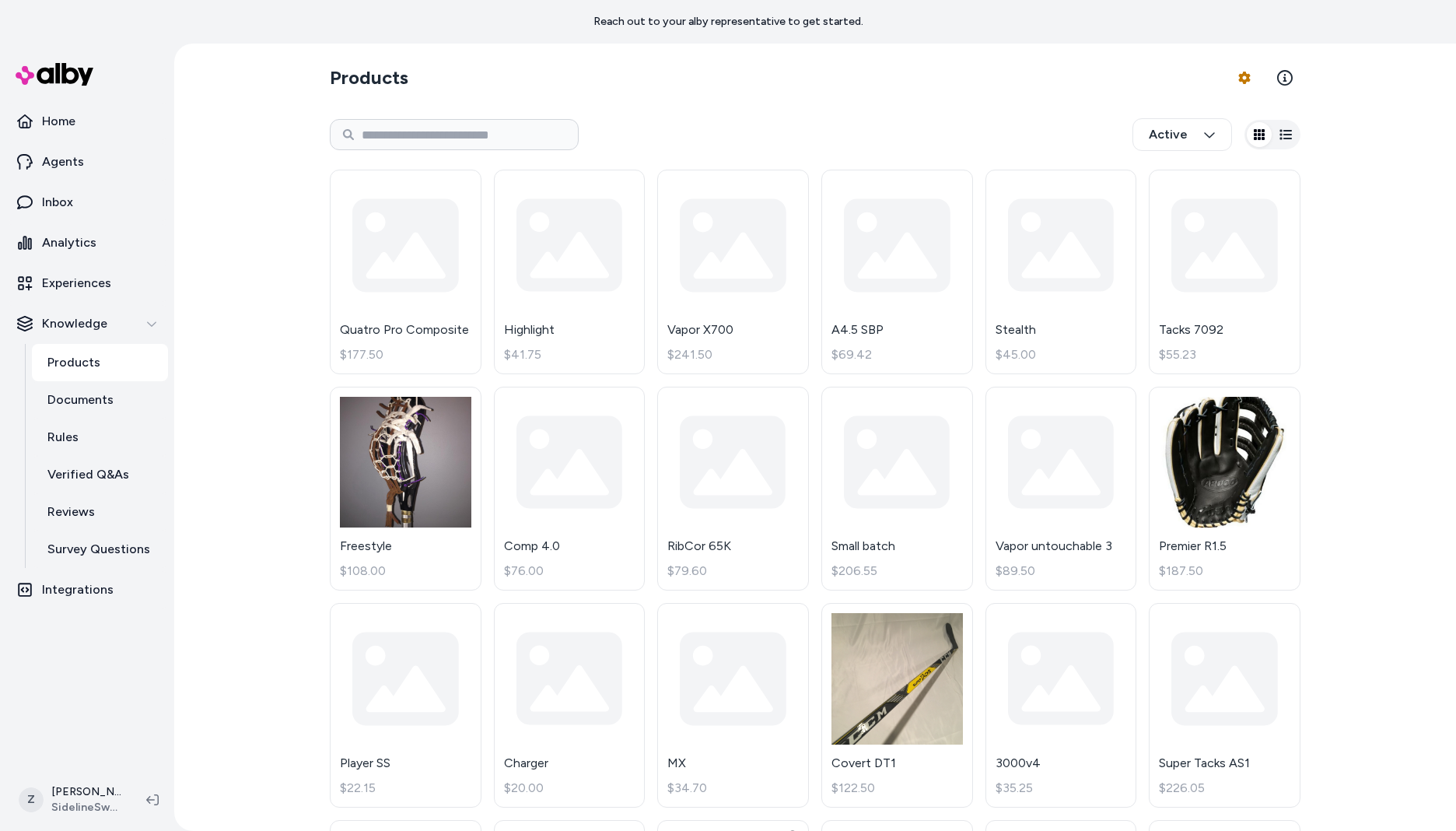
click at [1219, 74] on section "Products Product Feed Options" at bounding box center [815, 78] width 971 height 43
click at [1239, 75] on html "Reach out to your alby representative to get started. Home Agents Inbox Analyti…" at bounding box center [728, 415] width 1456 height 831
click at [1226, 122] on link "Import Products" at bounding box center [1198, 114] width 108 height 28
click at [1225, 141] on div "Feed History" at bounding box center [1198, 142] width 108 height 28
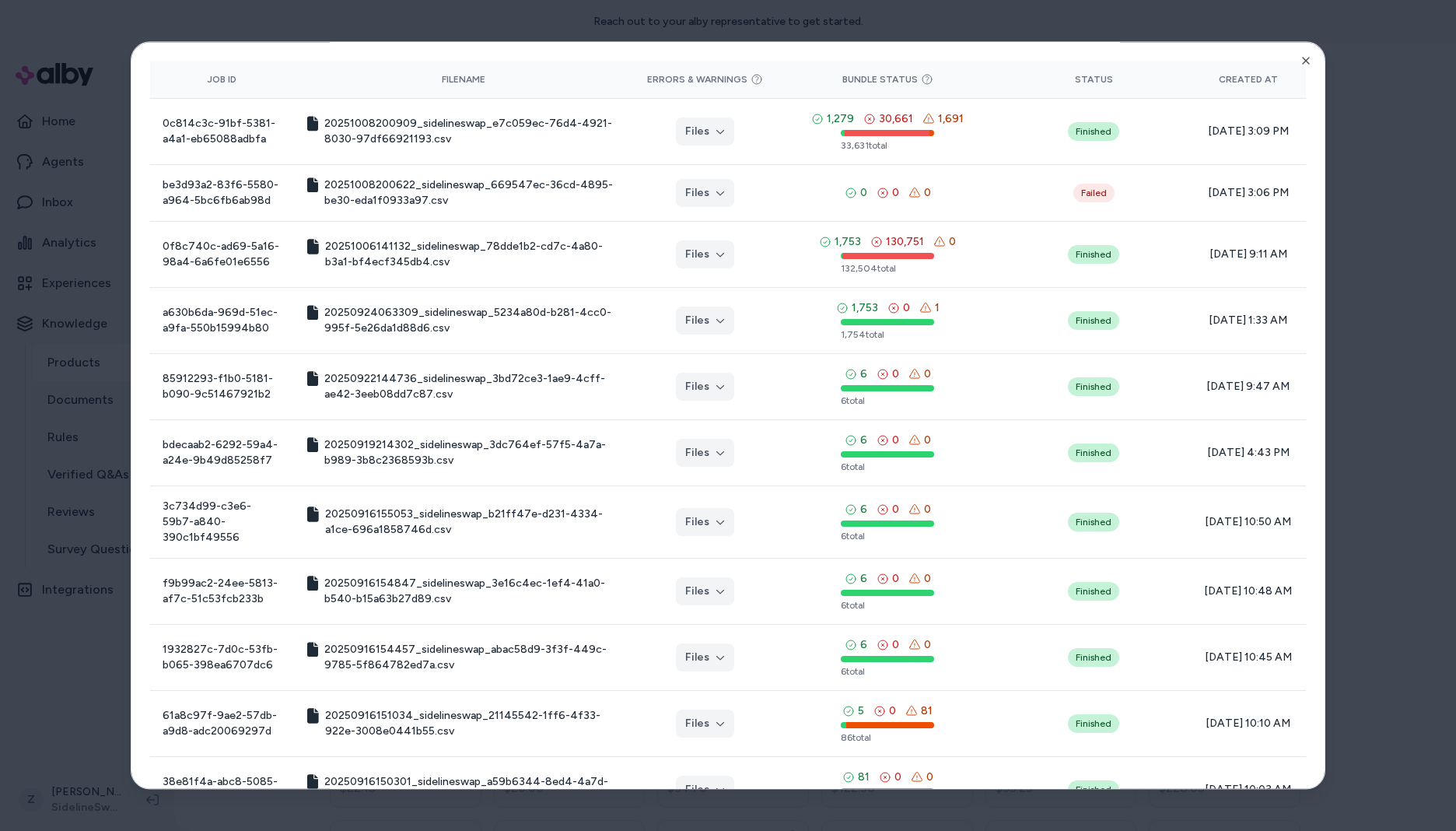
click at [1298, 68] on div "Product Feed View the history of product feeds for this brand. You can also vie…" at bounding box center [728, 415] width 1195 height 748
drag, startPoint x: 1299, startPoint y: 61, endPoint x: 1053, endPoint y: 144, distance: 259.6
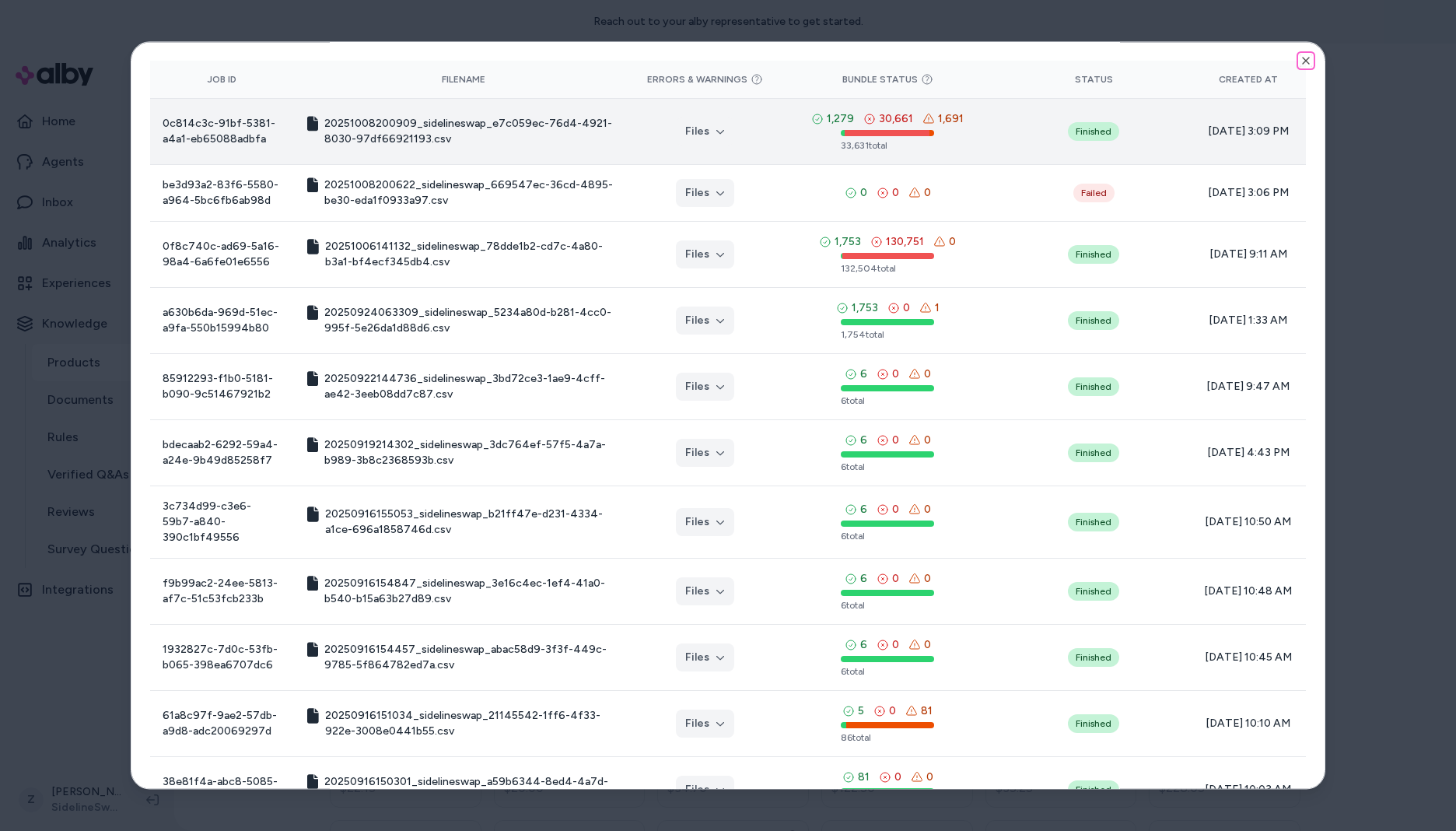
click at [1300, 61] on icon "button" at bounding box center [1306, 61] width 13 height 13
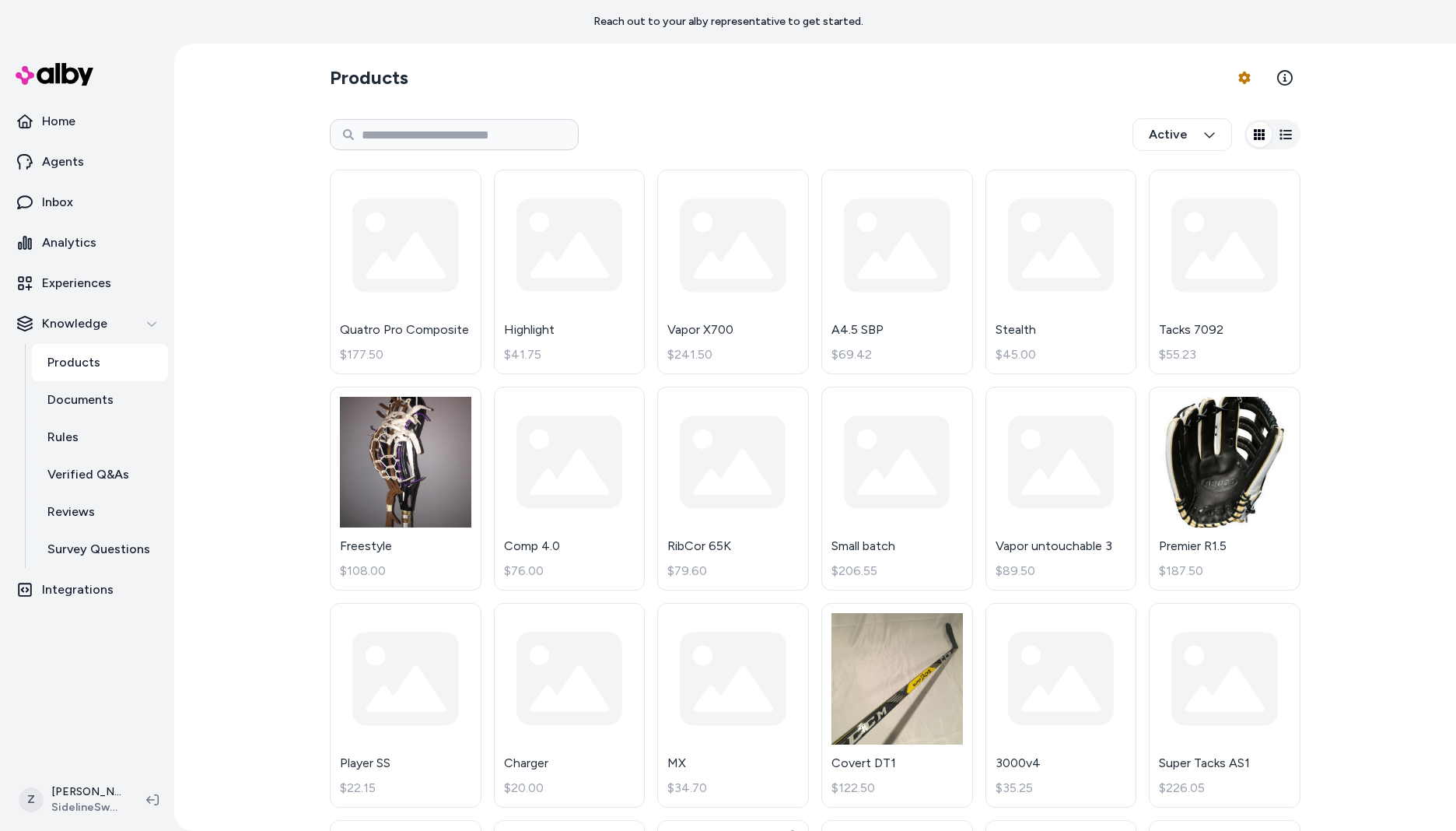
click at [839, 76] on section "Products Product Feed Options" at bounding box center [815, 78] width 971 height 43
click at [787, 109] on div "Active" at bounding box center [815, 134] width 971 height 52
click at [1242, 81] on html "Reach out to your alby representative to get started. Home Agents Inbox Analyti…" at bounding box center [728, 415] width 1456 height 831
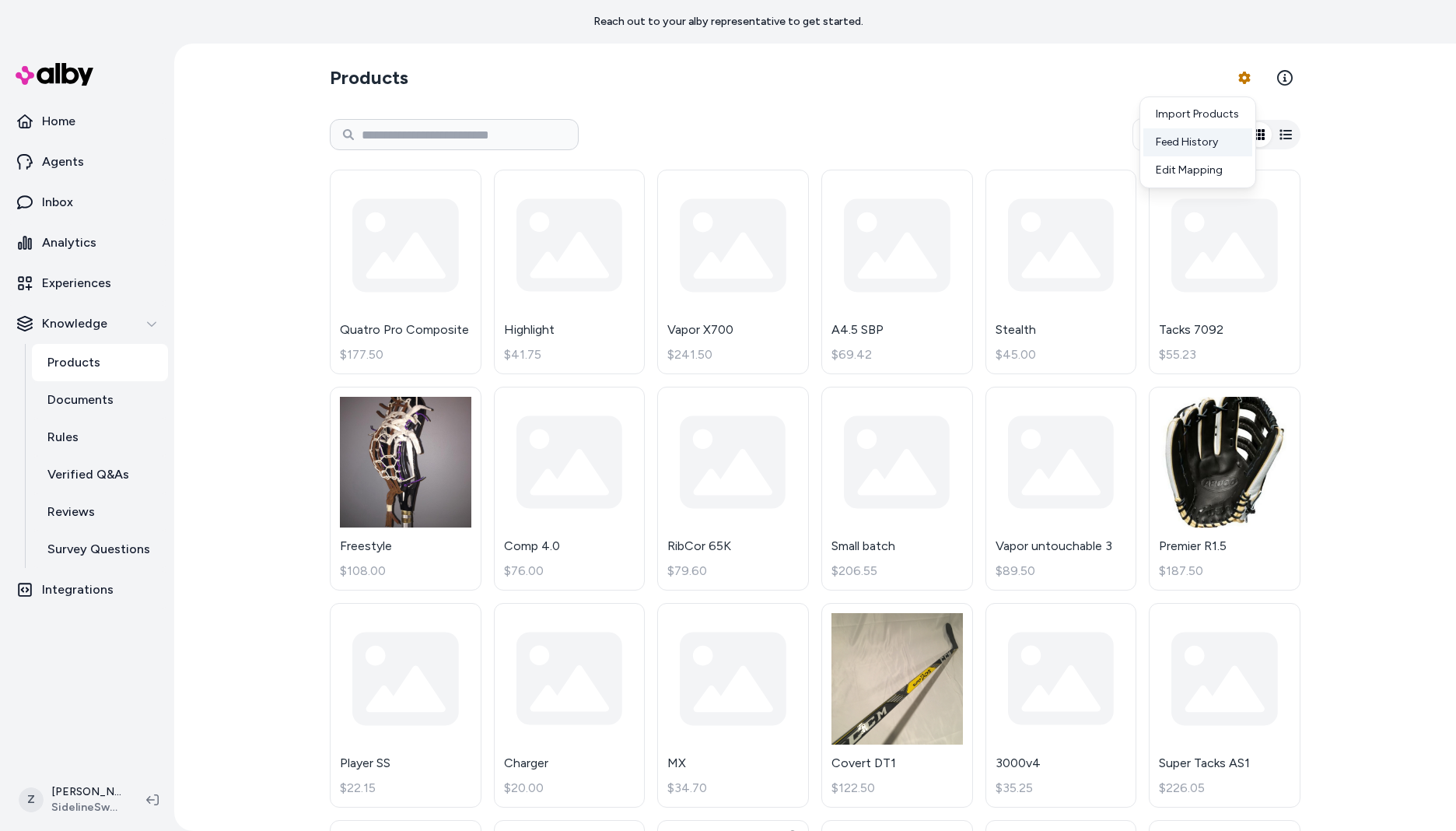
click at [1220, 131] on div "Feed History" at bounding box center [1198, 142] width 108 height 28
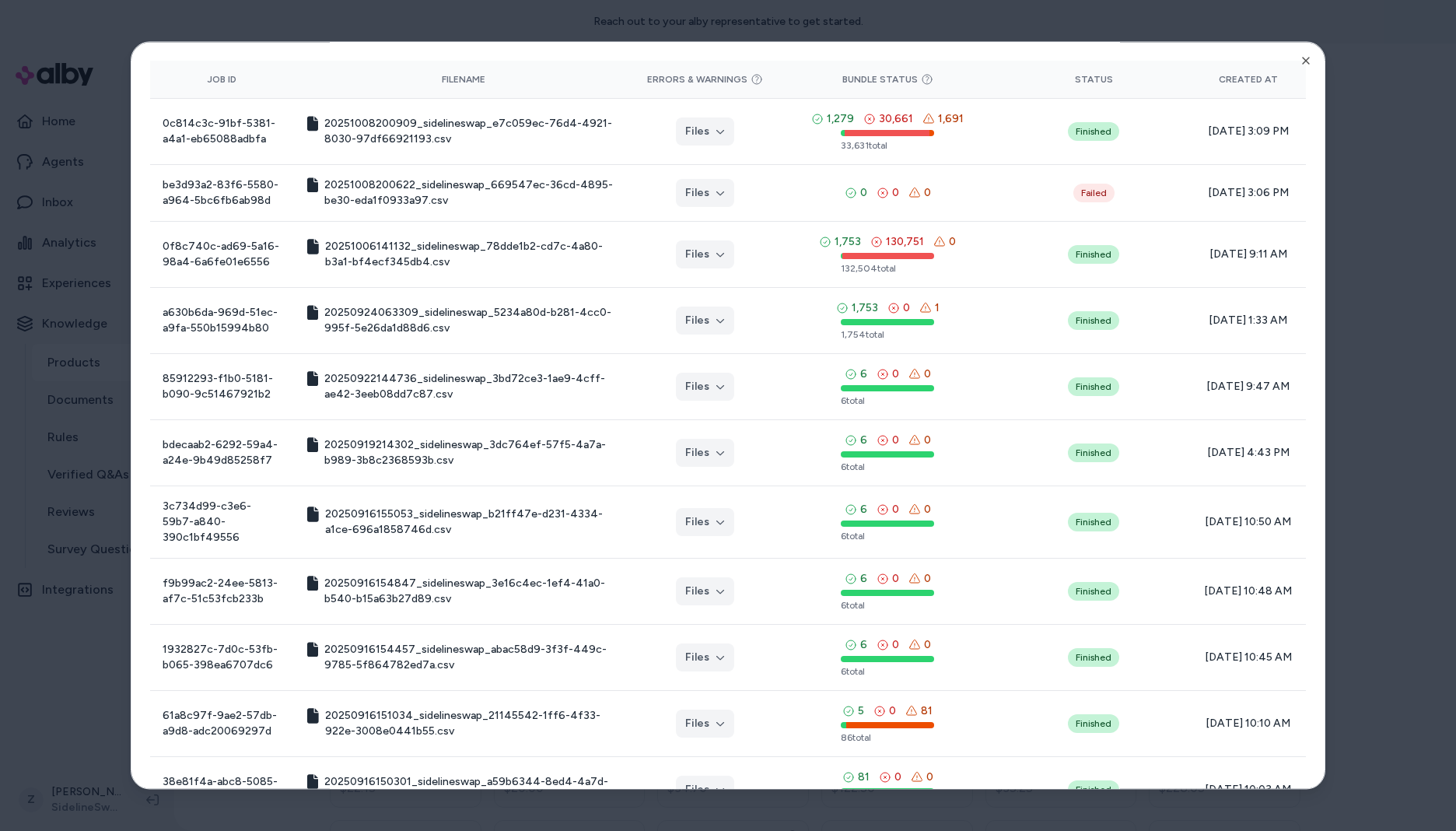
click at [1447, 132] on div at bounding box center [728, 415] width 1456 height 831
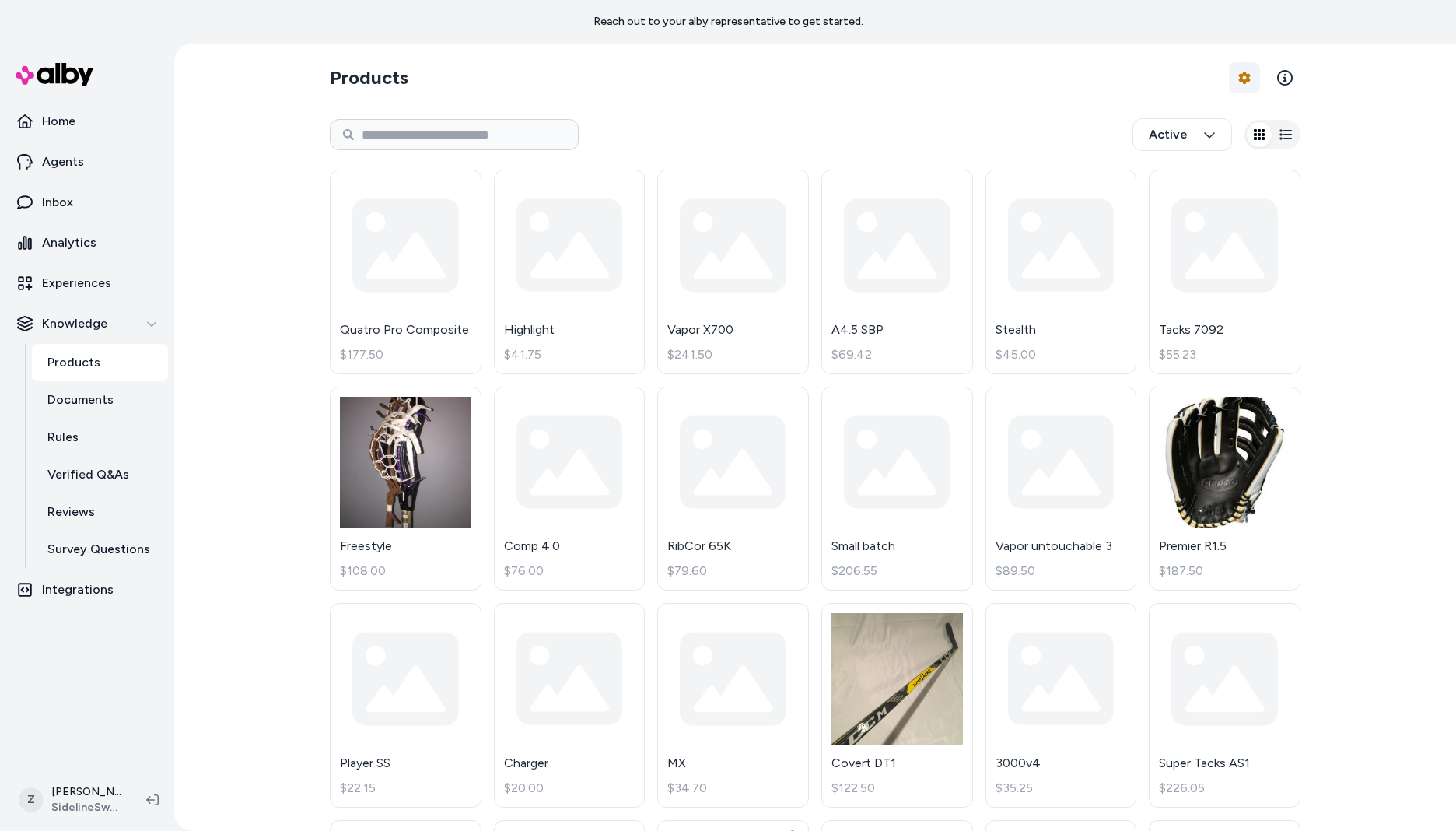
click at [1231, 79] on html "Reach out to your alby representative to get started. Home Agents Inbox Analyti…" at bounding box center [728, 415] width 1456 height 831
click at [1190, 108] on link "Import Products" at bounding box center [1198, 114] width 108 height 28
click at [1229, 73] on html "Reach out to your alby representative to get started. Home Agents Inbox Analyti…" at bounding box center [728, 415] width 1456 height 831
click at [1201, 135] on div "Feed History" at bounding box center [1198, 142] width 108 height 28
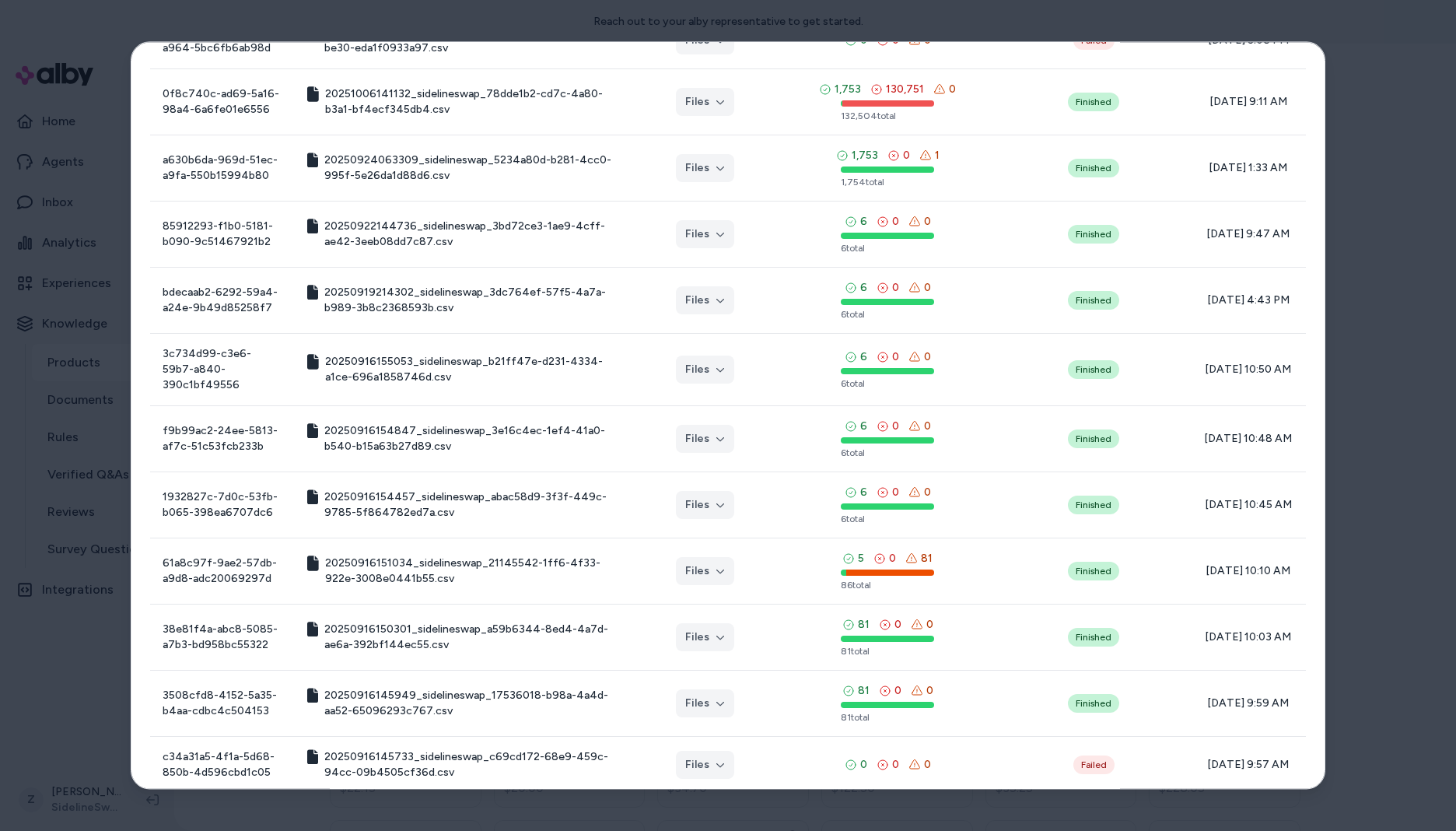
scroll to position [156, 0]
